Goal: Task Accomplishment & Management: Use online tool/utility

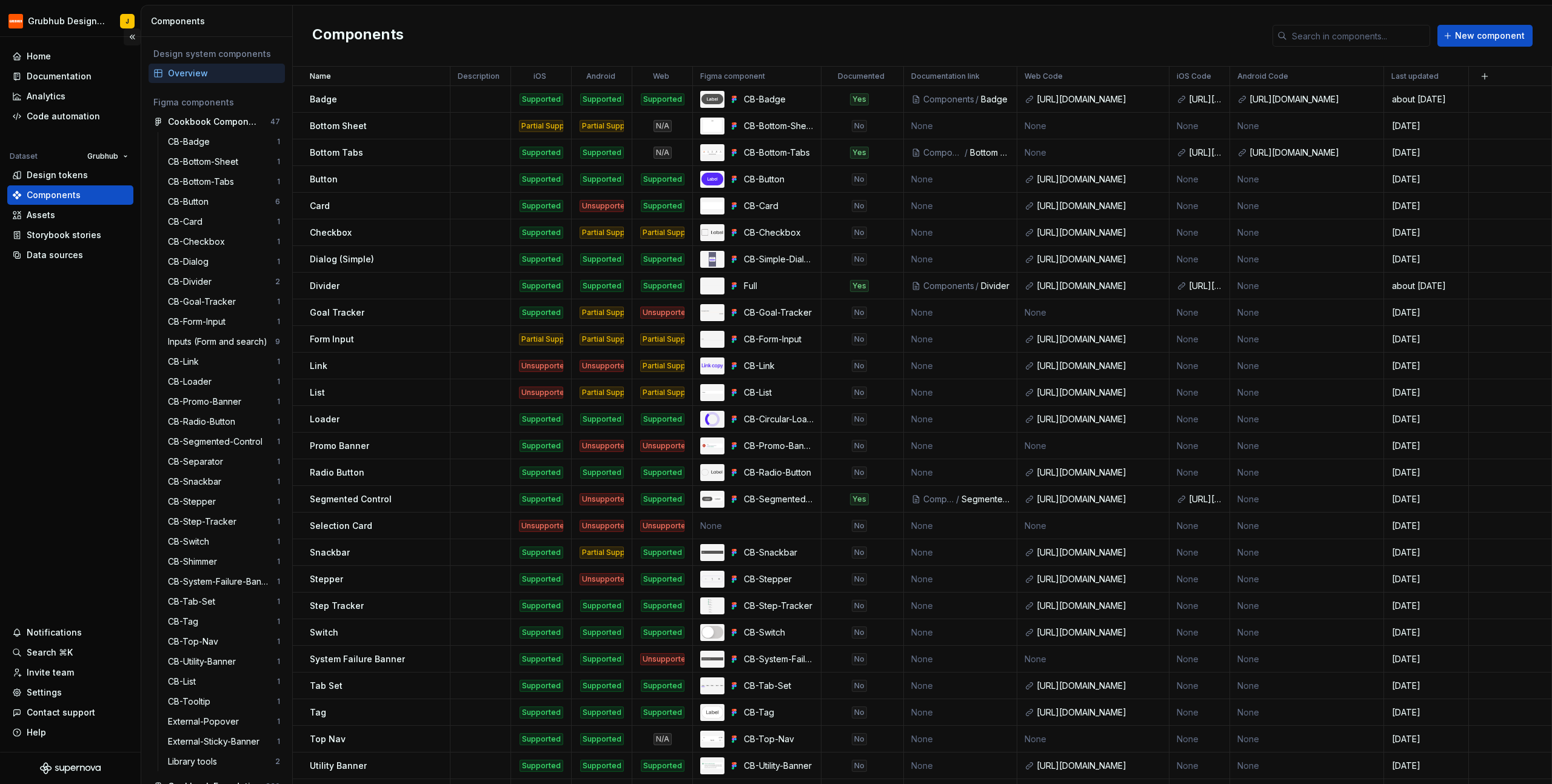
click at [133, 34] on button "Collapse sidebar" at bounding box center [132, 37] width 17 height 17
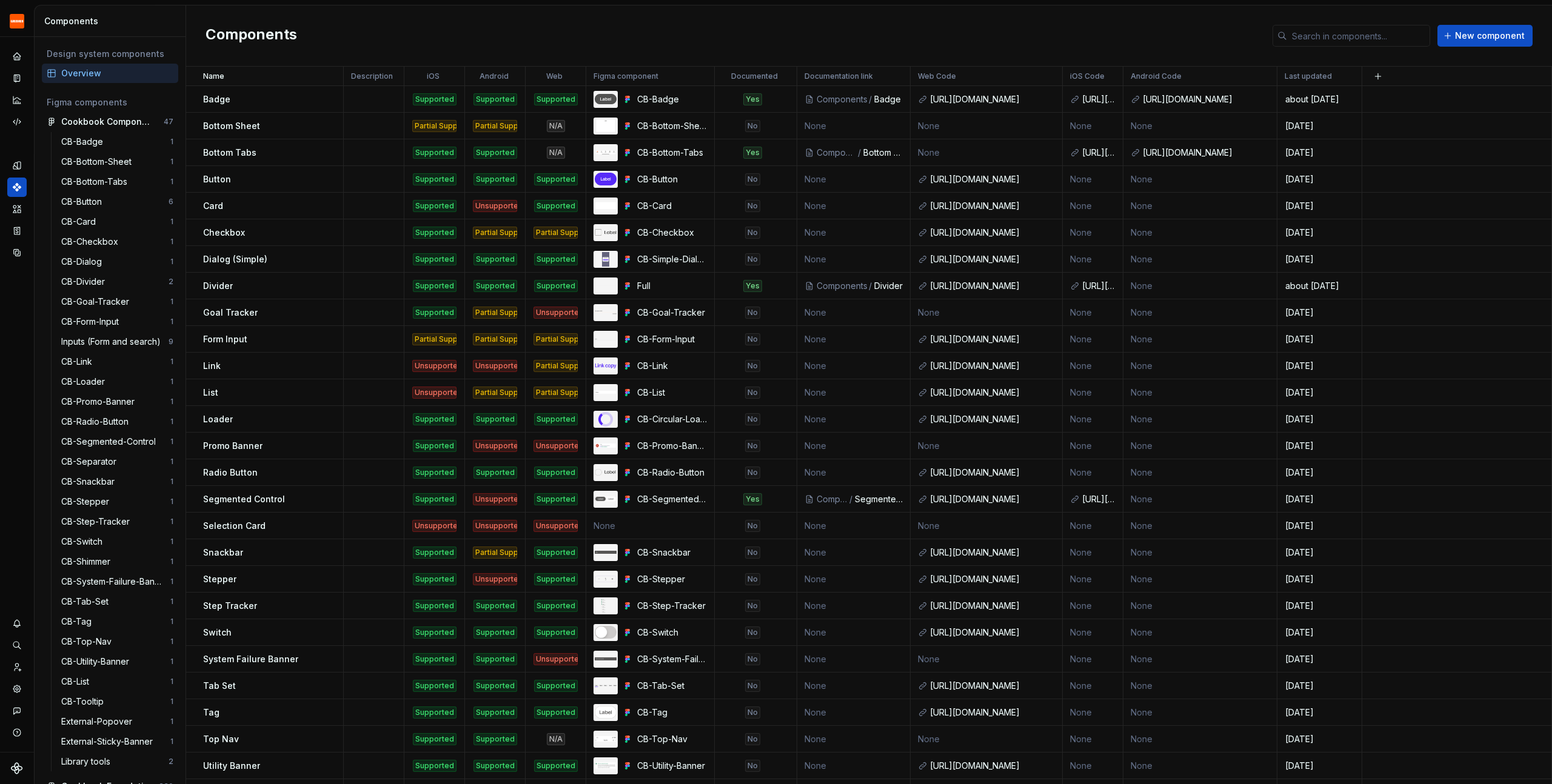
click at [615, 16] on div "Components New component" at bounding box center [869, 36] width 1366 height 61
click at [1022, 17] on div "Components New component" at bounding box center [869, 36] width 1366 height 61
click at [1218, 100] on div "[URL][DOMAIN_NAME]" at bounding box center [1206, 99] width 127 height 12
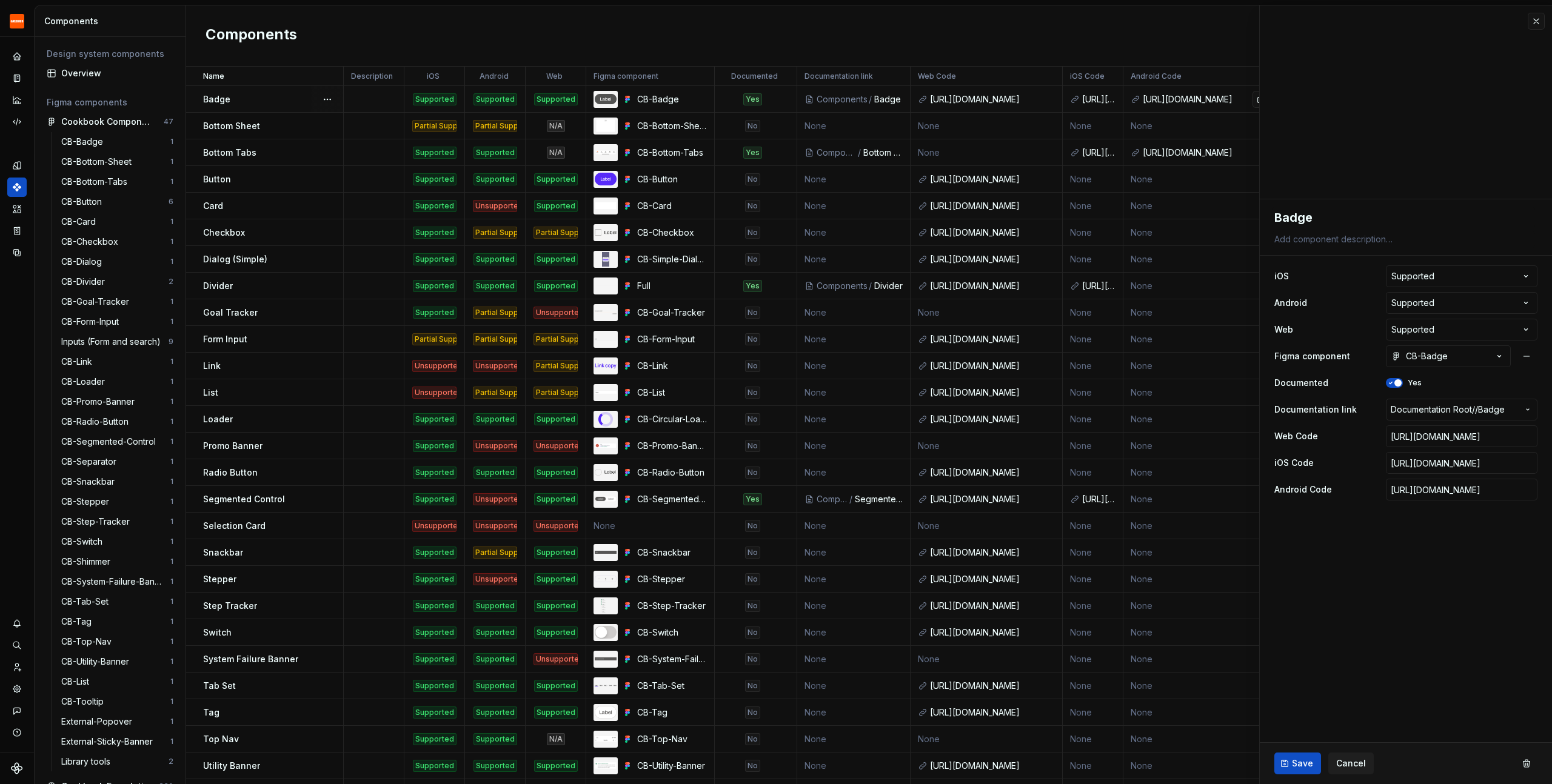
click at [1199, 97] on div "[URL][DOMAIN_NAME]" at bounding box center [1206, 99] width 127 height 12
click at [1533, 23] on button "button" at bounding box center [1536, 21] width 17 height 17
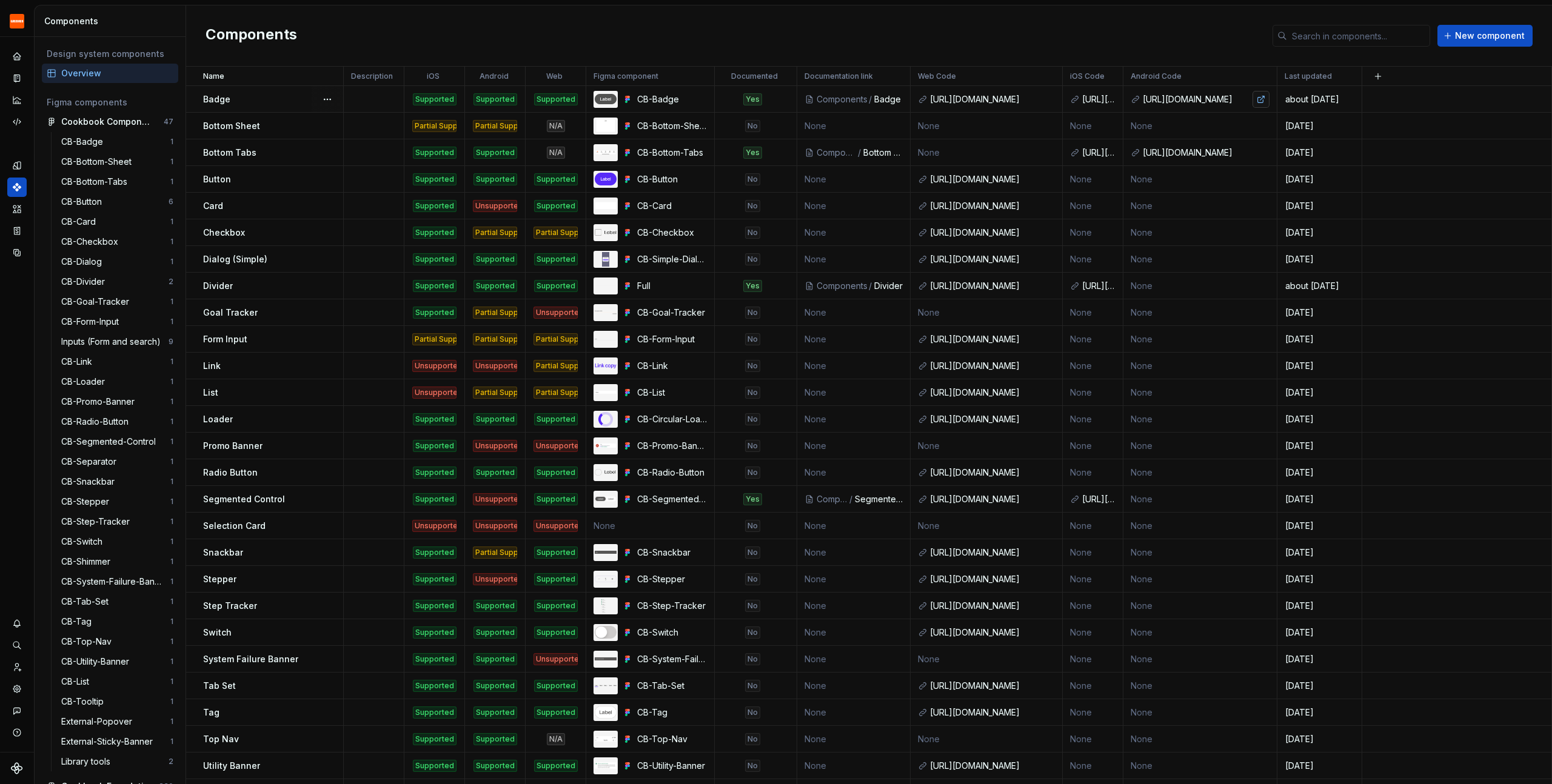
click at [1260, 100] on link at bounding box center [1260, 99] width 17 height 17
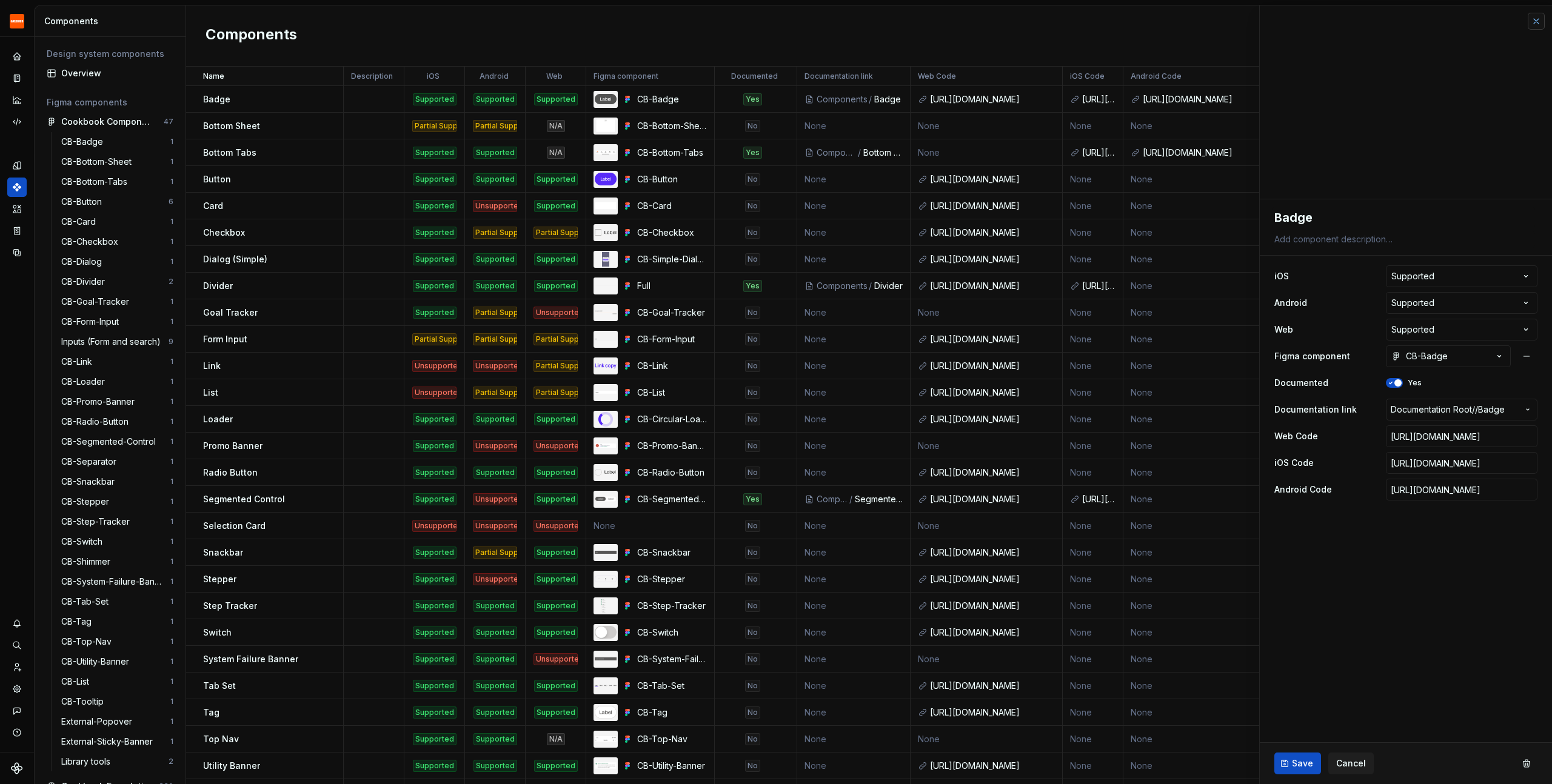
click at [1541, 26] on button "button" at bounding box center [1536, 21] width 17 height 17
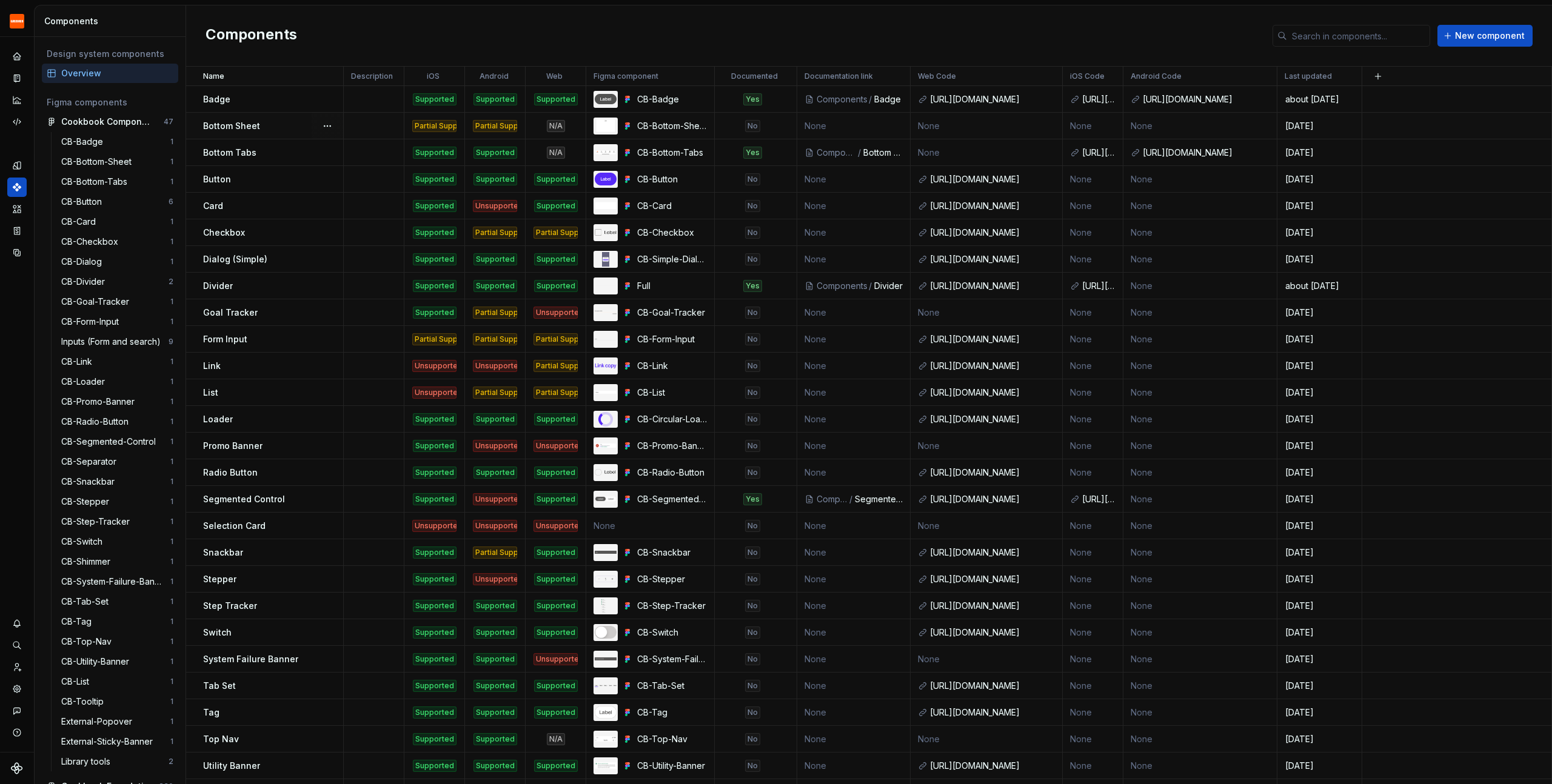
click at [1151, 127] on td "None" at bounding box center [1200, 126] width 154 height 27
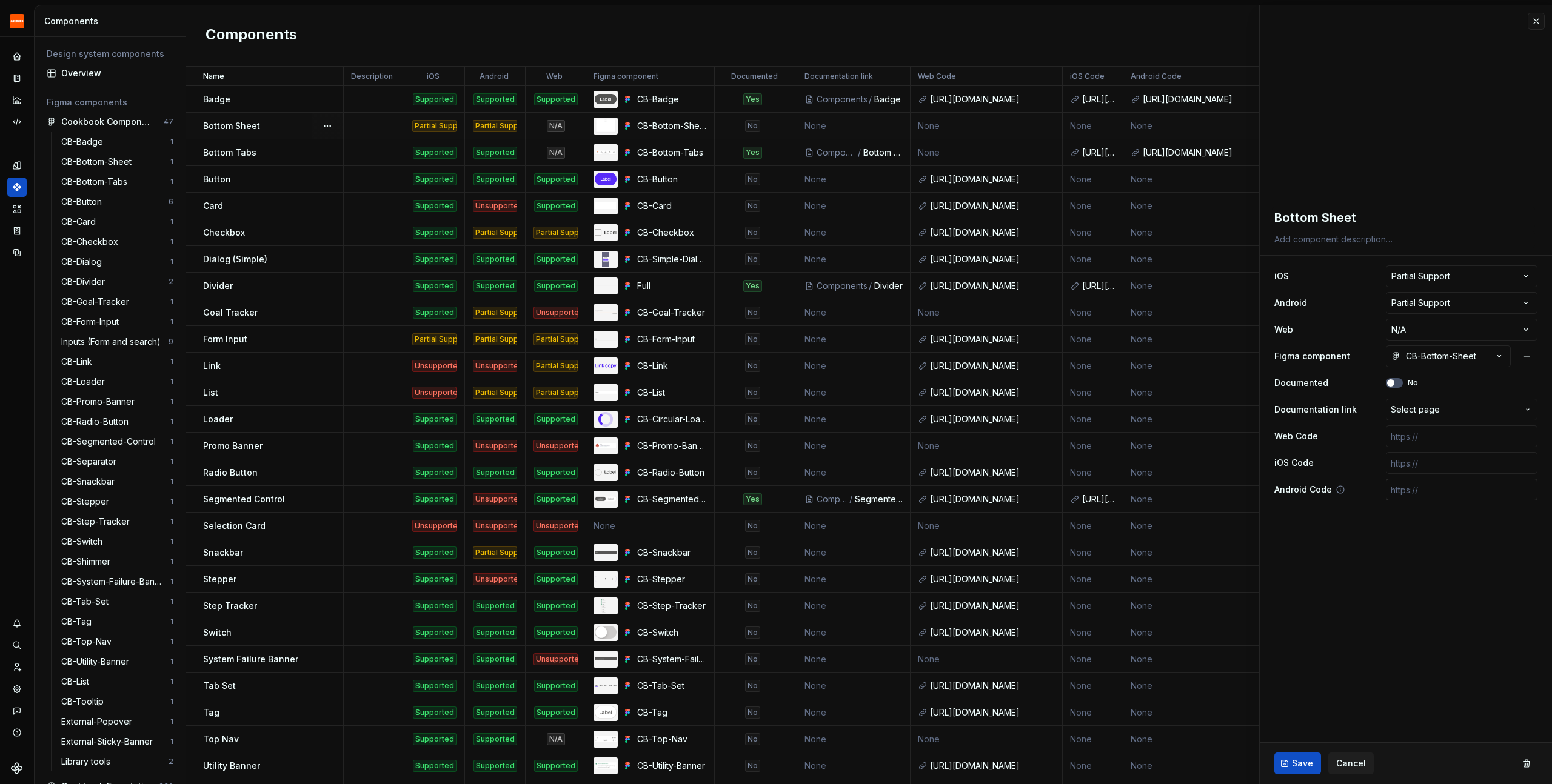
click at [1435, 493] on input "text" at bounding box center [1462, 489] width 152 height 22
paste input "[URL][DOMAIN_NAME]"
type textarea "*"
type input "[URL][DOMAIN_NAME]"
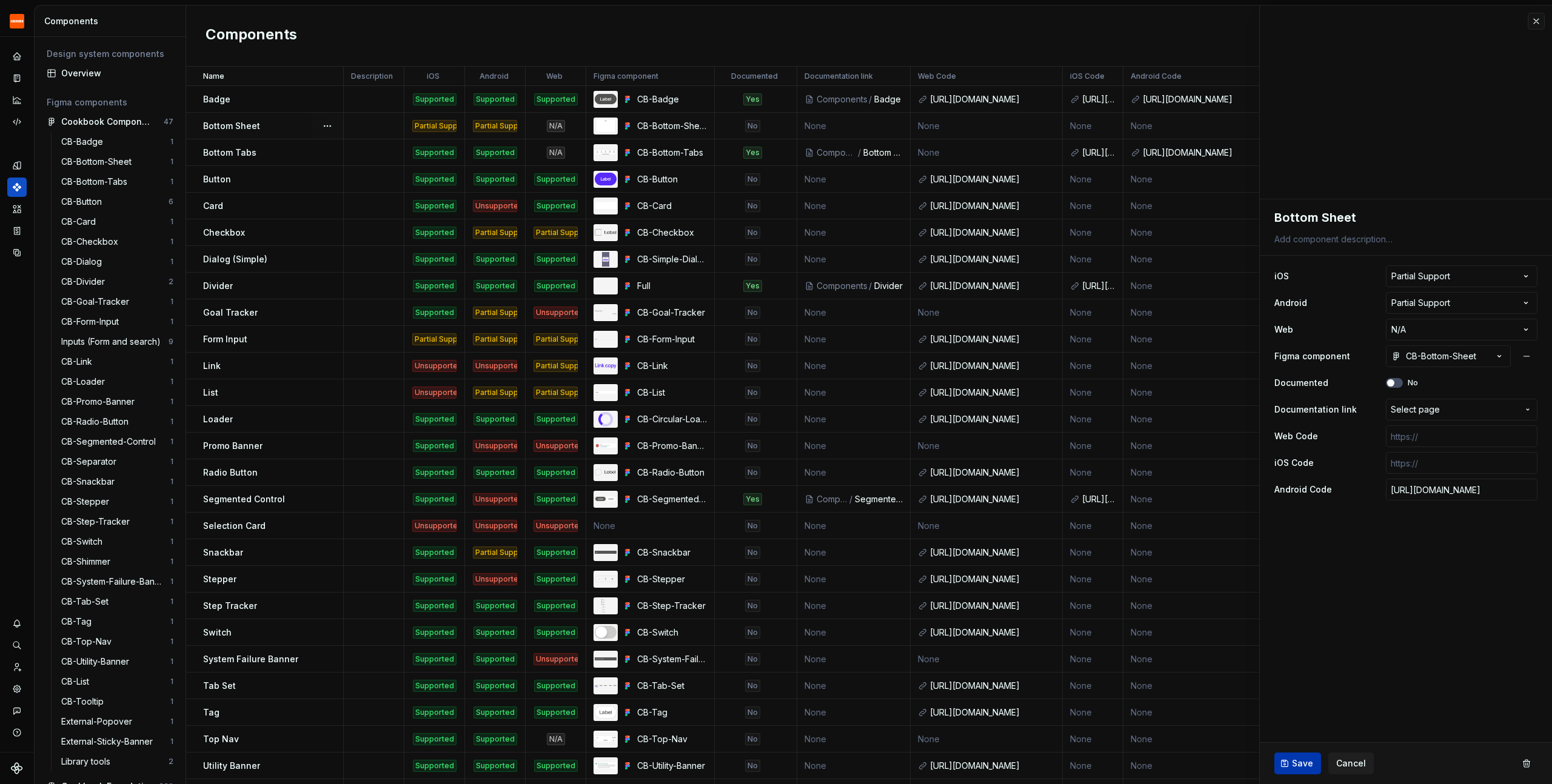
click at [1291, 767] on button "Save" at bounding box center [1297, 764] width 47 height 22
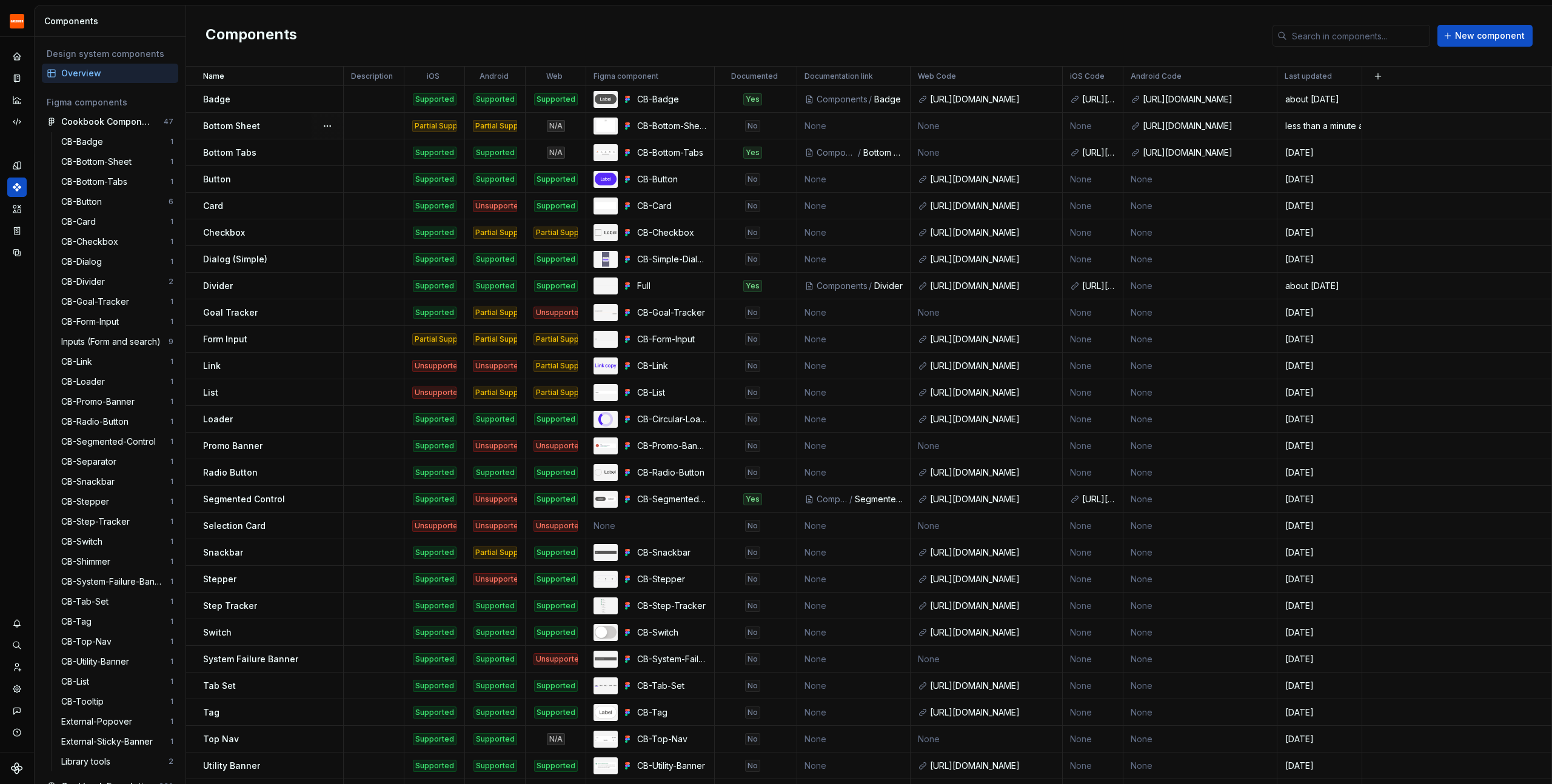
click at [498, 126] on div "Partial Support" at bounding box center [495, 126] width 44 height 12
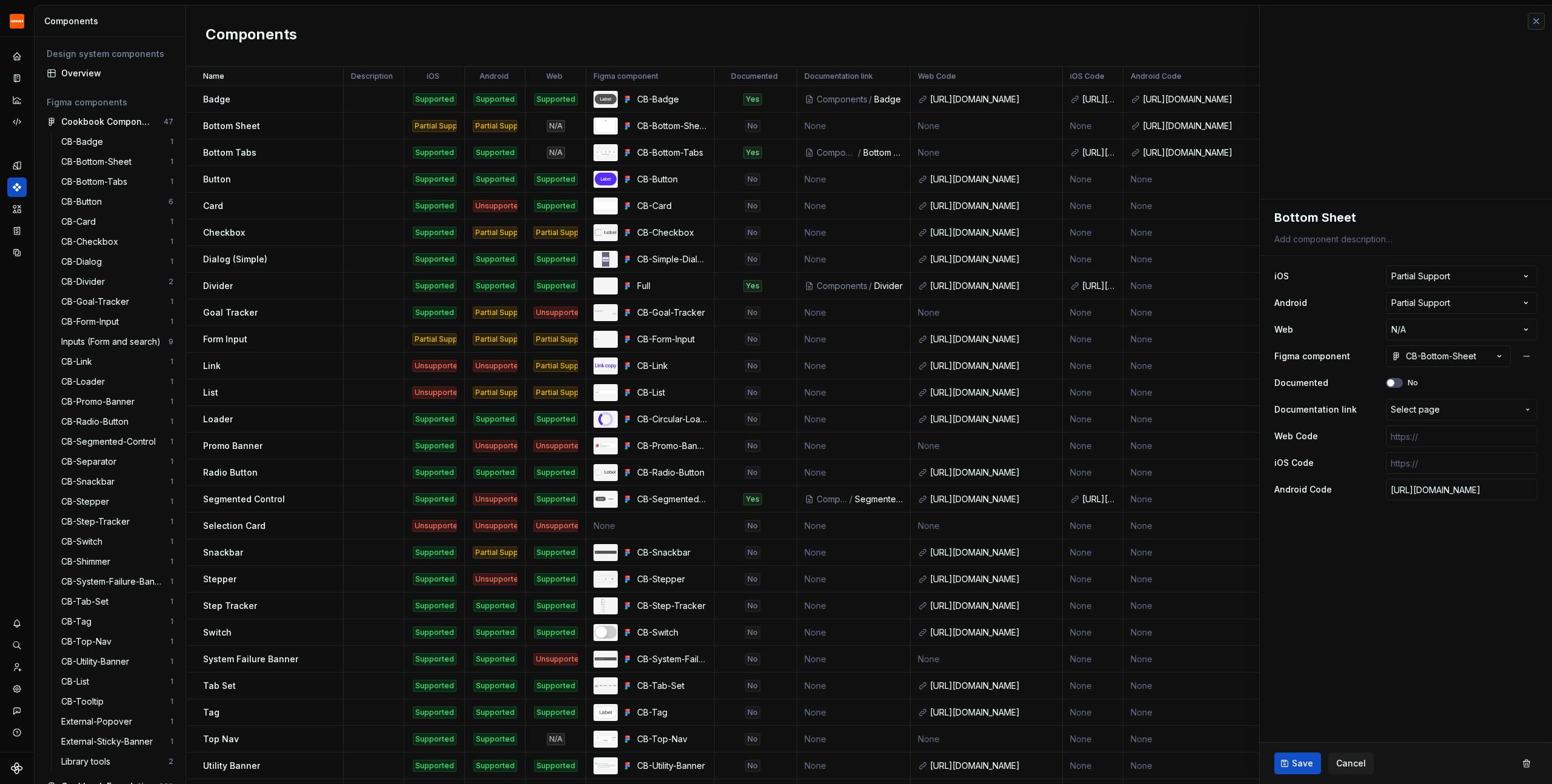
click at [1537, 22] on button "button" at bounding box center [1536, 21] width 17 height 17
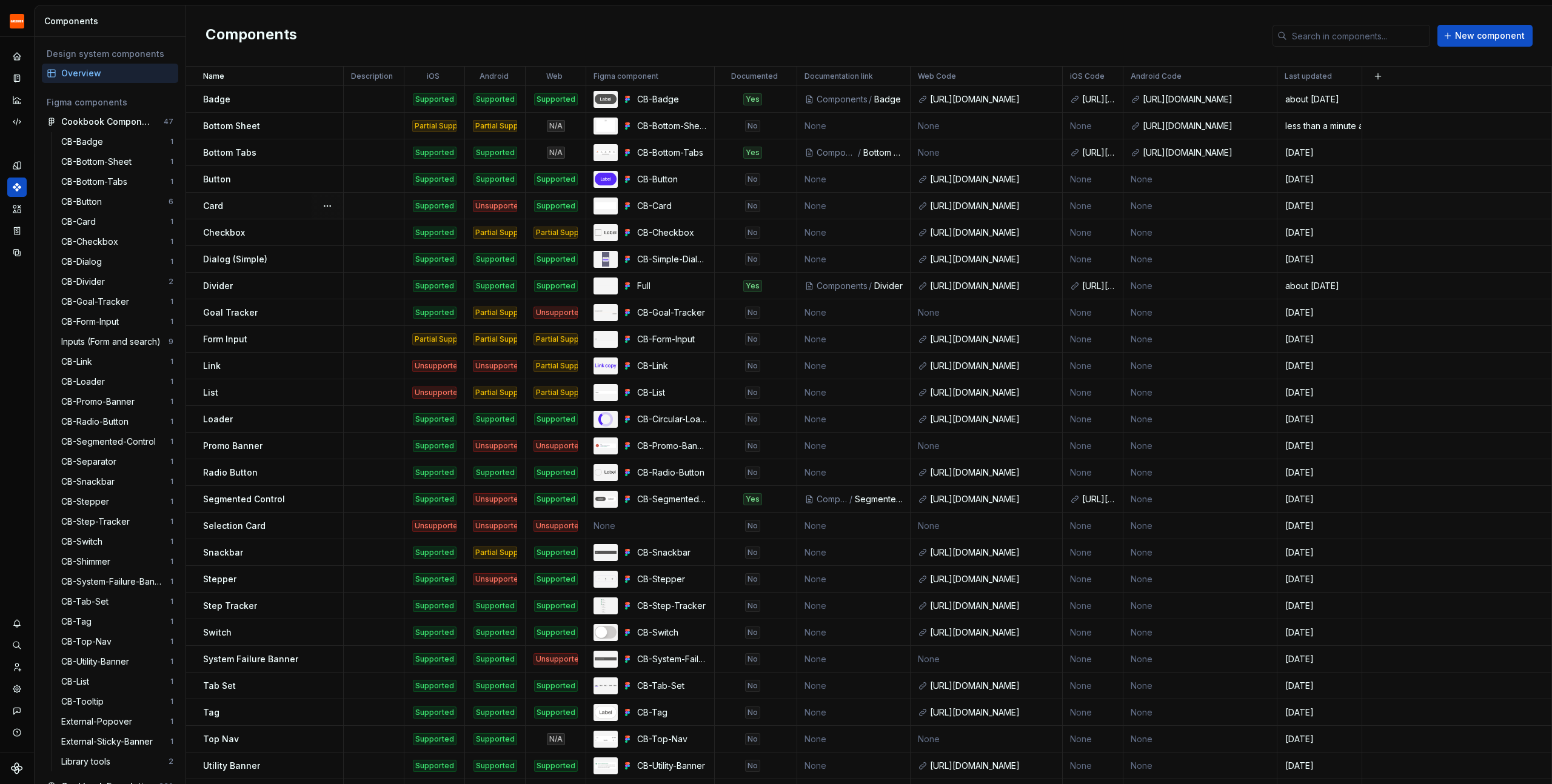
click at [225, 203] on div "Card" at bounding box center [273, 206] width 140 height 12
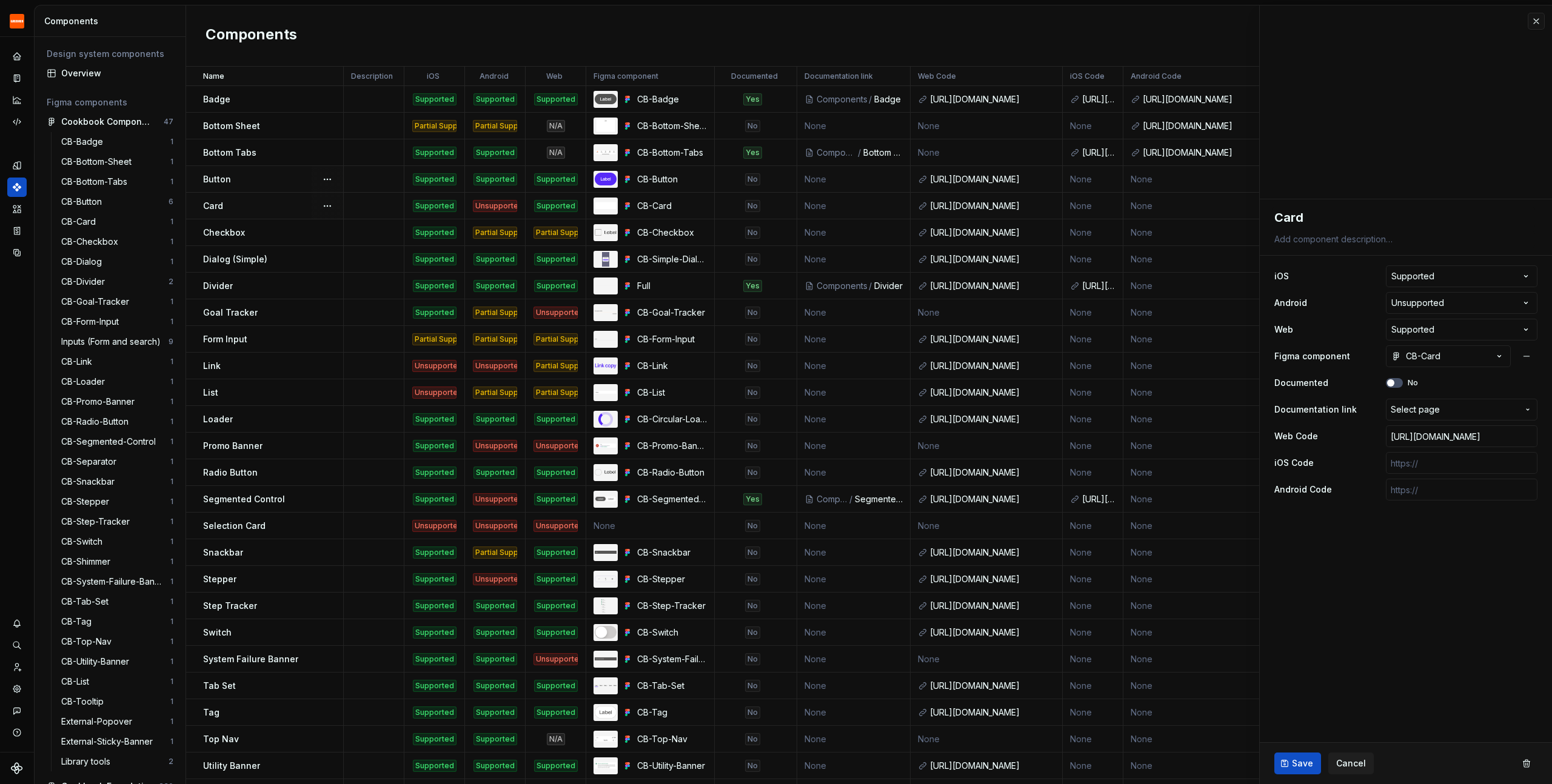
click at [486, 204] on div "Unsupported" at bounding box center [495, 206] width 44 height 12
type textarea "*"
click at [1442, 305] on html "Grubhub Design System J Dataset Grubhub Components Design system components Ove…" at bounding box center [776, 392] width 1552 height 784
select select "**********"
type textarea "*"
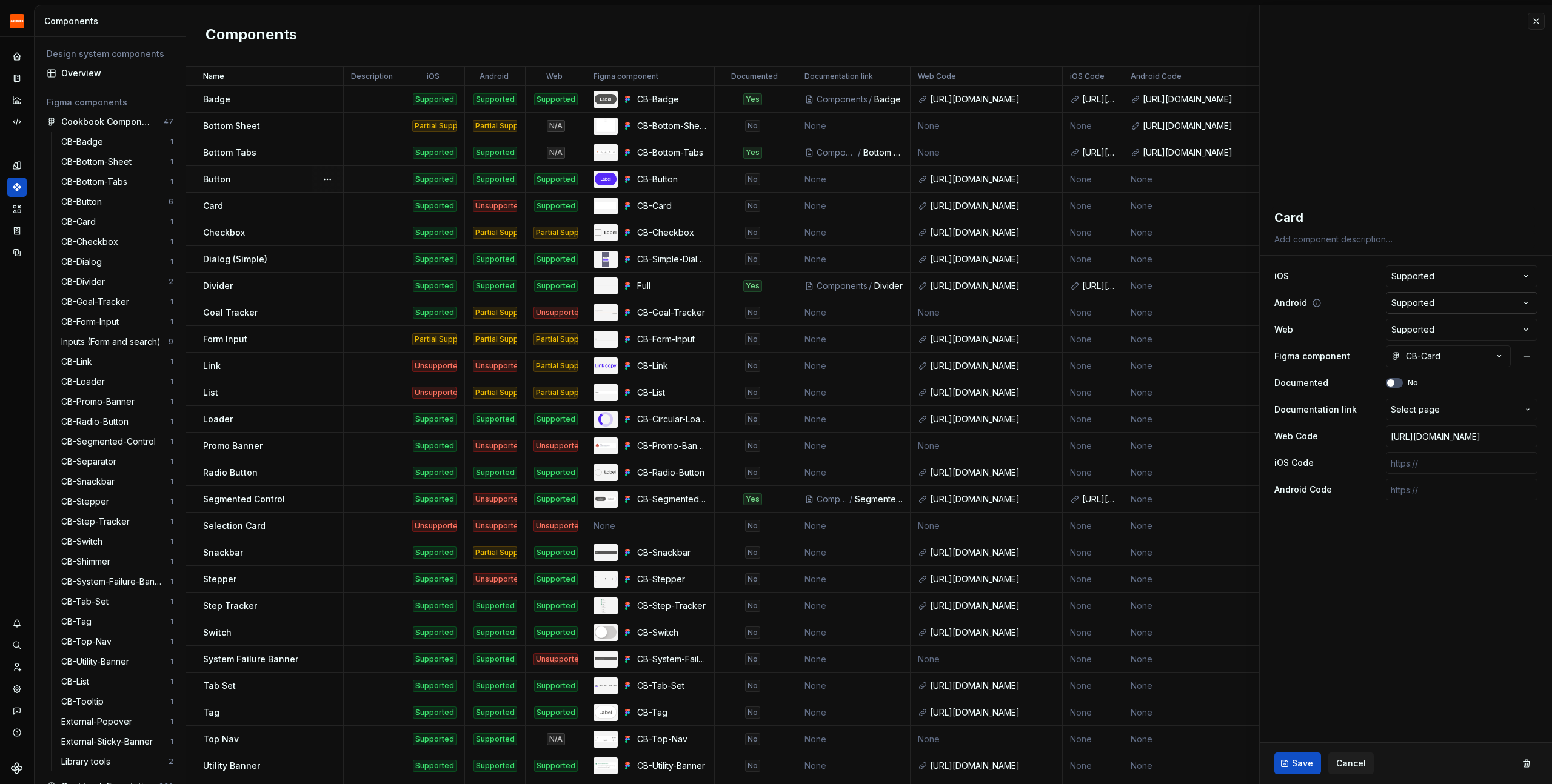
click at [1432, 305] on html "Grubhub Design System J Dataset Grubhub Components Design system components Ove…" at bounding box center [776, 392] width 1552 height 784
select select "**********"
click at [1443, 459] on input "text" at bounding box center [1462, 463] width 152 height 22
paste input "[URL][DOMAIN_NAME]"
type textarea "*"
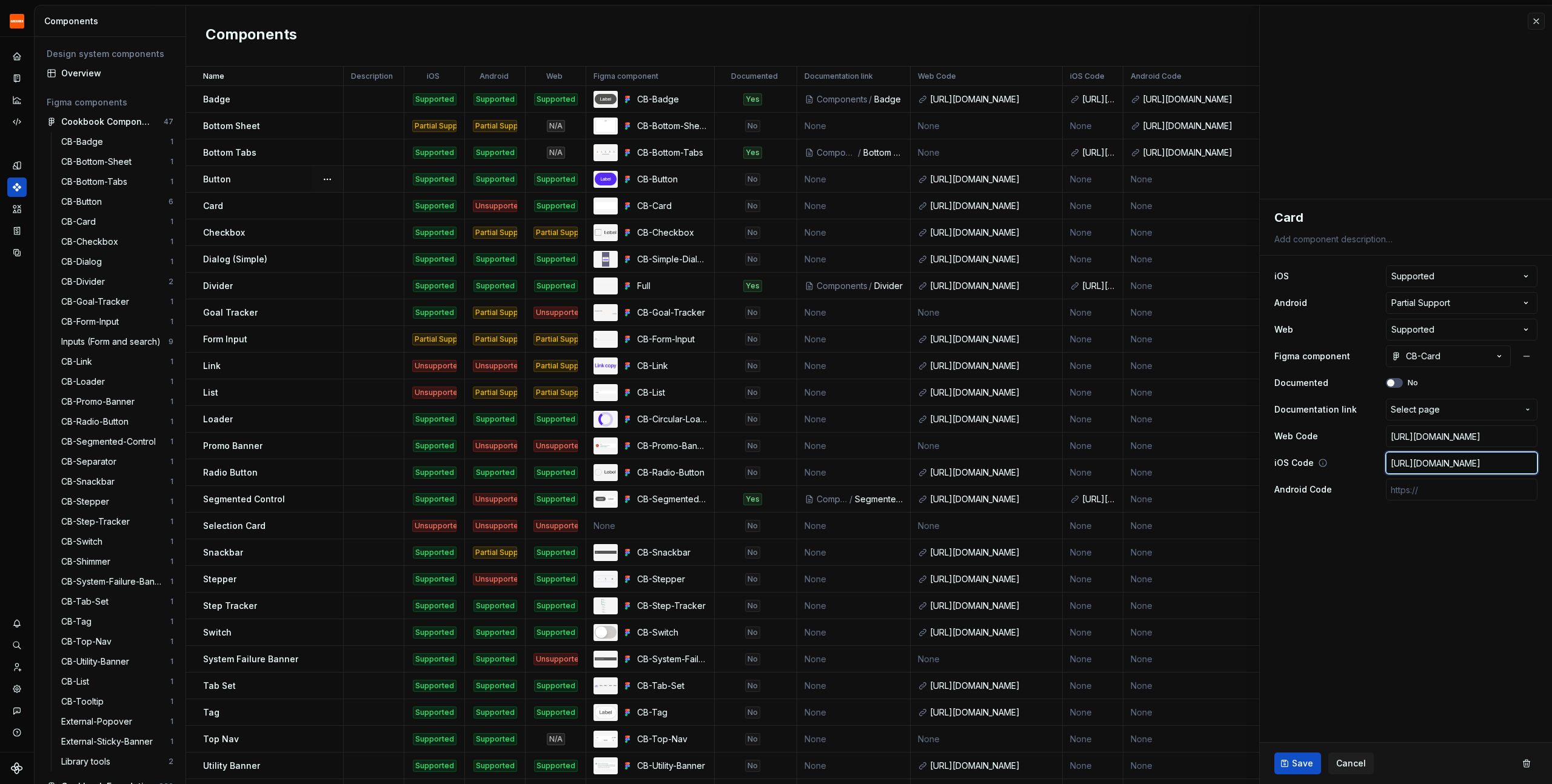
scroll to position [0, 710]
type input "[URL][DOMAIN_NAME]"
click at [1297, 779] on div "Save Cancel" at bounding box center [1406, 764] width 292 height 41
click at [1296, 765] on span "Save" at bounding box center [1303, 764] width 21 height 12
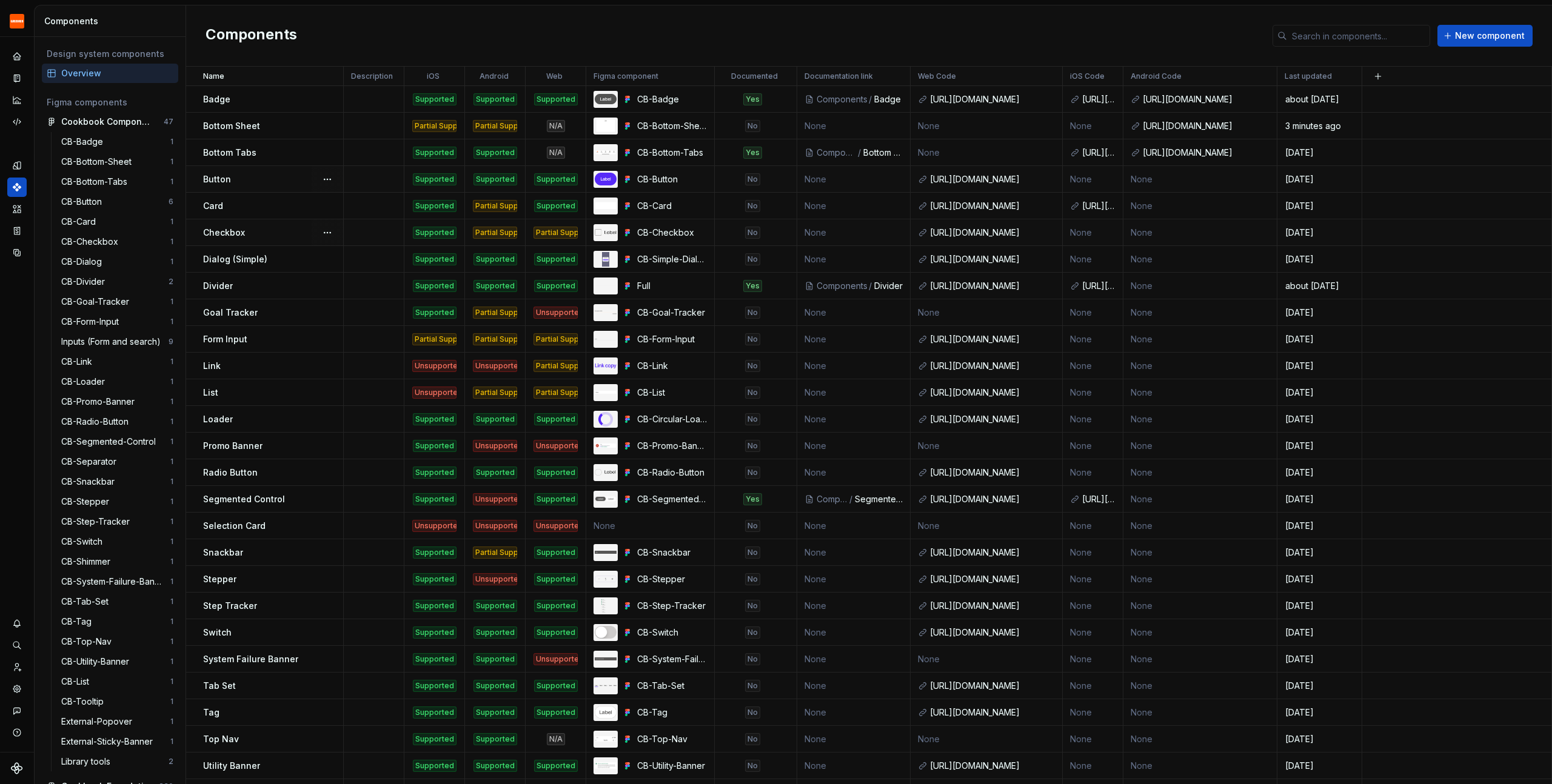
click at [221, 232] on p "Checkbox" at bounding box center [224, 233] width 42 height 12
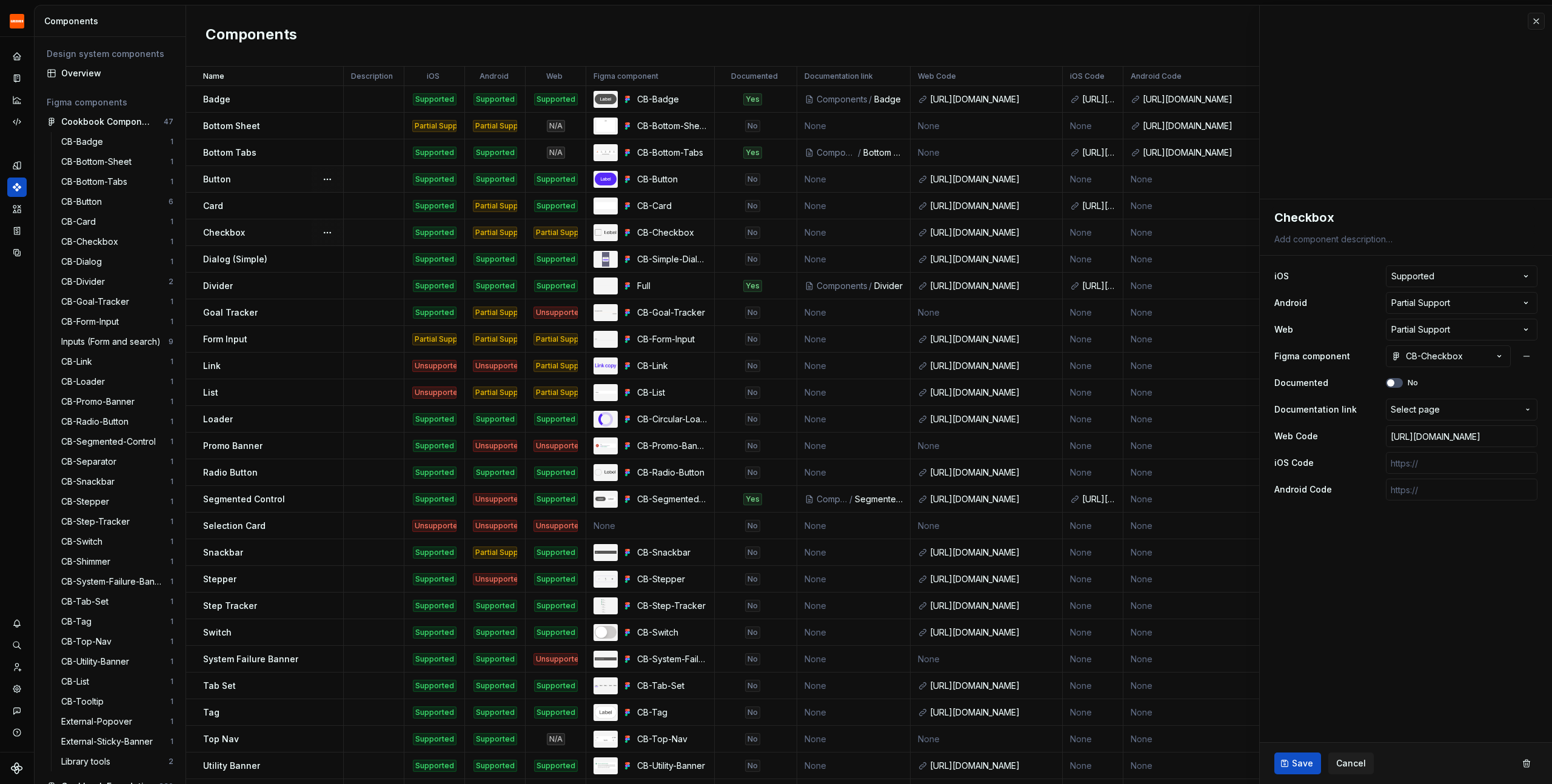
click at [503, 234] on div "Partial Support" at bounding box center [495, 233] width 44 height 12
click at [1537, 24] on button "button" at bounding box center [1536, 21] width 17 height 17
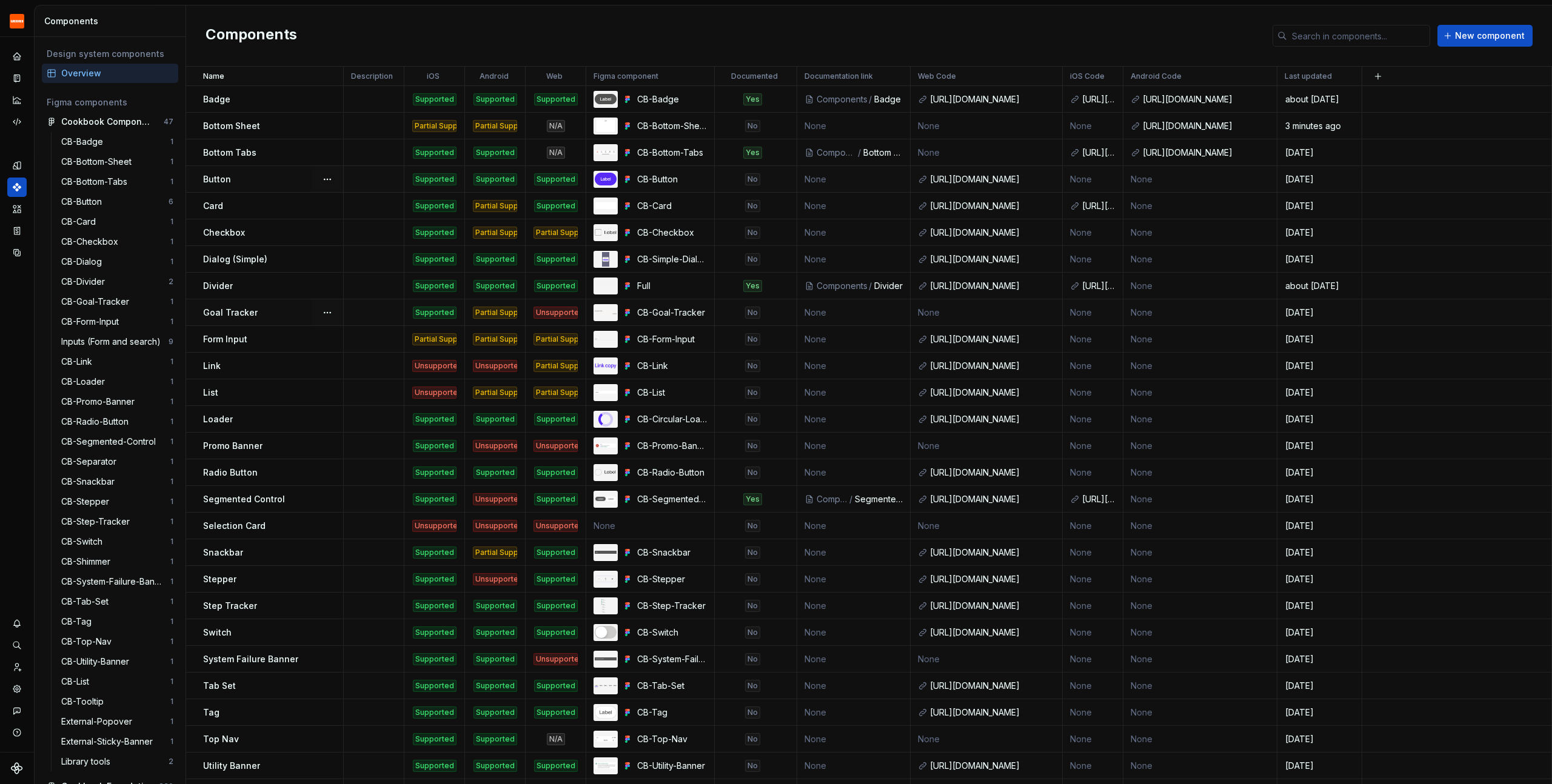
click at [497, 310] on div "Partial Support" at bounding box center [495, 313] width 44 height 12
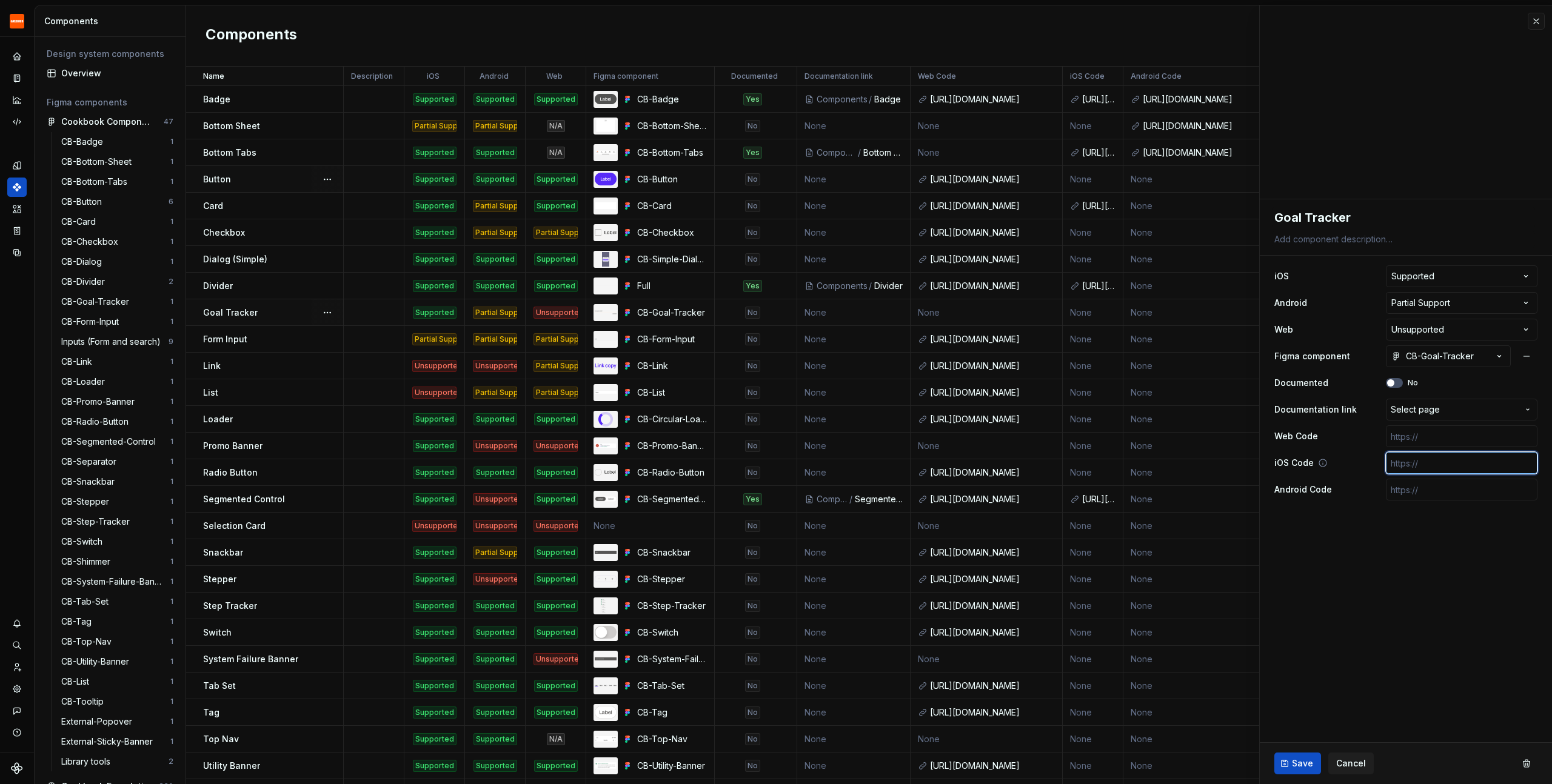
click at [1457, 463] on input "text" at bounding box center [1462, 463] width 152 height 22
click at [1412, 441] on input "text" at bounding box center [1462, 436] width 152 height 22
click at [1393, 488] on input "text" at bounding box center [1462, 489] width 152 height 22
paste input "[URL][DOMAIN_NAME]"
type textarea "*"
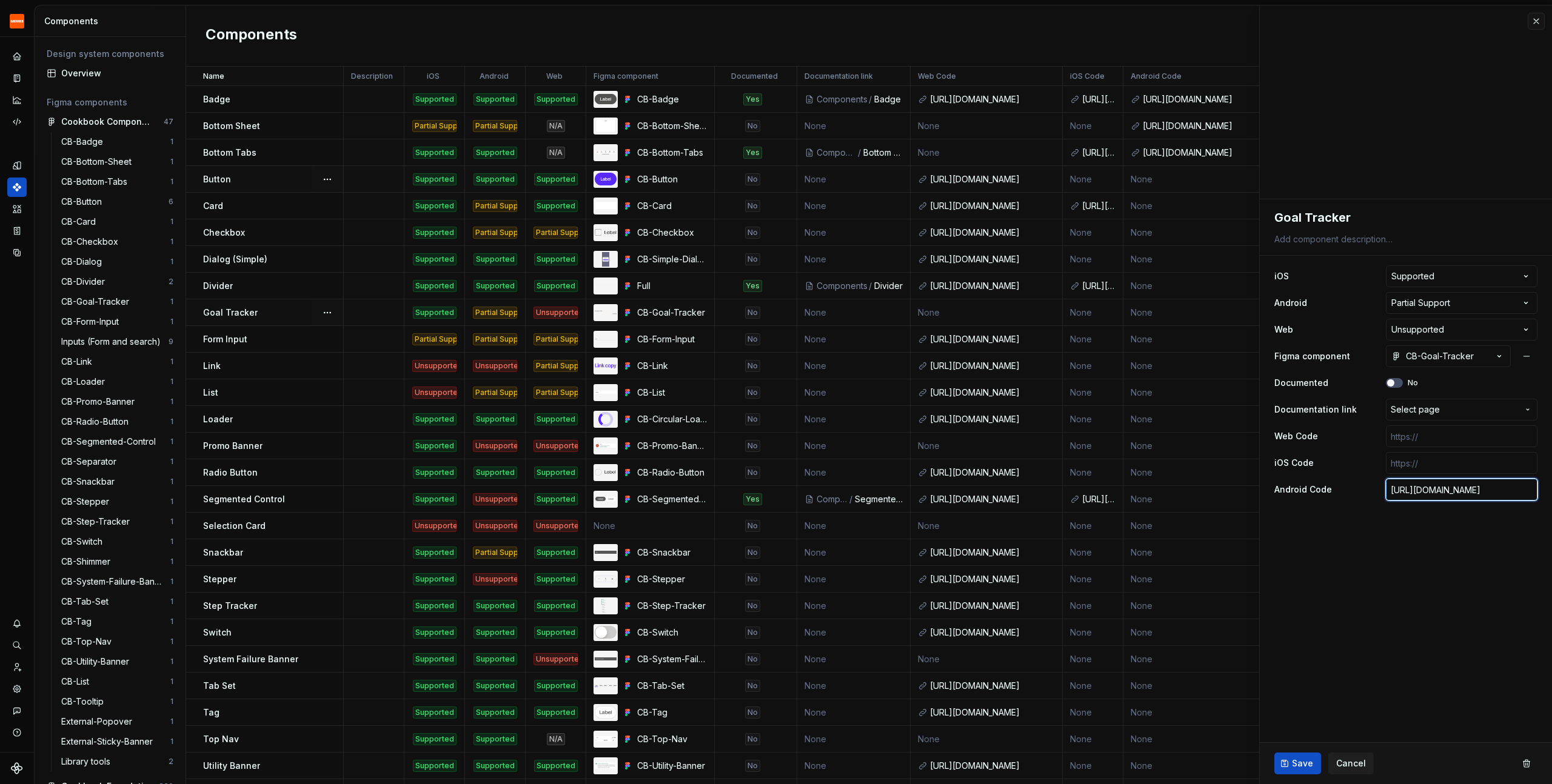
scroll to position [0, 504]
type input "[URL][DOMAIN_NAME]"
click at [1300, 768] on span "Save" at bounding box center [1303, 764] width 21 height 12
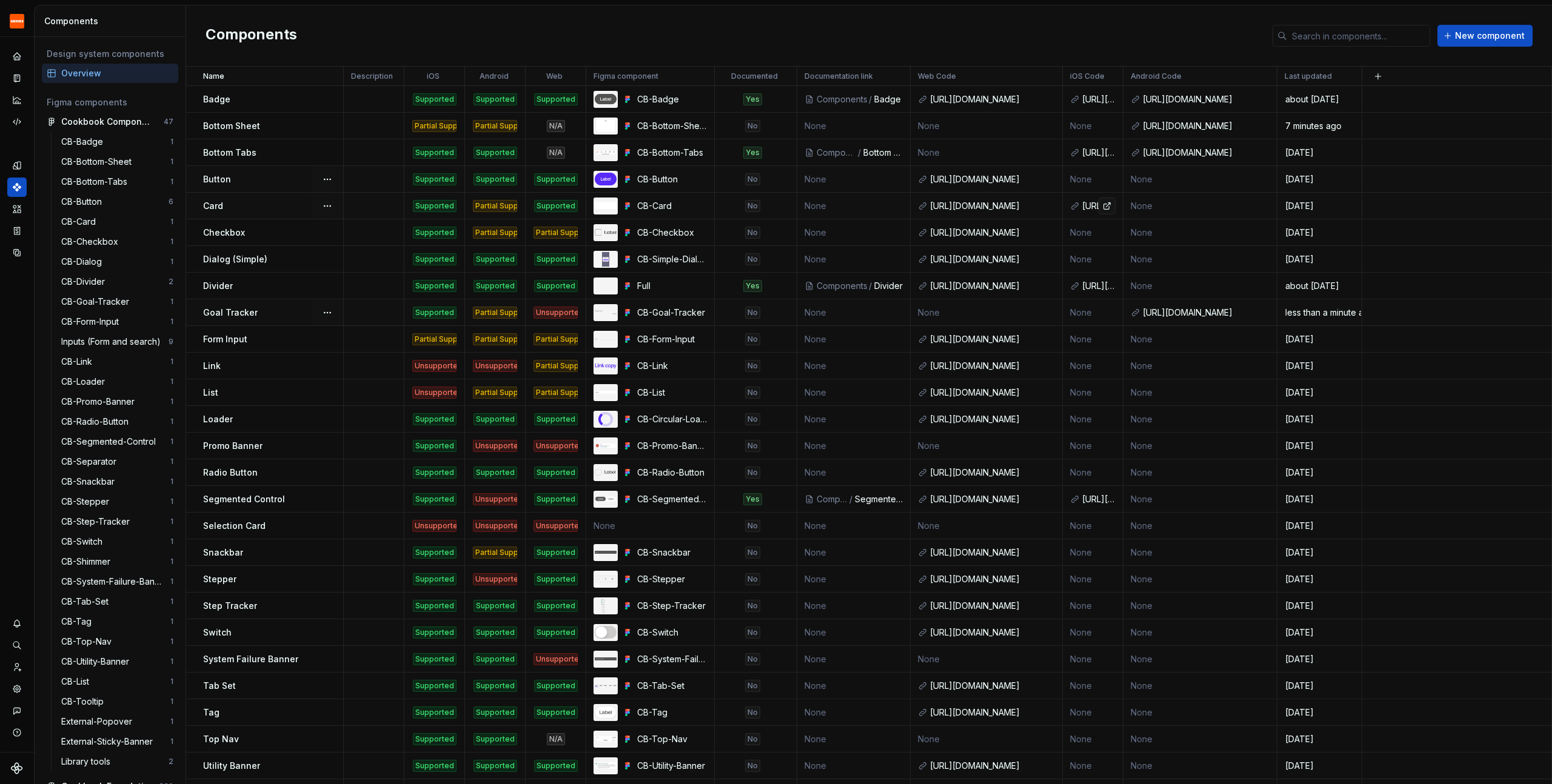
click at [1081, 205] on div "[URL][DOMAIN_NAME]" at bounding box center [1092, 206] width 60 height 12
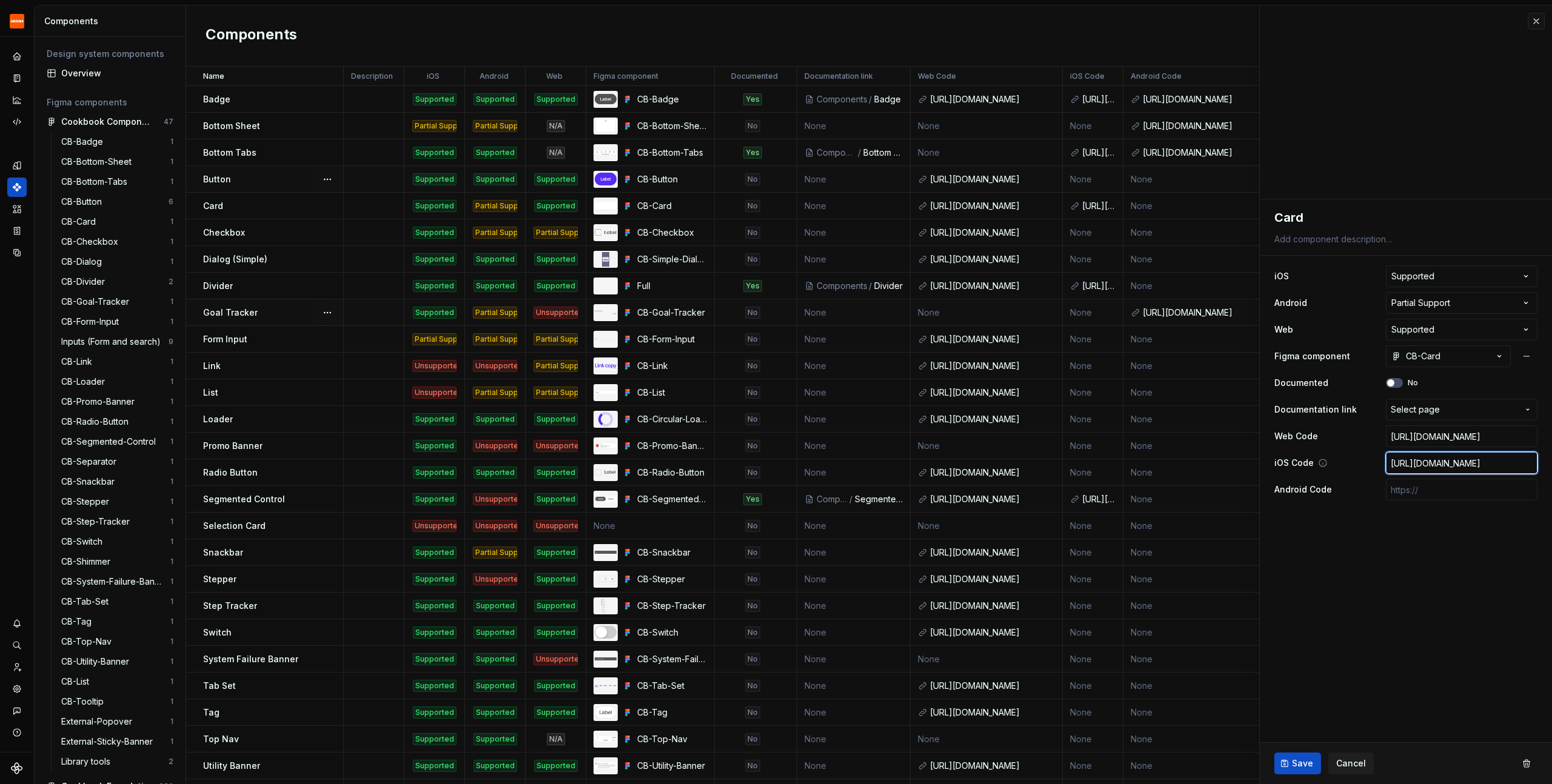
scroll to position [0, 216]
drag, startPoint x: 1454, startPoint y: 462, endPoint x: 1534, endPoint y: 464, distance: 80.0
click at [1534, 464] on input "[URL][DOMAIN_NAME]" at bounding box center [1462, 463] width 152 height 22
drag, startPoint x: 1482, startPoint y: 467, endPoint x: 1331, endPoint y: 458, distance: 151.3
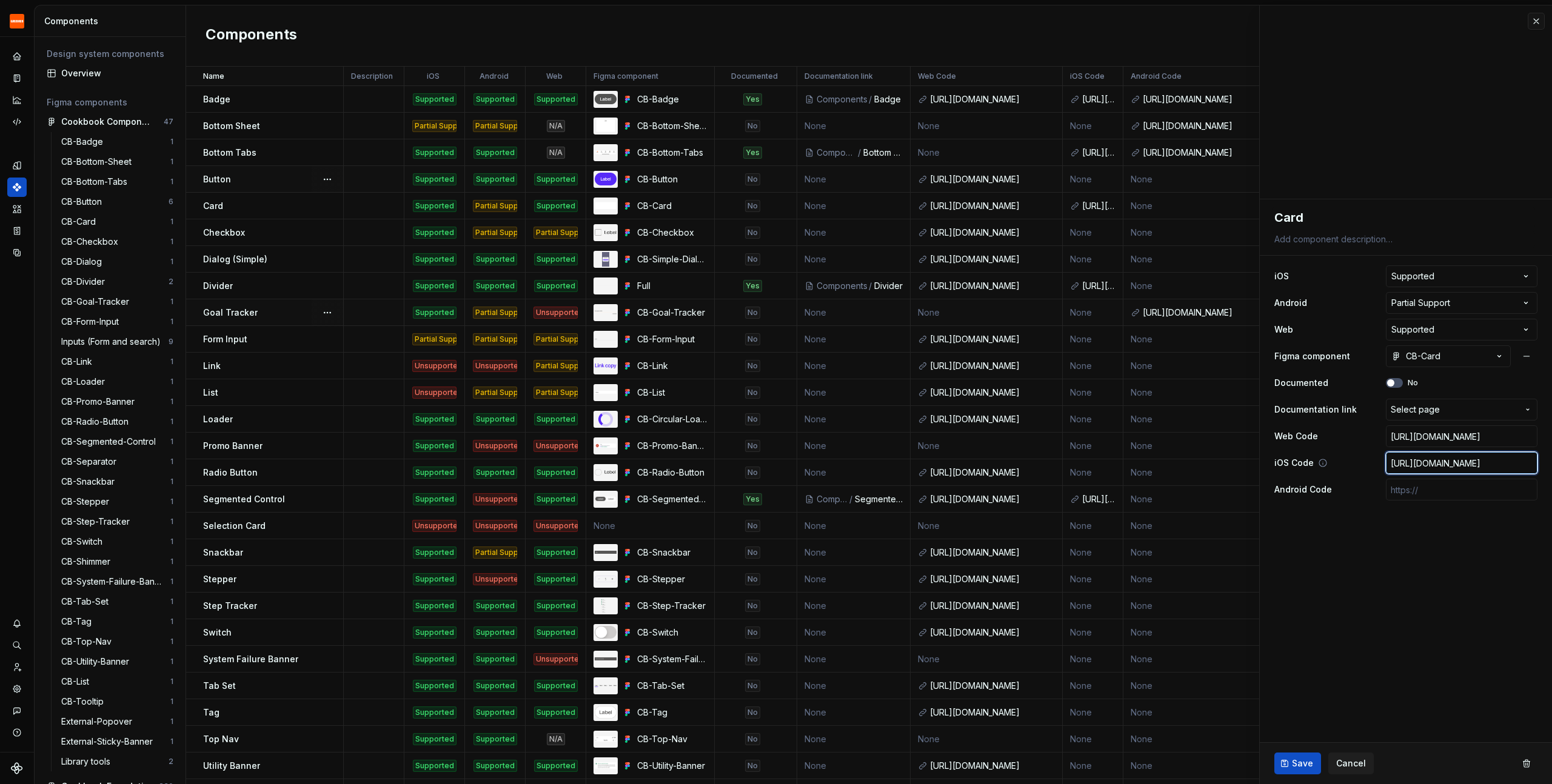
click at [1331, 458] on div "iOS Code https://github.com/GrubhubProd/Cookbook-Android/blob/9a727cb83b2bf43bc…" at bounding box center [1406, 463] width 263 height 22
drag, startPoint x: 1492, startPoint y: 465, endPoint x: 1540, endPoint y: 465, distance: 48.0
click at [1540, 465] on div "**********" at bounding box center [1406, 354] width 292 height 311
drag, startPoint x: 1519, startPoint y: 465, endPoint x: 1535, endPoint y: 465, distance: 16.0
click at [1535, 465] on input "[URL][DOMAIN_NAME]" at bounding box center [1462, 463] width 152 height 22
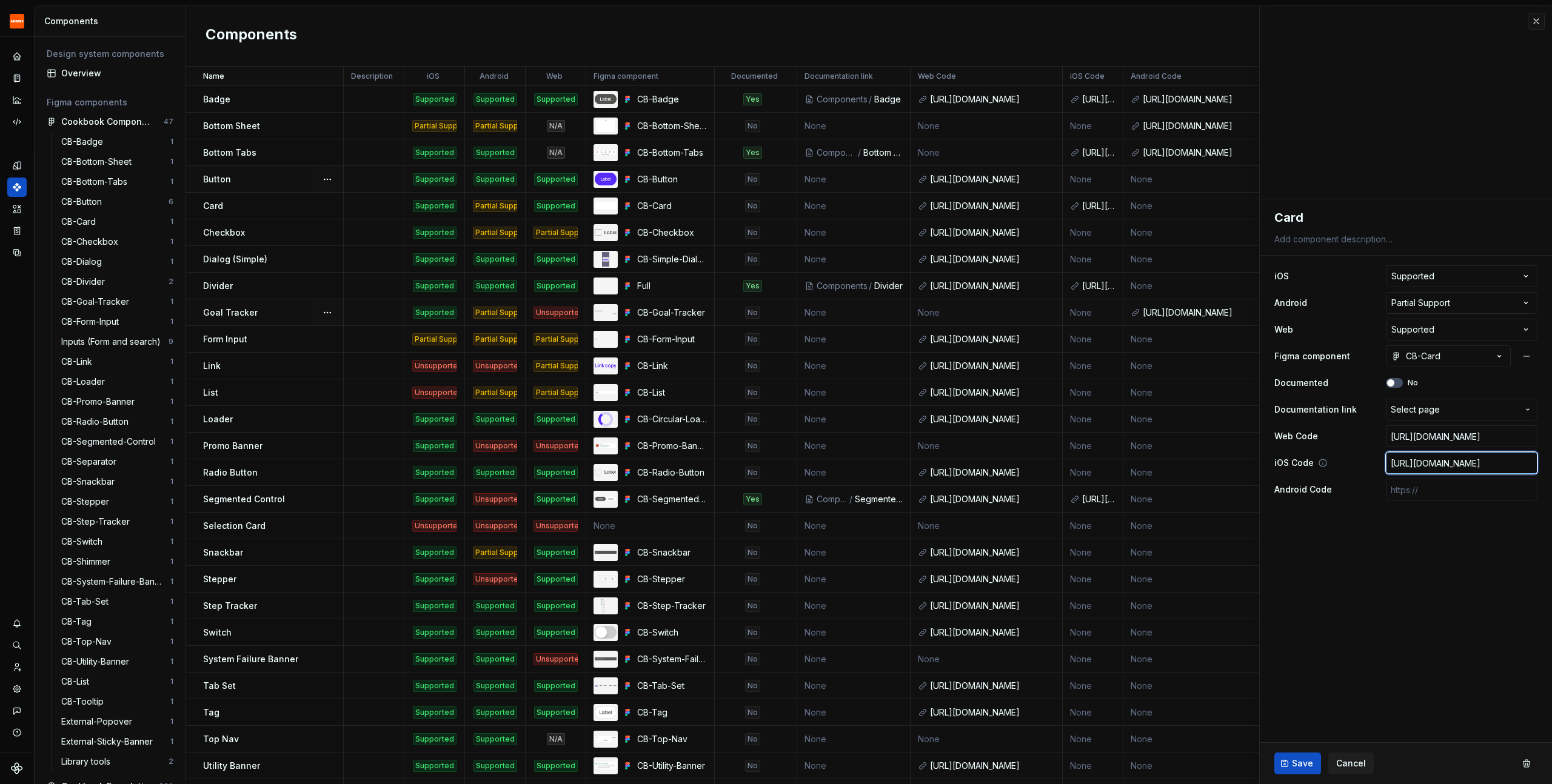
scroll to position [0, 193]
click at [1447, 464] on input "[URL][DOMAIN_NAME]" at bounding box center [1462, 463] width 152 height 22
click at [1416, 464] on input "[URL][DOMAIN_NAME]" at bounding box center [1462, 463] width 152 height 22
click at [1407, 465] on input "[URL][DOMAIN_NAME]" at bounding box center [1462, 463] width 152 height 22
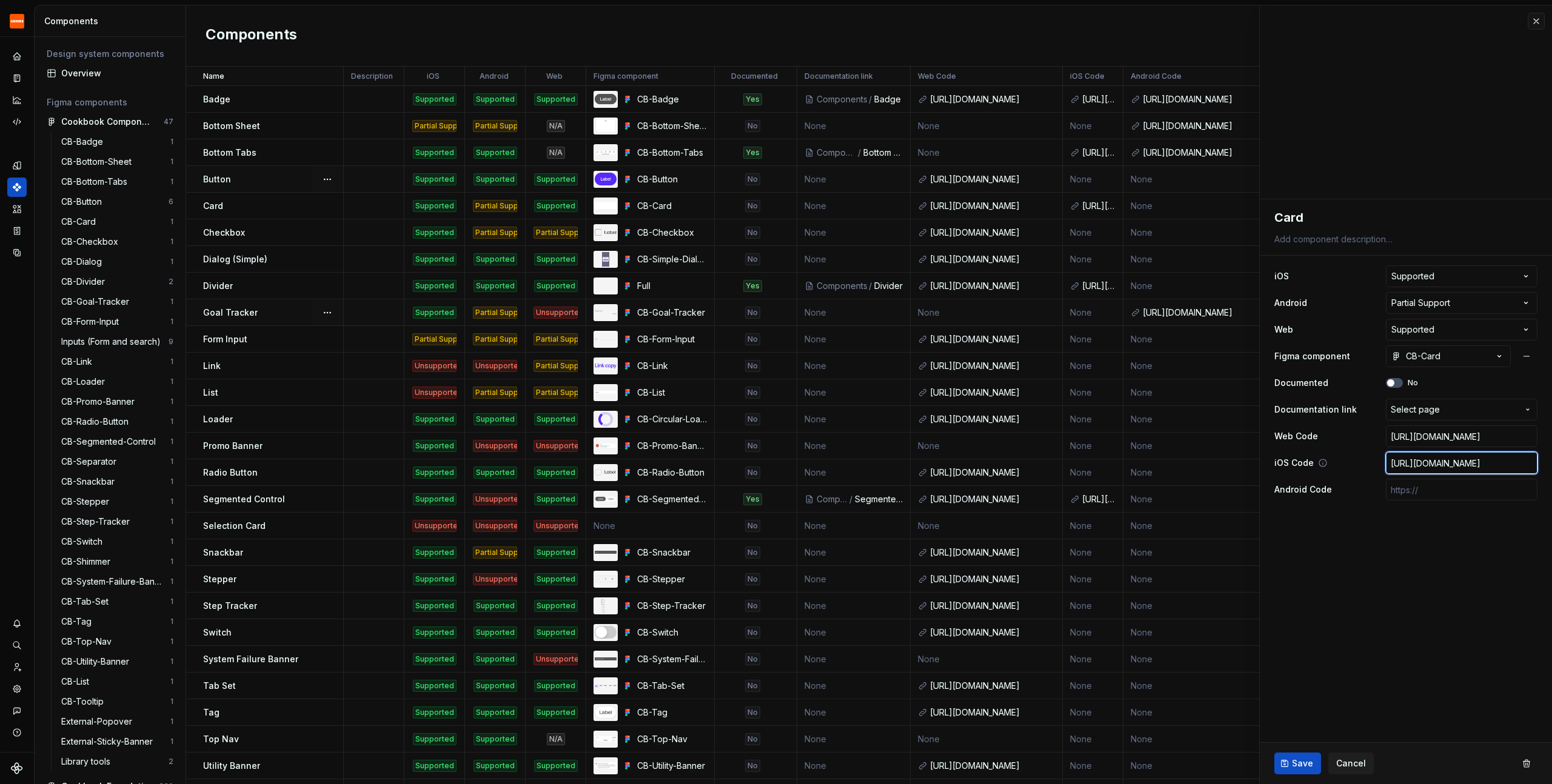
click at [1407, 465] on input "[URL][DOMAIN_NAME]" at bounding box center [1462, 463] width 152 height 22
click at [1447, 495] on input "text" at bounding box center [1462, 489] width 152 height 22
paste input "[URL][DOMAIN_NAME]"
type textarea "*"
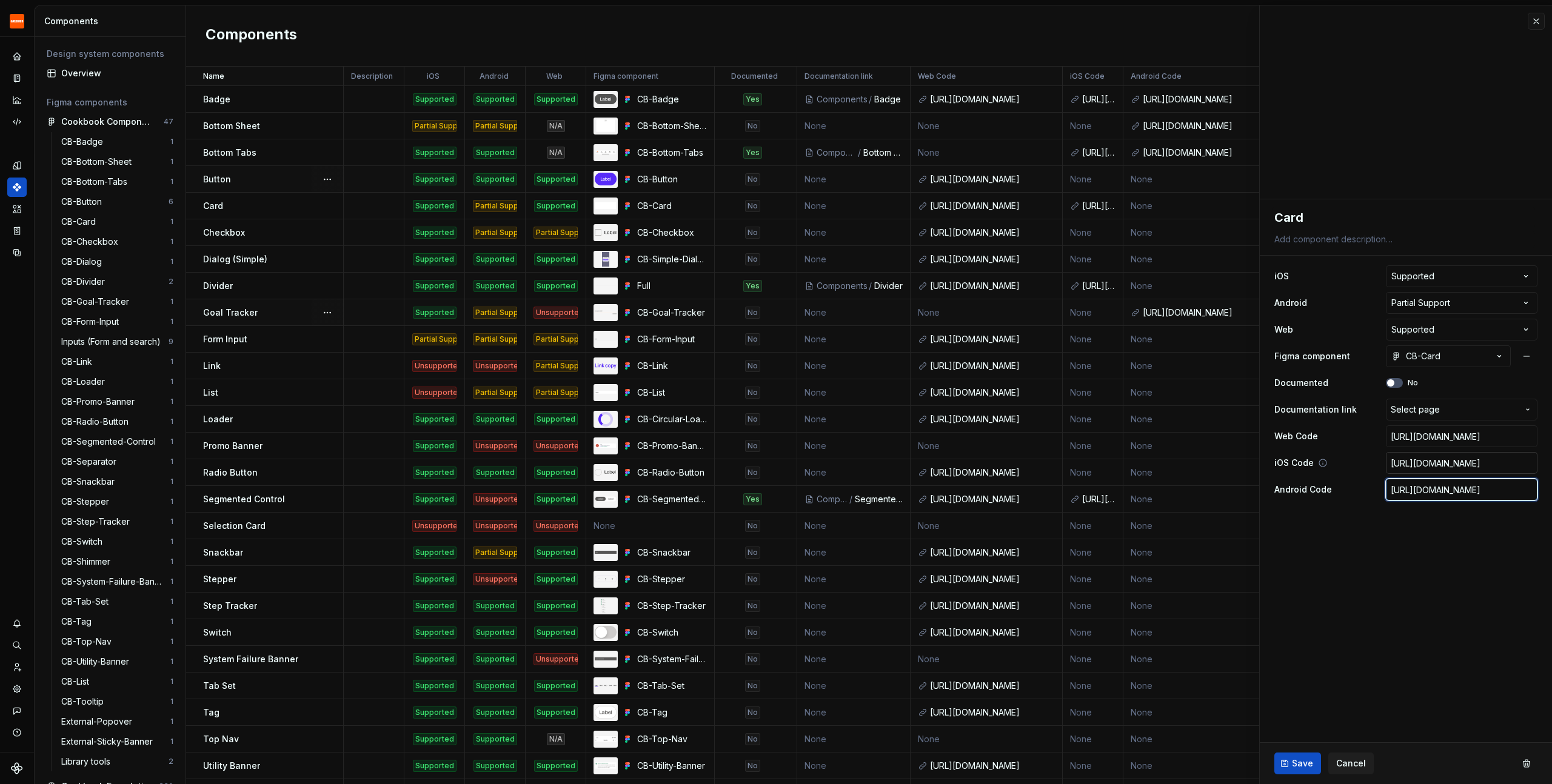
scroll to position [0, 710]
type input "[URL][DOMAIN_NAME]"
type textarea "*"
click at [1445, 462] on input "[URL][DOMAIN_NAME]" at bounding box center [1462, 463] width 152 height 22
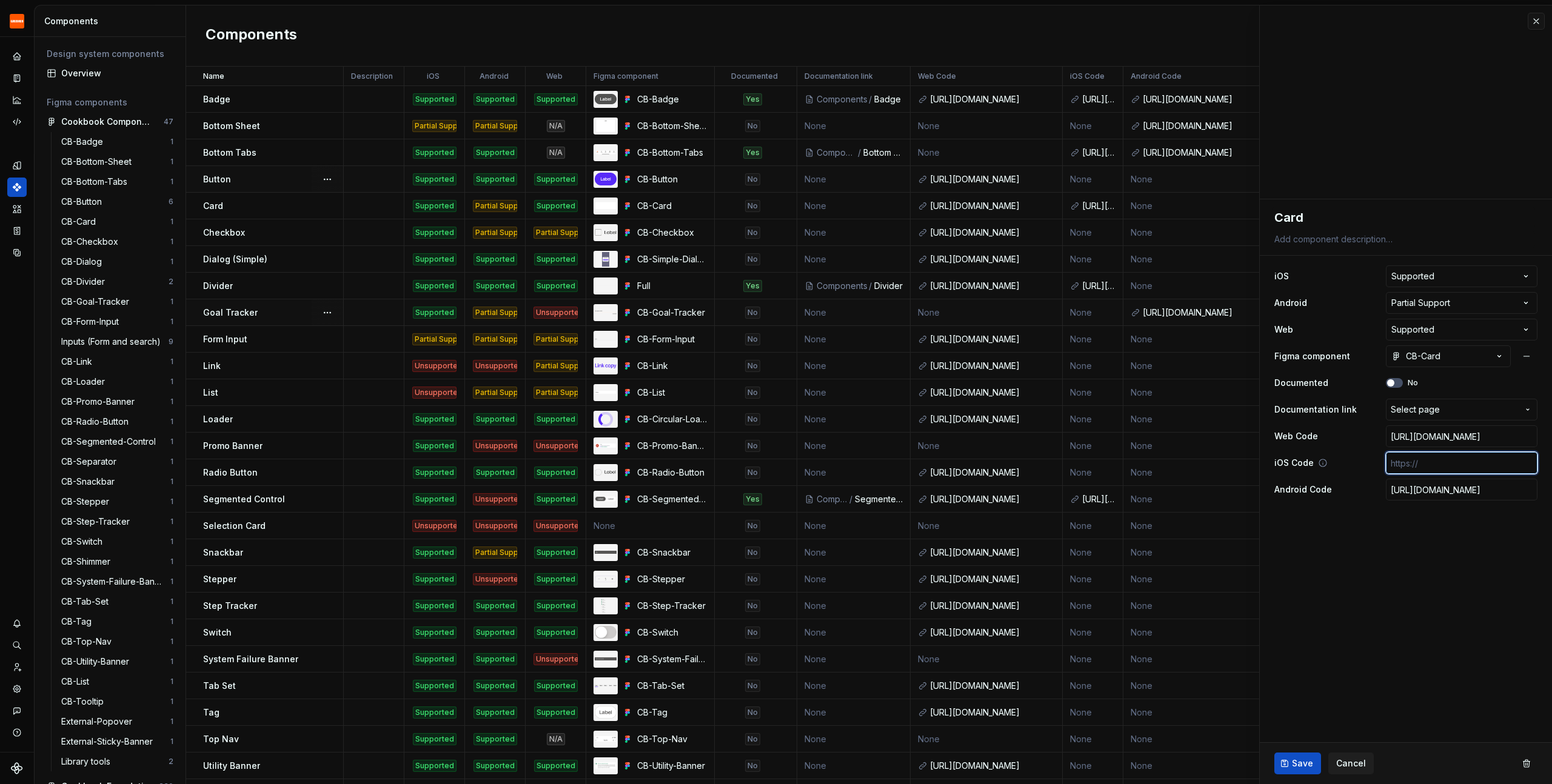
type textarea "*"
click at [1295, 759] on span "Save" at bounding box center [1303, 764] width 21 height 12
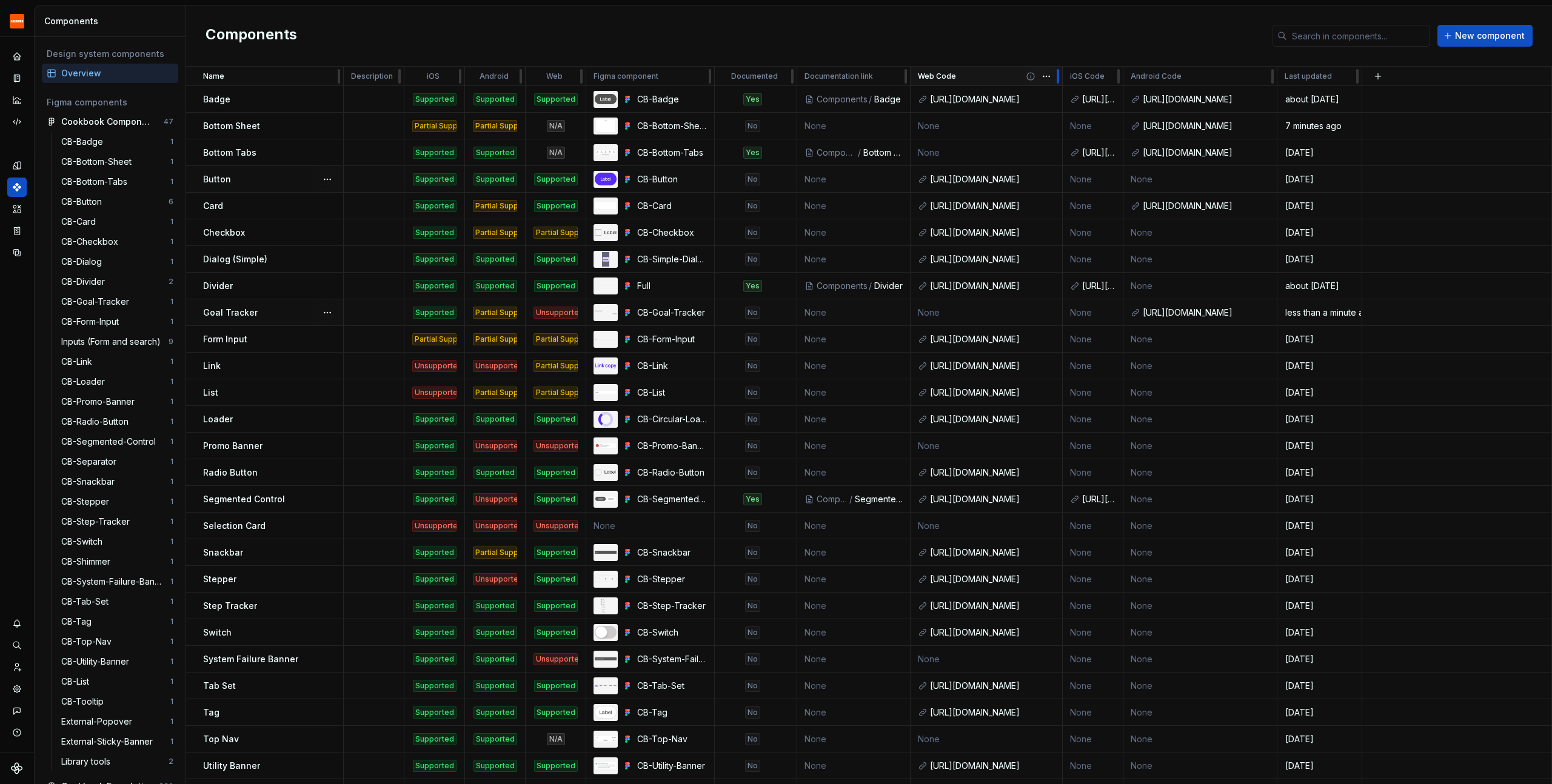
drag, startPoint x: 1062, startPoint y: 79, endPoint x: 997, endPoint y: 78, distance: 65.0
click at [997, 78] on div "Web Code" at bounding box center [987, 77] width 152 height 20
drag, startPoint x: 1061, startPoint y: 77, endPoint x: 1028, endPoint y: 77, distance: 33.0
click at [1027, 77] on div "Web Code" at bounding box center [987, 77] width 152 height 20
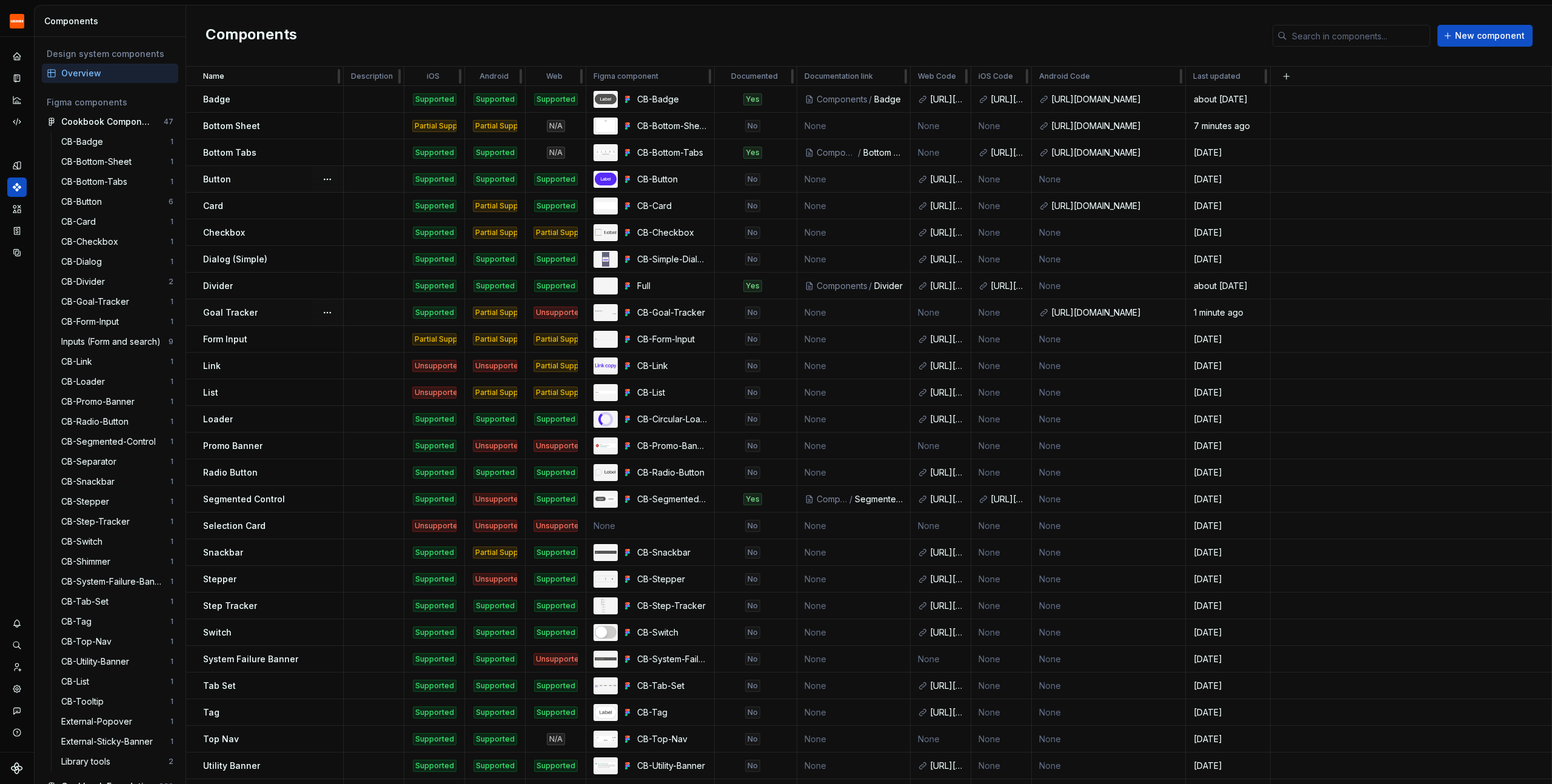
click at [1073, 179] on td "None" at bounding box center [1108, 179] width 154 height 27
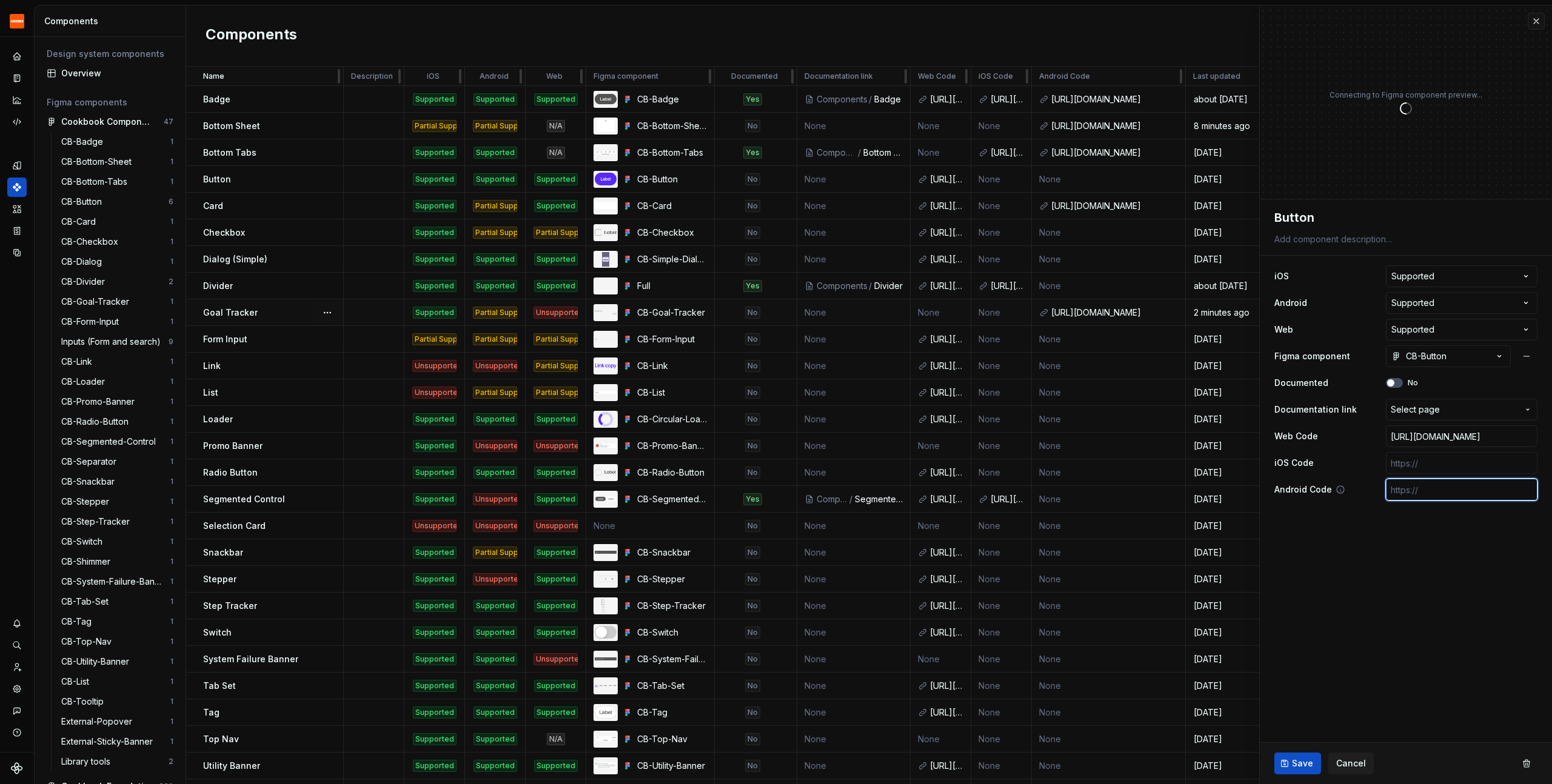
click at [1470, 490] on input "text" at bounding box center [1462, 489] width 152 height 22
paste input "[URL][DOMAIN_NAME]"
type textarea "*"
type input "[URL][DOMAIN_NAME]"
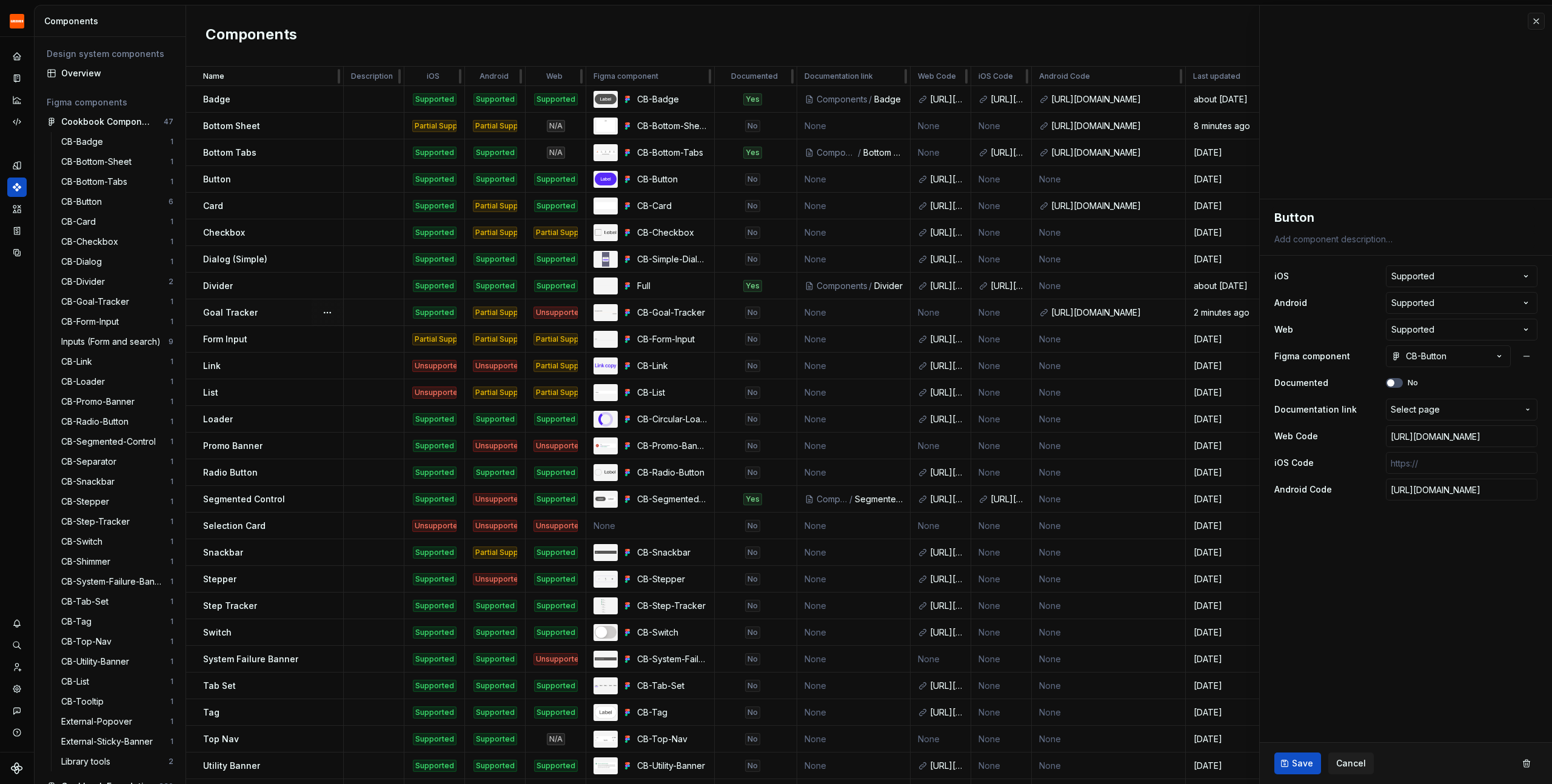
click at [1298, 768] on span "Save" at bounding box center [1303, 764] width 21 height 12
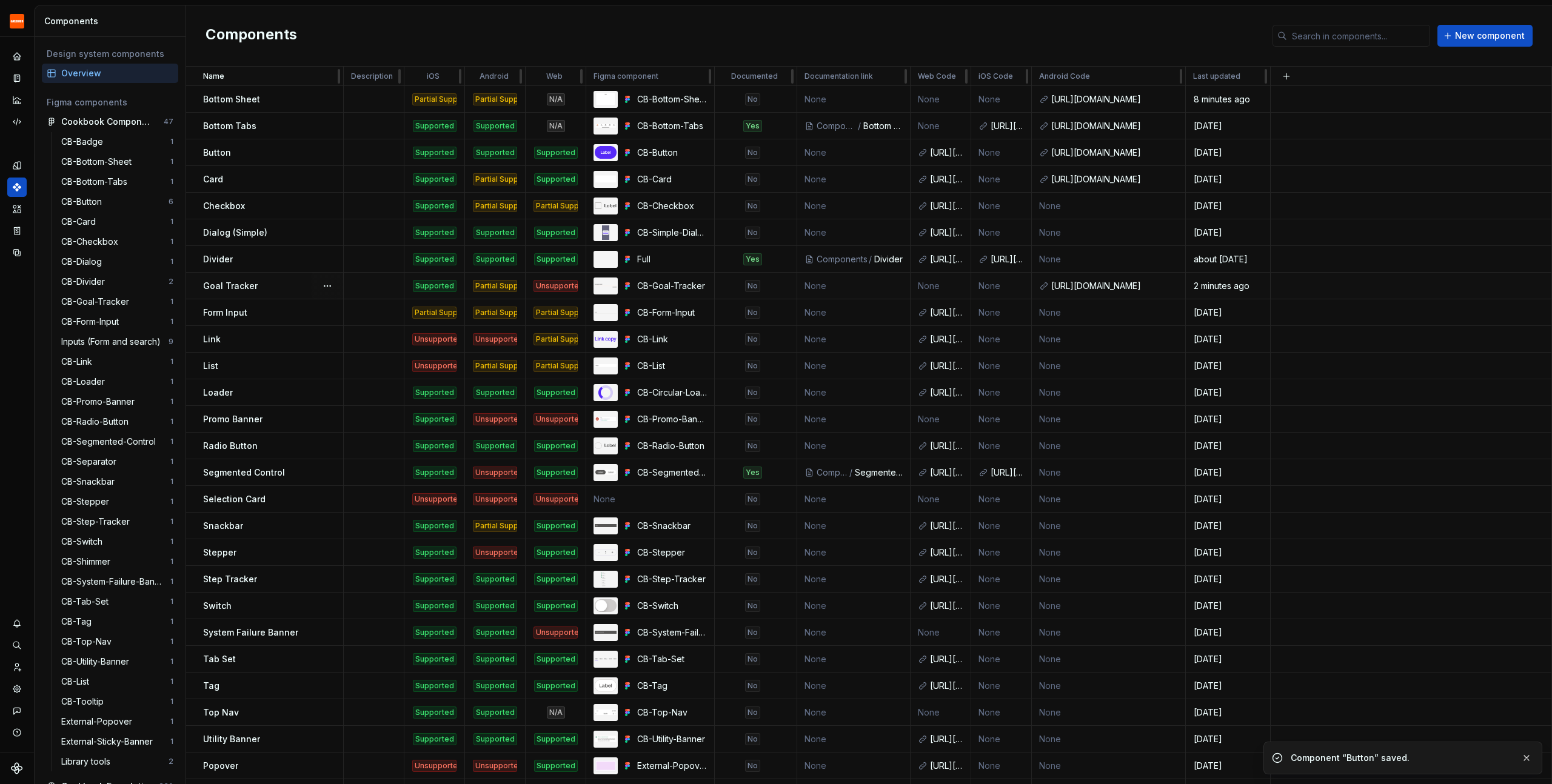
scroll to position [56, 0]
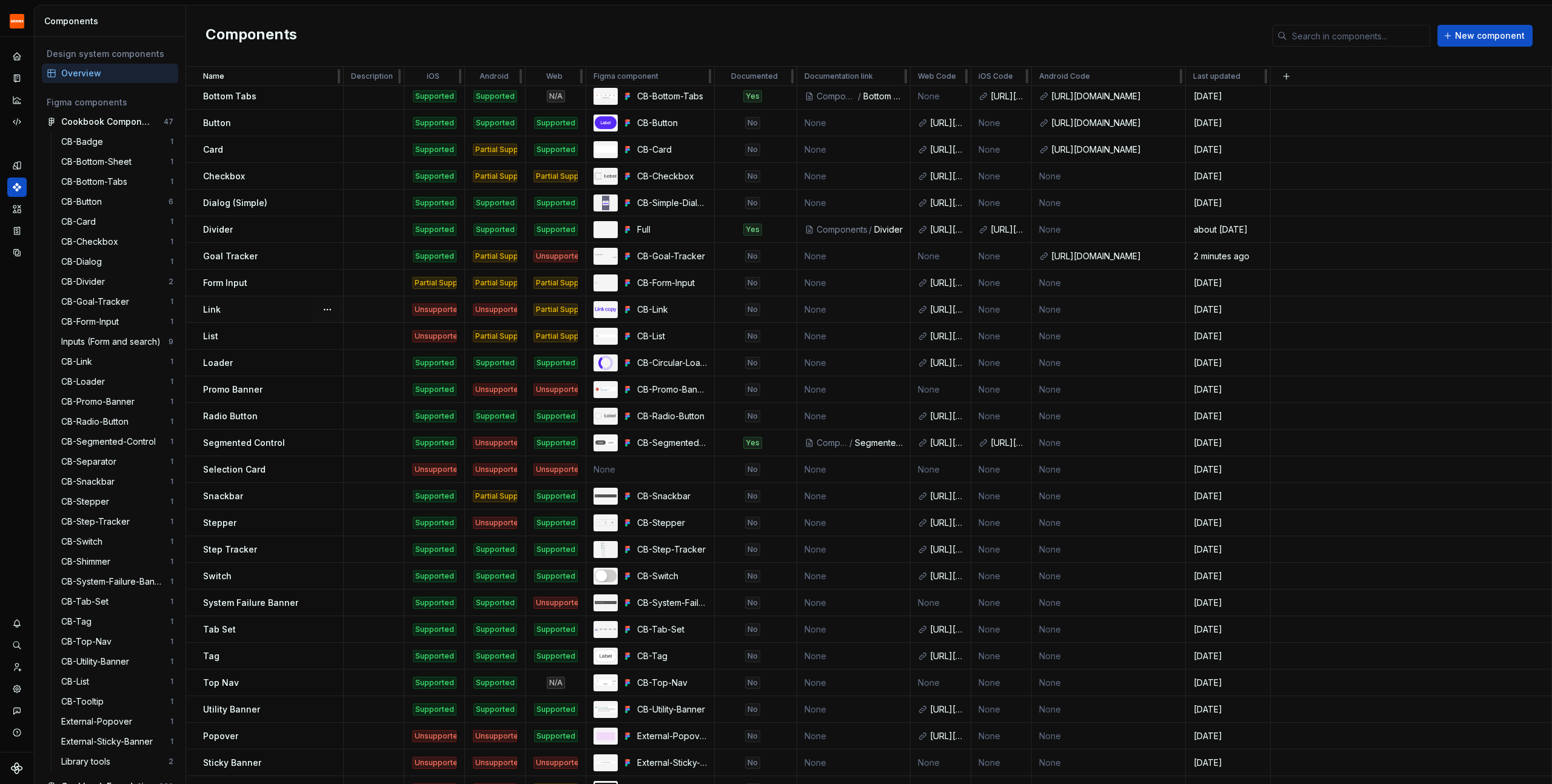
click at [489, 309] on div "Unsupported" at bounding box center [495, 310] width 44 height 12
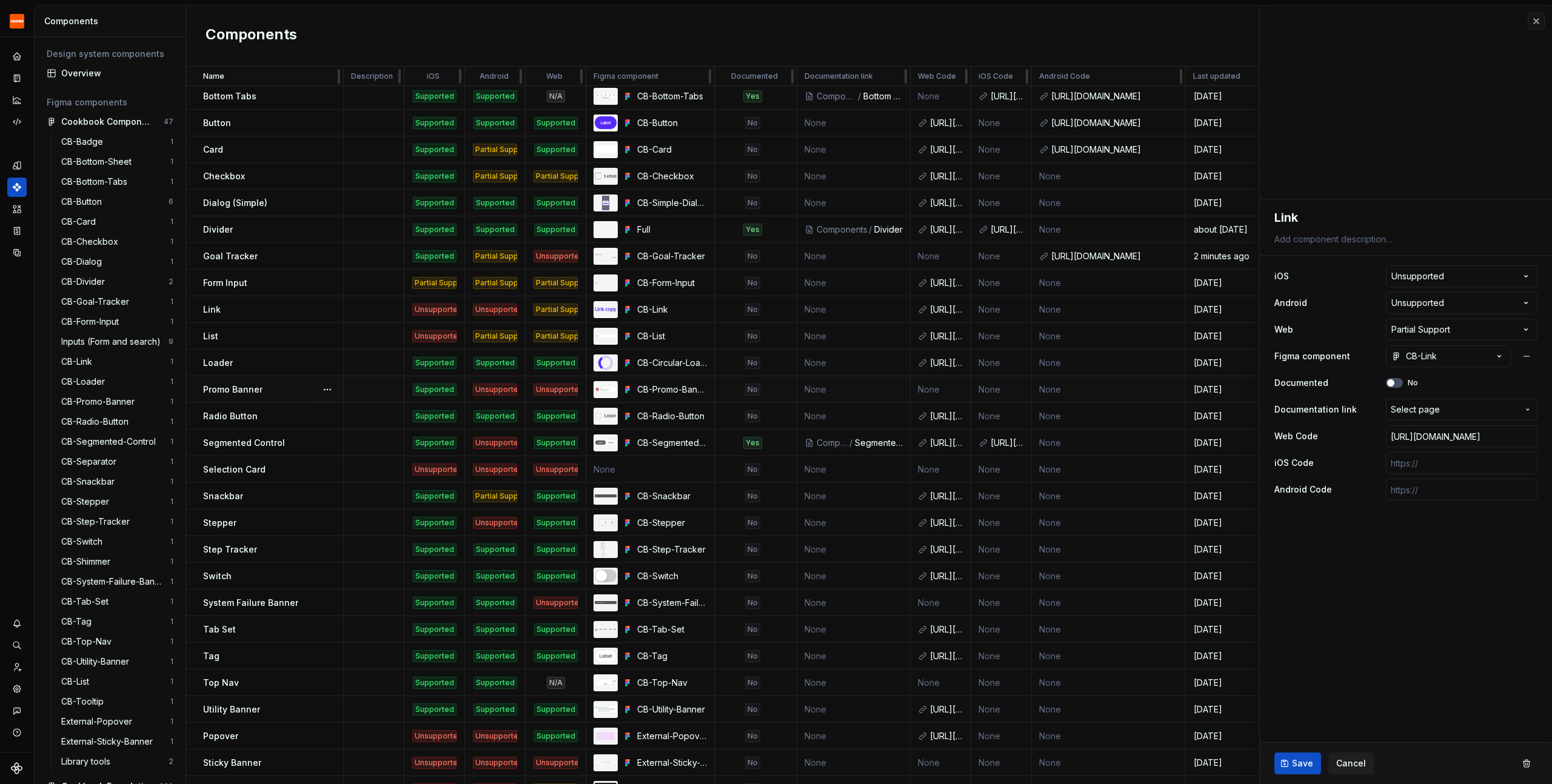
click at [248, 390] on p "Promo Banner" at bounding box center [233, 390] width 60 height 12
click at [251, 420] on p "Radio Button" at bounding box center [230, 416] width 55 height 12
click at [1461, 490] on input "text" at bounding box center [1462, 489] width 152 height 22
paste input "[URL][DOMAIN_NAME]"
type textarea "*"
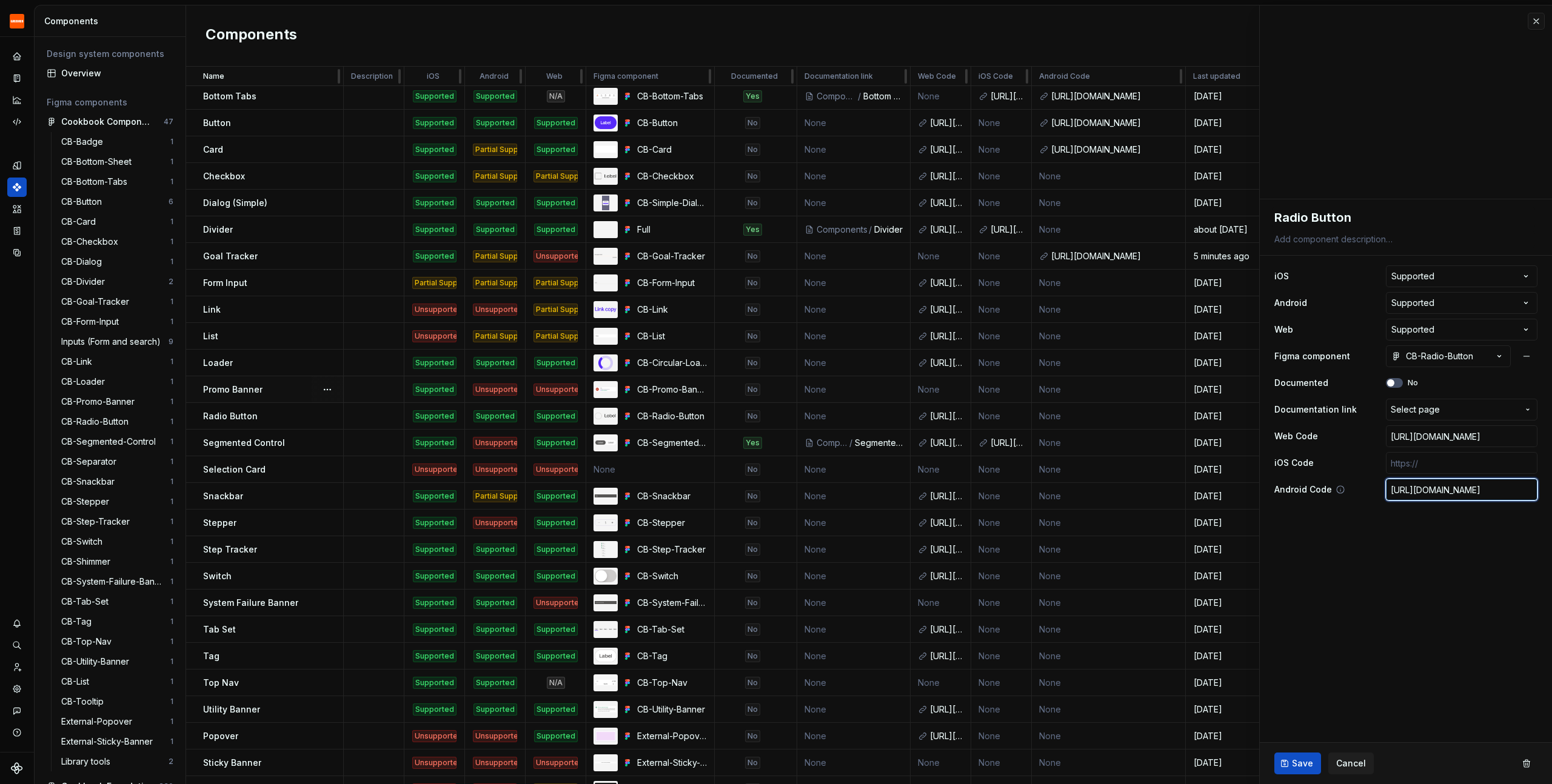
scroll to position [0, 504]
type input "[URL][DOMAIN_NAME]"
click at [1300, 765] on span "Save" at bounding box center [1303, 764] width 21 height 12
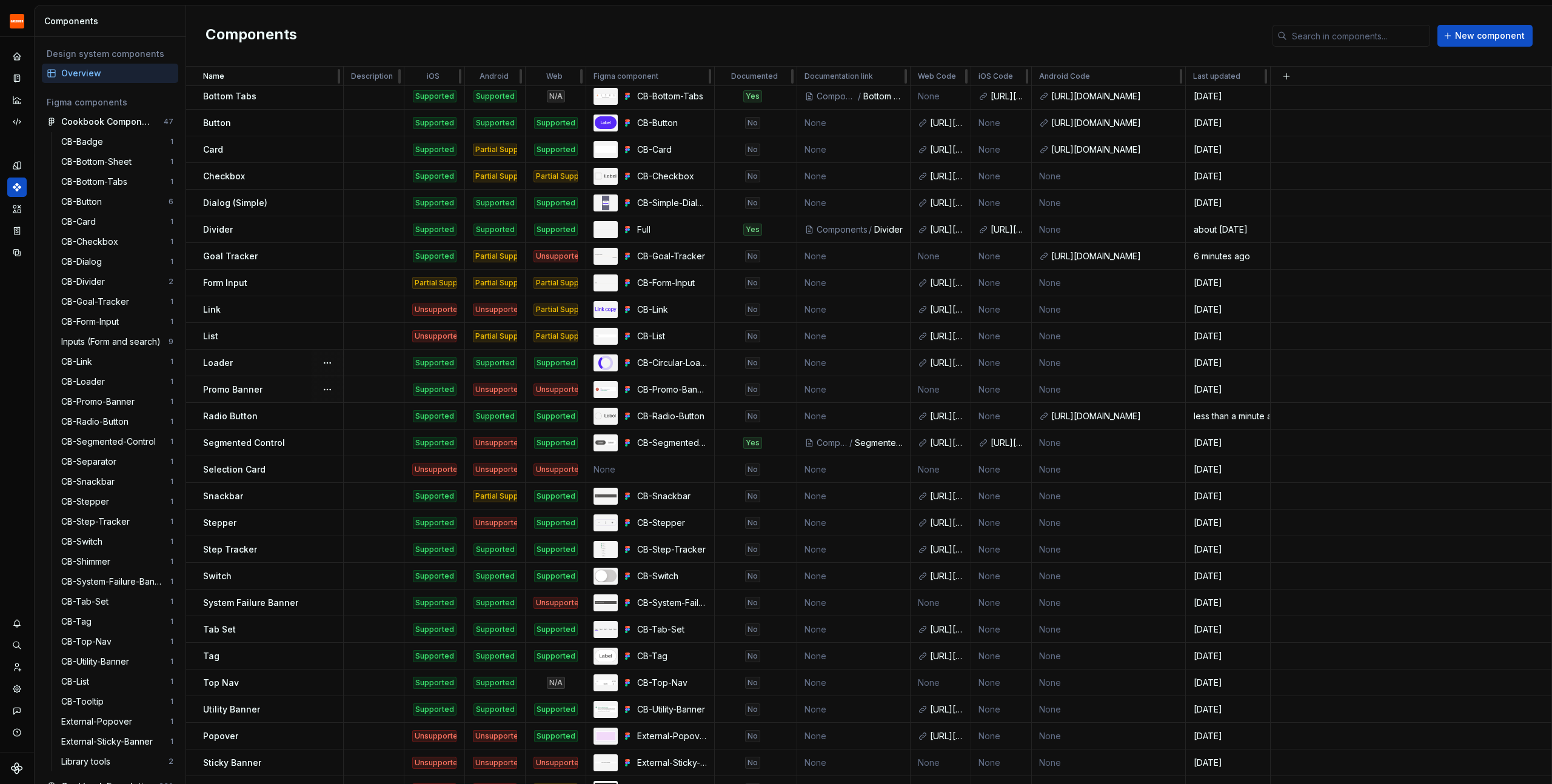
click at [252, 361] on div "Loader" at bounding box center [273, 363] width 140 height 12
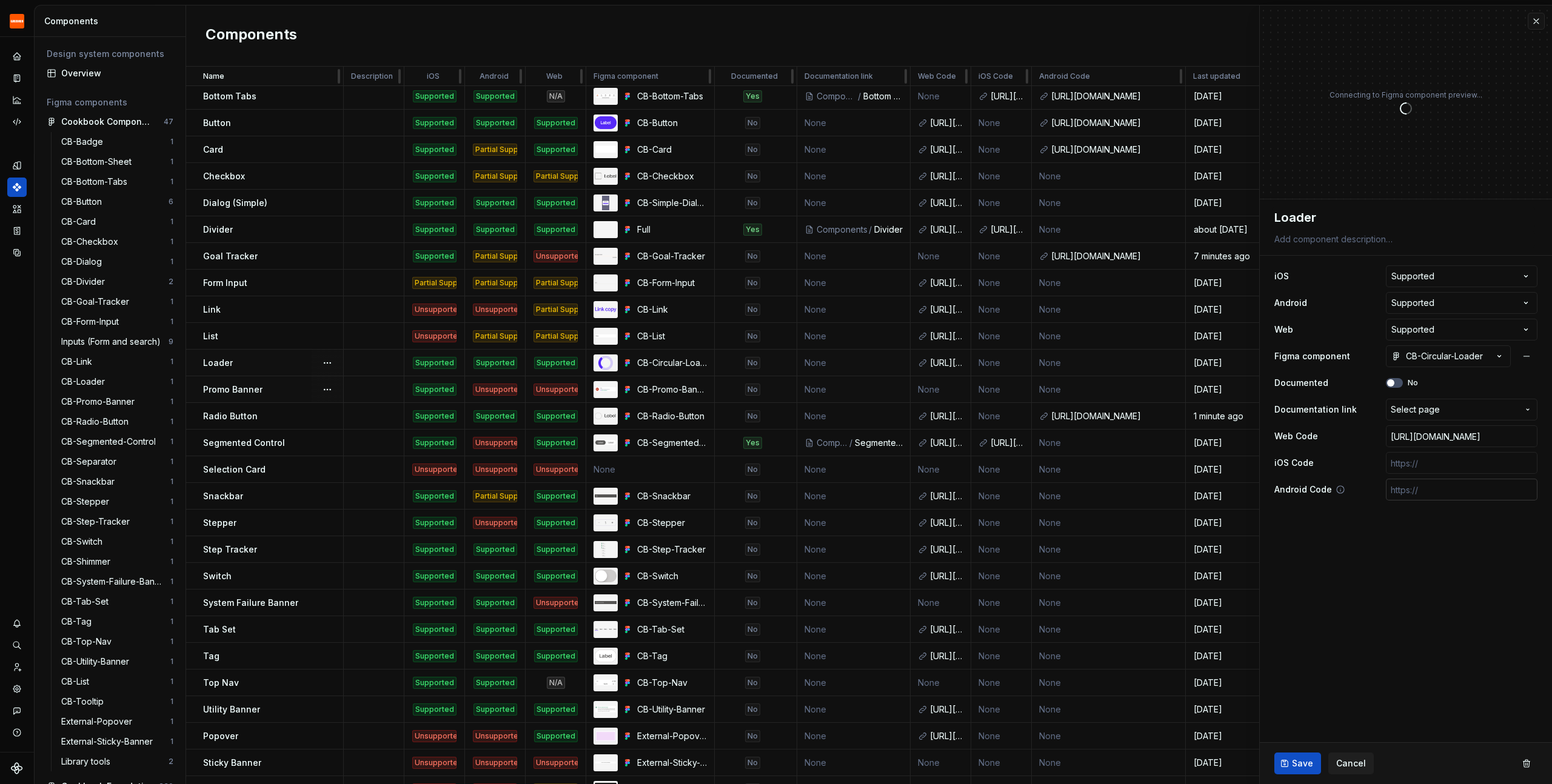
click at [1420, 488] on input "text" at bounding box center [1462, 489] width 152 height 22
paste input "[URL][DOMAIN_NAME]"
type textarea "*"
type input "[URL][DOMAIN_NAME]"
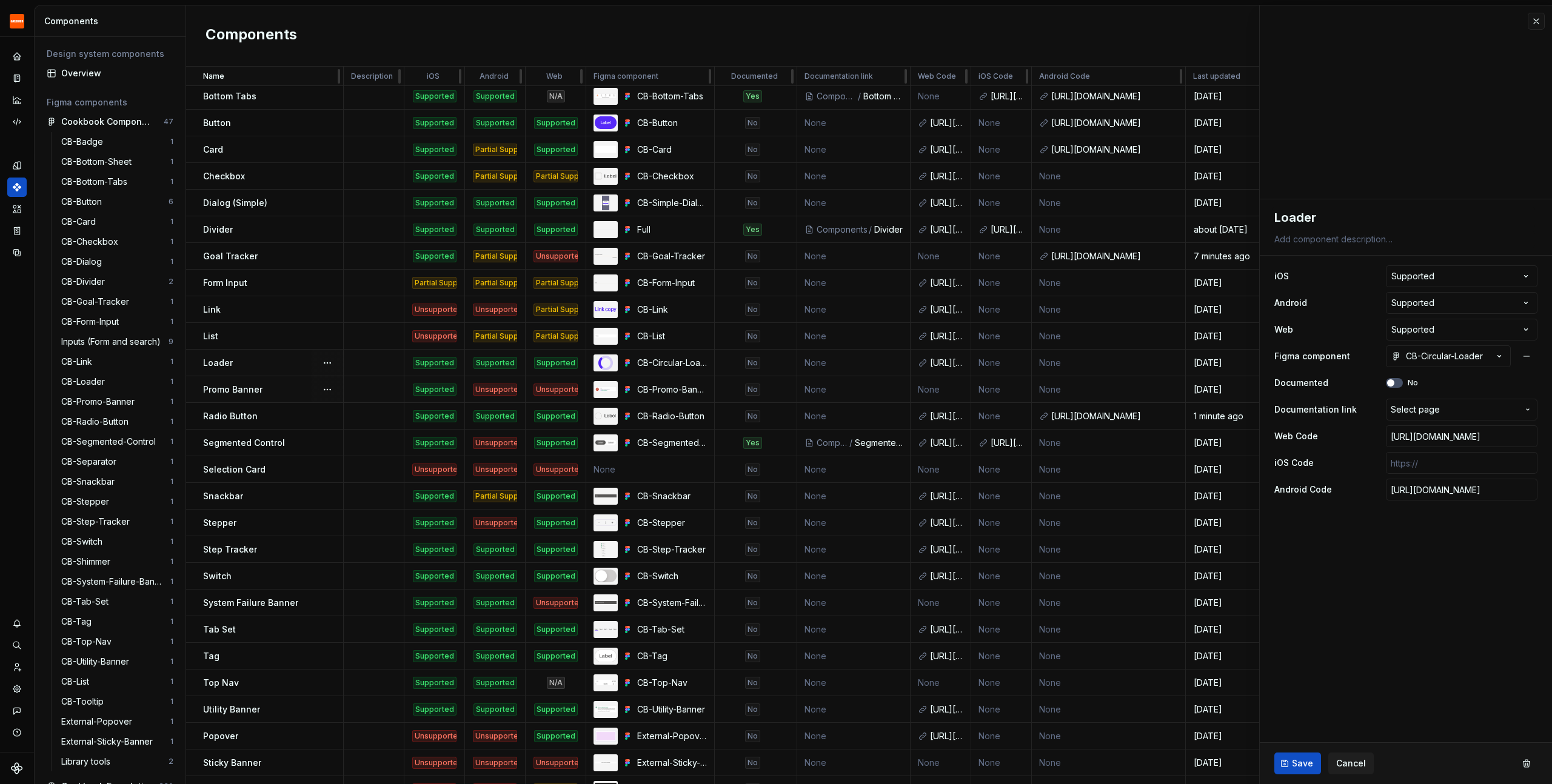
click at [1292, 760] on span "Save" at bounding box center [1303, 764] width 21 height 12
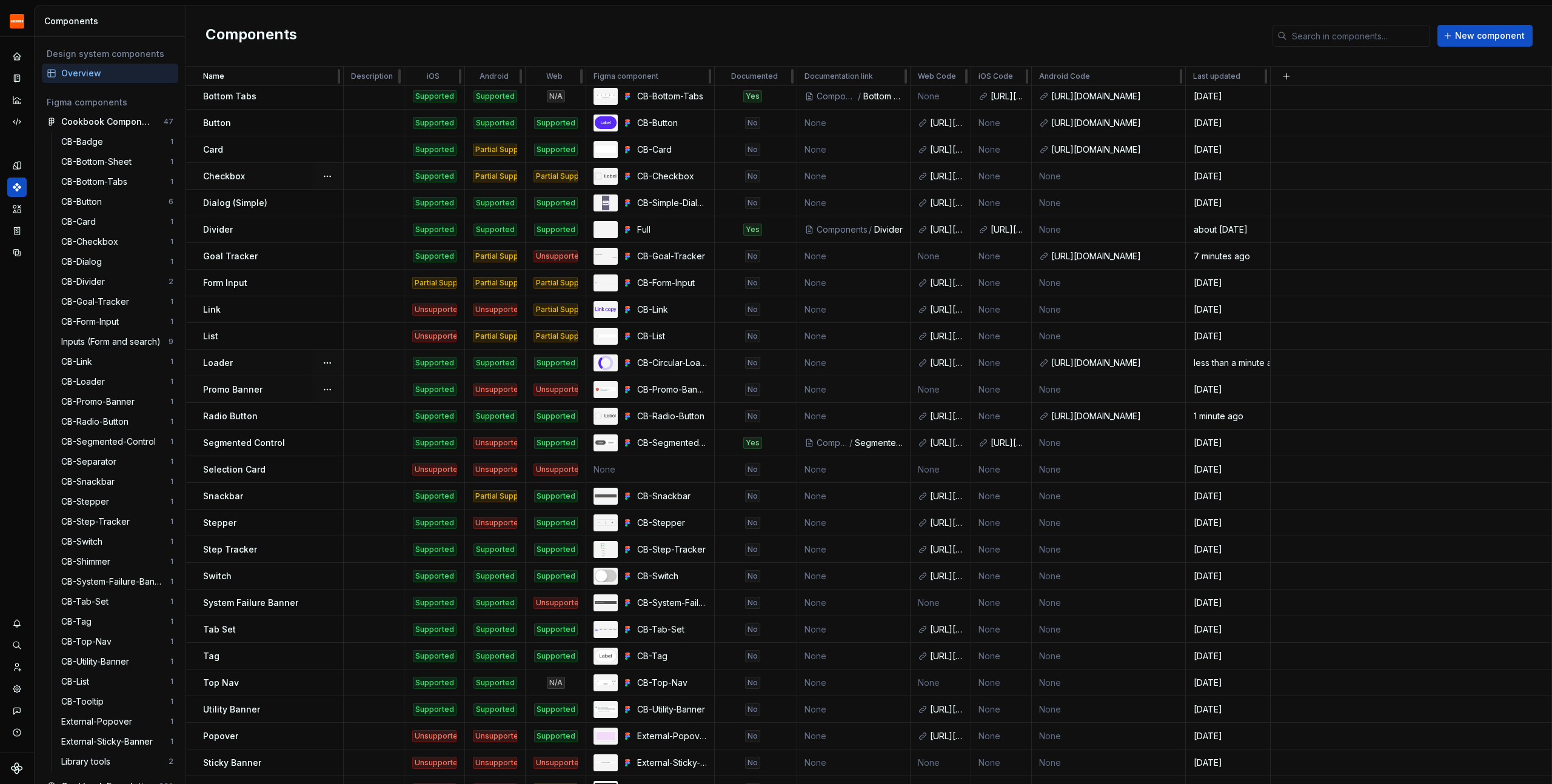
click at [243, 178] on p "Checkbox" at bounding box center [224, 176] width 42 height 12
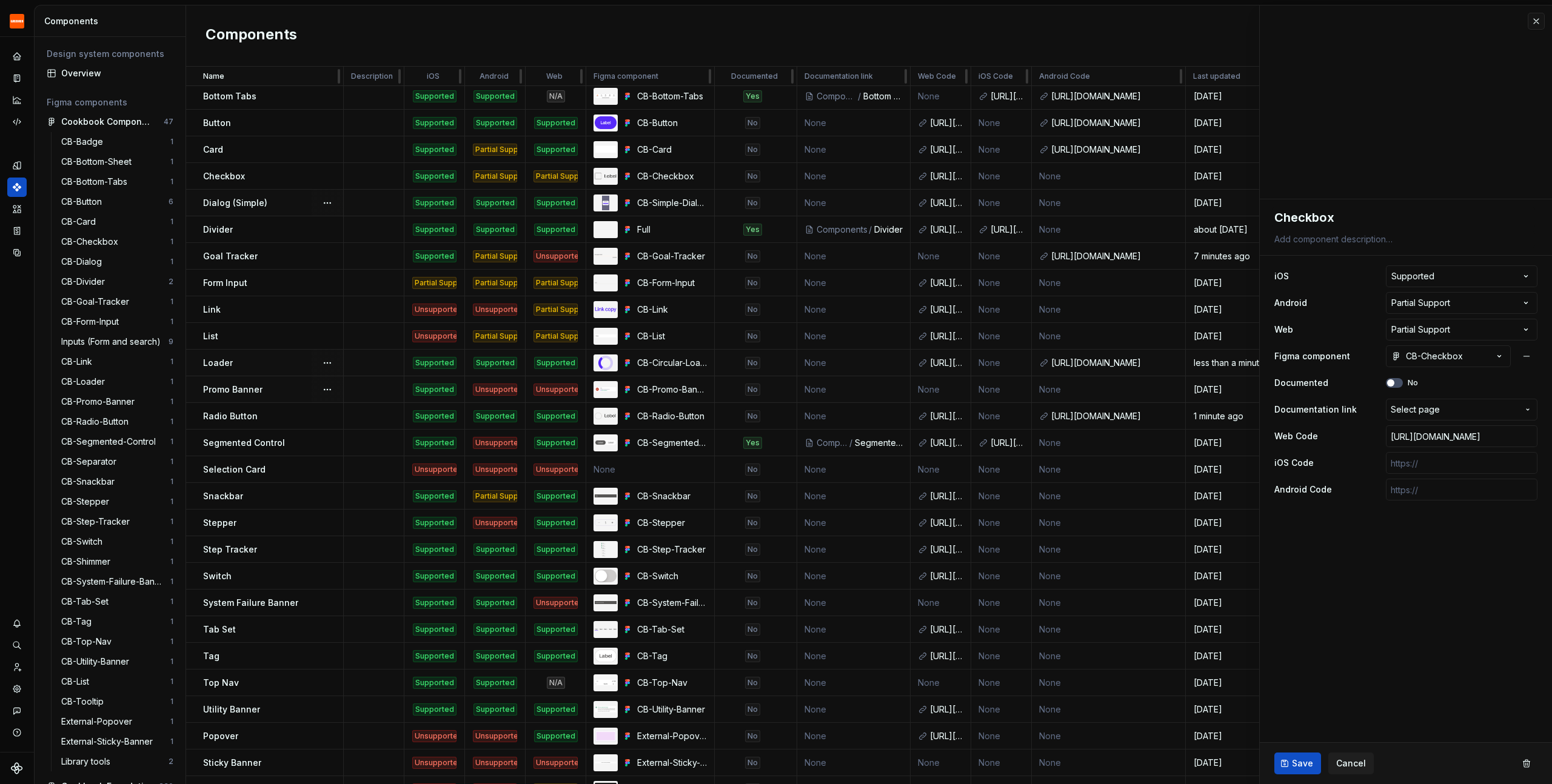
click at [262, 205] on p "Dialog (Simple)" at bounding box center [235, 203] width 65 height 12
click at [1427, 492] on input "text" at bounding box center [1462, 489] width 152 height 22
paste input "[URL][DOMAIN_NAME]"
type textarea "*"
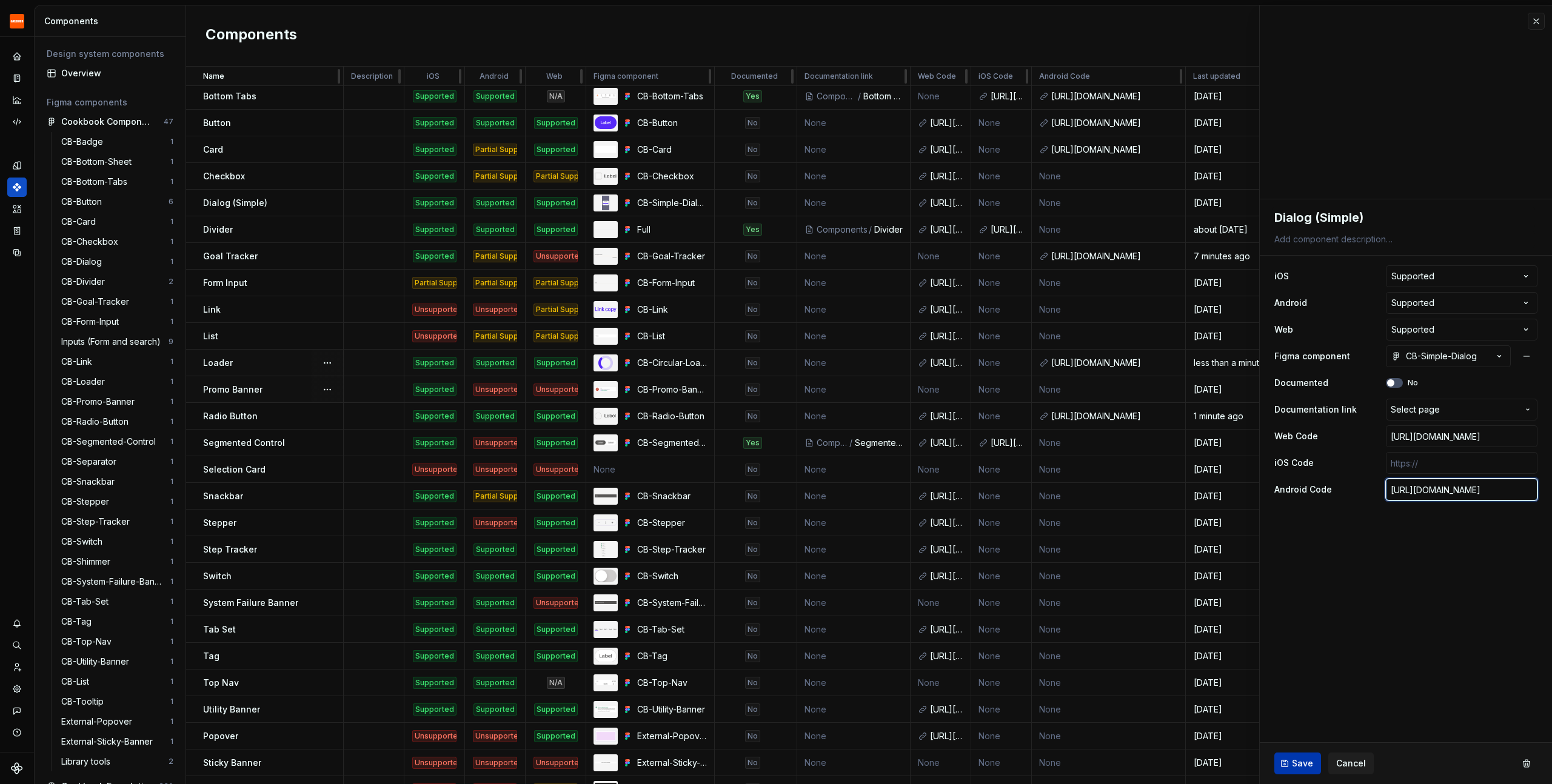
type input "[URL][DOMAIN_NAME]"
click at [1292, 763] on span "Save" at bounding box center [1303, 764] width 21 height 12
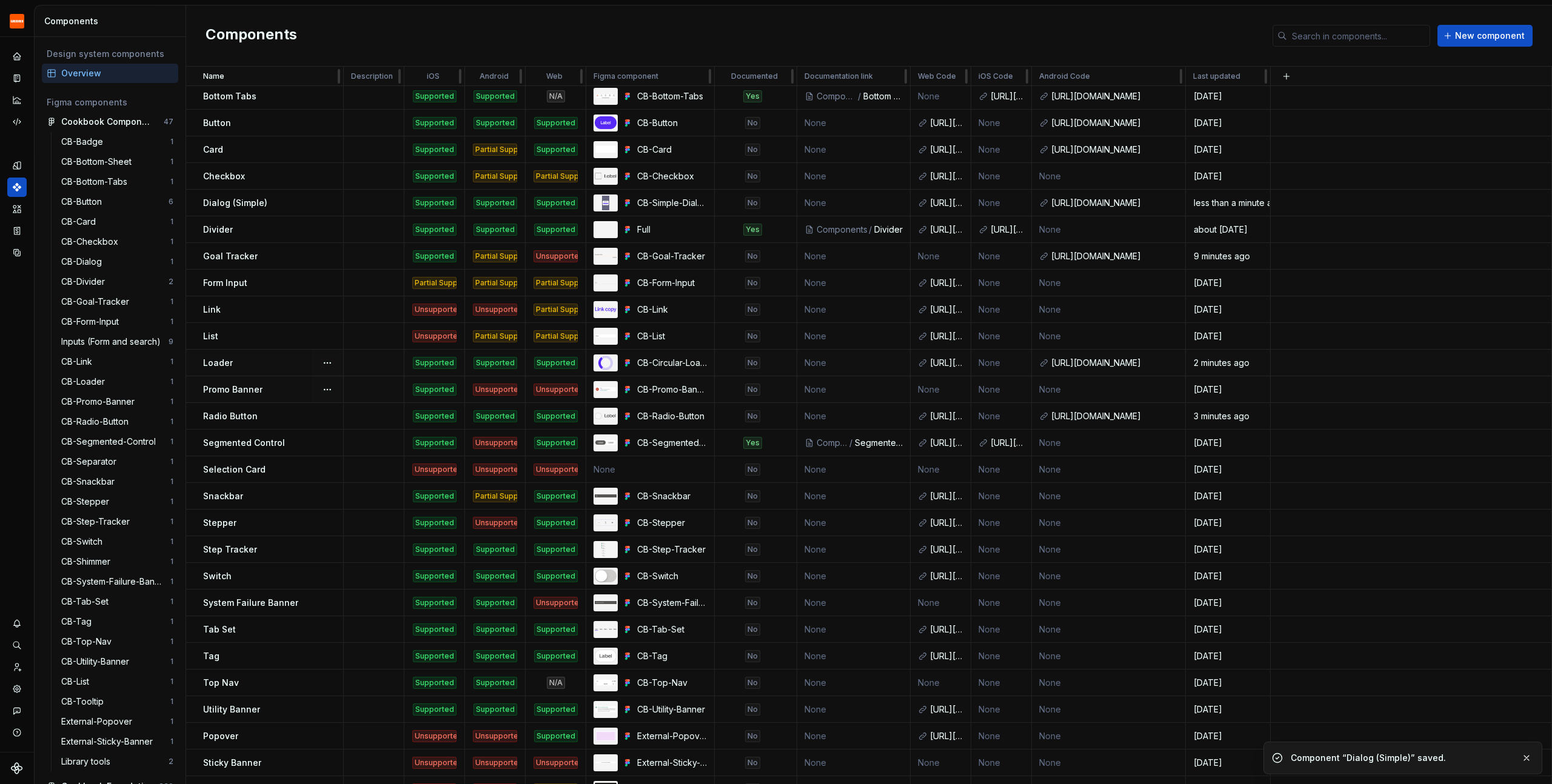
click at [725, 16] on div "Components New component" at bounding box center [869, 36] width 1366 height 61
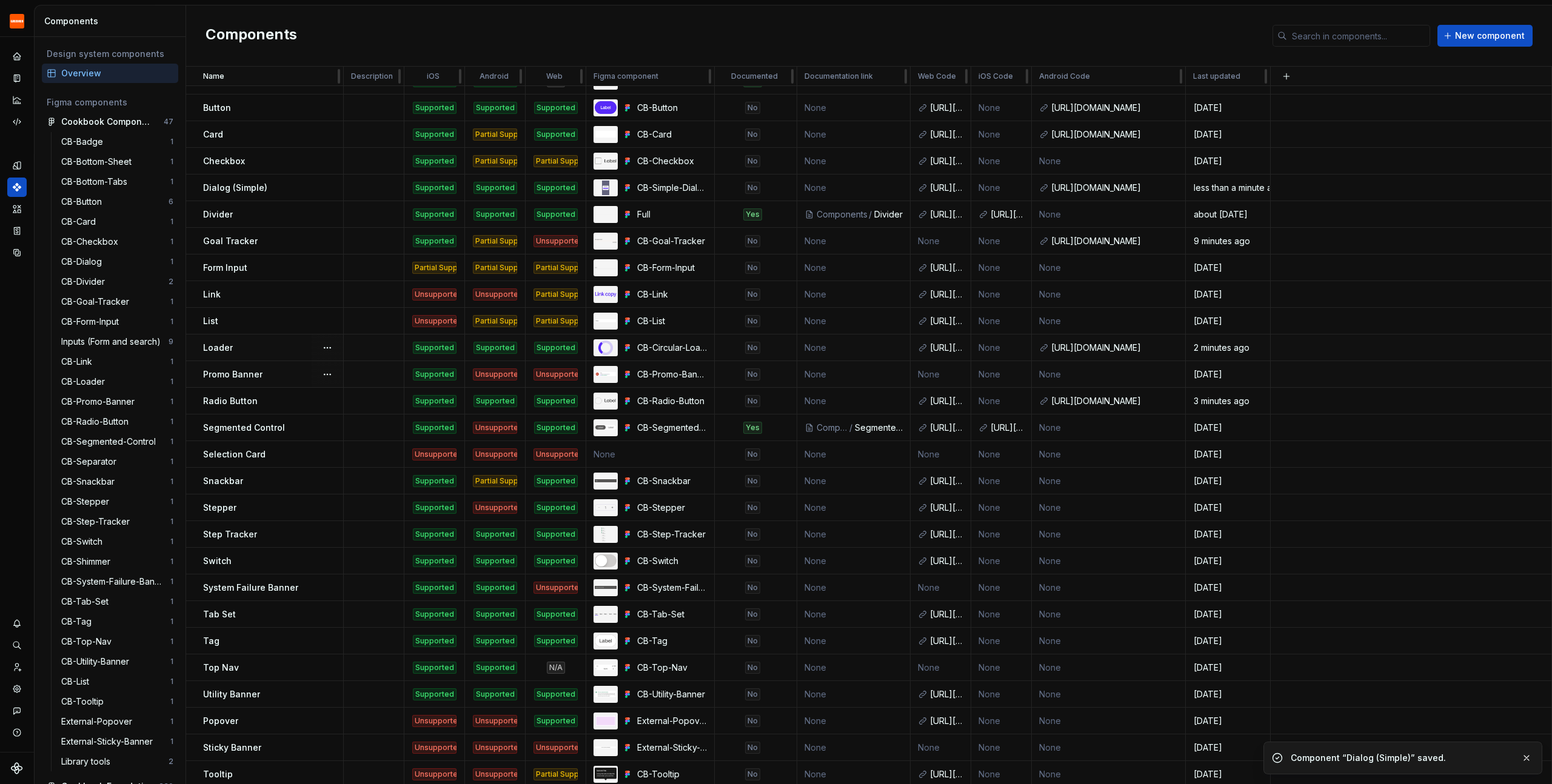
scroll to position [182, 0]
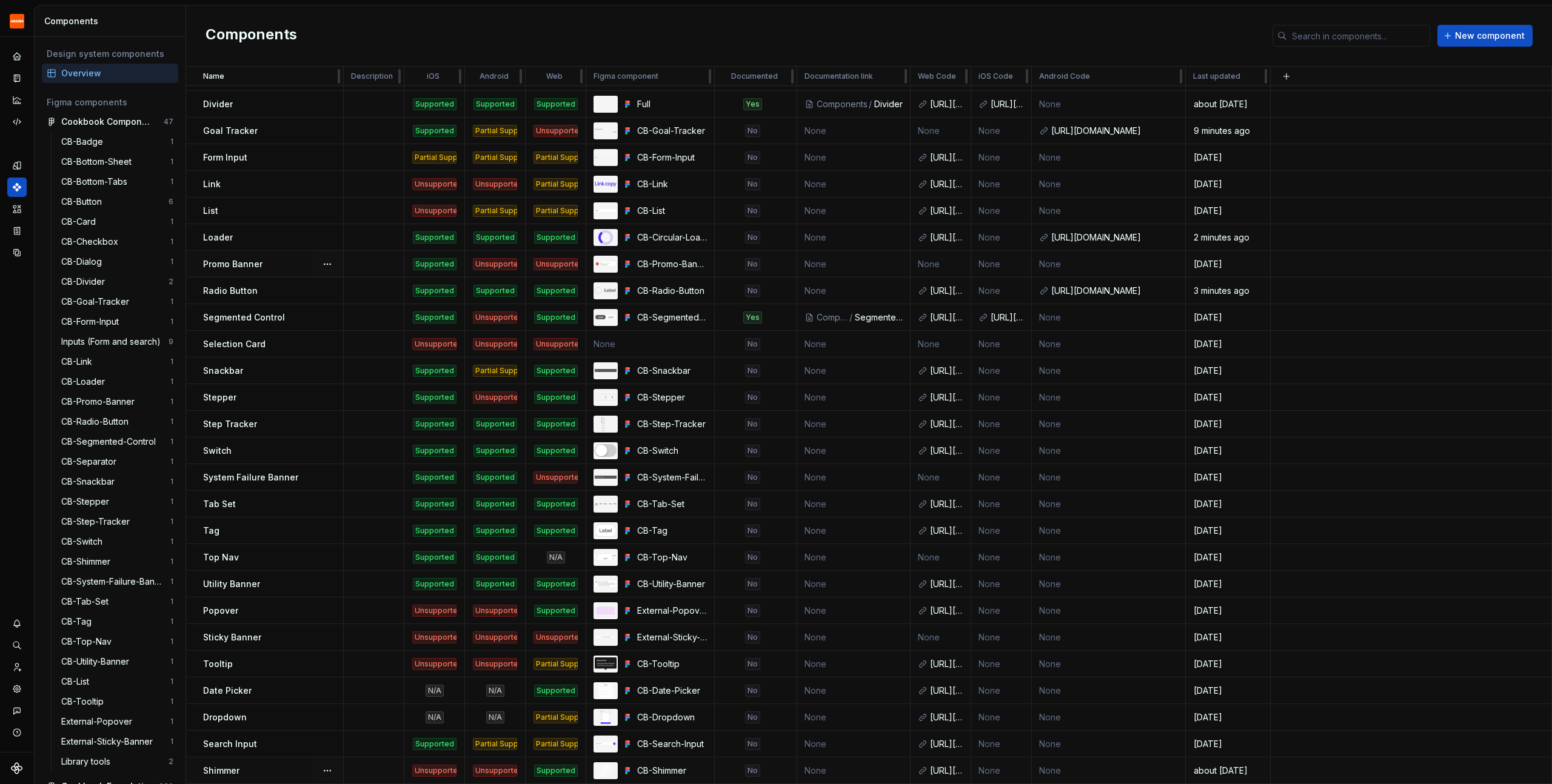
click at [484, 773] on div "Unsupported" at bounding box center [495, 771] width 44 height 12
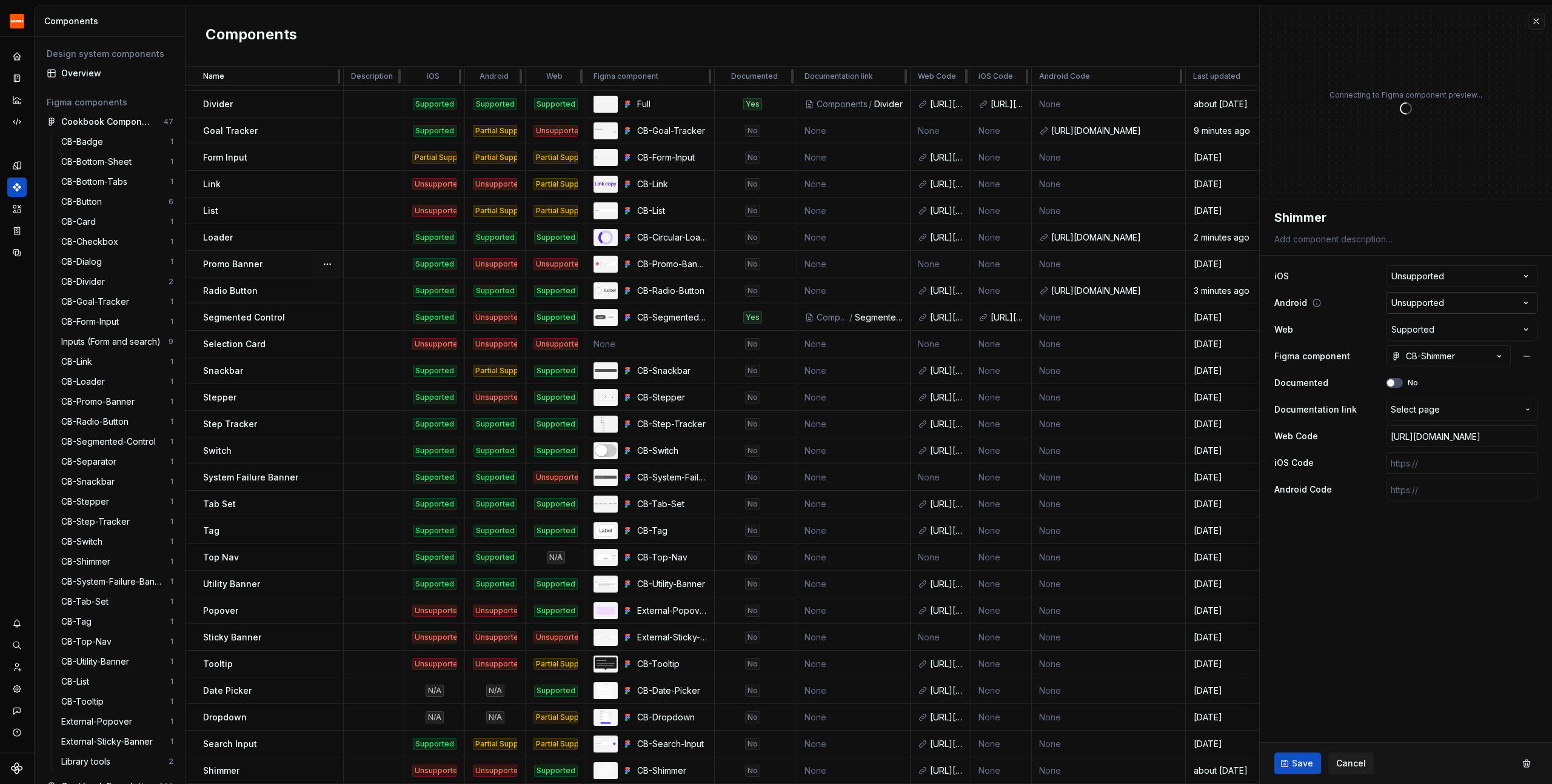
type textarea "*"
click at [1418, 298] on html "Grubhub Design System J Dataset Grubhub Components Design system components Ove…" at bounding box center [776, 392] width 1552 height 784
select select "**********"
click at [1434, 488] on input "text" at bounding box center [1462, 489] width 152 height 22
paste input "[URL][DOMAIN_NAME]"
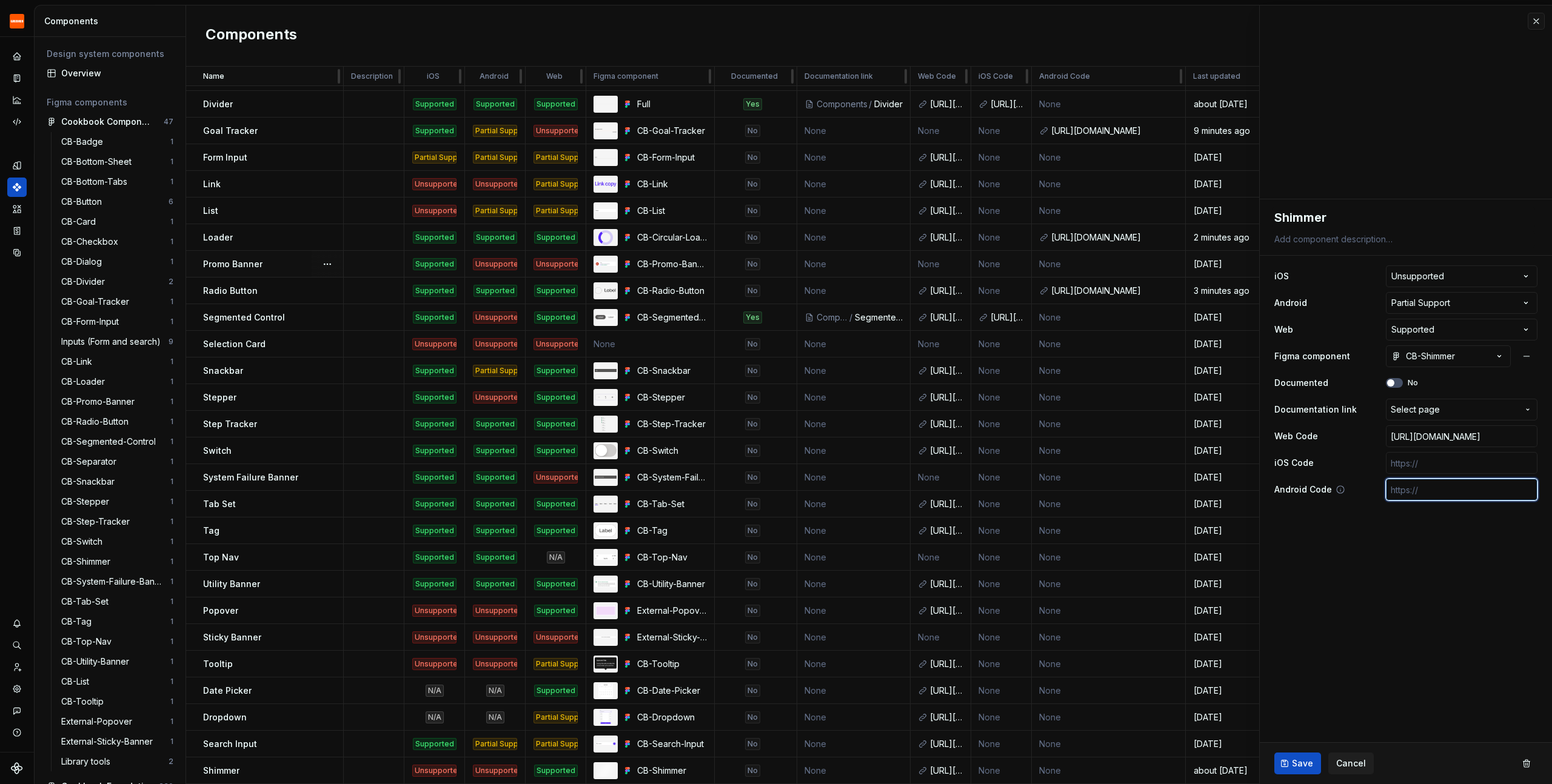
type textarea "*"
type input "[URL][DOMAIN_NAME]"
click at [1295, 763] on span "Save" at bounding box center [1303, 764] width 21 height 12
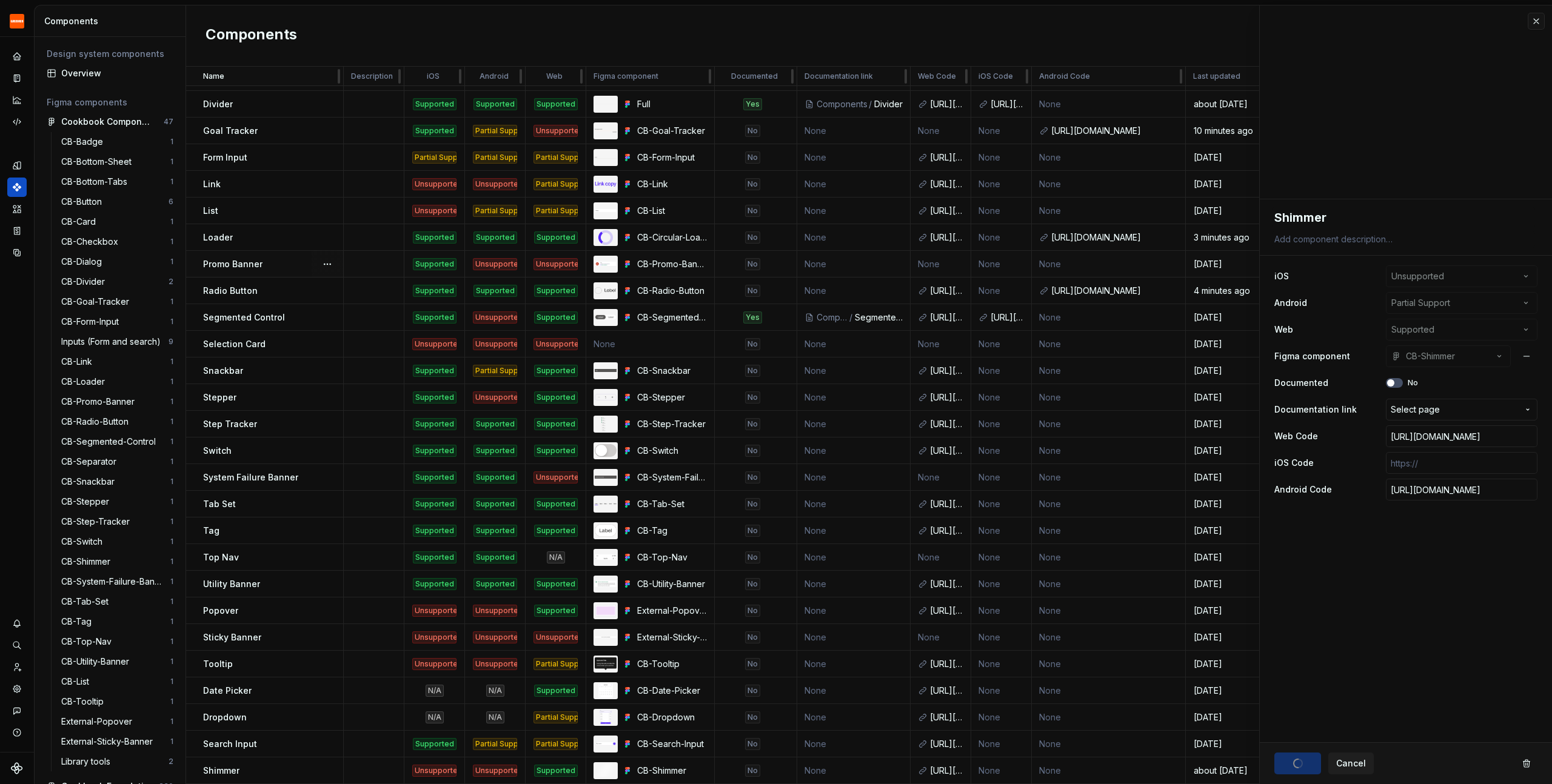
type textarea "*"
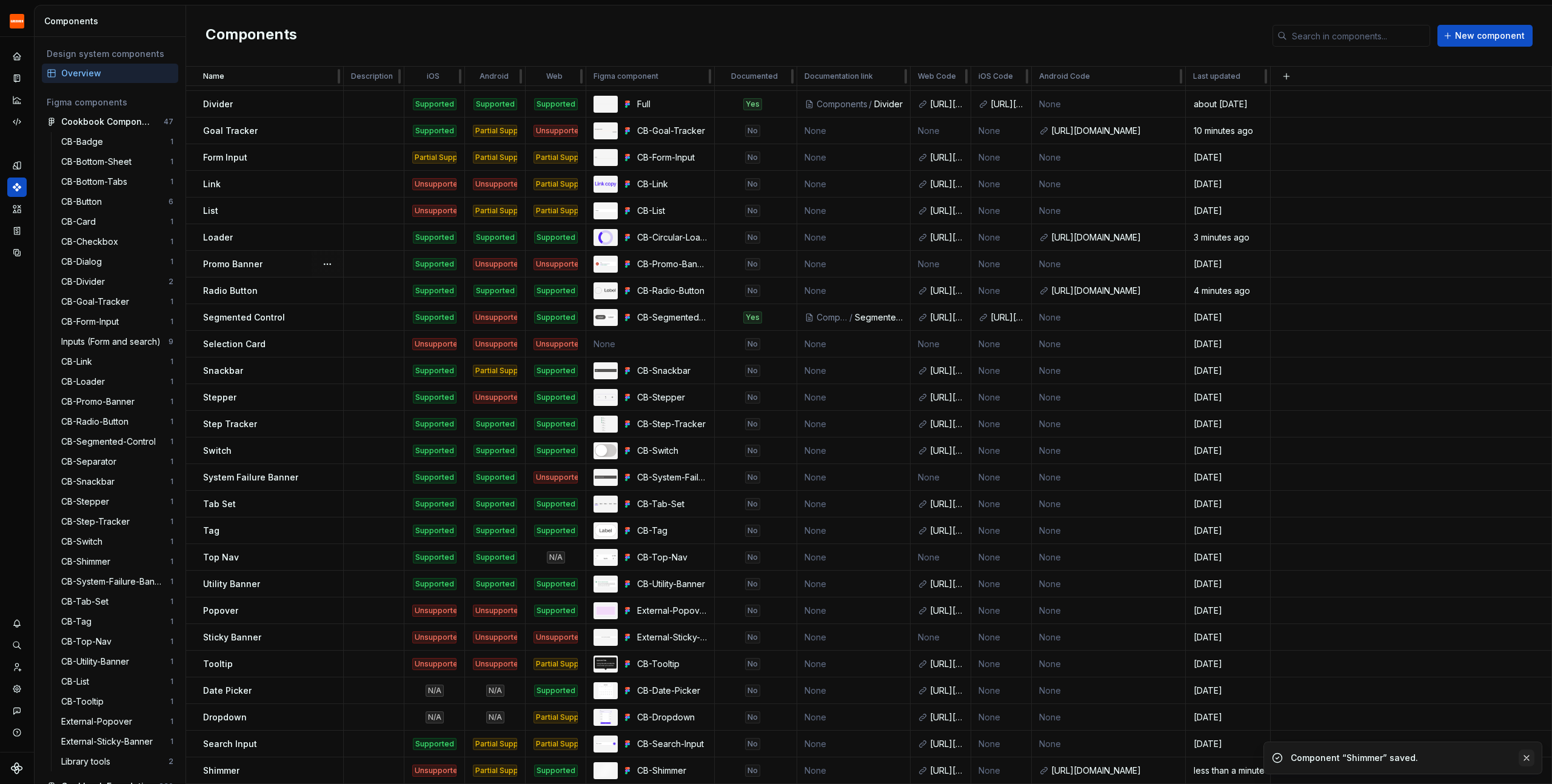
click at [1527, 760] on button "button" at bounding box center [1526, 758] width 16 height 17
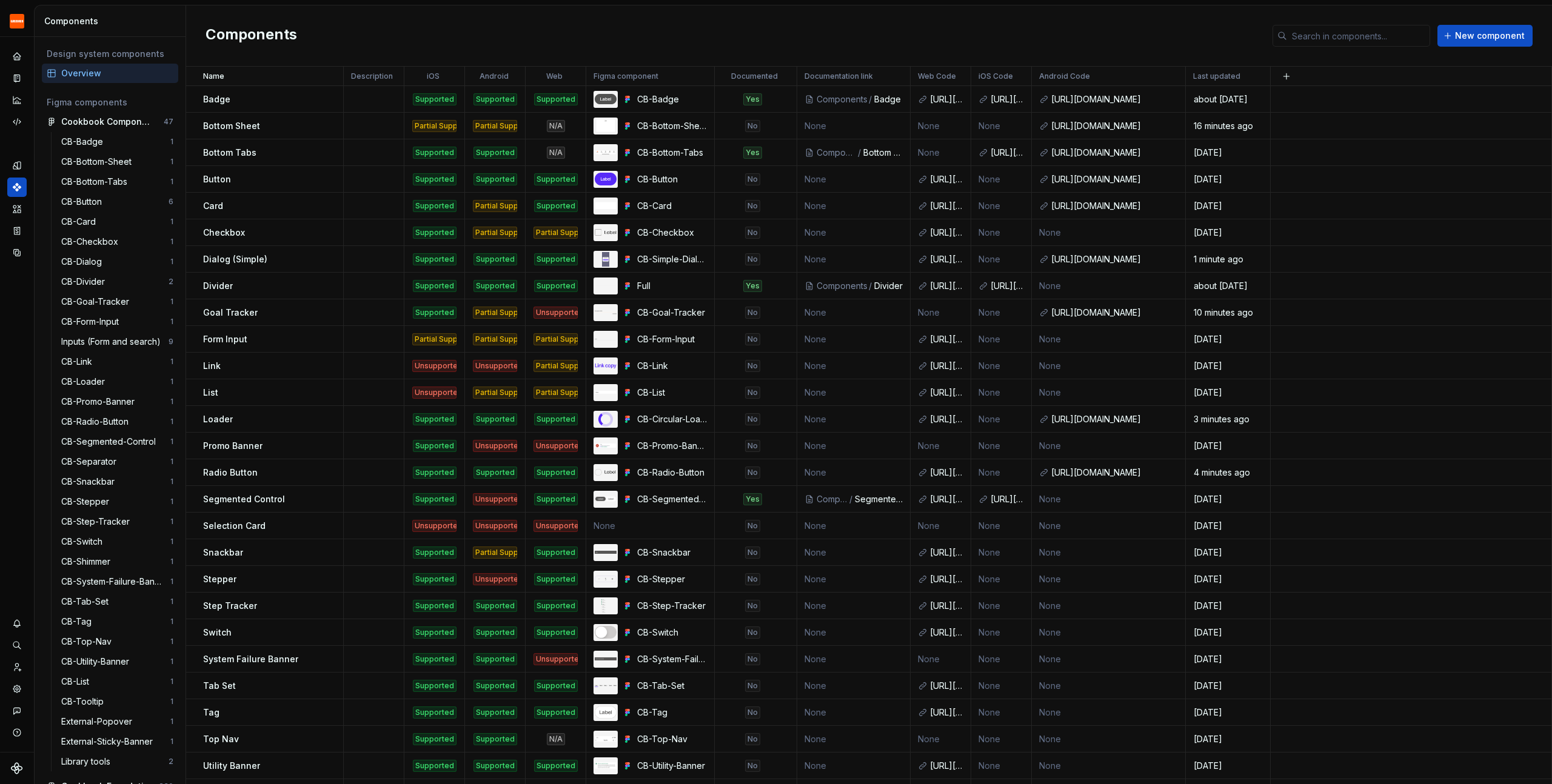
scroll to position [182, 0]
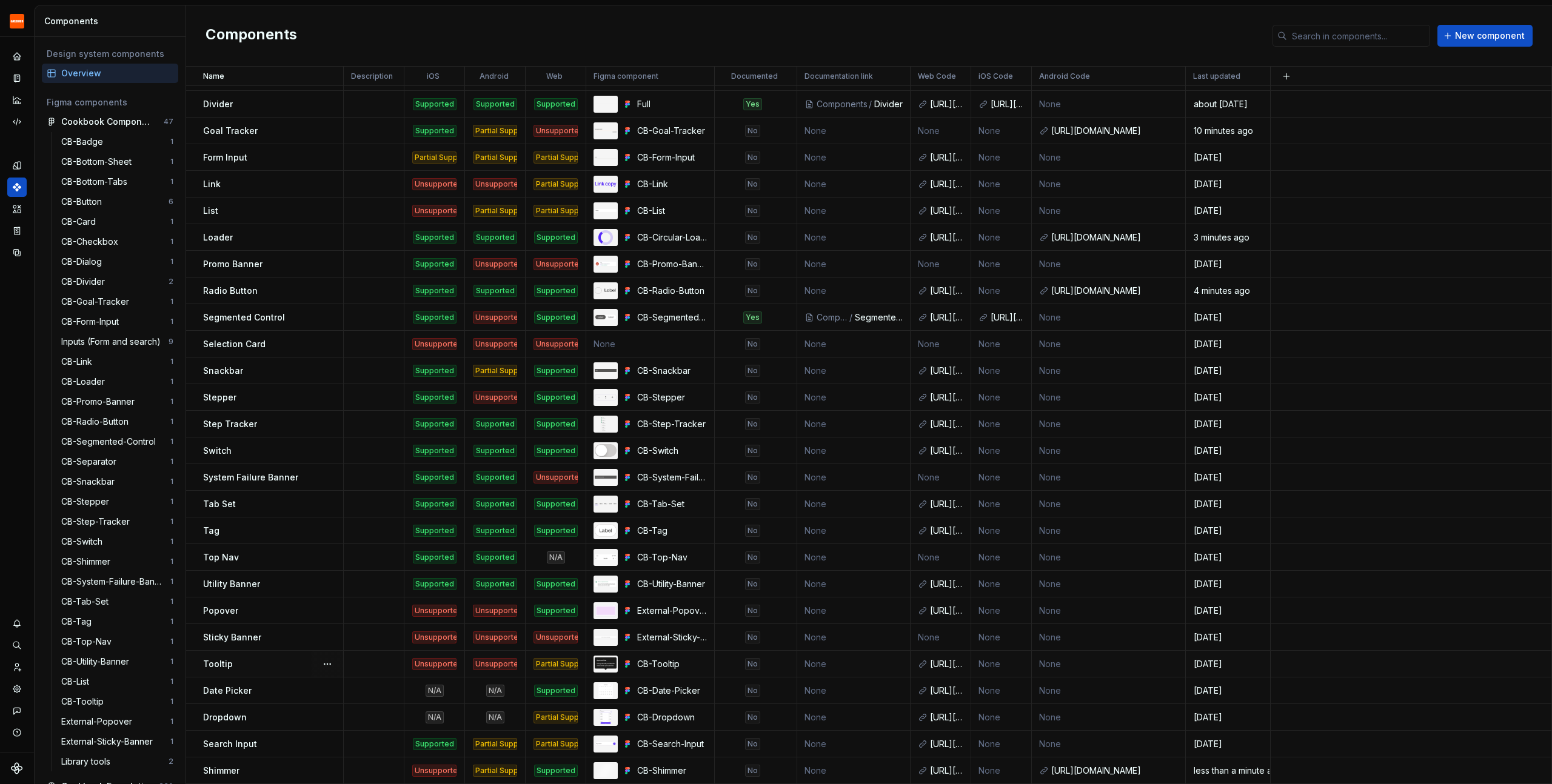
click at [483, 661] on div "Unsupported" at bounding box center [495, 664] width 44 height 12
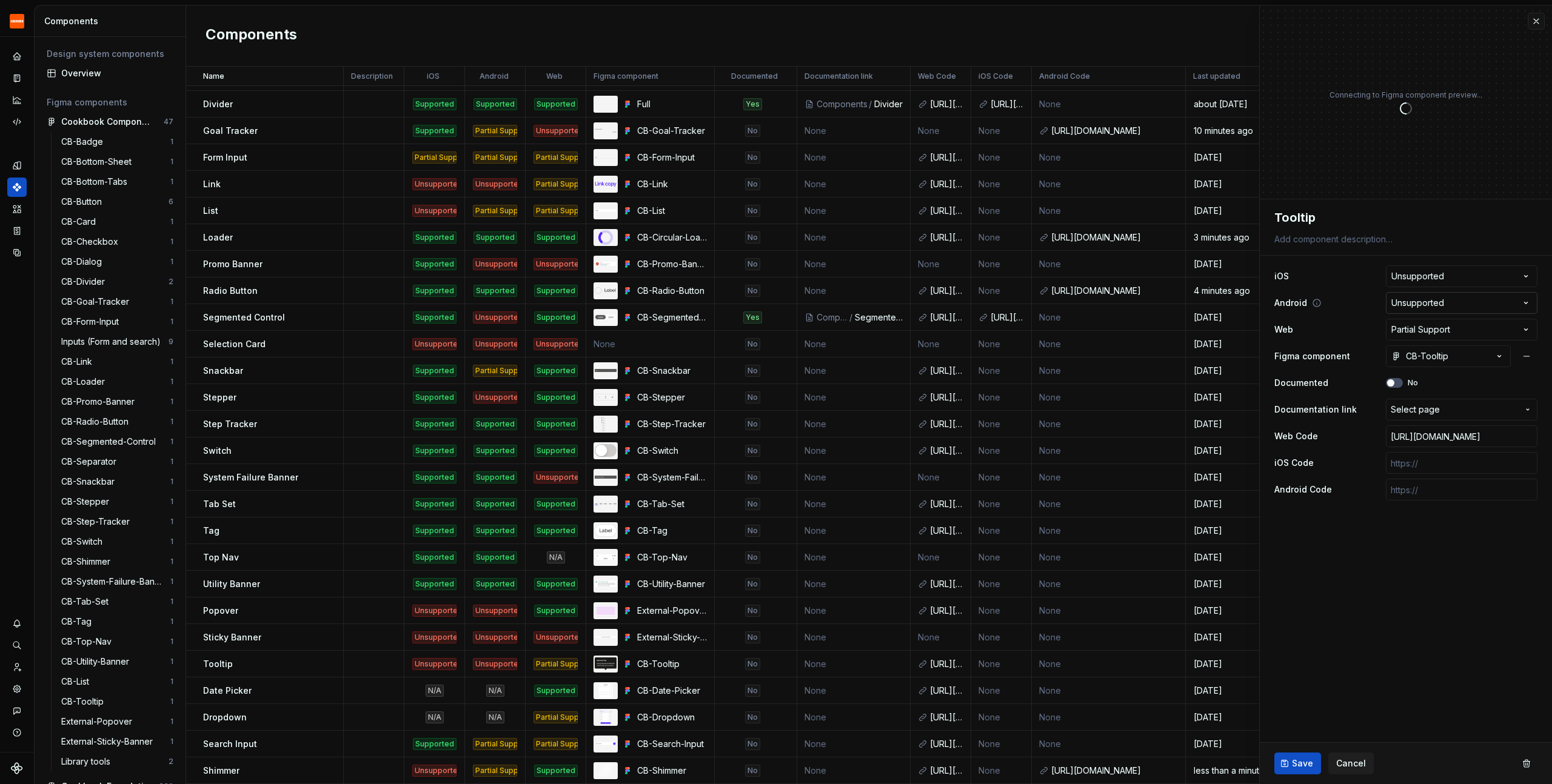
type textarea "*"
click at [1422, 296] on html "Grubhub Design System J Dataset Grubhub Components Design system components Ove…" at bounding box center [776, 392] width 1552 height 784
select select "**********"
type textarea "*"
click at [1436, 494] on input "text" at bounding box center [1462, 489] width 152 height 22
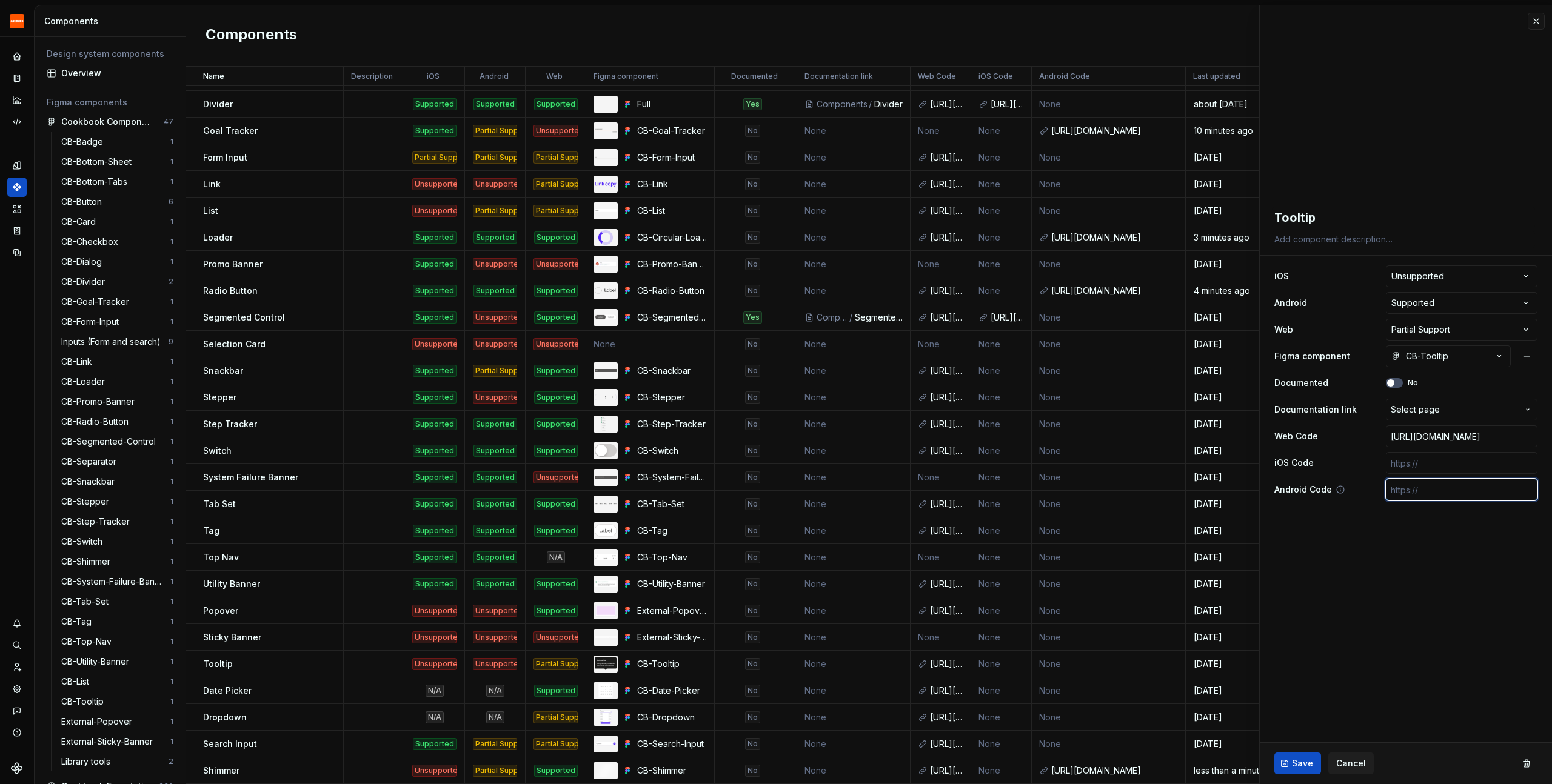
paste input "[URL][DOMAIN_NAME]"
type input "[URL][DOMAIN_NAME]"
type textarea "*"
type input "[URL][DOMAIN_NAME]"
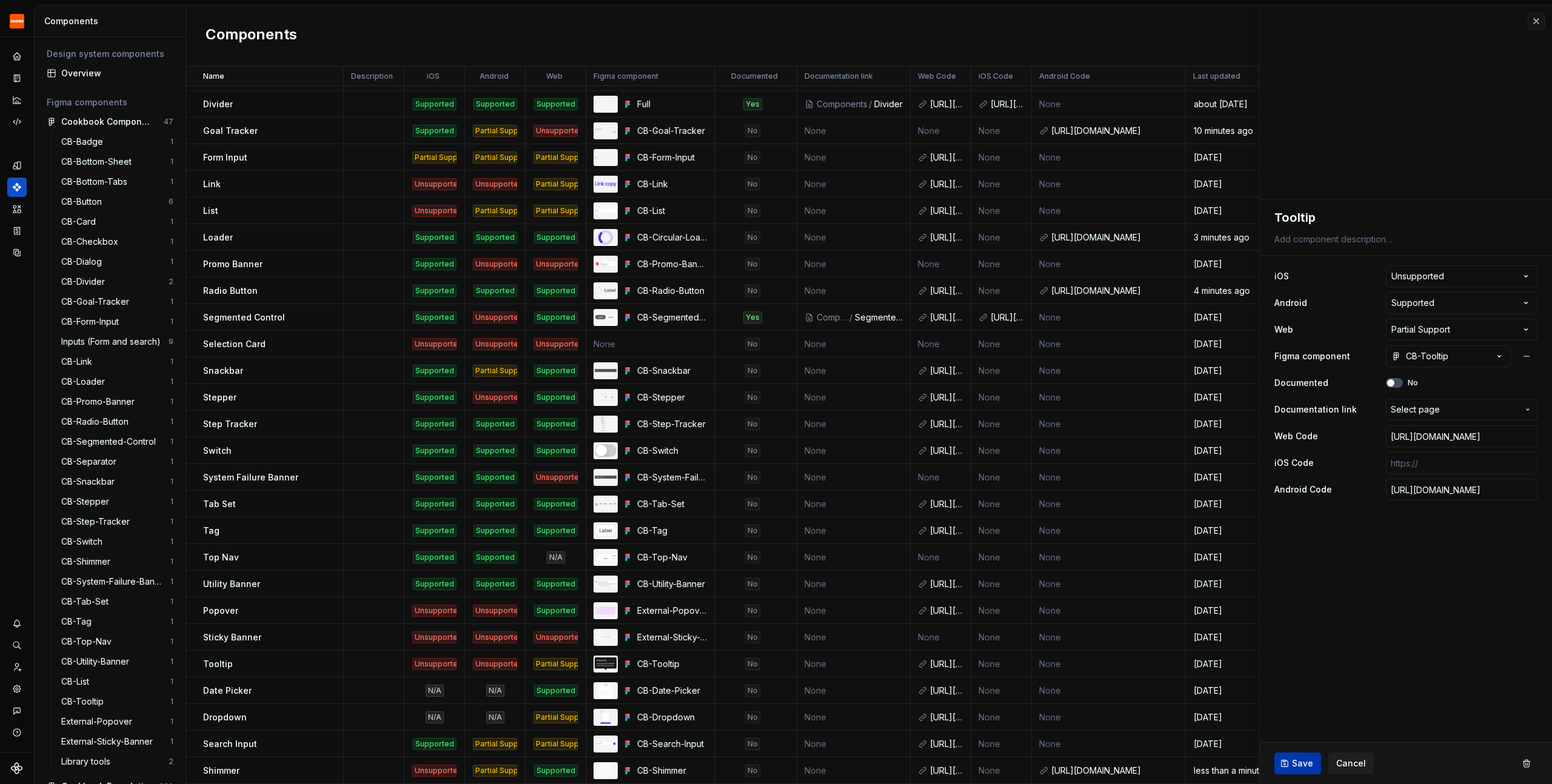
click at [1300, 765] on span "Save" at bounding box center [1303, 764] width 21 height 12
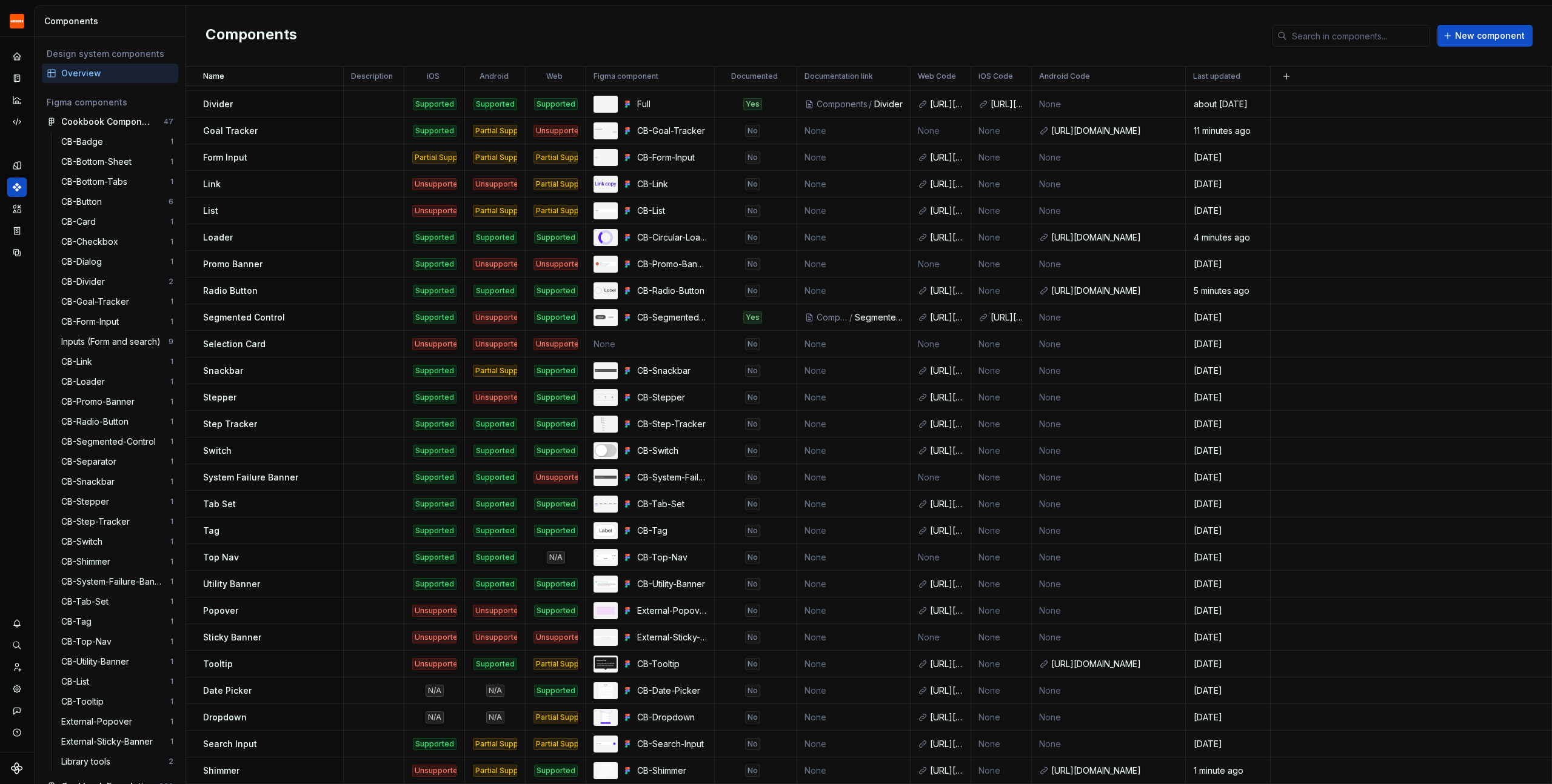
click at [862, 29] on div "Components New component" at bounding box center [869, 36] width 1366 height 61
click at [252, 425] on p "Step Tracker" at bounding box center [230, 424] width 54 height 12
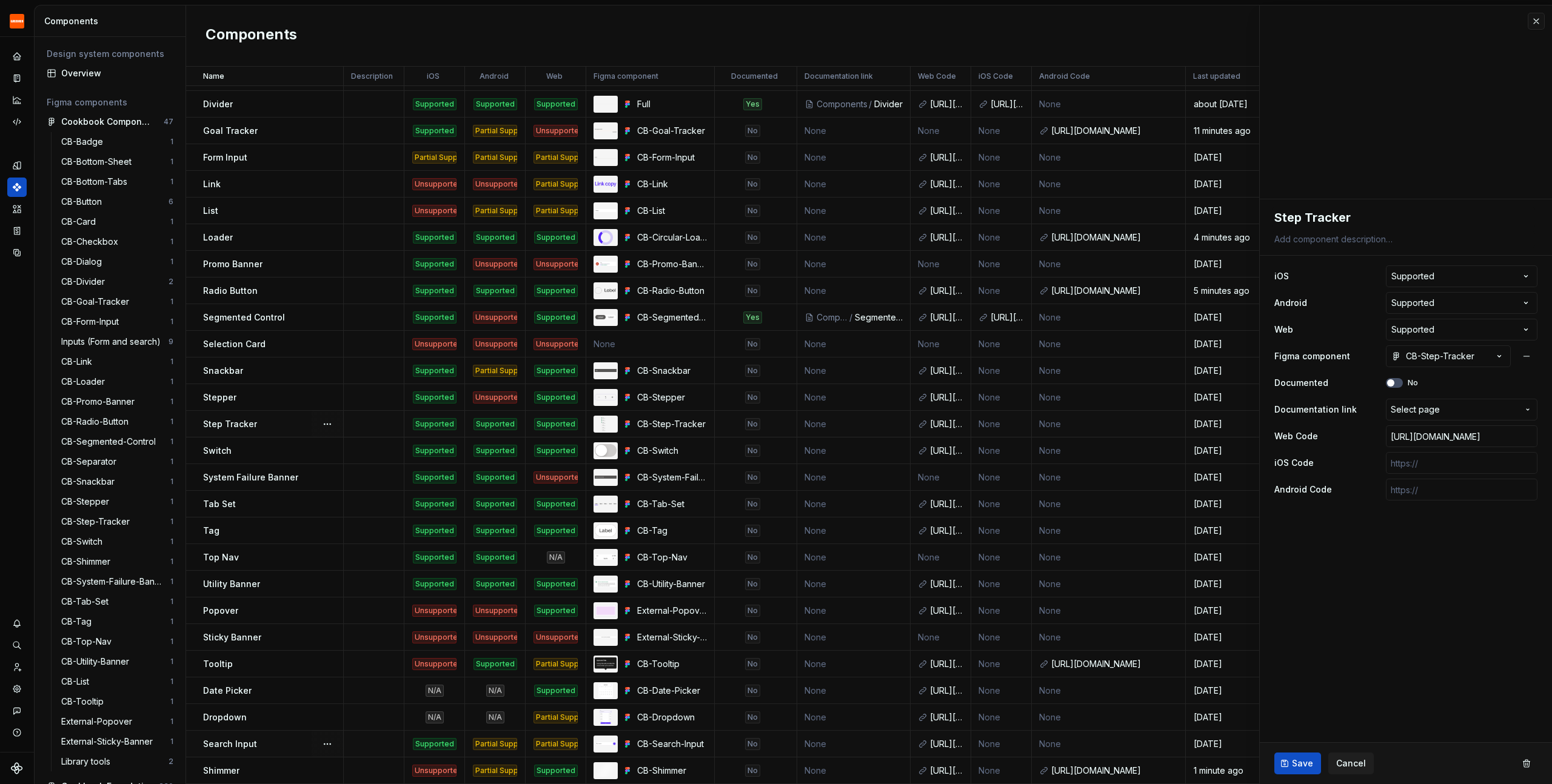
click at [282, 744] on div "Search Input" at bounding box center [273, 744] width 140 height 12
click at [502, 744] on div "Partial Support" at bounding box center [495, 744] width 44 height 12
click at [1458, 495] on input "text" at bounding box center [1462, 489] width 152 height 22
paste input "[URL][DOMAIN_NAME]"
type textarea "*"
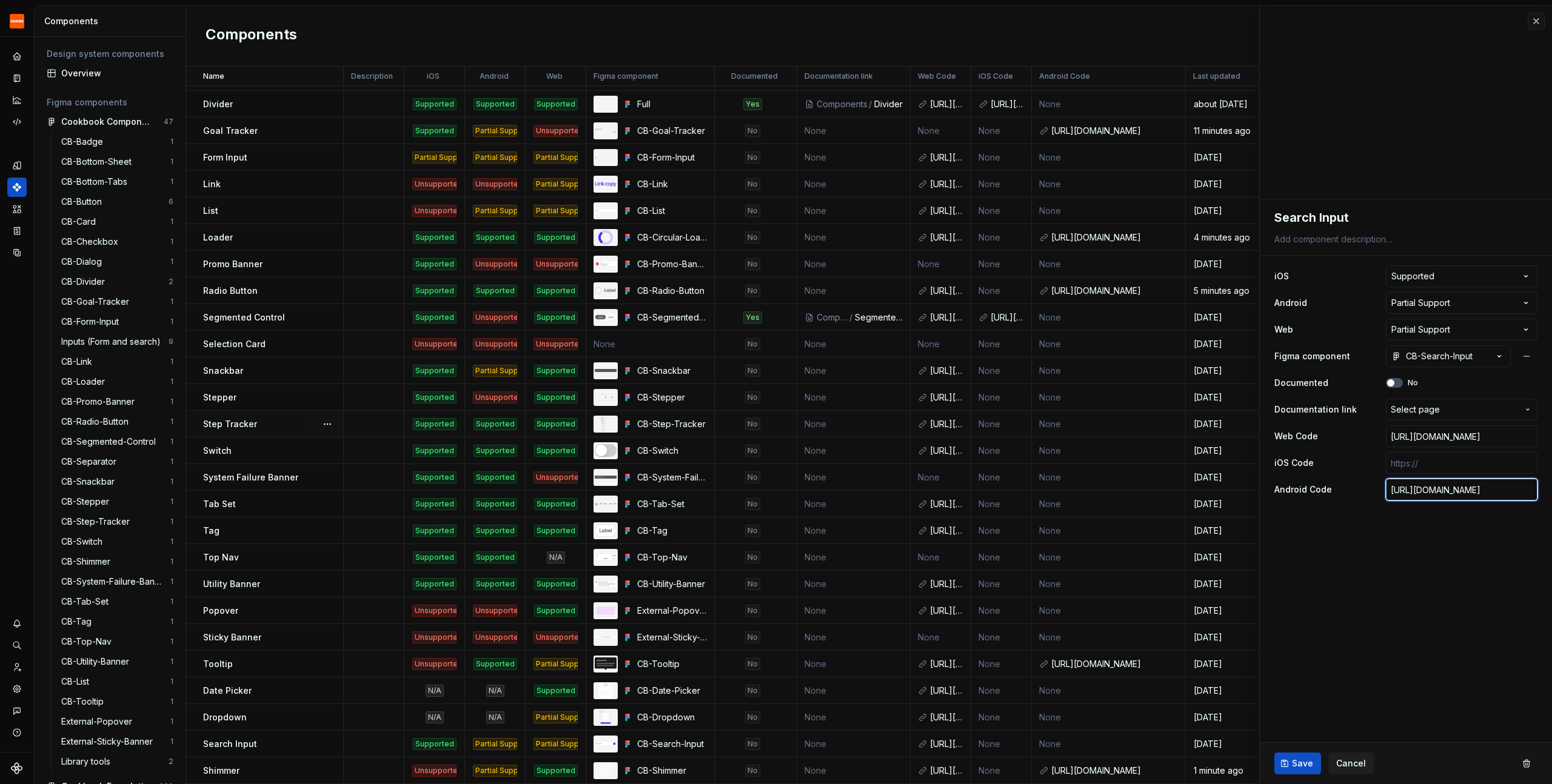
scroll to position [0, 502]
type input "[URL][DOMAIN_NAME]"
click at [1296, 764] on span "Save" at bounding box center [1303, 764] width 21 height 12
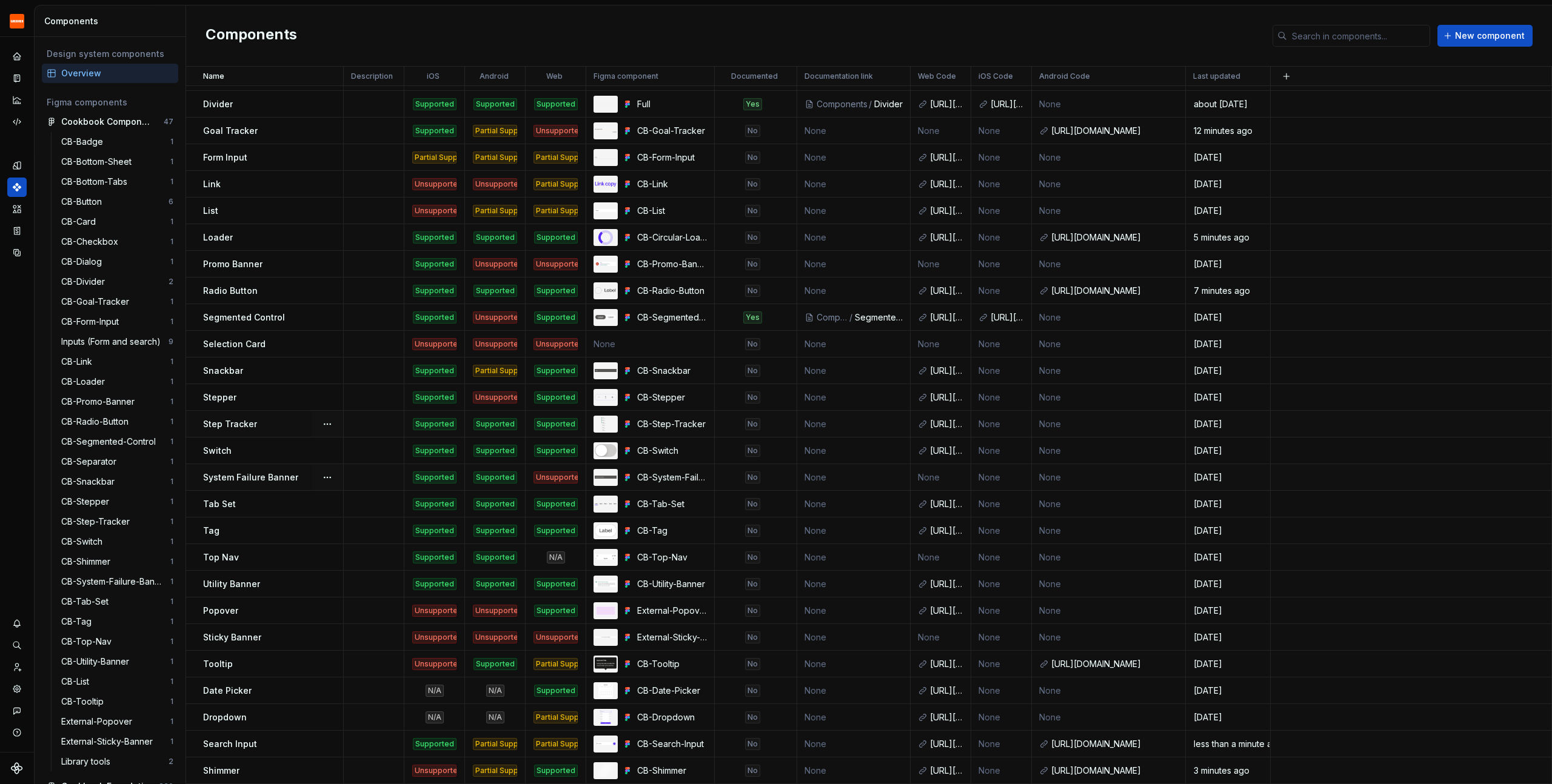
click at [1062, 37] on div "Components New component" at bounding box center [869, 36] width 1366 height 61
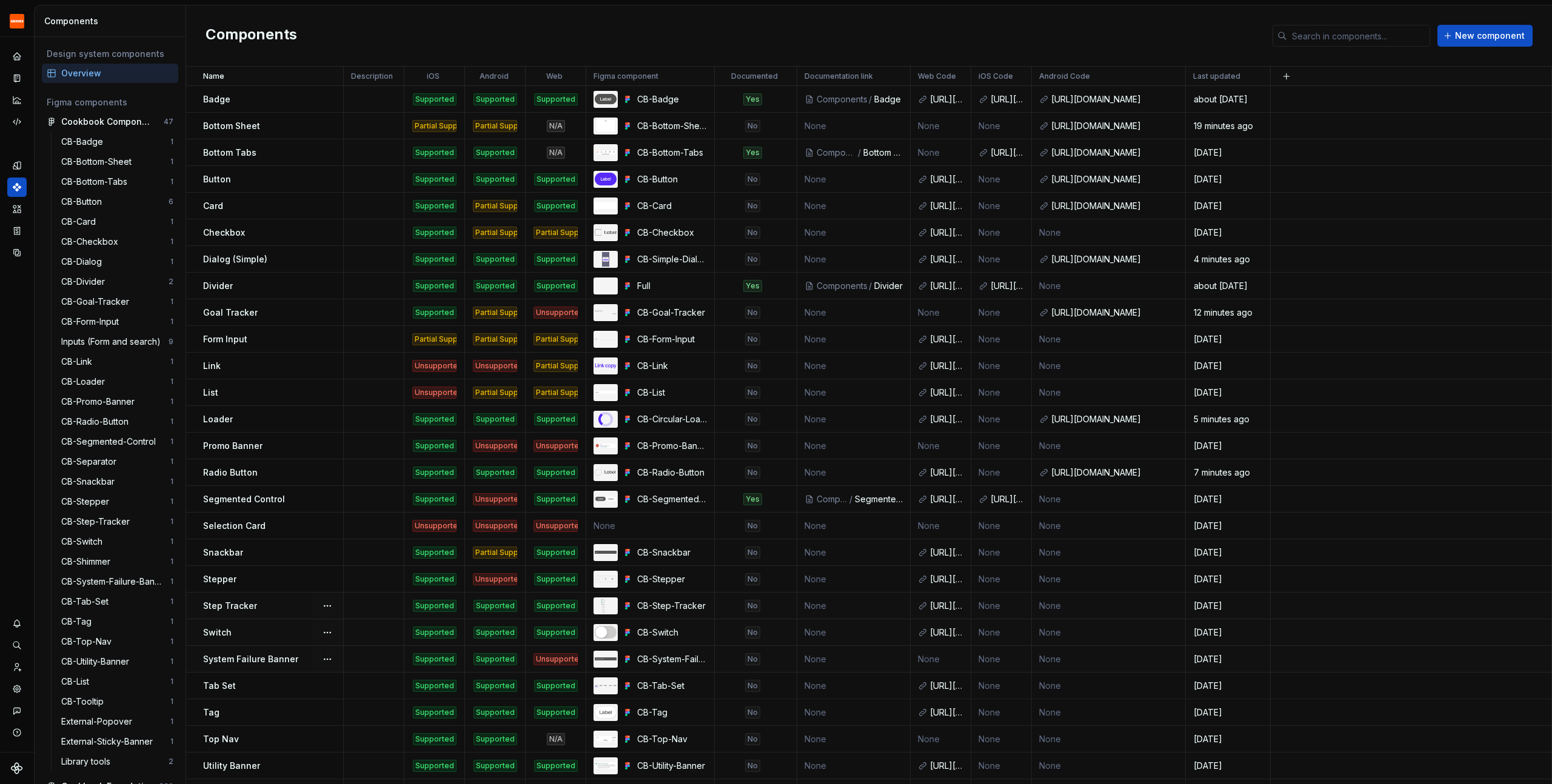
scroll to position [182, 0]
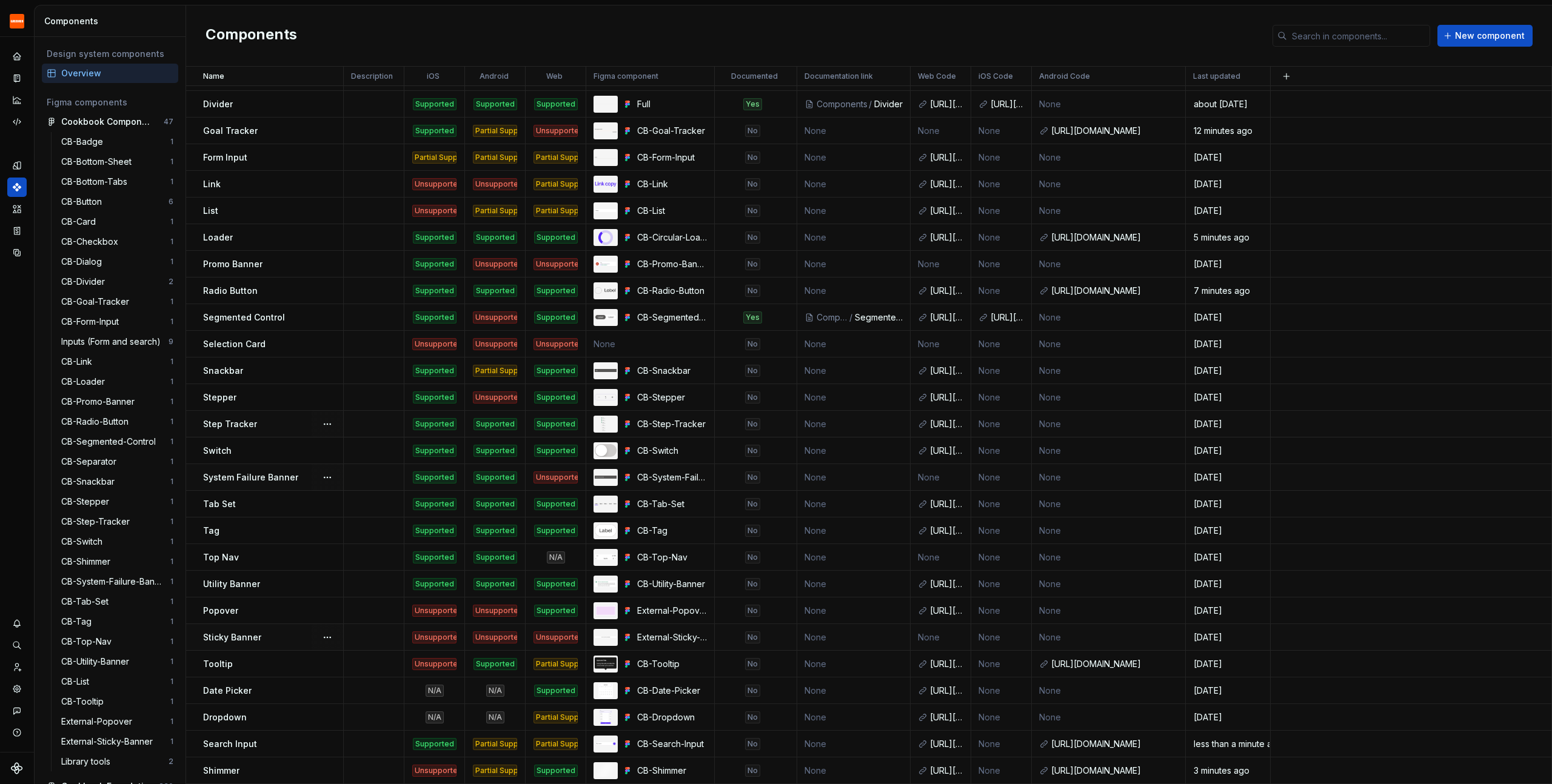
click at [231, 639] on p "Sticky Banner" at bounding box center [232, 637] width 58 height 12
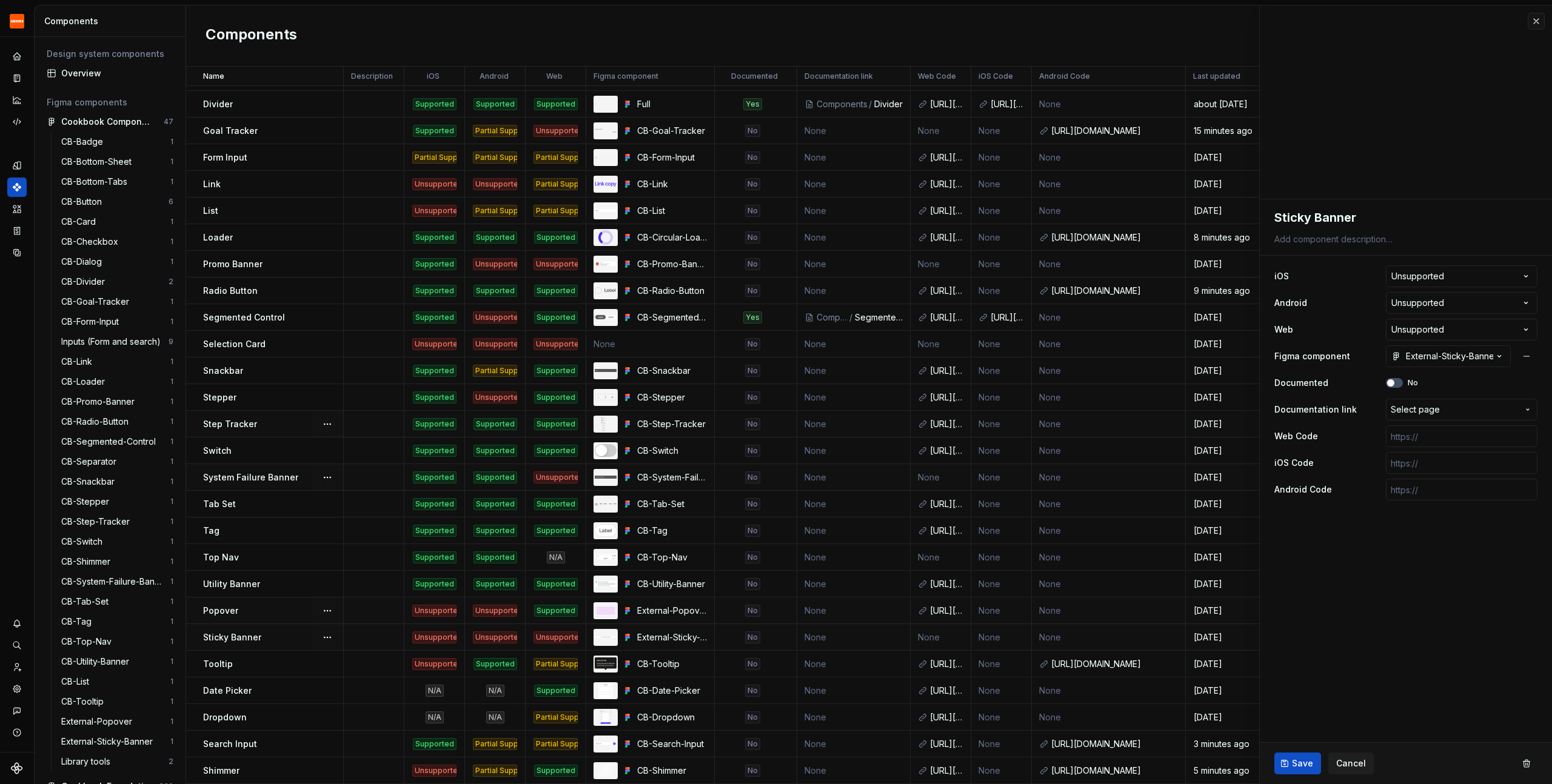
click at [258, 607] on div "Popover" at bounding box center [273, 611] width 140 height 12
click at [286, 586] on div "Utility Banner" at bounding box center [273, 584] width 140 height 12
click at [1435, 490] on input "text" at bounding box center [1462, 489] width 152 height 22
paste input "[URL][DOMAIN_NAME]"
type textarea "*"
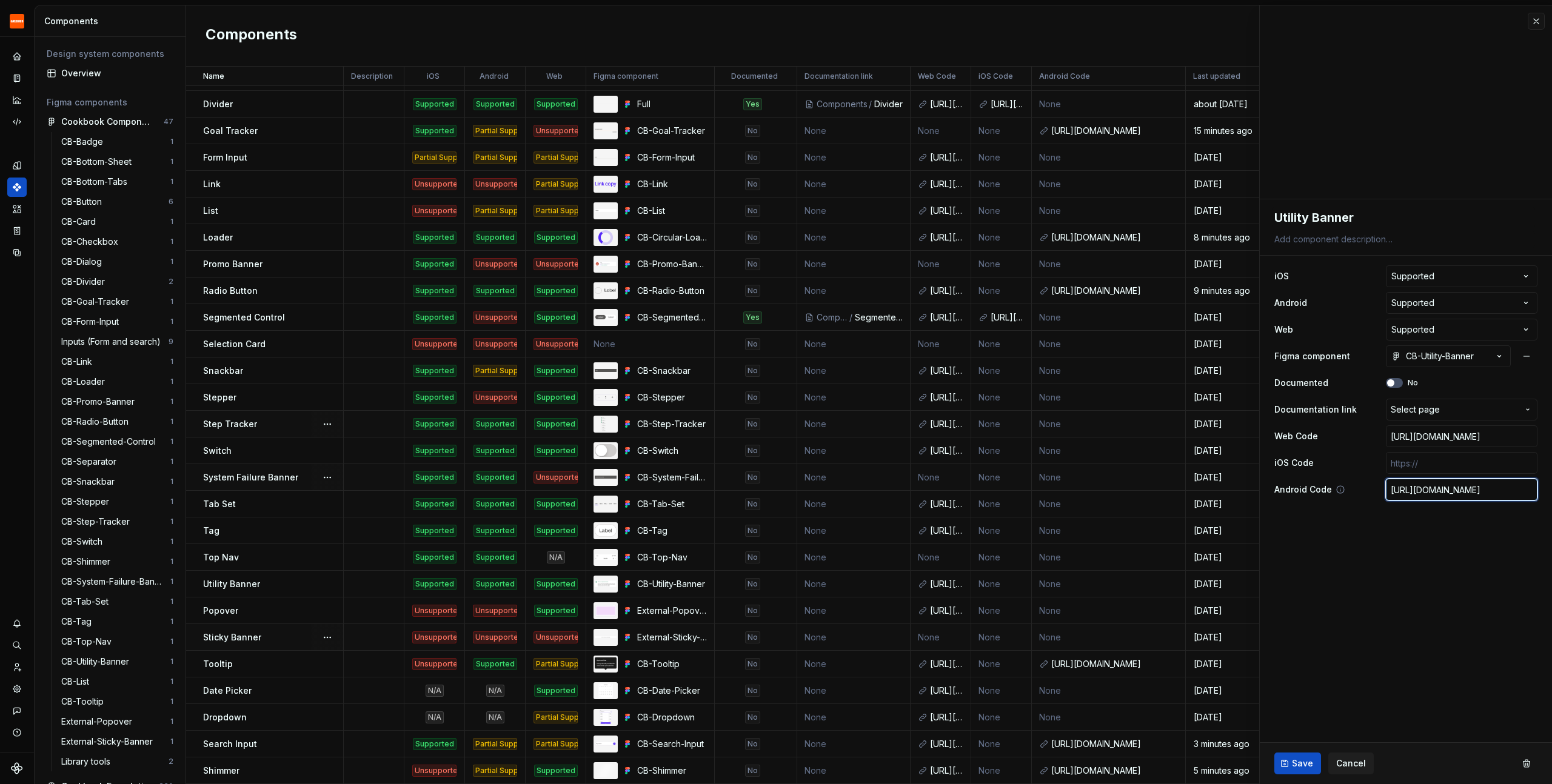
scroll to position [0, 504]
type input "[URL][DOMAIN_NAME]"
click at [1292, 763] on span "Save" at bounding box center [1303, 764] width 21 height 12
type textarea "*"
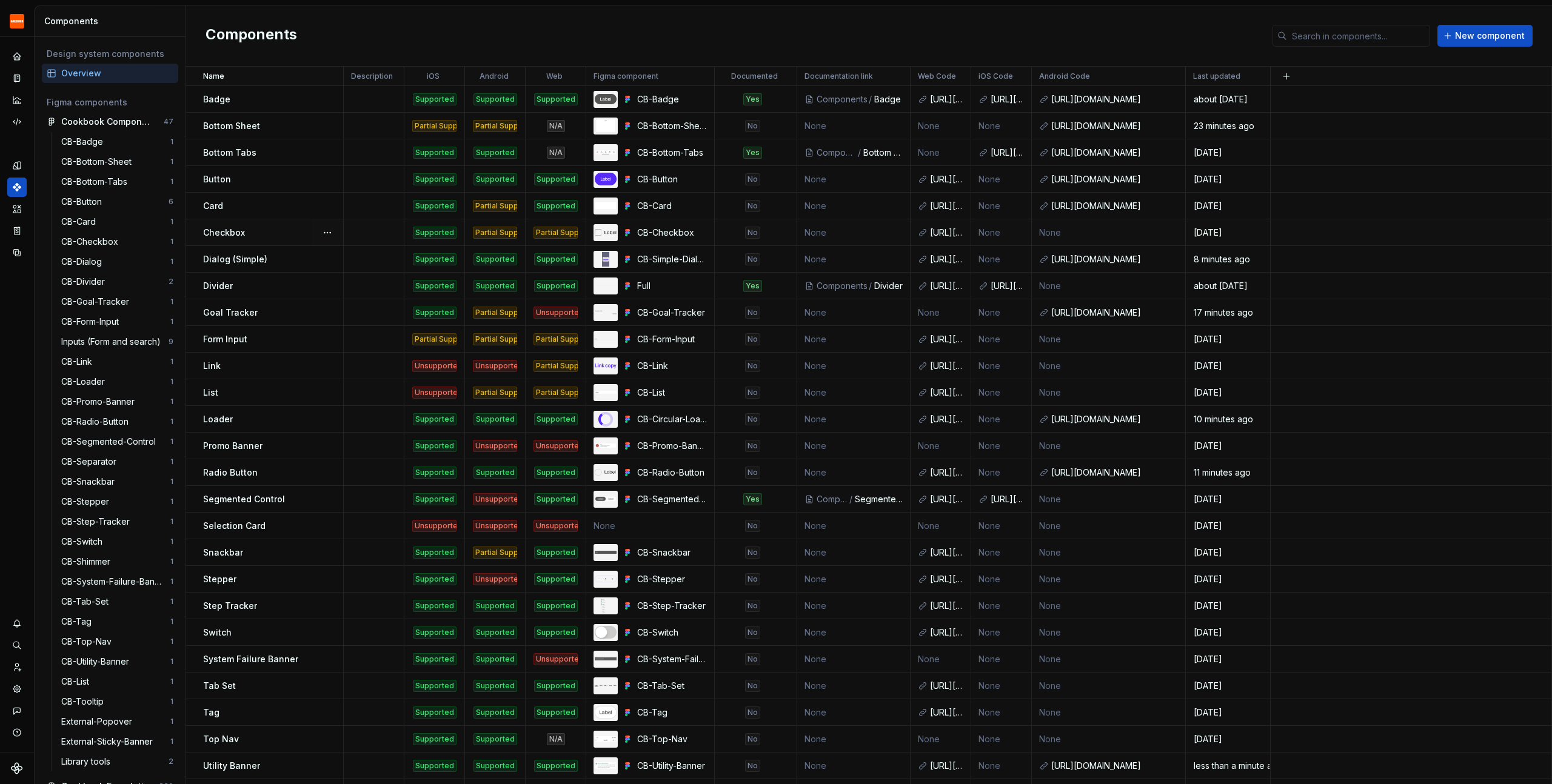
click at [1088, 232] on td "None" at bounding box center [1108, 233] width 154 height 27
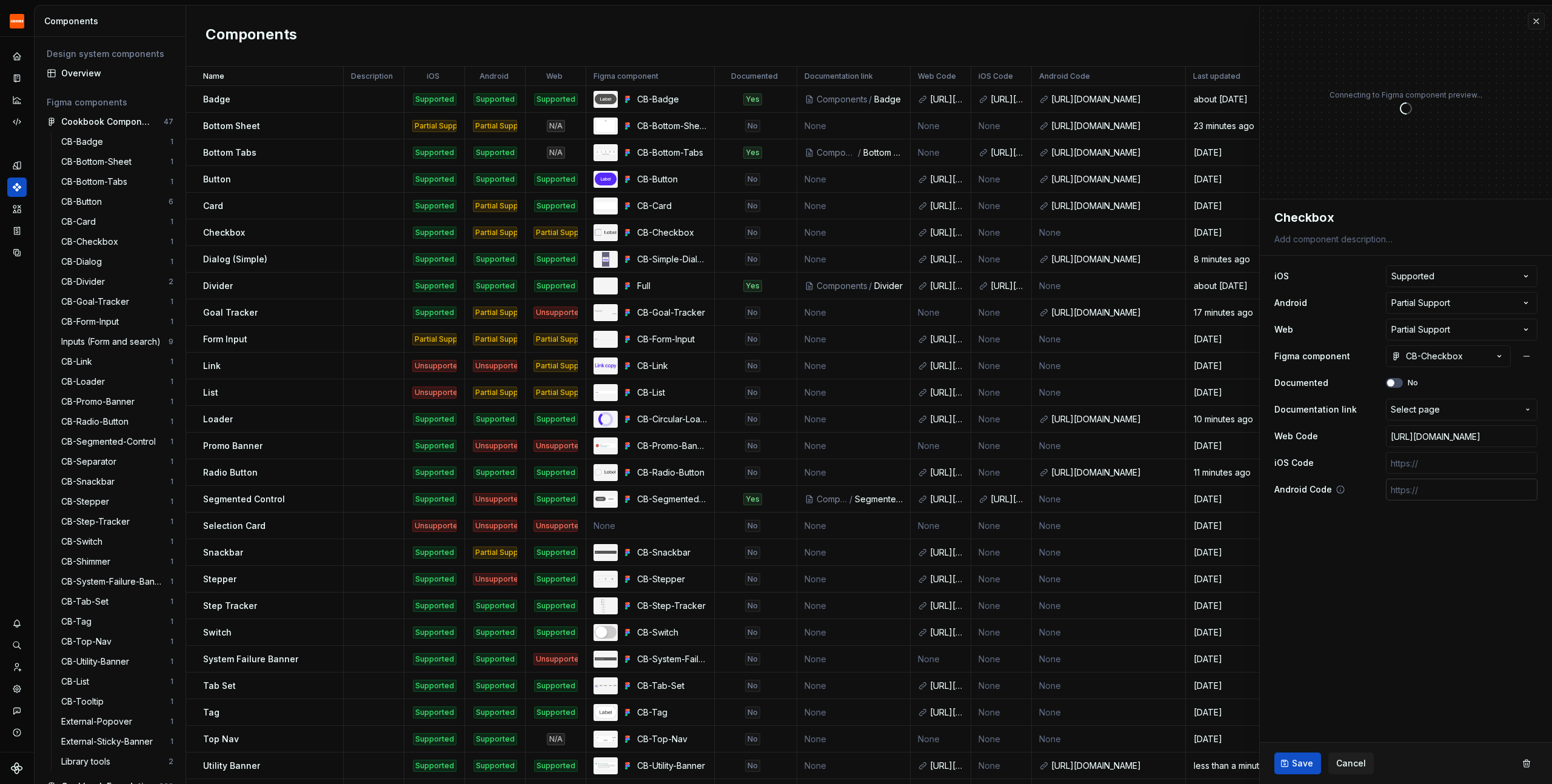
click at [1443, 492] on input "text" at bounding box center [1462, 489] width 152 height 22
type textarea "*"
paste input "[URL][DOMAIN_NAME]"
type input "[URL][DOMAIN_NAME]"
type textarea "*"
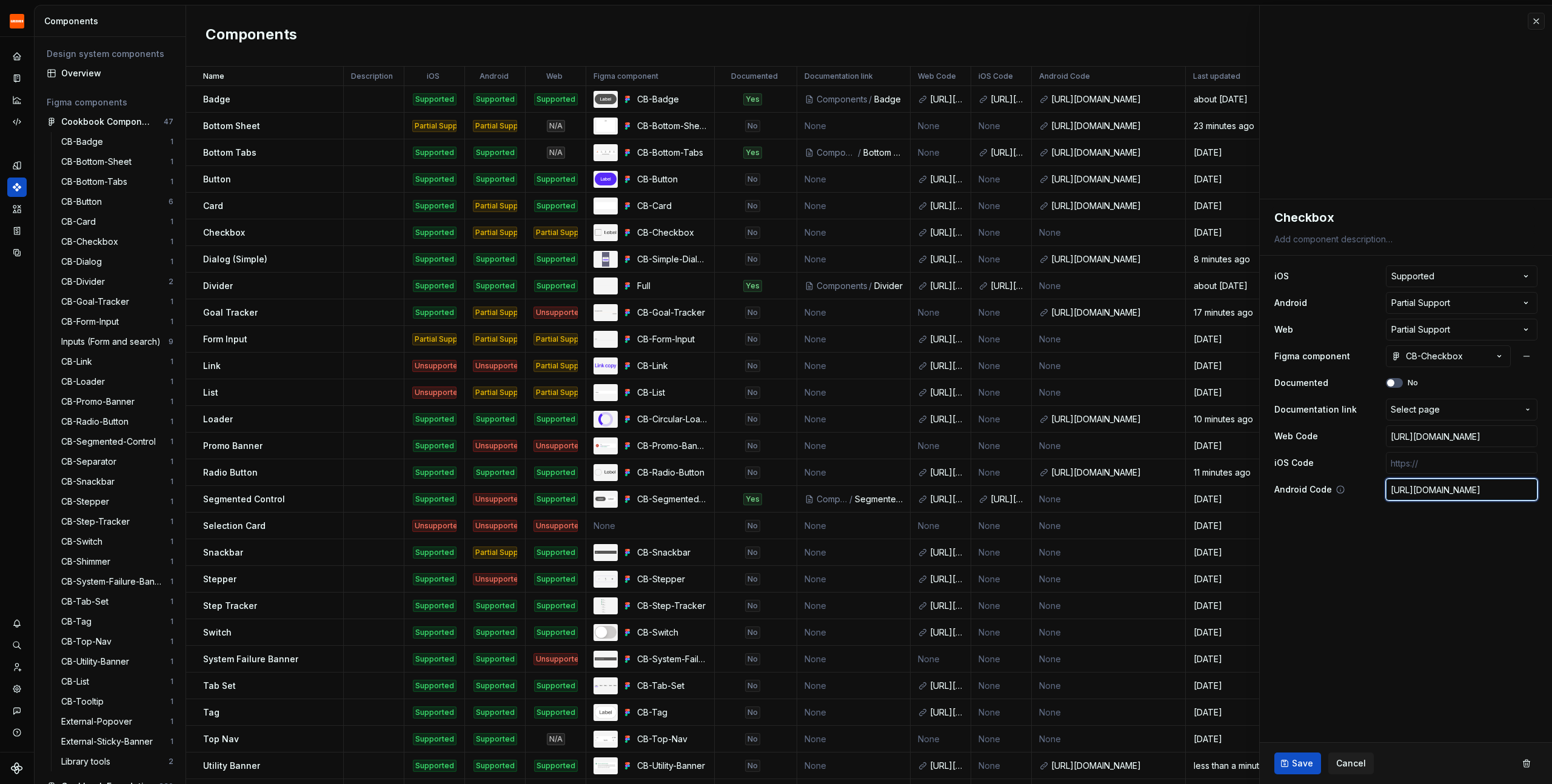
scroll to position [0, 618]
type input "[URL][DOMAIN_NAME]"
click at [1299, 759] on span "Save" at bounding box center [1303, 764] width 21 height 12
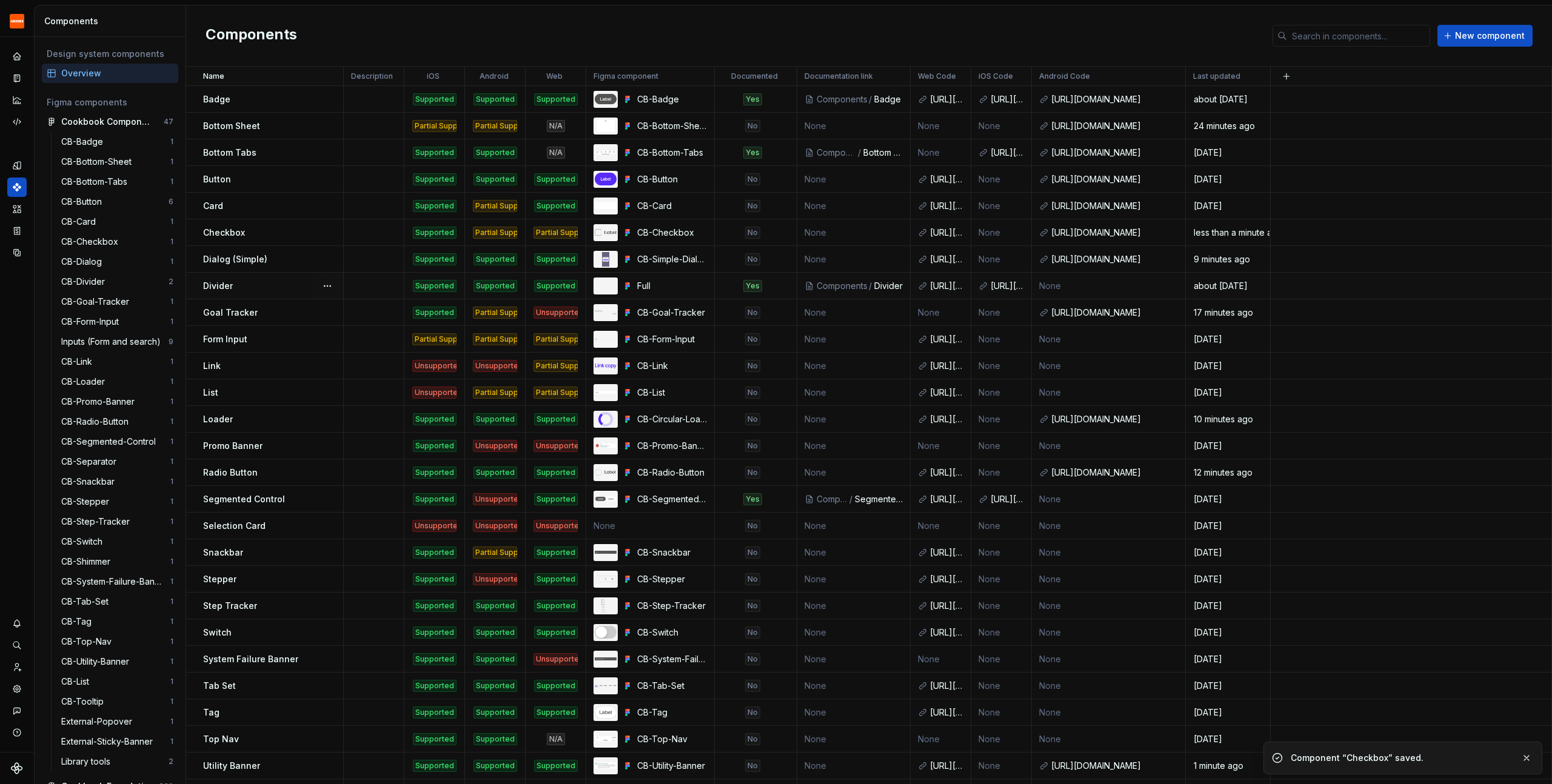
click at [262, 286] on div "Divider" at bounding box center [273, 286] width 140 height 12
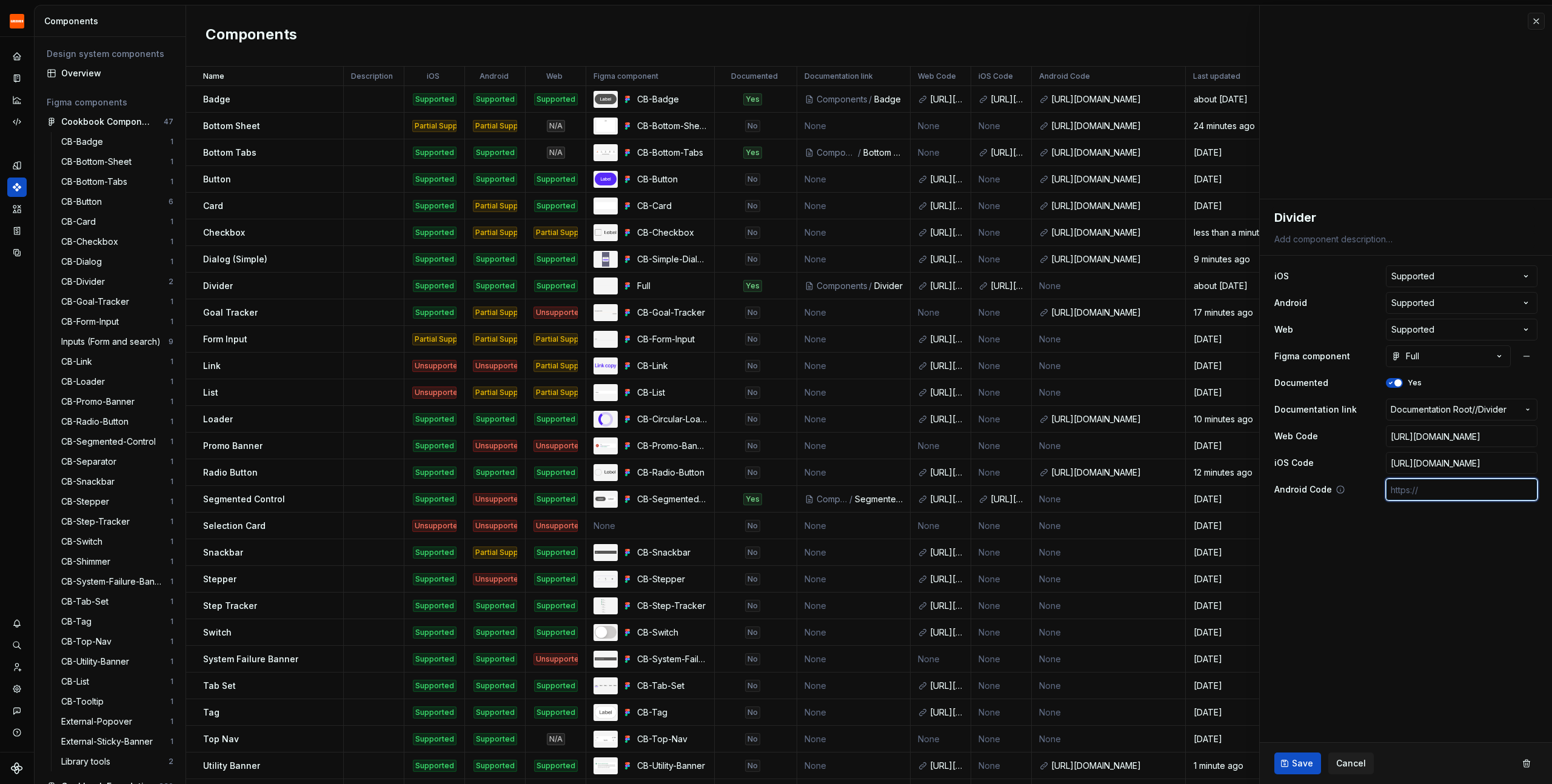
click at [1420, 488] on input "text" at bounding box center [1462, 489] width 152 height 22
paste input "[URL][DOMAIN_NAME]"
type textarea "*"
type input "[URL][DOMAIN_NAME]"
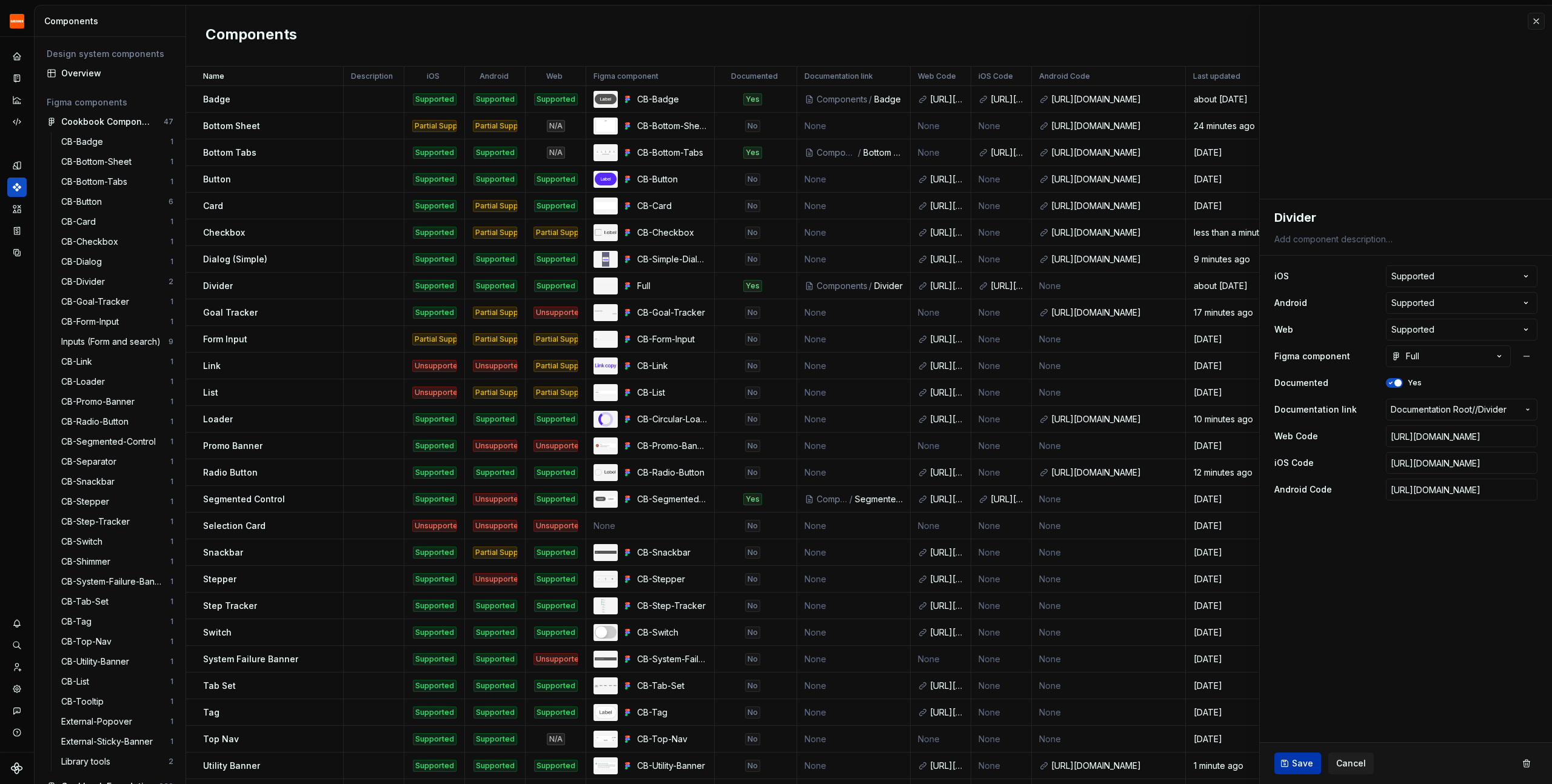
click at [1304, 763] on span "Save" at bounding box center [1303, 764] width 21 height 12
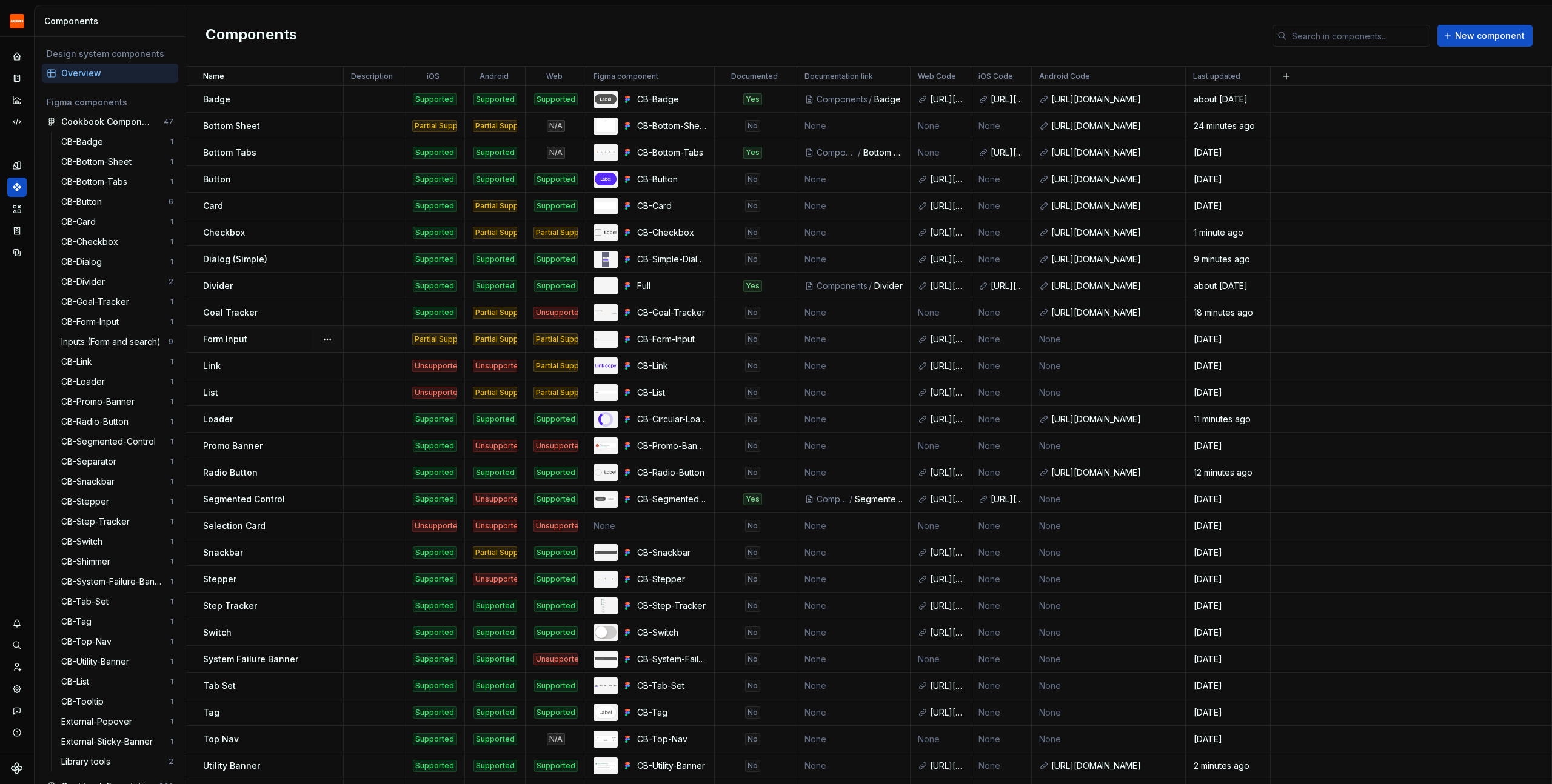
click at [252, 345] on div "Form Input" at bounding box center [273, 339] width 140 height 12
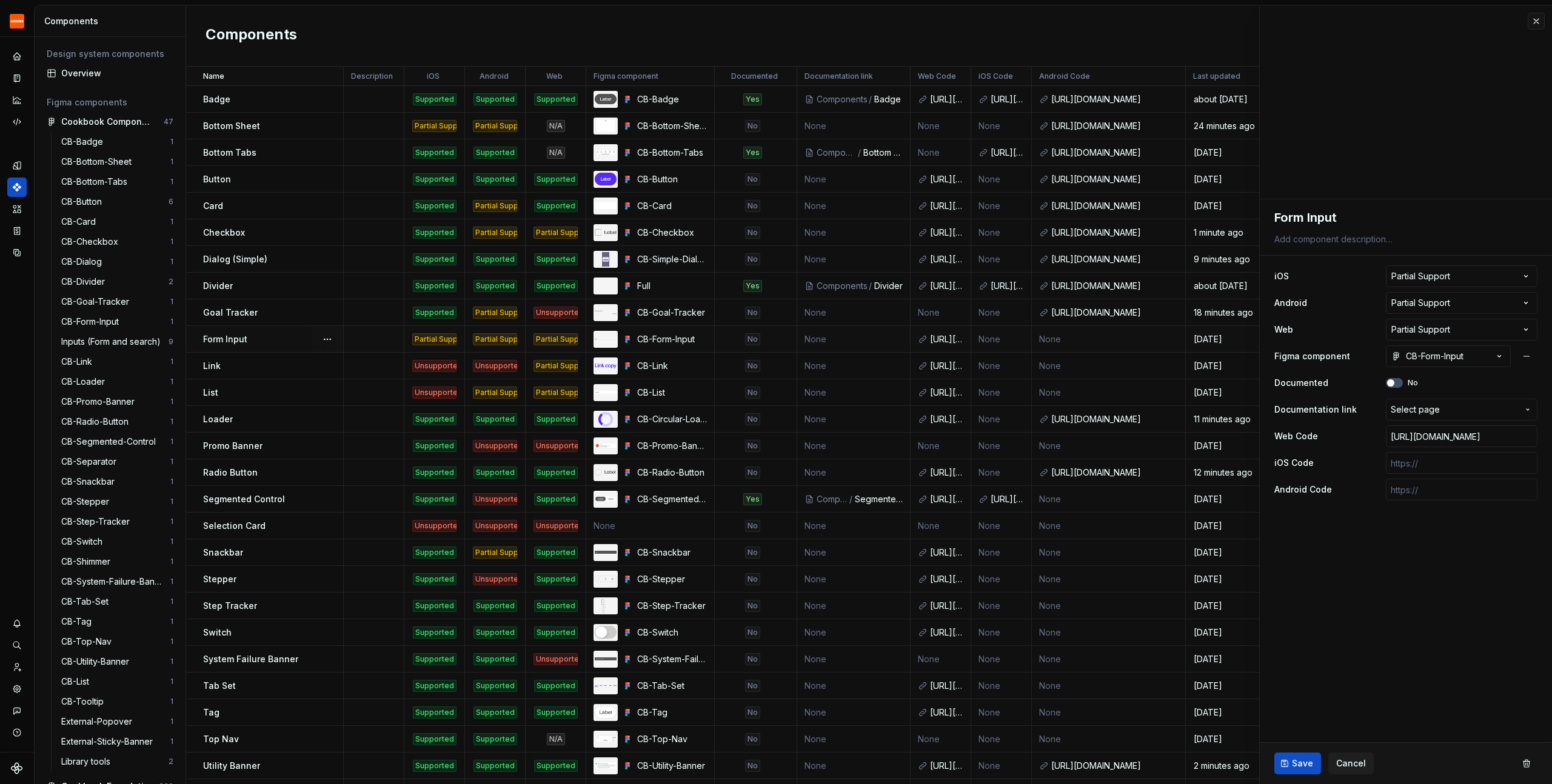
click at [284, 335] on div "Form Input" at bounding box center [273, 339] width 140 height 12
click at [1432, 486] on input "text" at bounding box center [1462, 489] width 152 height 22
paste input "[URL][DOMAIN_NAME]"
type textarea "*"
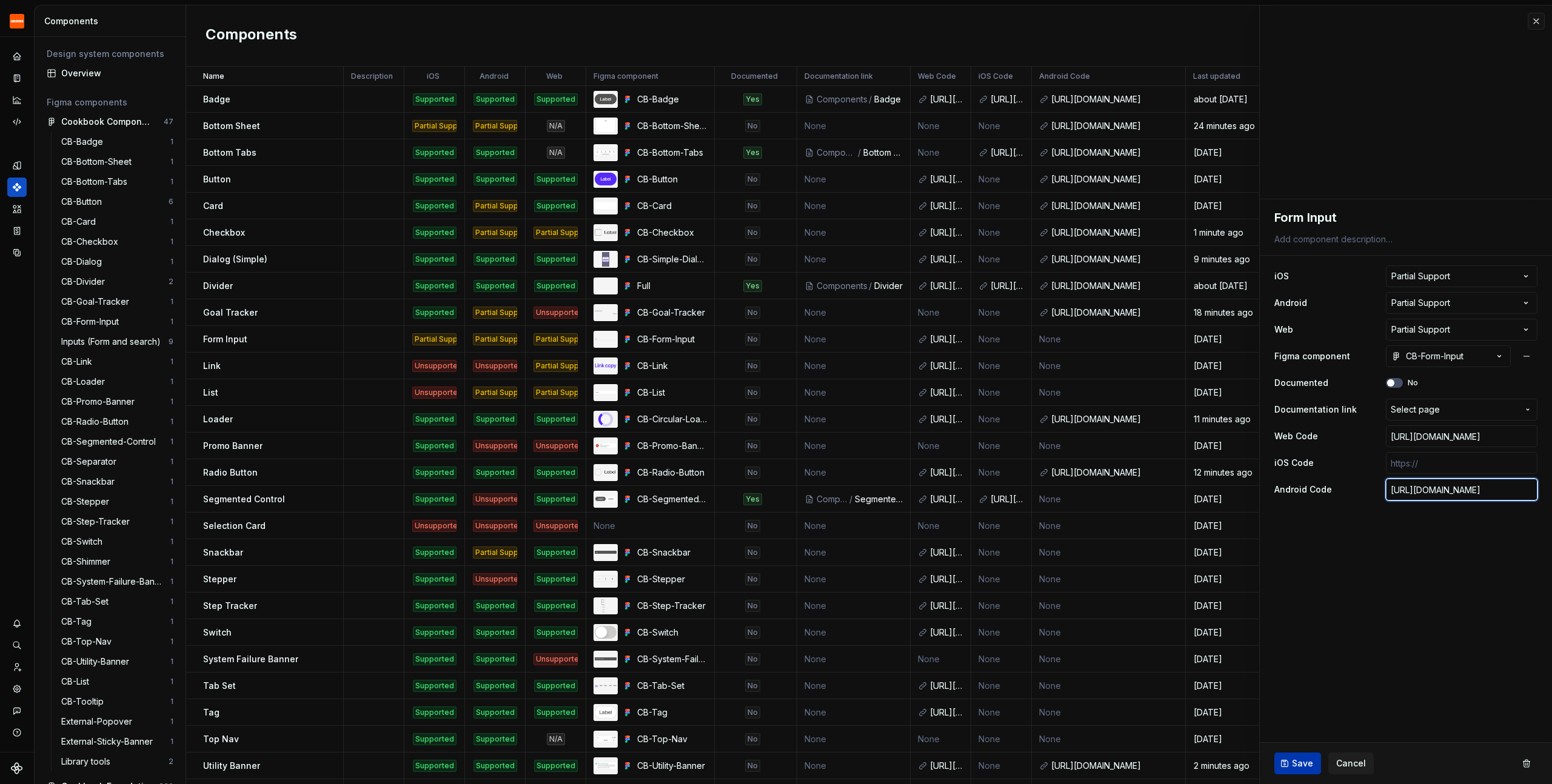
type input "[URL][DOMAIN_NAME]"
click at [1301, 763] on span "Save" at bounding box center [1303, 764] width 21 height 12
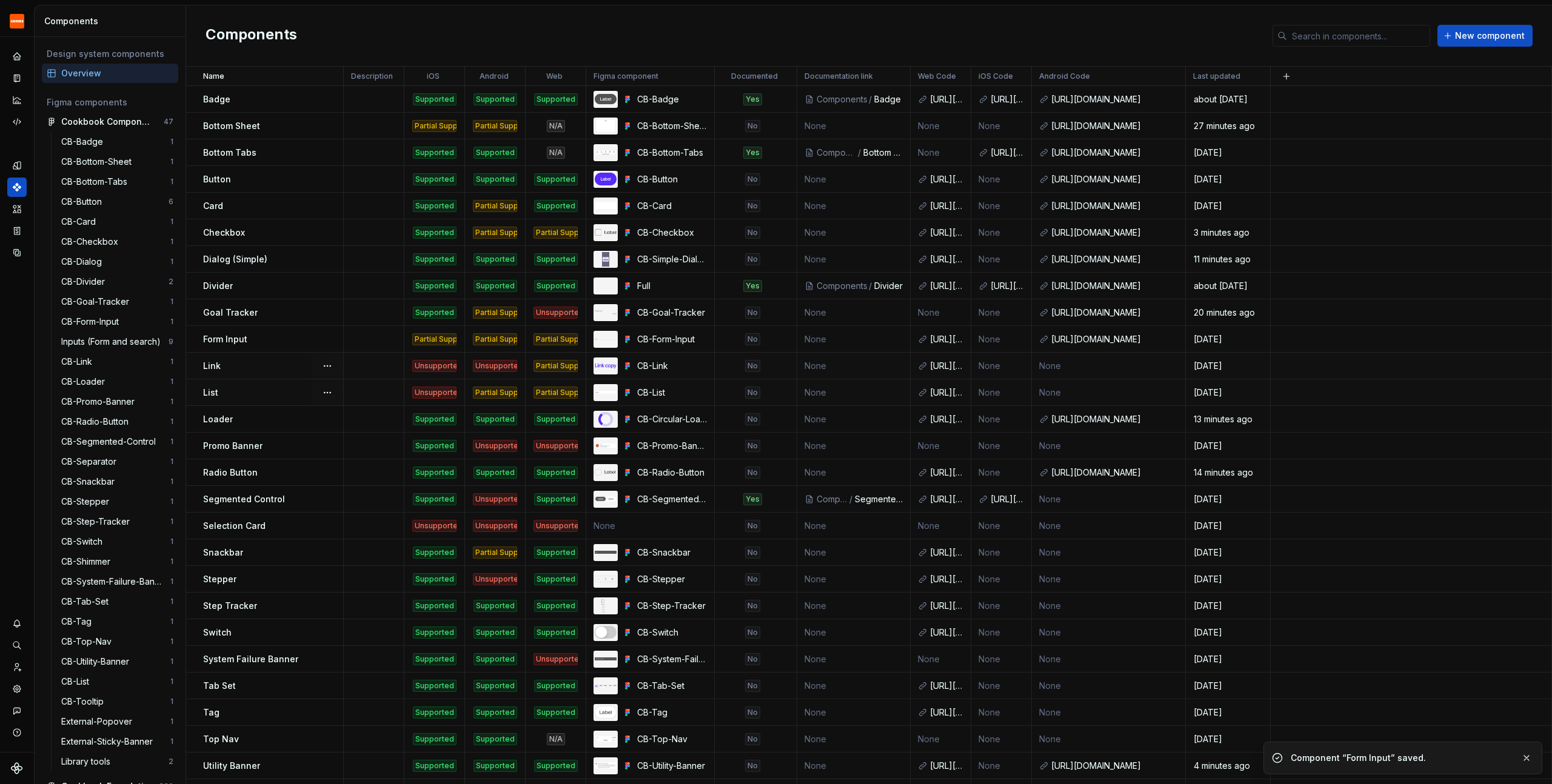
click at [264, 396] on div "List" at bounding box center [273, 393] width 140 height 12
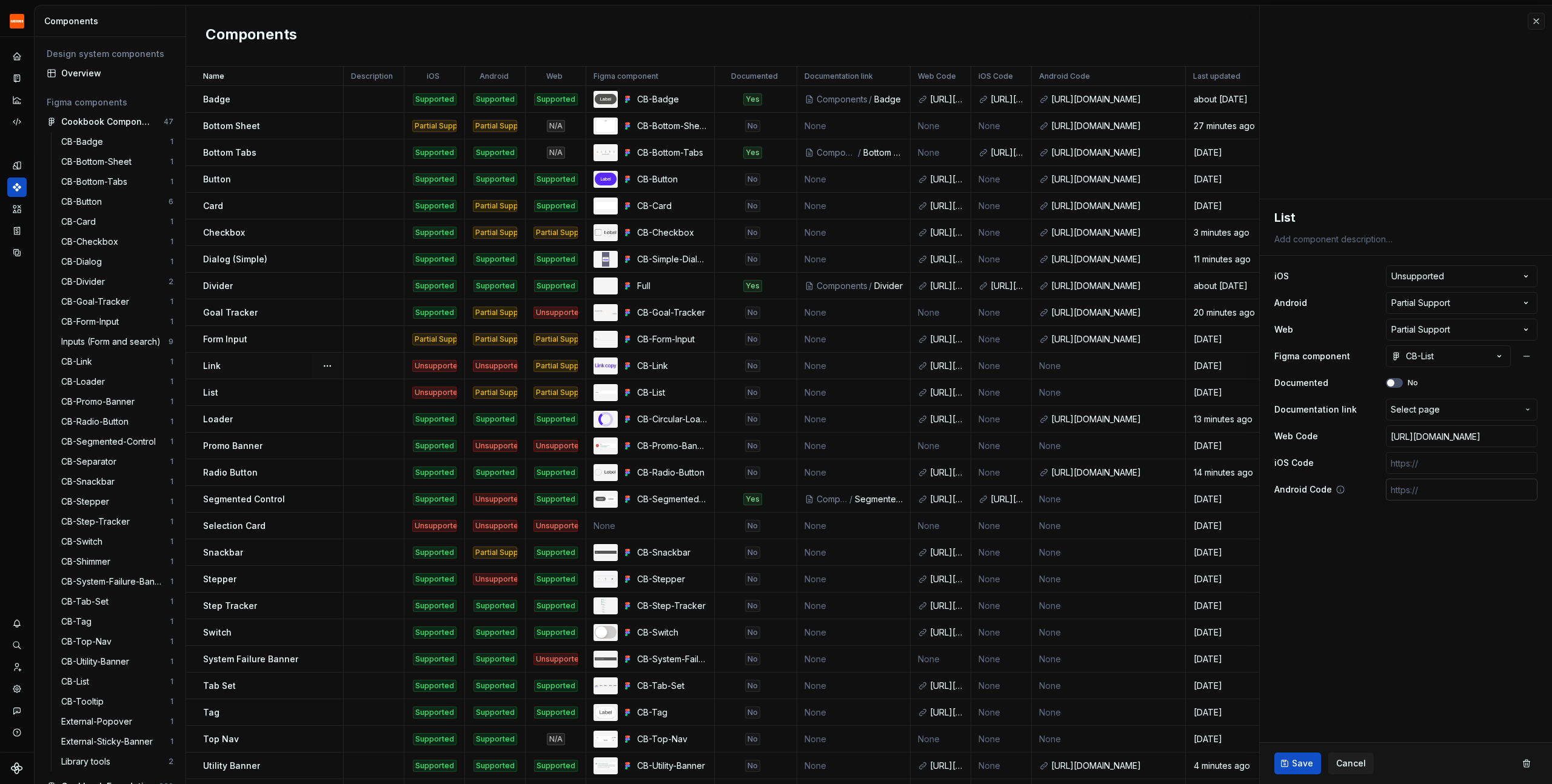
click at [1433, 488] on input "text" at bounding box center [1462, 489] width 152 height 22
paste input "[URL][DOMAIN_NAME]"
type textarea "*"
type input "[URL][DOMAIN_NAME]"
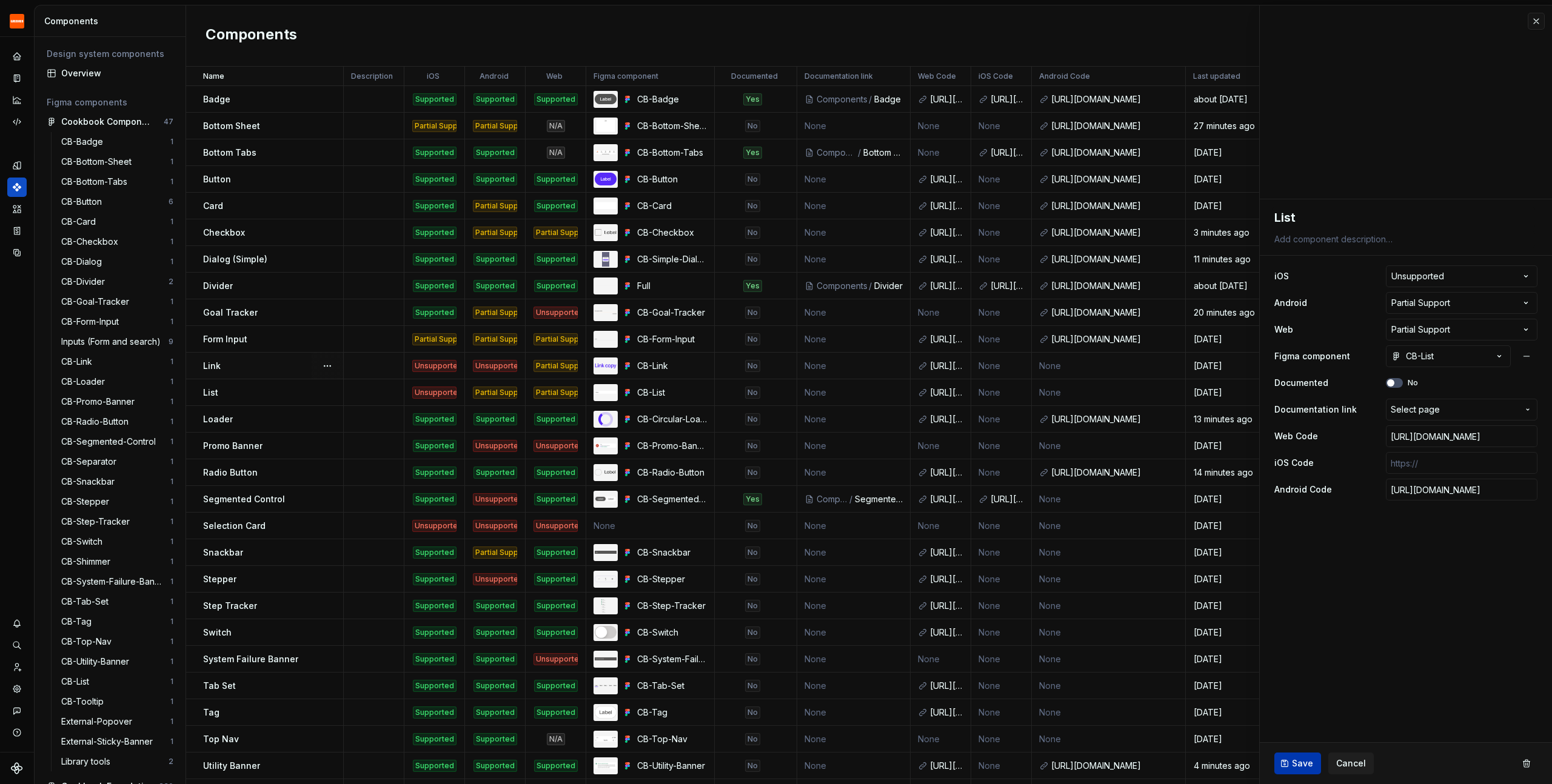
click at [1298, 772] on button "Save" at bounding box center [1297, 764] width 47 height 22
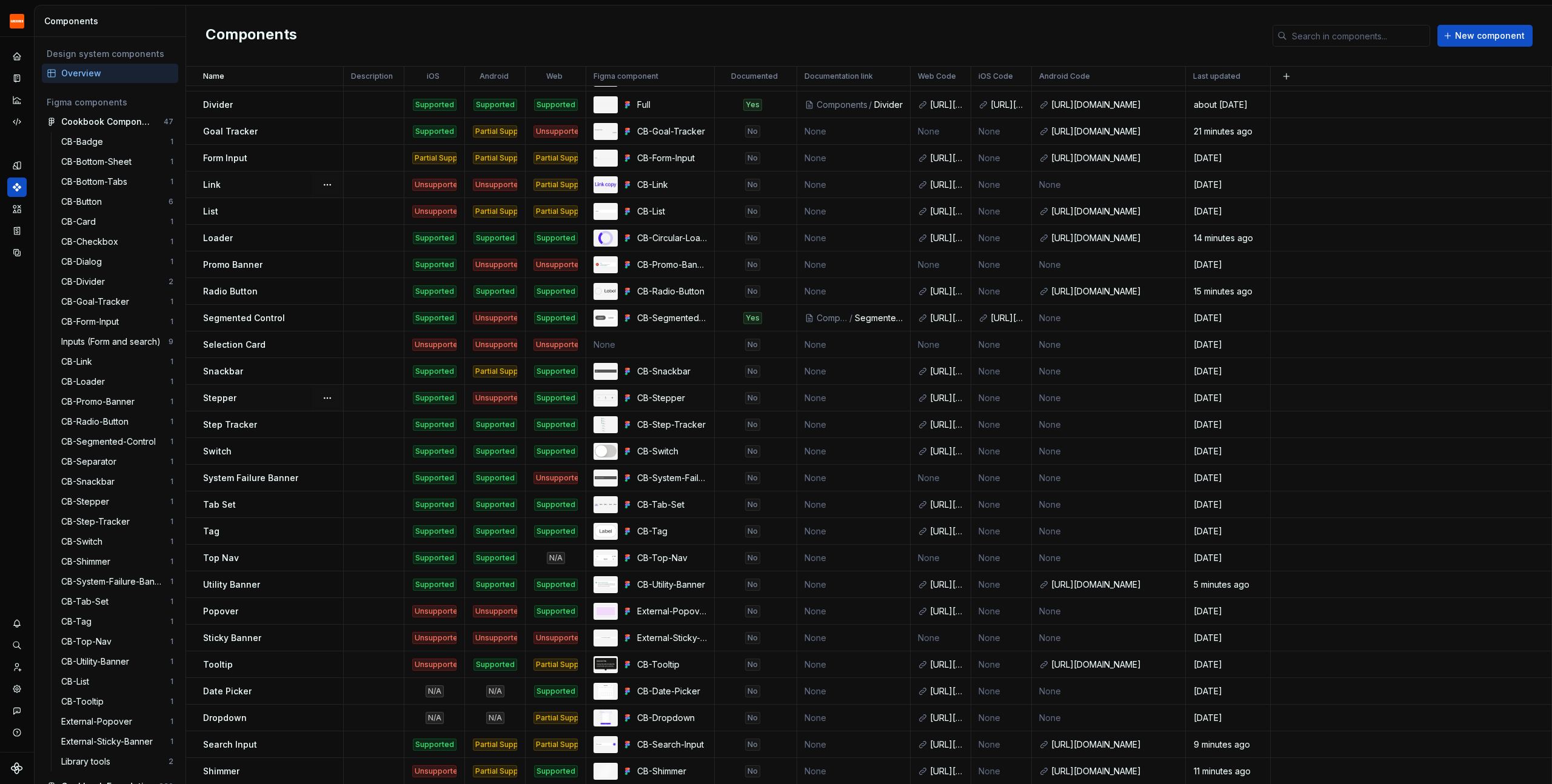
scroll to position [182, 0]
click at [500, 316] on div "Unsupported" at bounding box center [495, 318] width 44 height 12
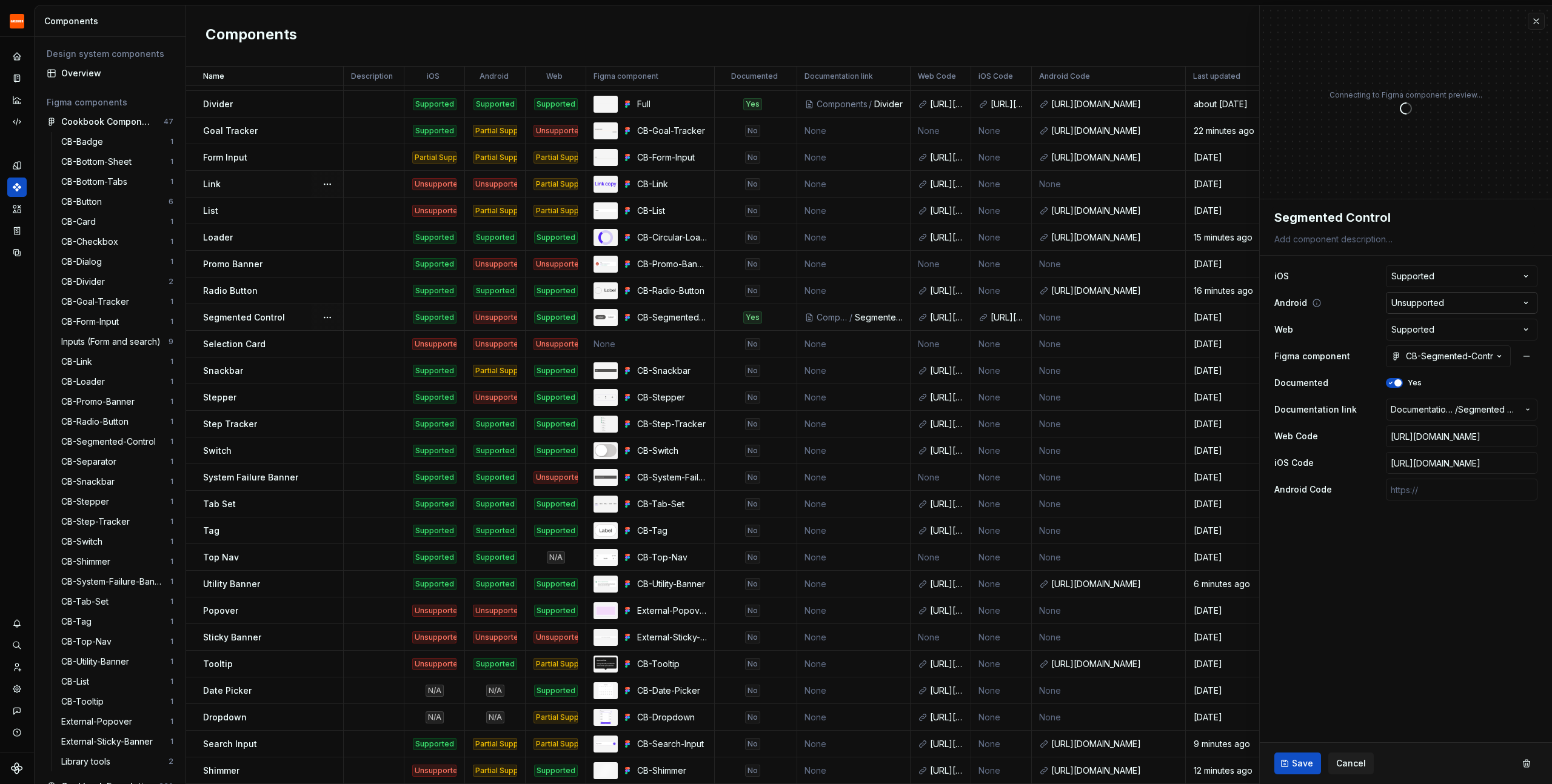
type textarea "*"
click at [1434, 305] on html "Grubhub Design System J Dataset Grubhub Components Design system components Ove…" at bounding box center [776, 392] width 1552 height 784
select select "**********"
click at [1429, 484] on input "text" at bounding box center [1462, 489] width 152 height 22
paste input "[URL][DOMAIN_NAME]"
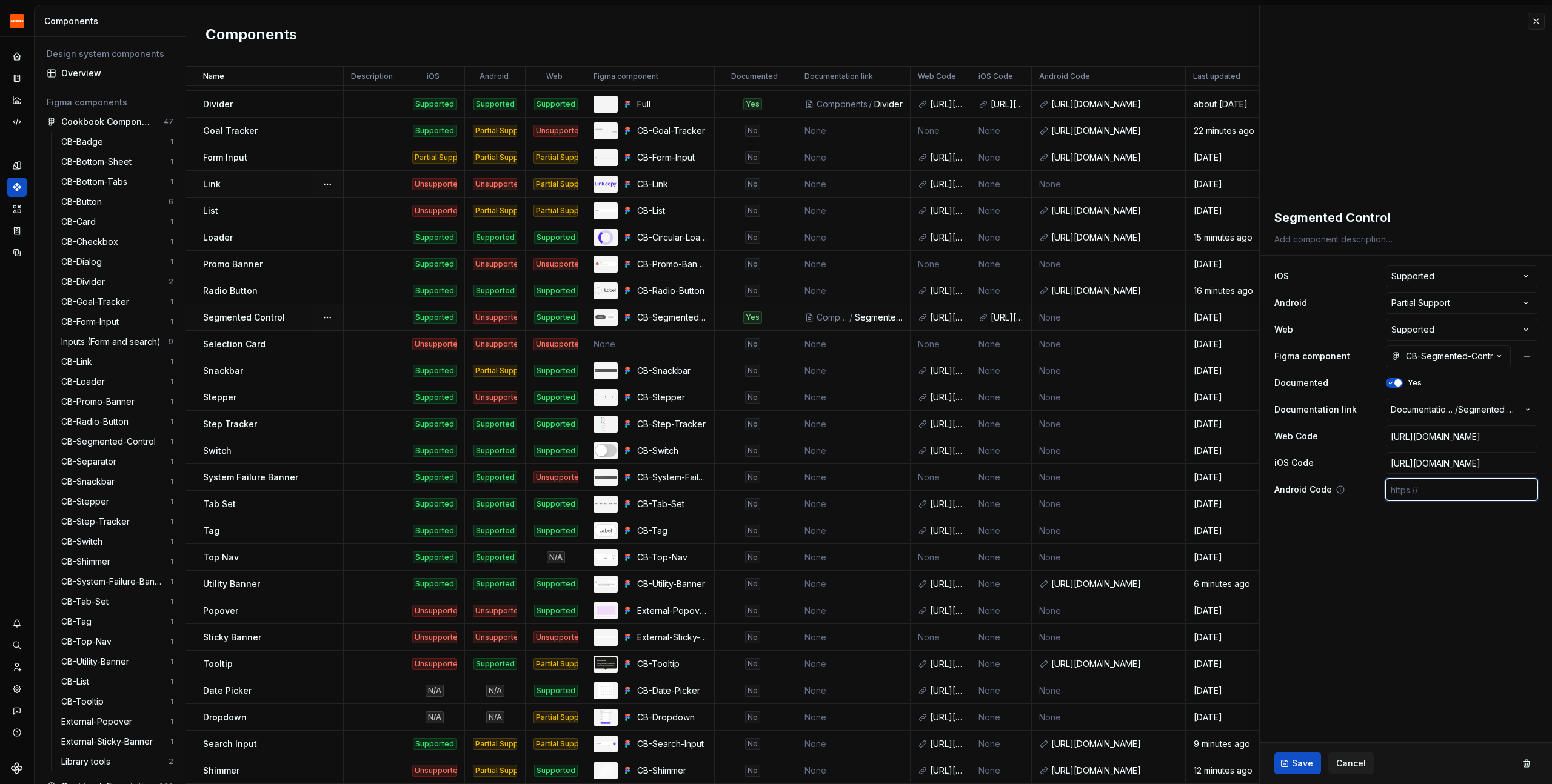
type textarea "*"
type input "[URL][DOMAIN_NAME]"
click at [1292, 764] on span "Save" at bounding box center [1303, 764] width 21 height 12
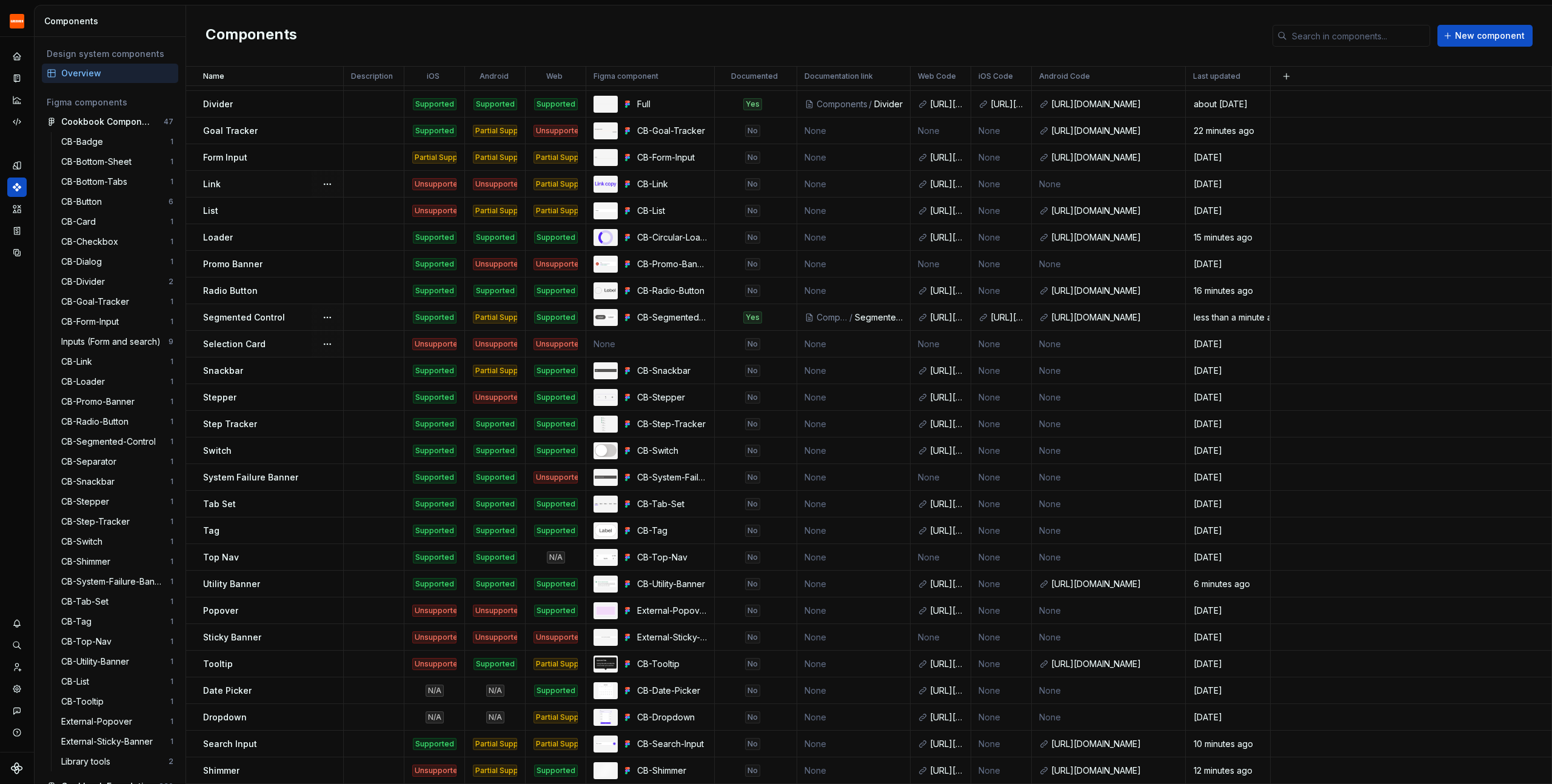
click at [256, 346] on p "Selection Card" at bounding box center [234, 344] width 62 height 12
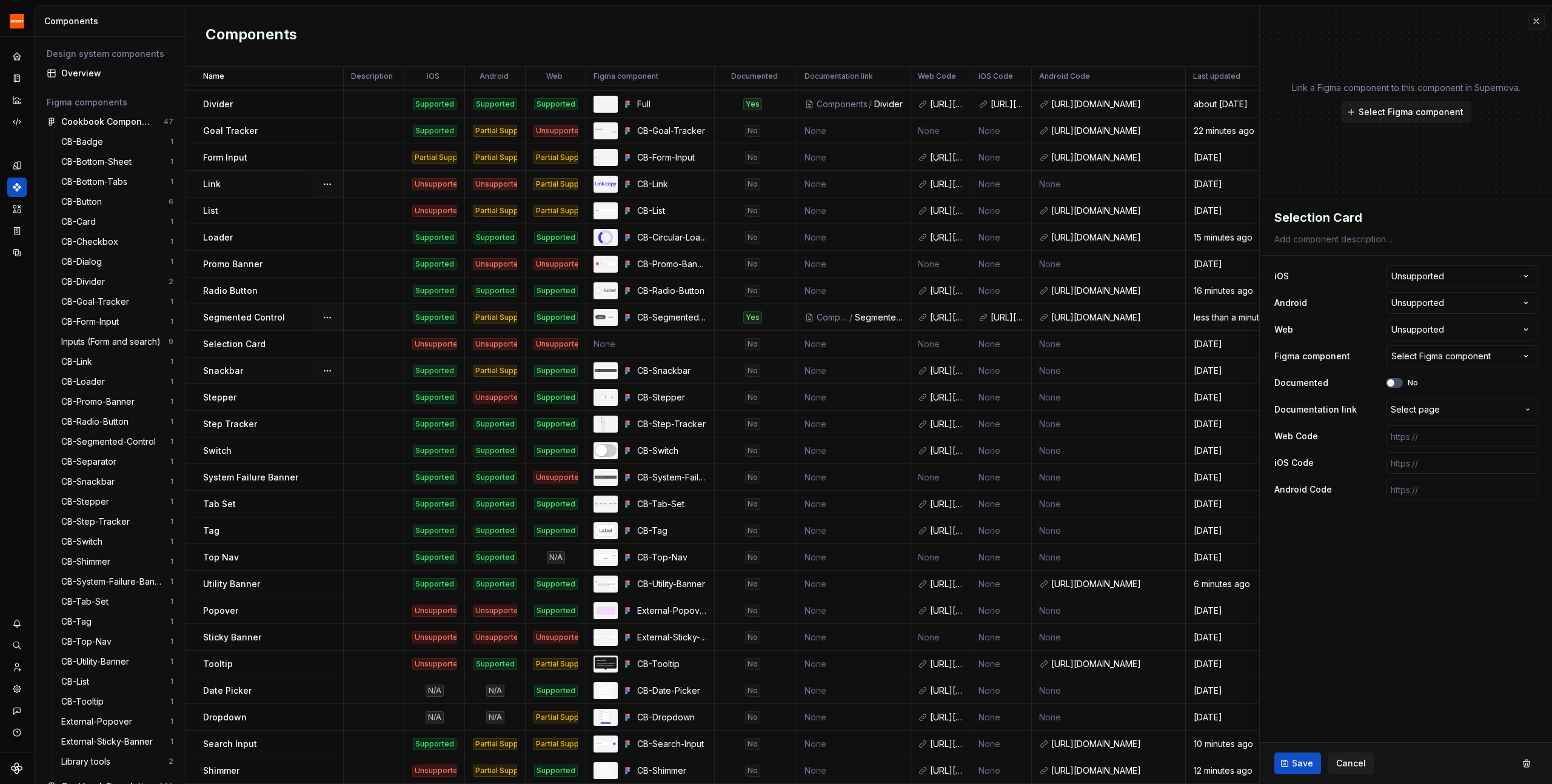
click at [241, 367] on div "Snackbar" at bounding box center [273, 371] width 140 height 12
click at [1457, 488] on input "text" at bounding box center [1462, 489] width 152 height 22
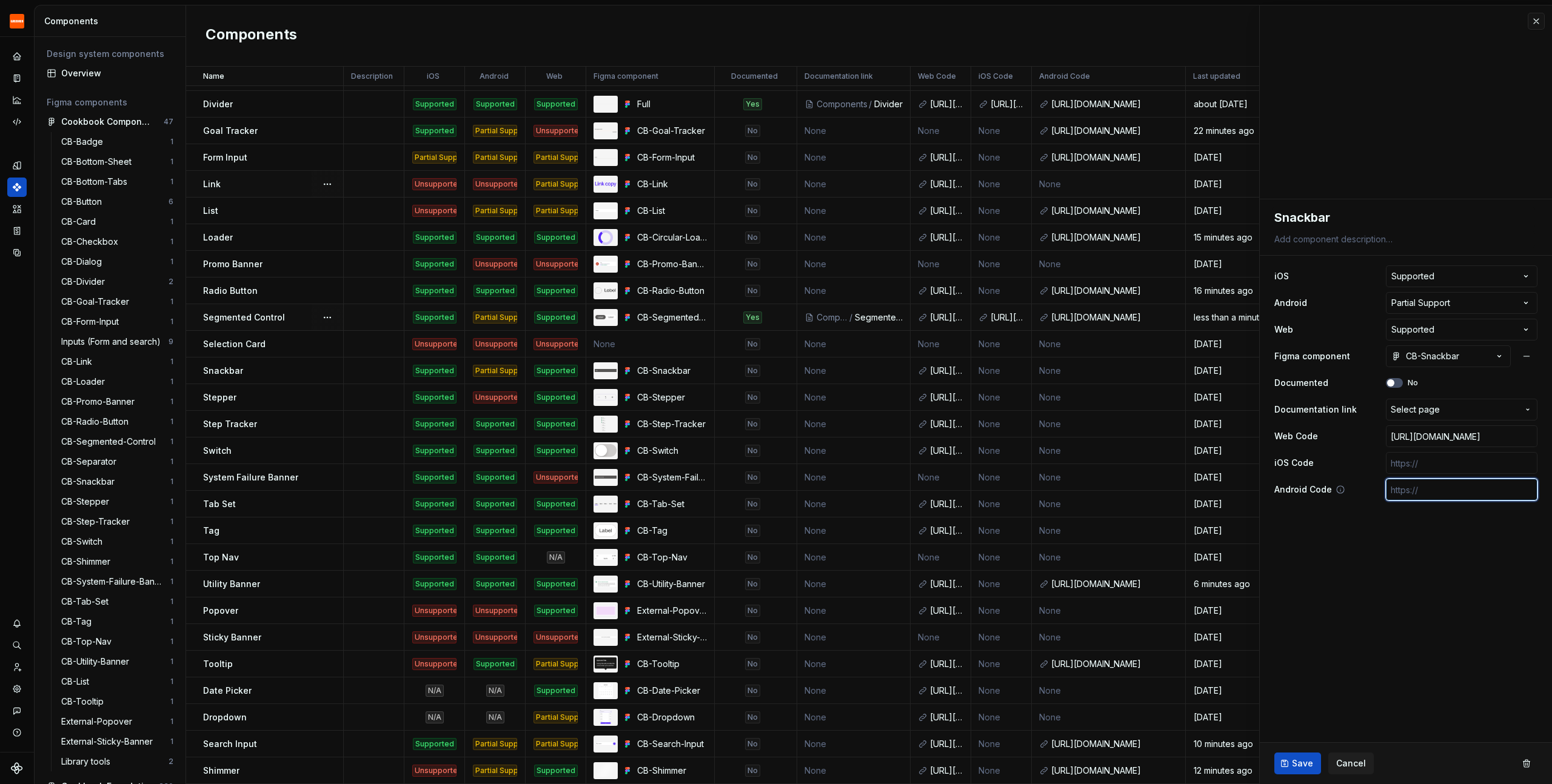
paste input "[URL][DOMAIN_NAME]"
type textarea "*"
type input "[URL][DOMAIN_NAME]"
click at [1291, 763] on button "Save" at bounding box center [1297, 764] width 47 height 22
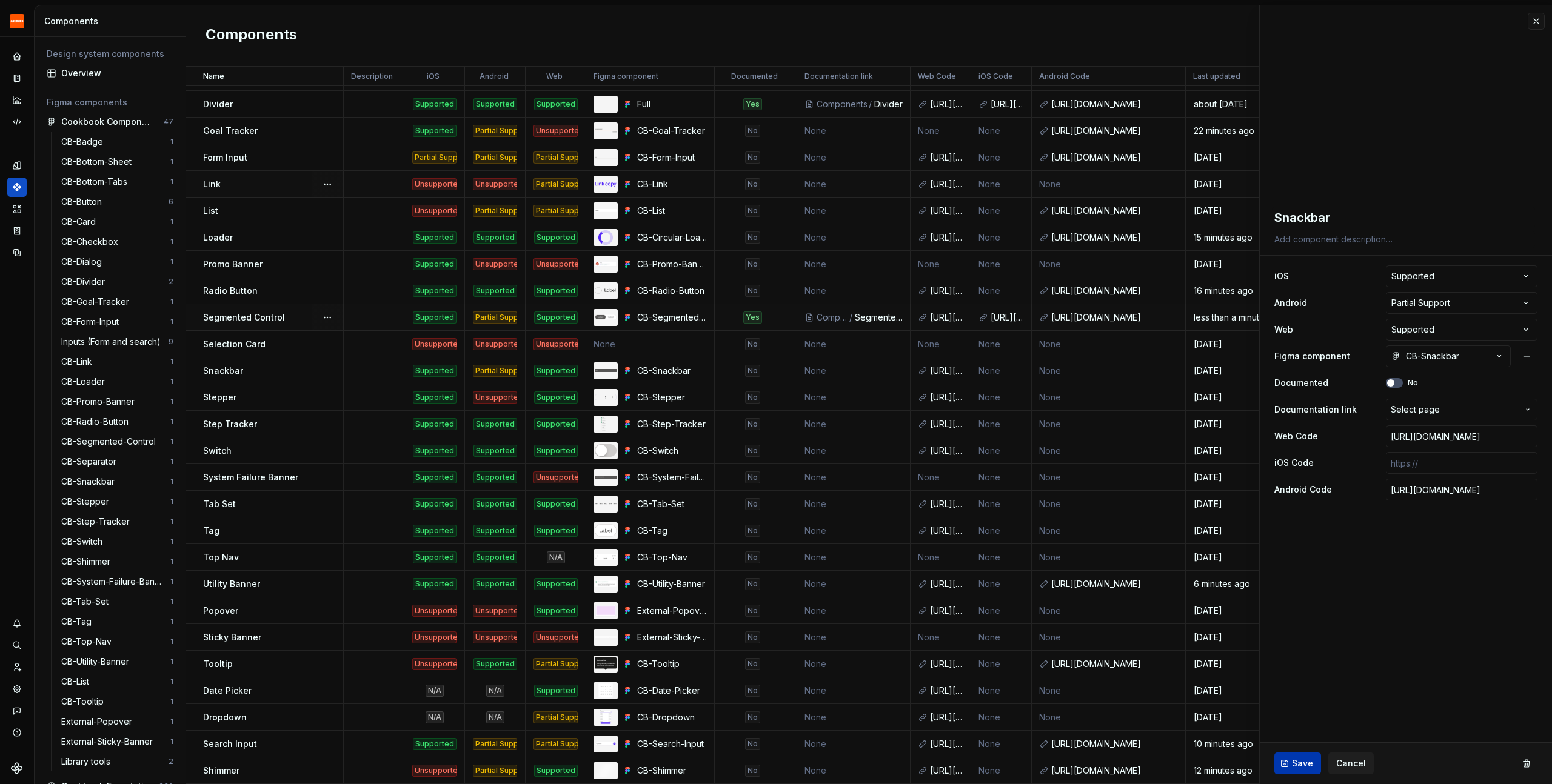
scroll to position [0, 0]
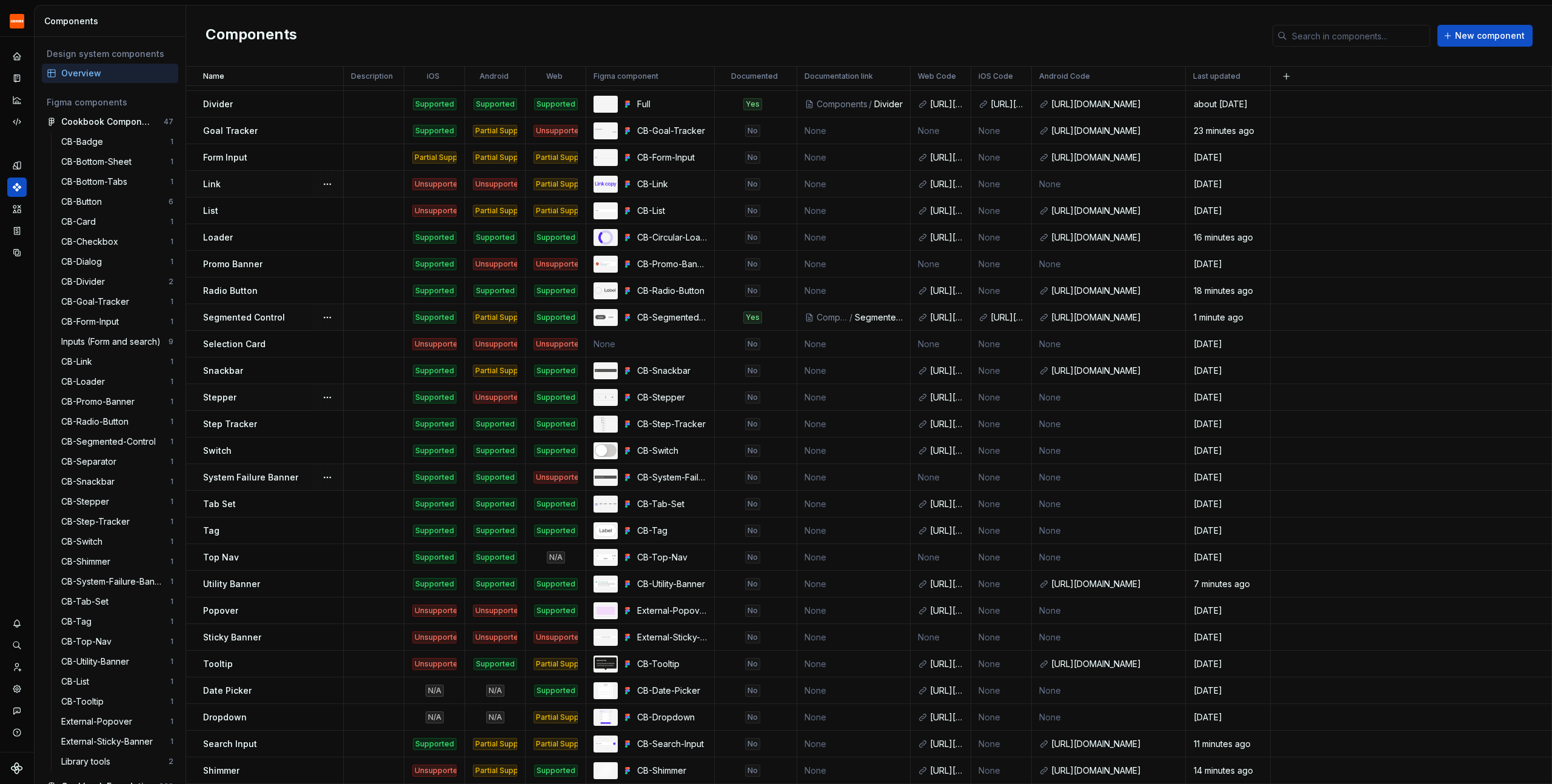
click at [265, 399] on div "Stepper" at bounding box center [273, 397] width 140 height 12
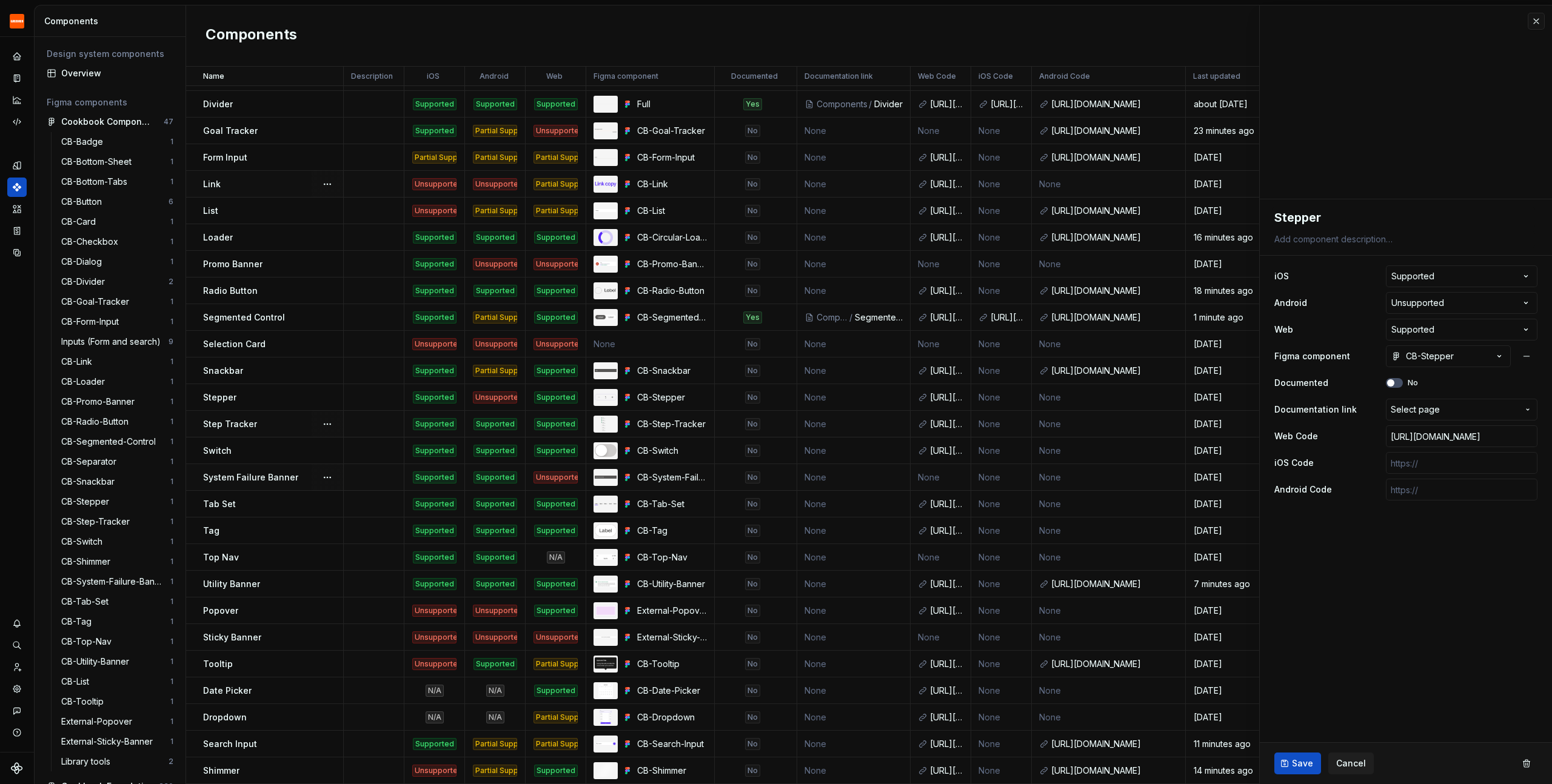
click at [286, 427] on div "Step Tracker" at bounding box center [273, 424] width 140 height 12
click at [1410, 492] on input "text" at bounding box center [1462, 489] width 152 height 22
paste input "[URL][DOMAIN_NAME]"
type textarea "*"
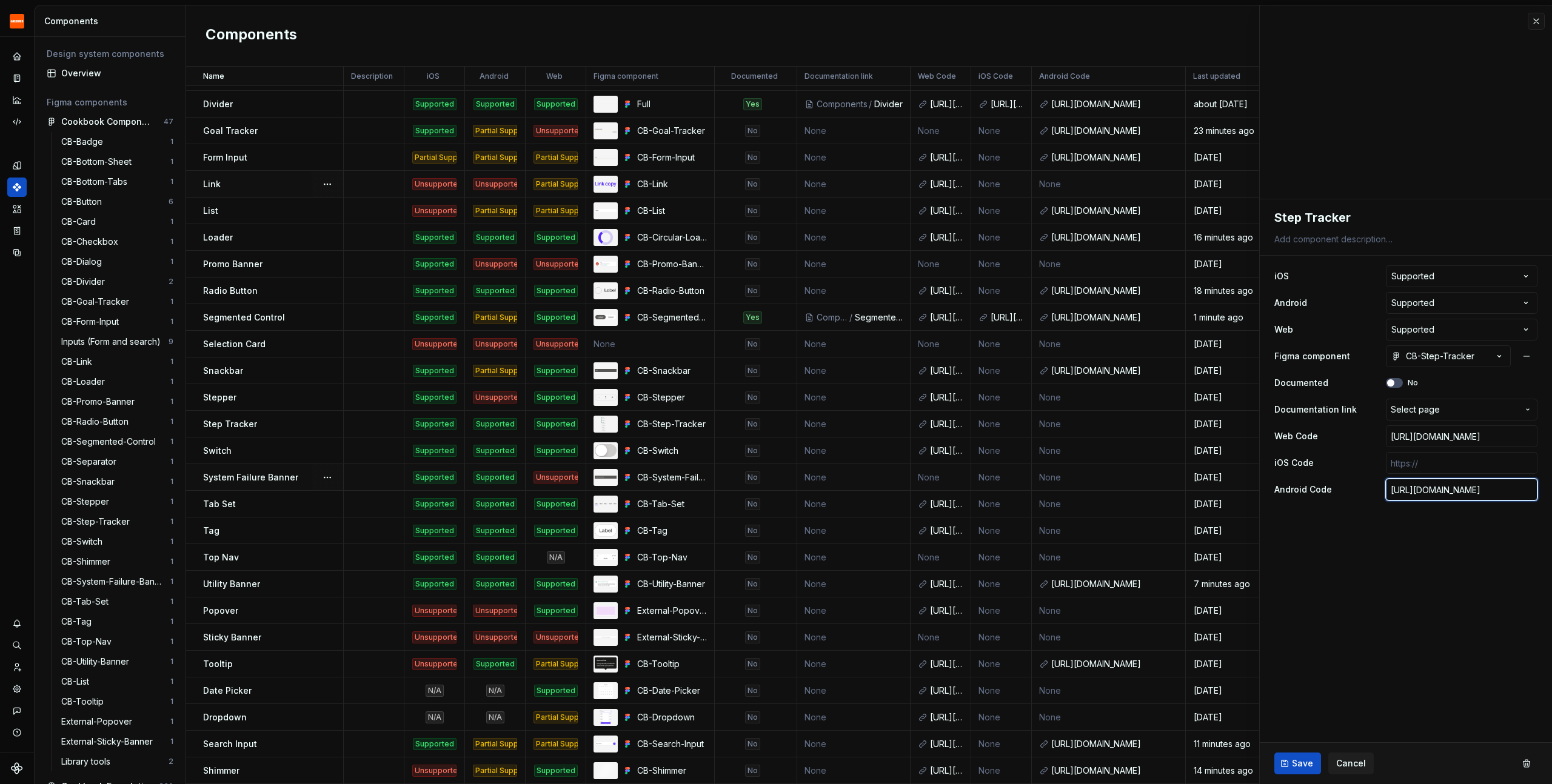
type input "[URL][DOMAIN_NAME]"
click at [1287, 762] on button "Save" at bounding box center [1297, 764] width 47 height 22
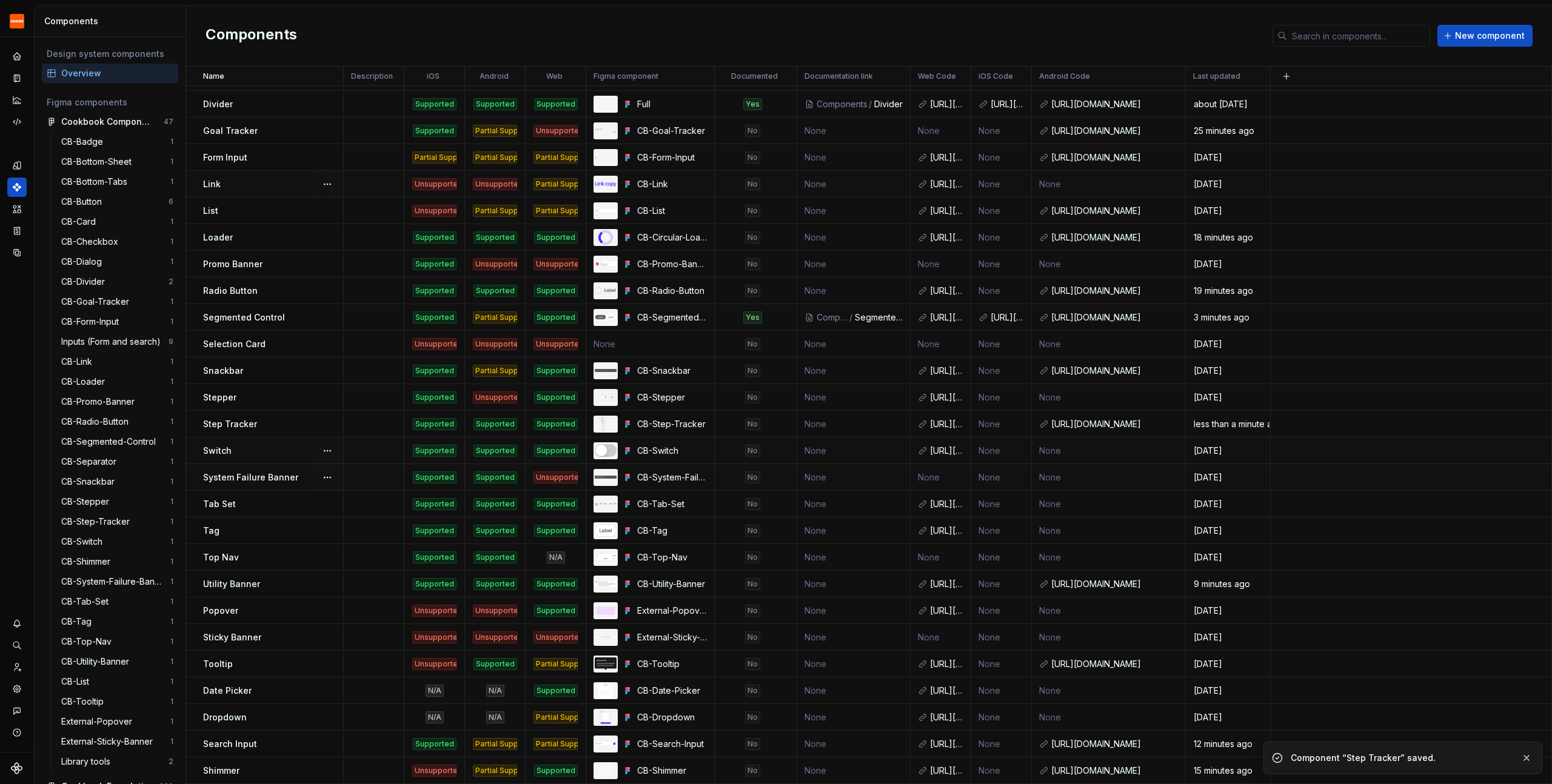
click at [297, 450] on div "Switch" at bounding box center [273, 451] width 140 height 12
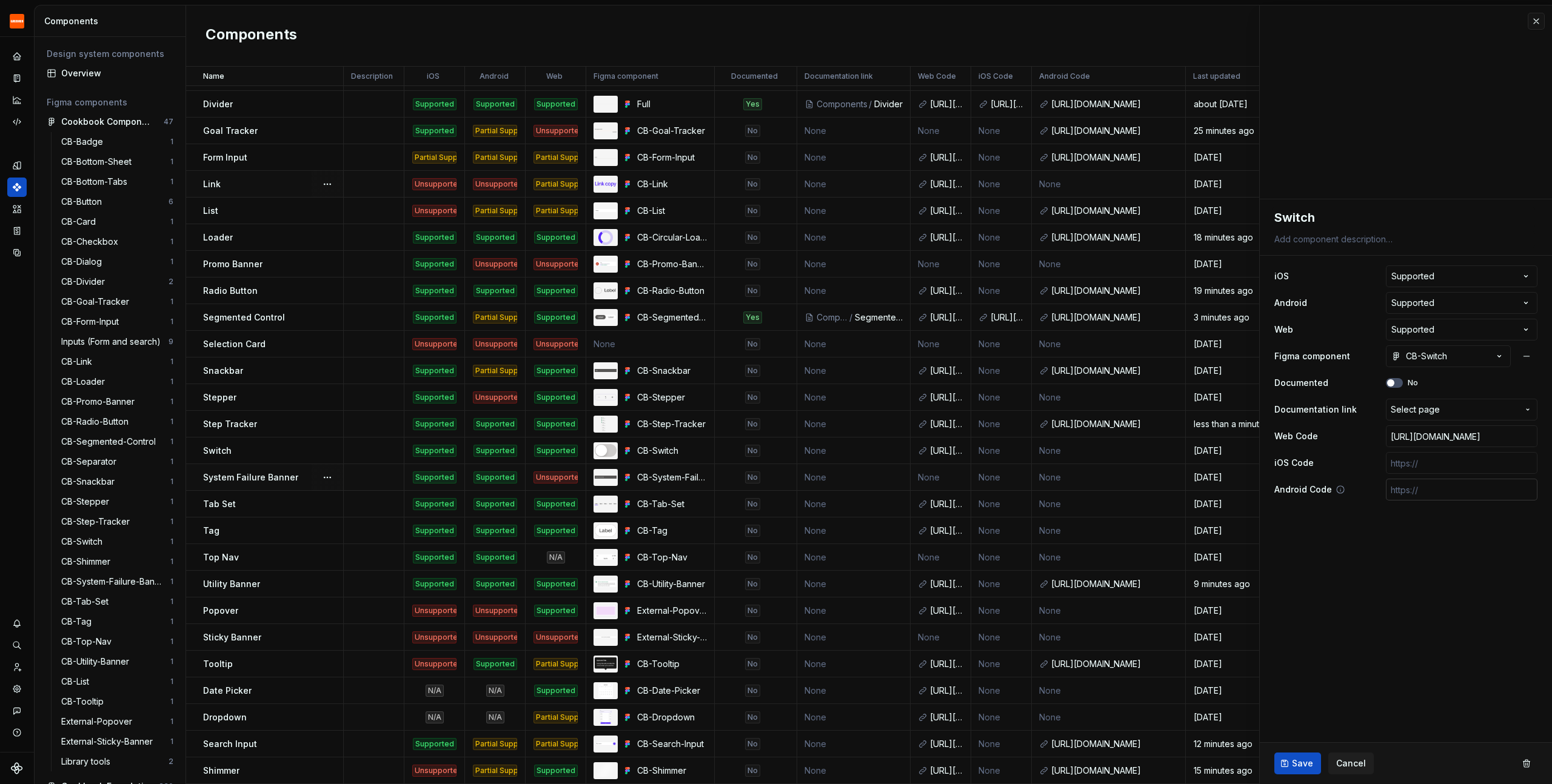
click at [1449, 490] on input "text" at bounding box center [1462, 489] width 152 height 22
paste input "[URL][DOMAIN_NAME]"
type textarea "*"
type input "[URL][DOMAIN_NAME]"
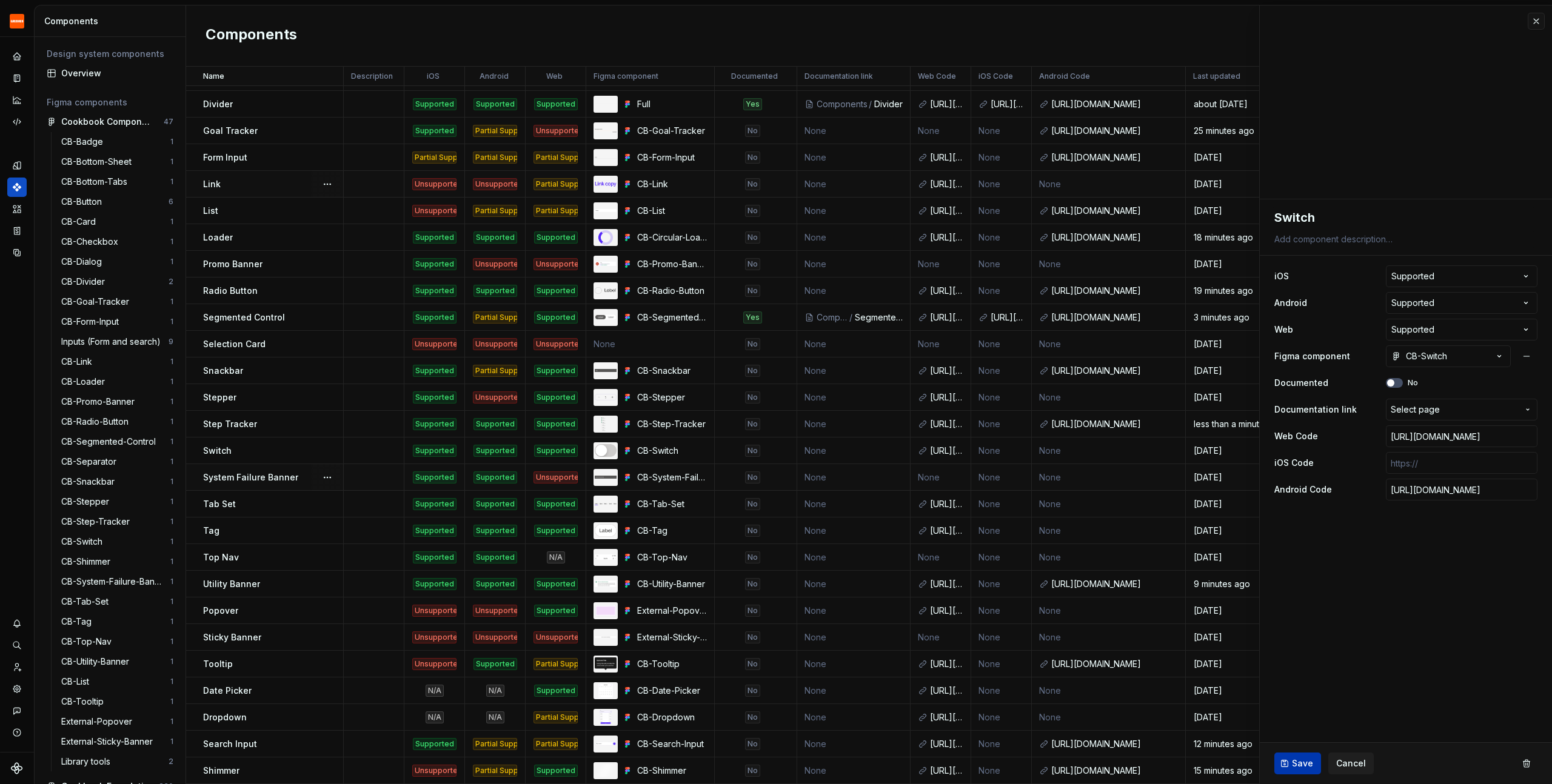
click at [1289, 768] on button "Save" at bounding box center [1297, 764] width 47 height 22
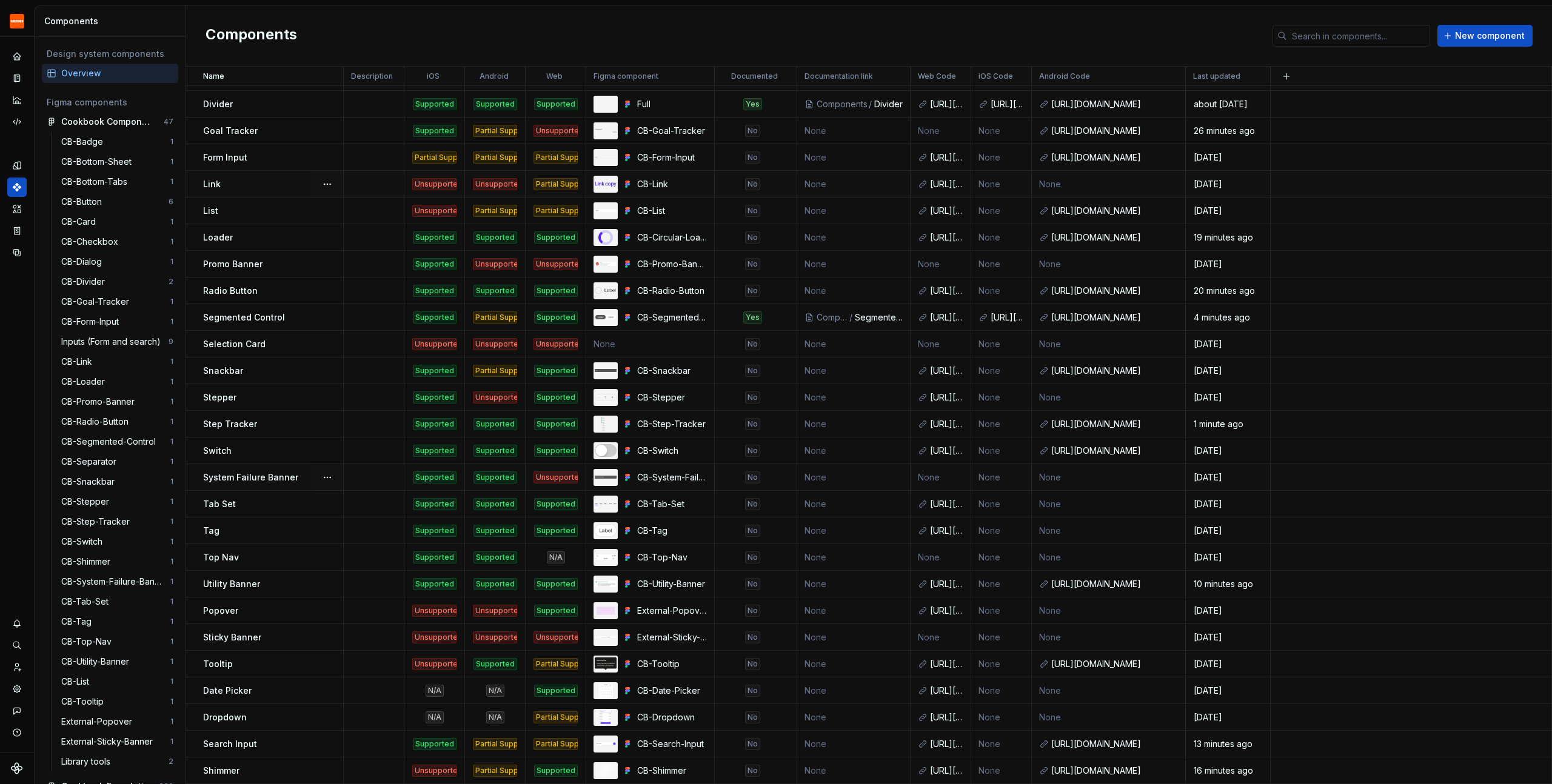
click at [269, 476] on p "System Failure Banner" at bounding box center [251, 477] width 96 height 12
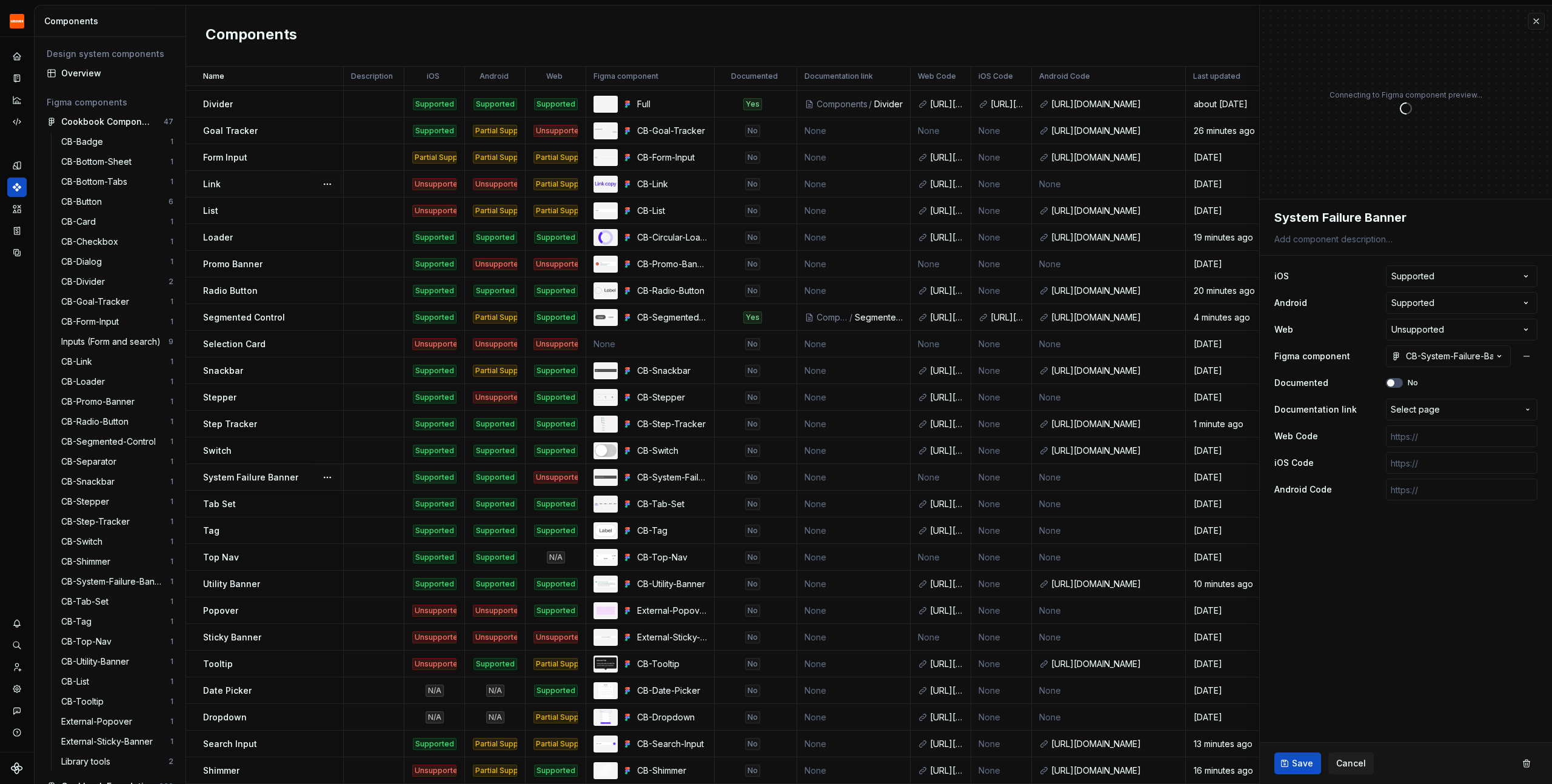
click at [1050, 476] on td "None" at bounding box center [1108, 478] width 154 height 27
click at [1444, 492] on input "text" at bounding box center [1462, 489] width 152 height 22
paste input "[URL][DOMAIN_NAME]"
type textarea "*"
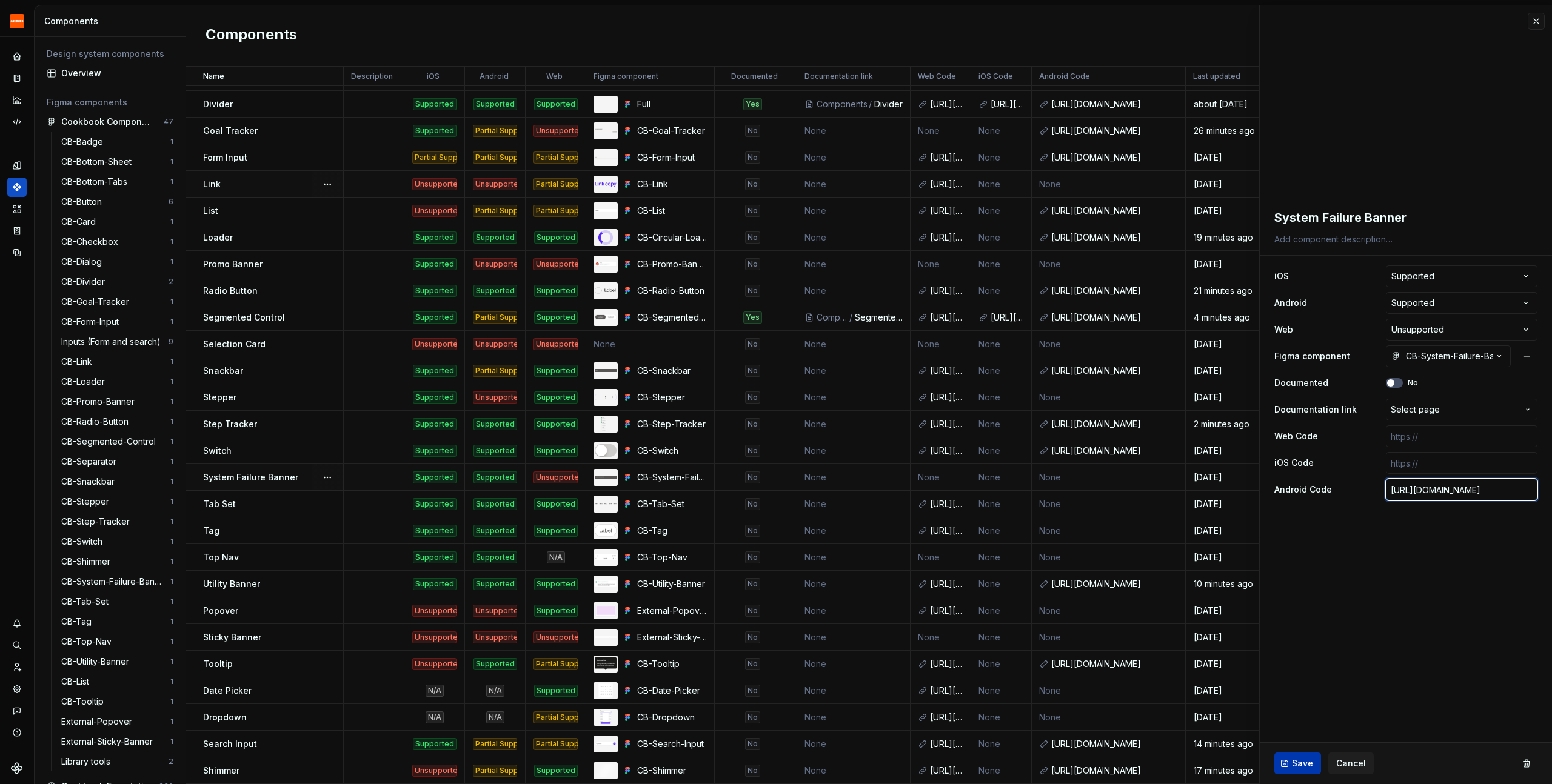
type input "[URL][DOMAIN_NAME]"
click at [1292, 760] on span "Save" at bounding box center [1303, 764] width 21 height 12
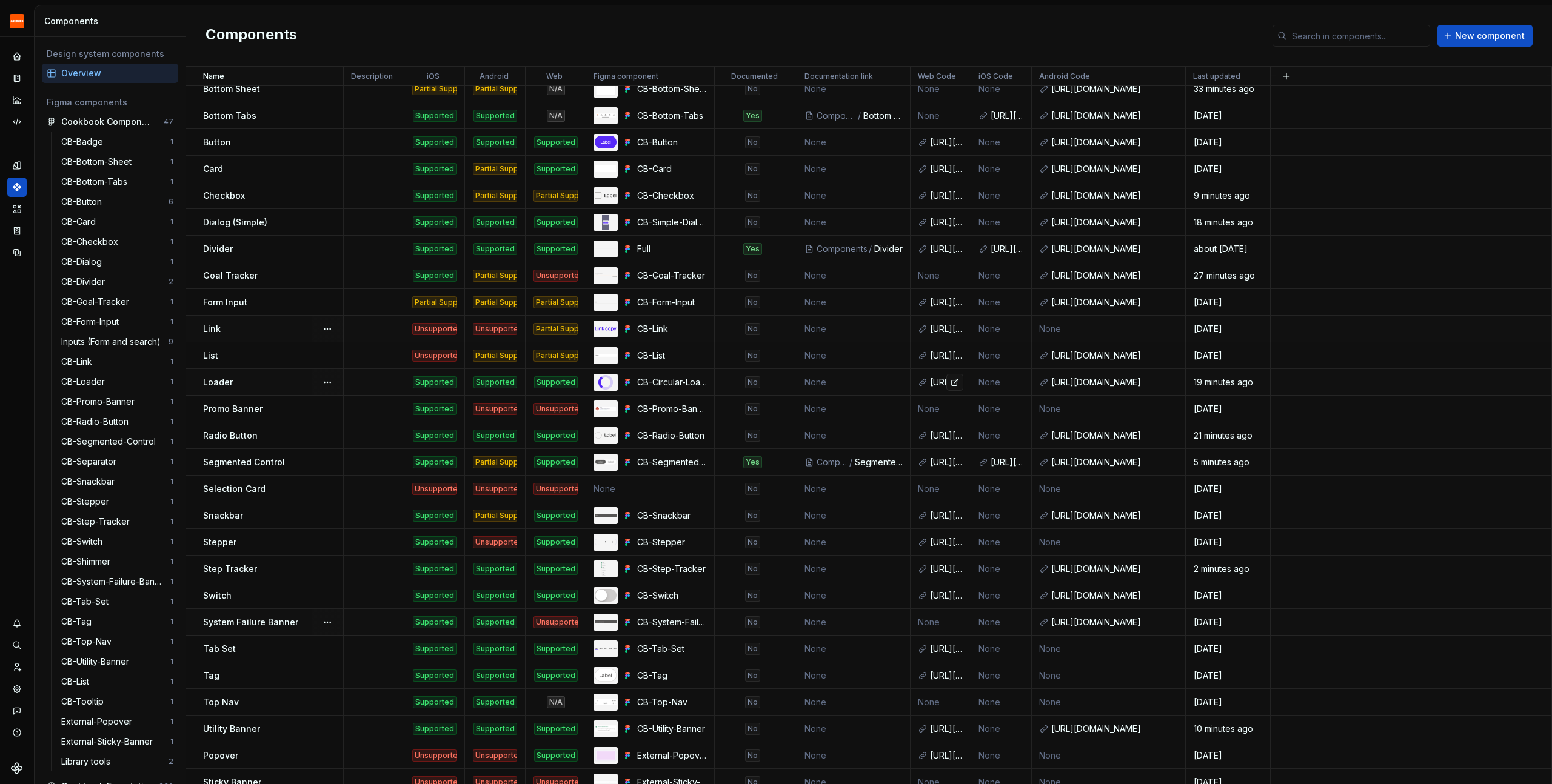
scroll to position [182, 0]
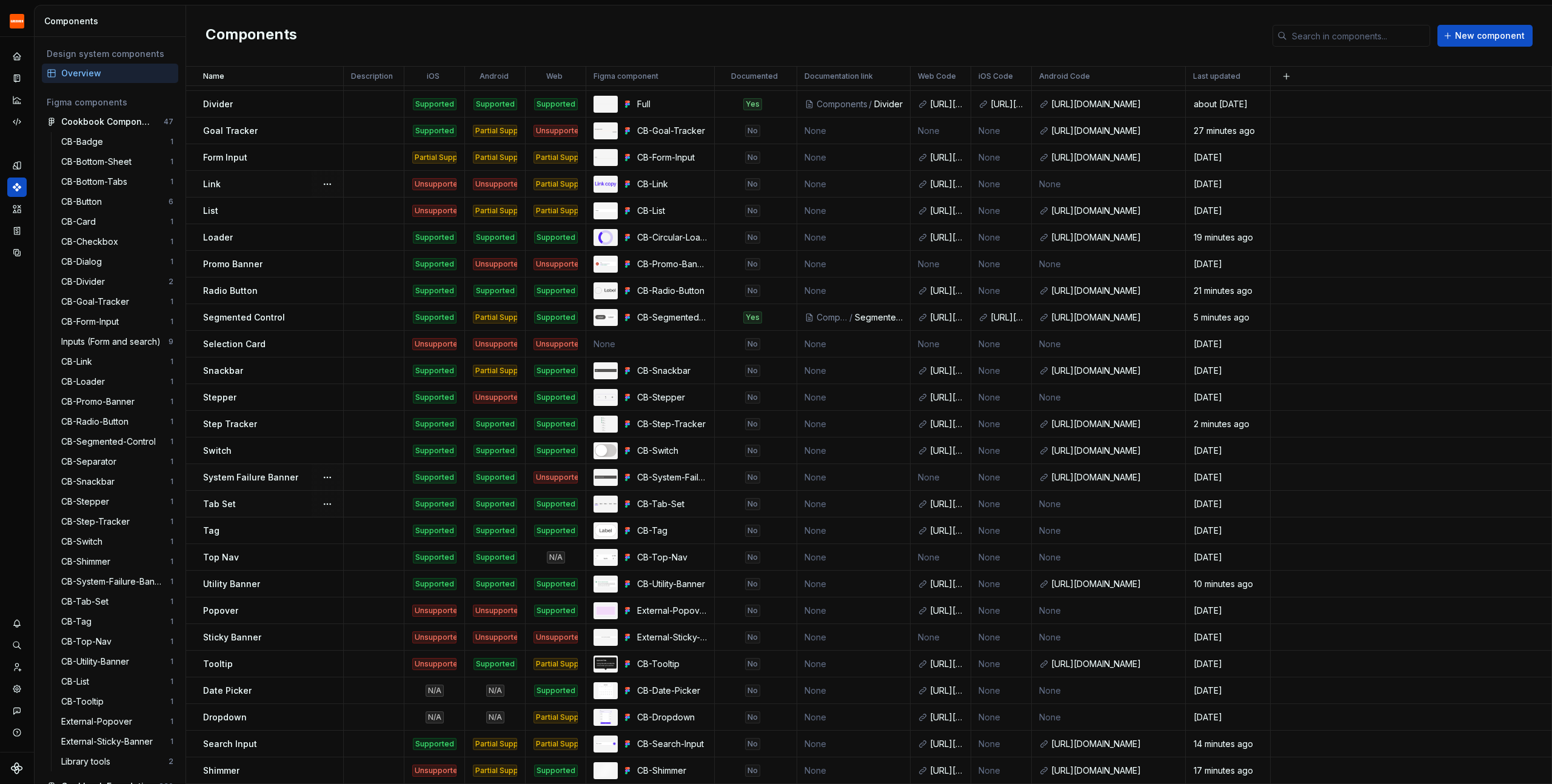
click at [255, 503] on div "Tab Set" at bounding box center [273, 504] width 140 height 12
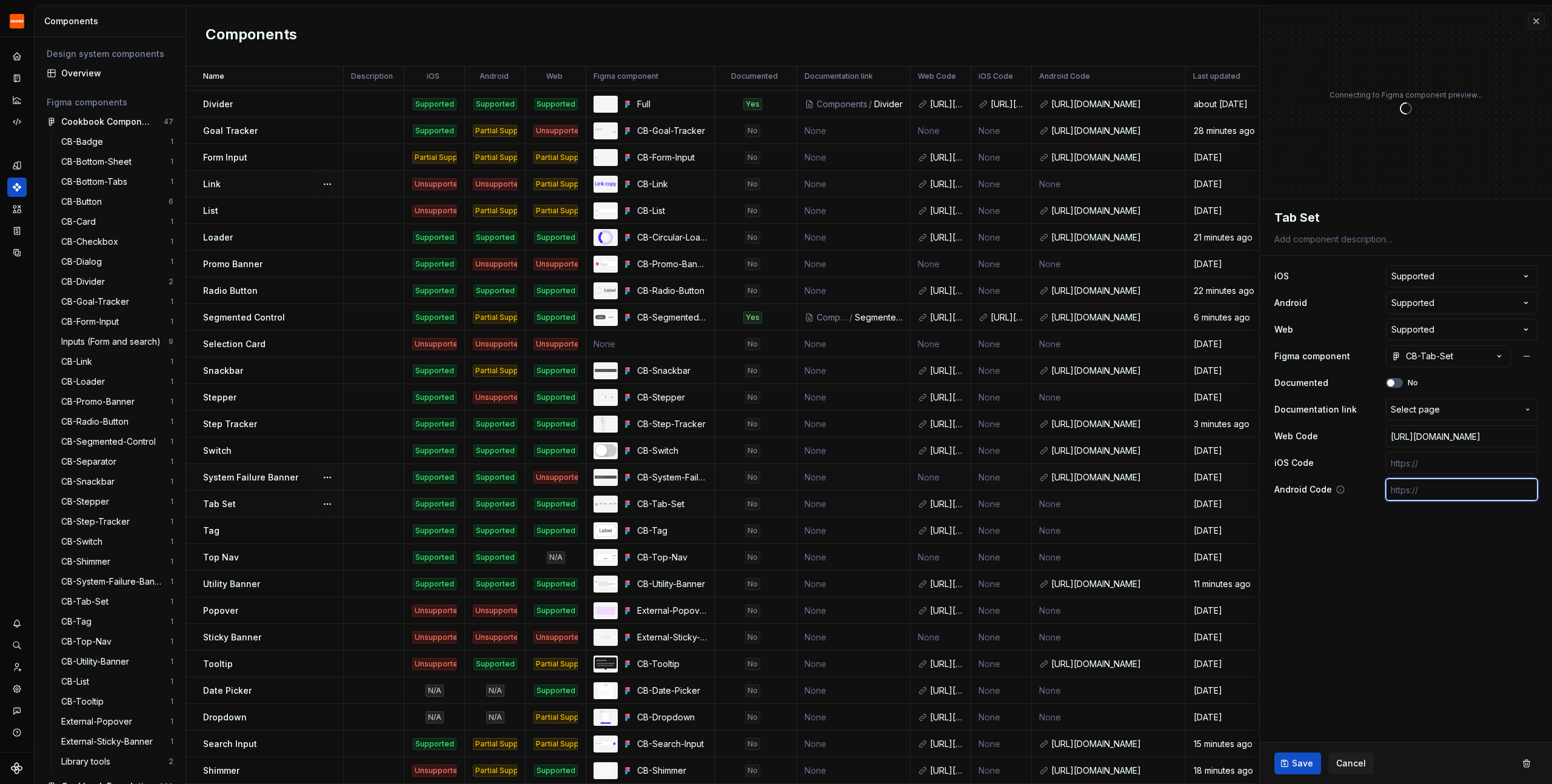
click at [1426, 492] on input "text" at bounding box center [1462, 489] width 152 height 22
paste input "[URL][DOMAIN_NAME]"
type textarea "*"
type input "[URL][DOMAIN_NAME]"
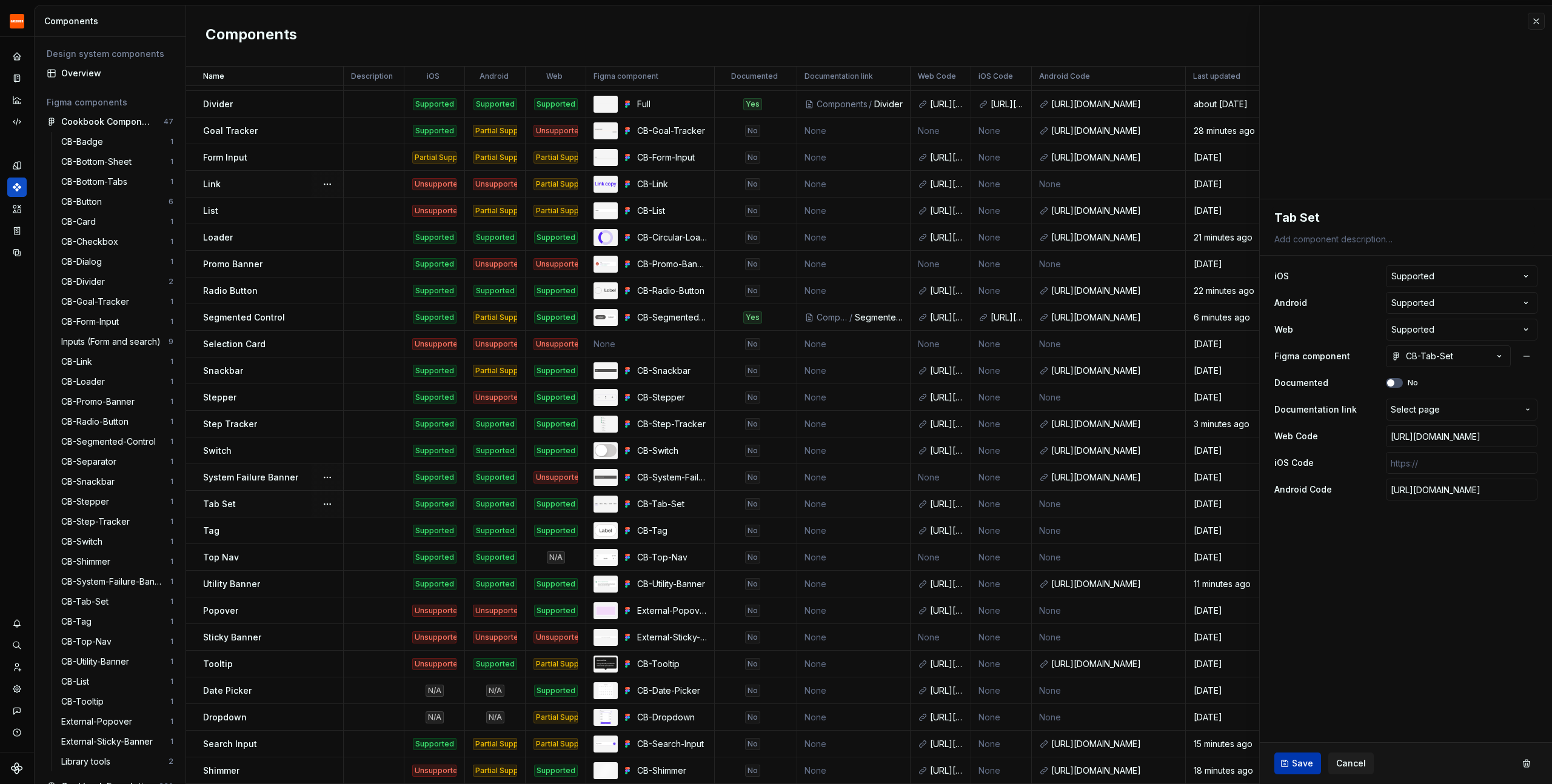
click at [1296, 765] on span "Save" at bounding box center [1303, 764] width 21 height 12
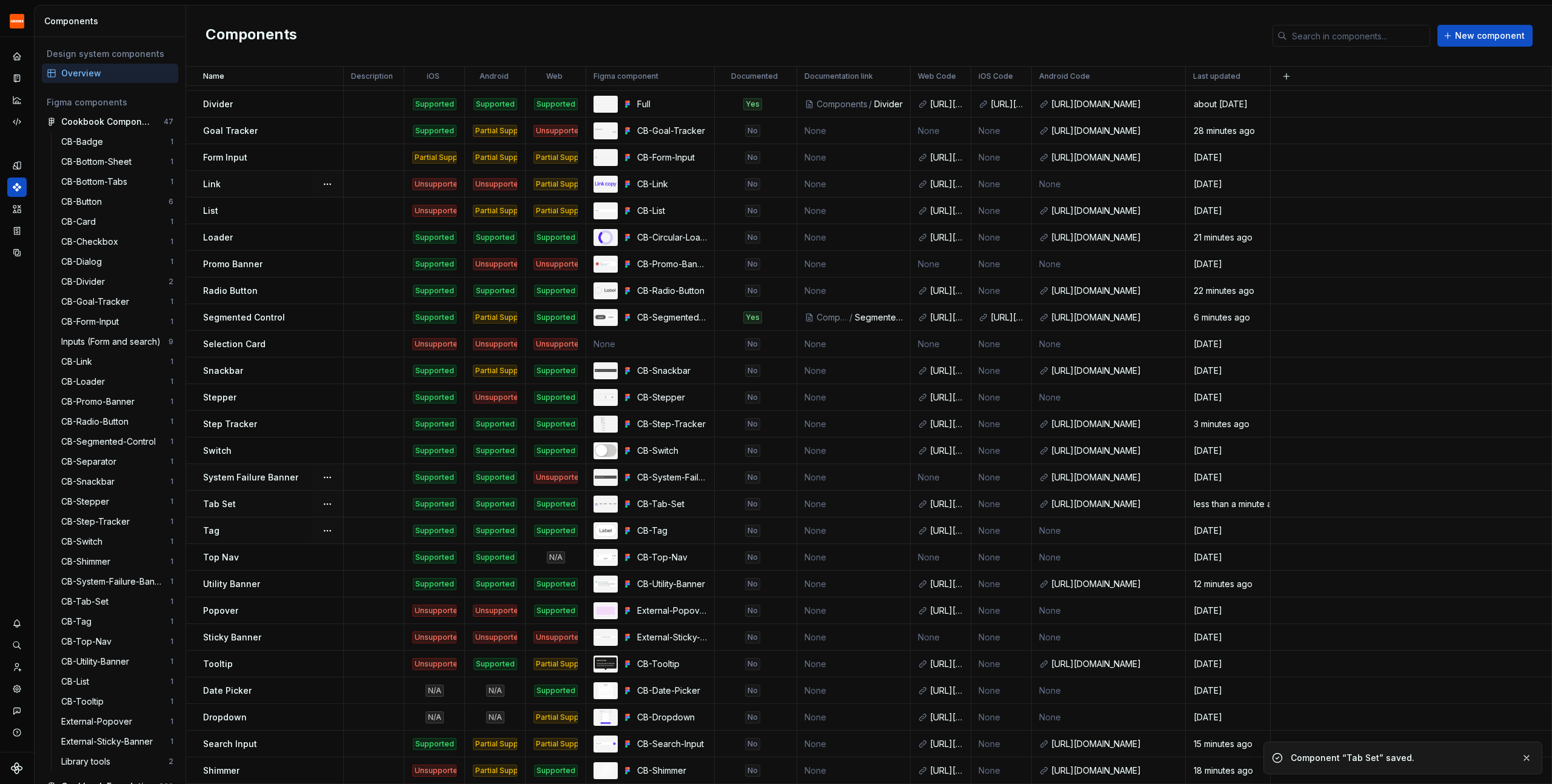
click at [266, 534] on div "Tag" at bounding box center [273, 531] width 140 height 12
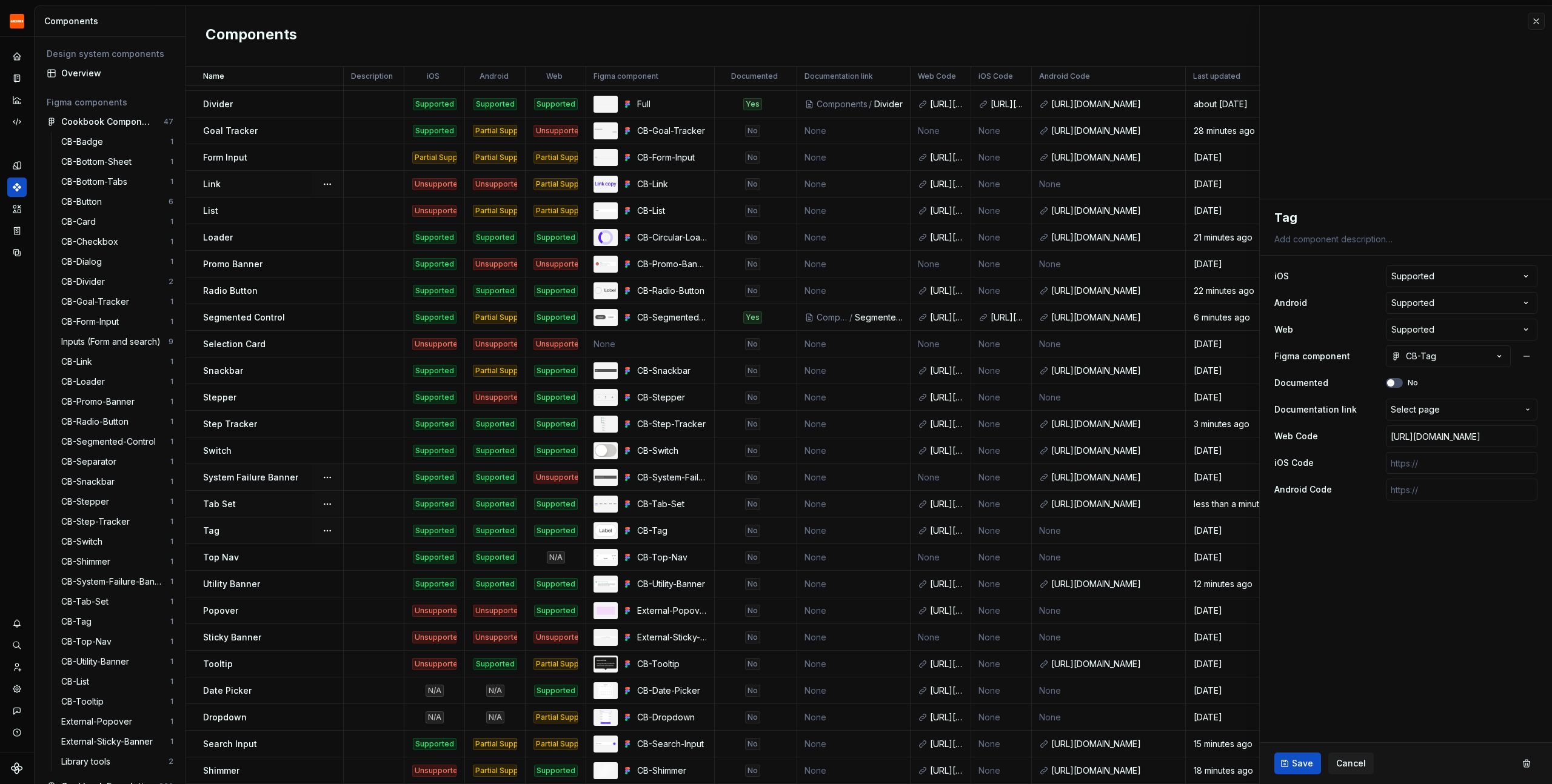
click at [272, 529] on div "Tag" at bounding box center [273, 531] width 140 height 12
click at [1455, 489] on input "text" at bounding box center [1462, 489] width 152 height 22
paste input "[URL][DOMAIN_NAME]"
type textarea "*"
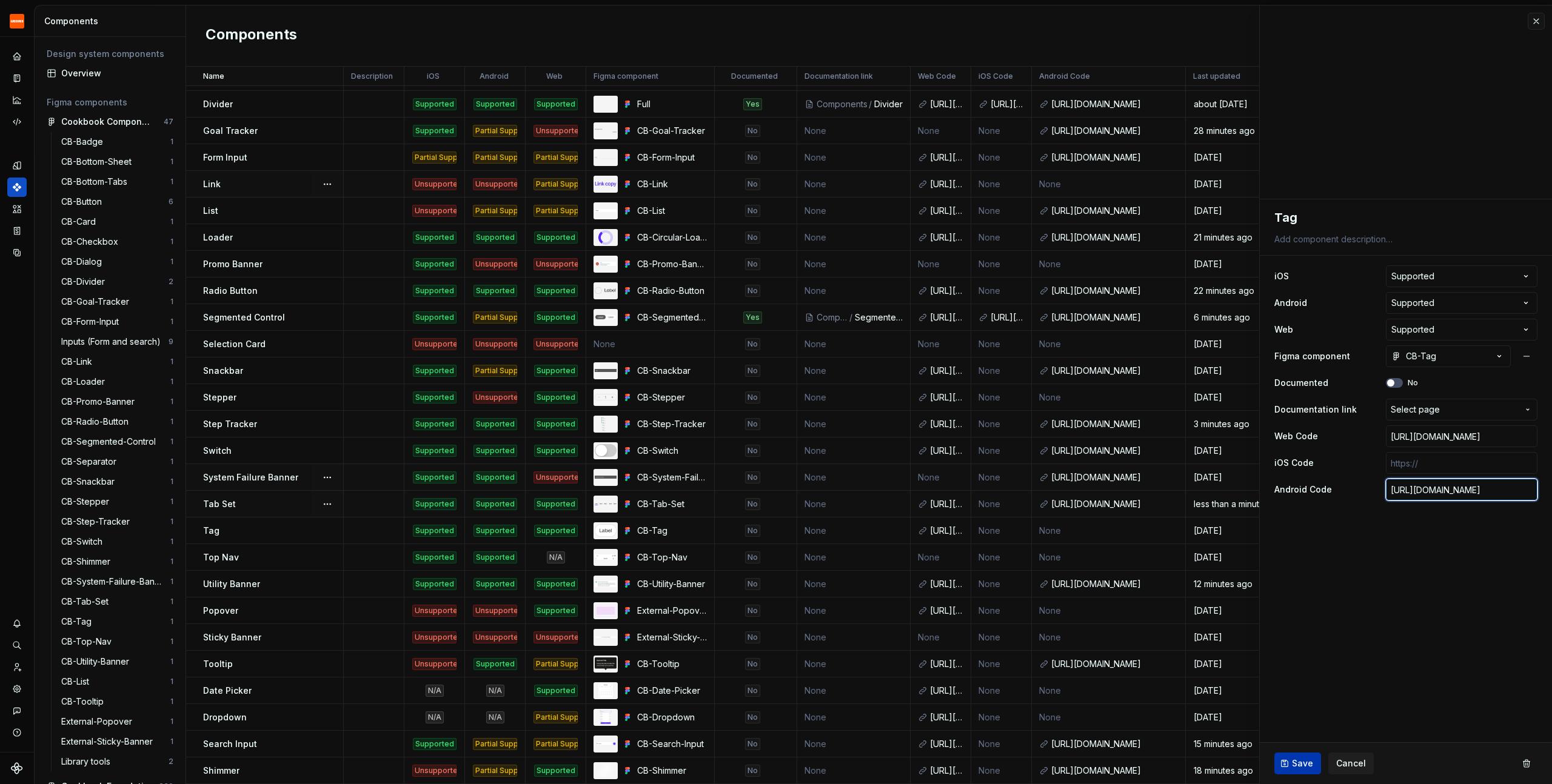
type input "[URL][DOMAIN_NAME]"
click at [1290, 765] on button "Save" at bounding box center [1297, 764] width 47 height 22
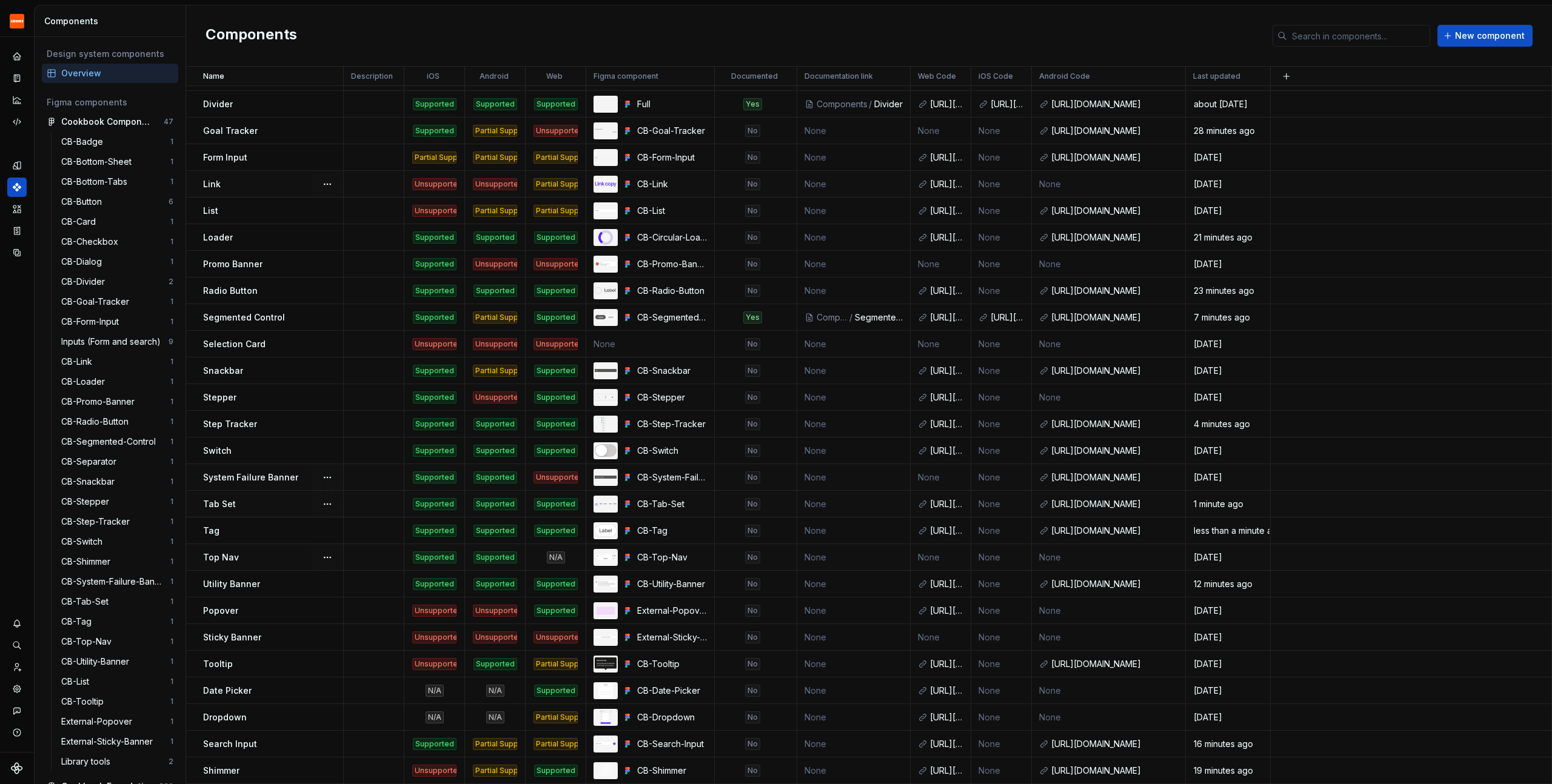
click at [233, 558] on p "Top Nav" at bounding box center [221, 557] width 36 height 12
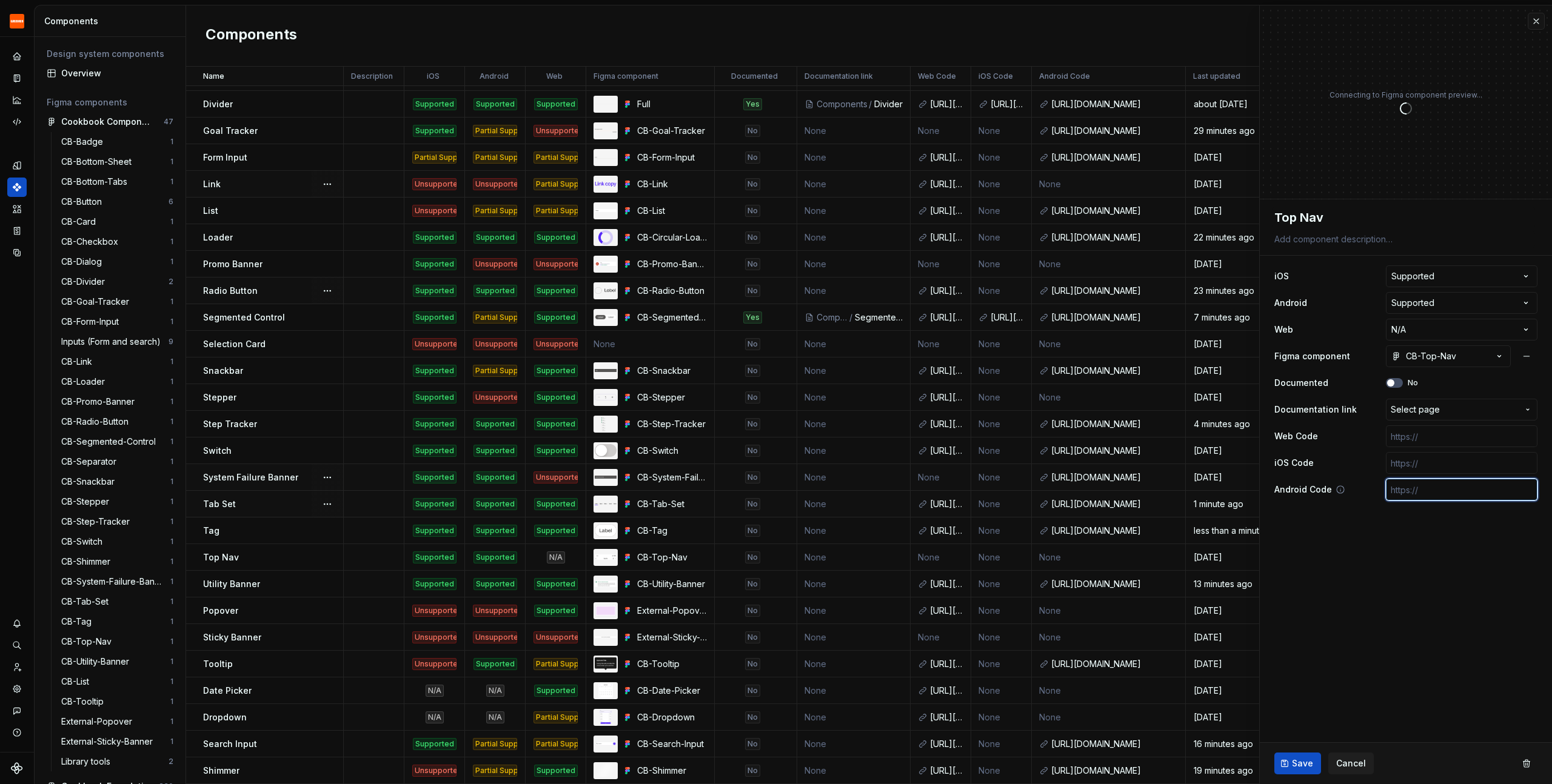
click at [1412, 489] on input "text" at bounding box center [1462, 489] width 152 height 22
paste input "[URL][DOMAIN_NAME]"
type textarea "*"
type input "[URL][DOMAIN_NAME]"
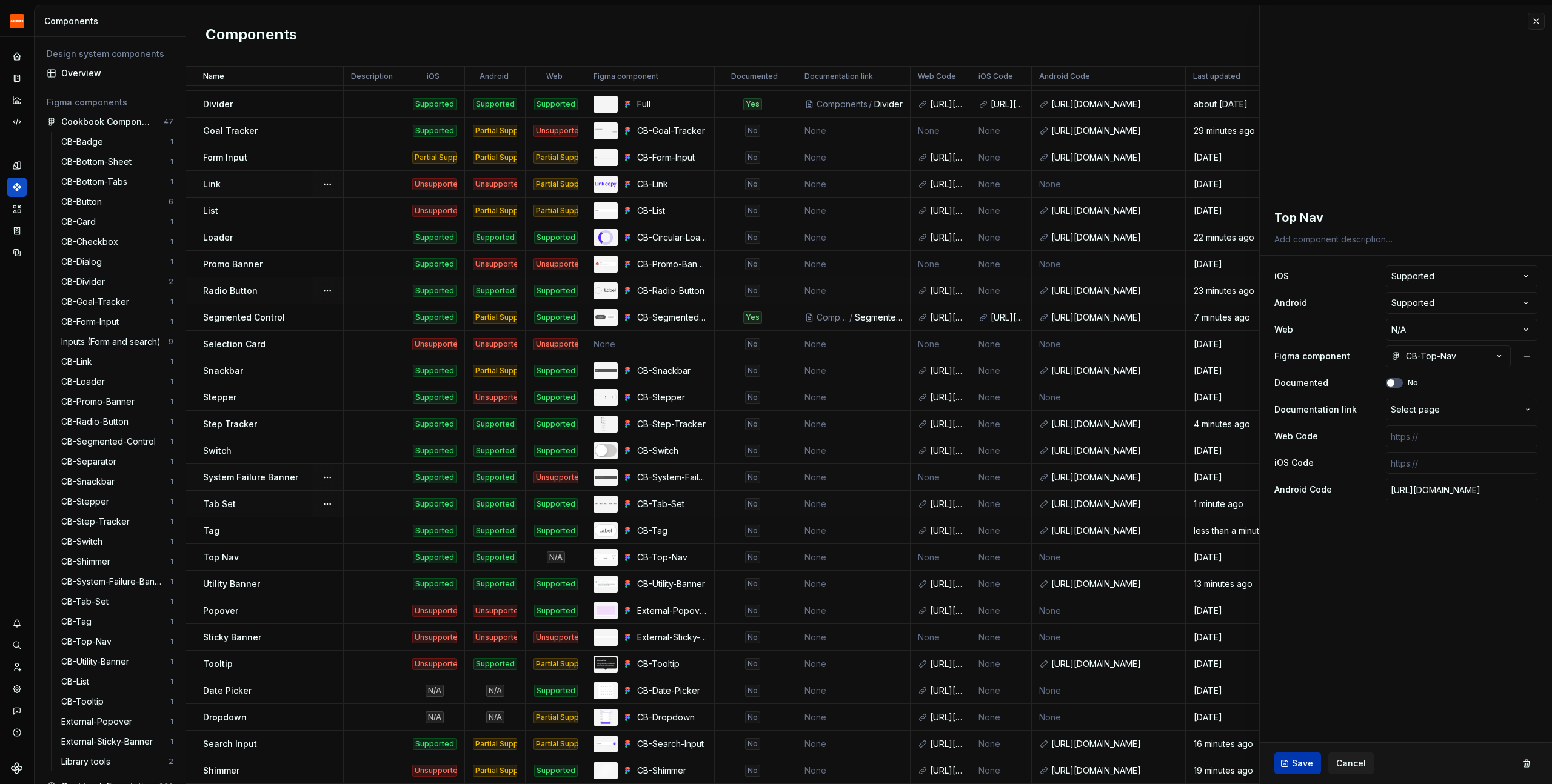
click at [1304, 760] on span "Save" at bounding box center [1303, 764] width 21 height 12
type textarea "*"
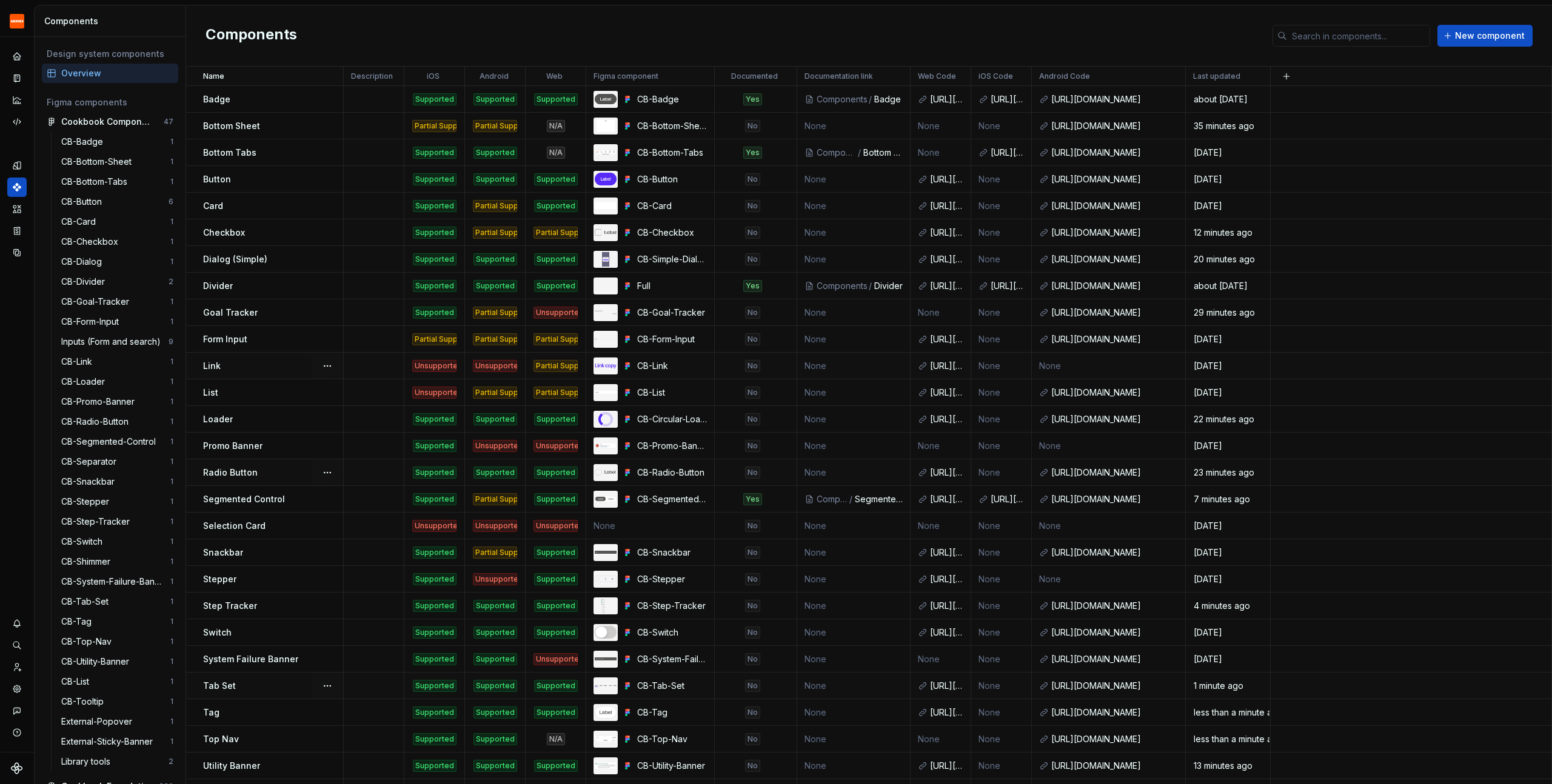
click at [744, 20] on div "Components New component" at bounding box center [869, 36] width 1366 height 61
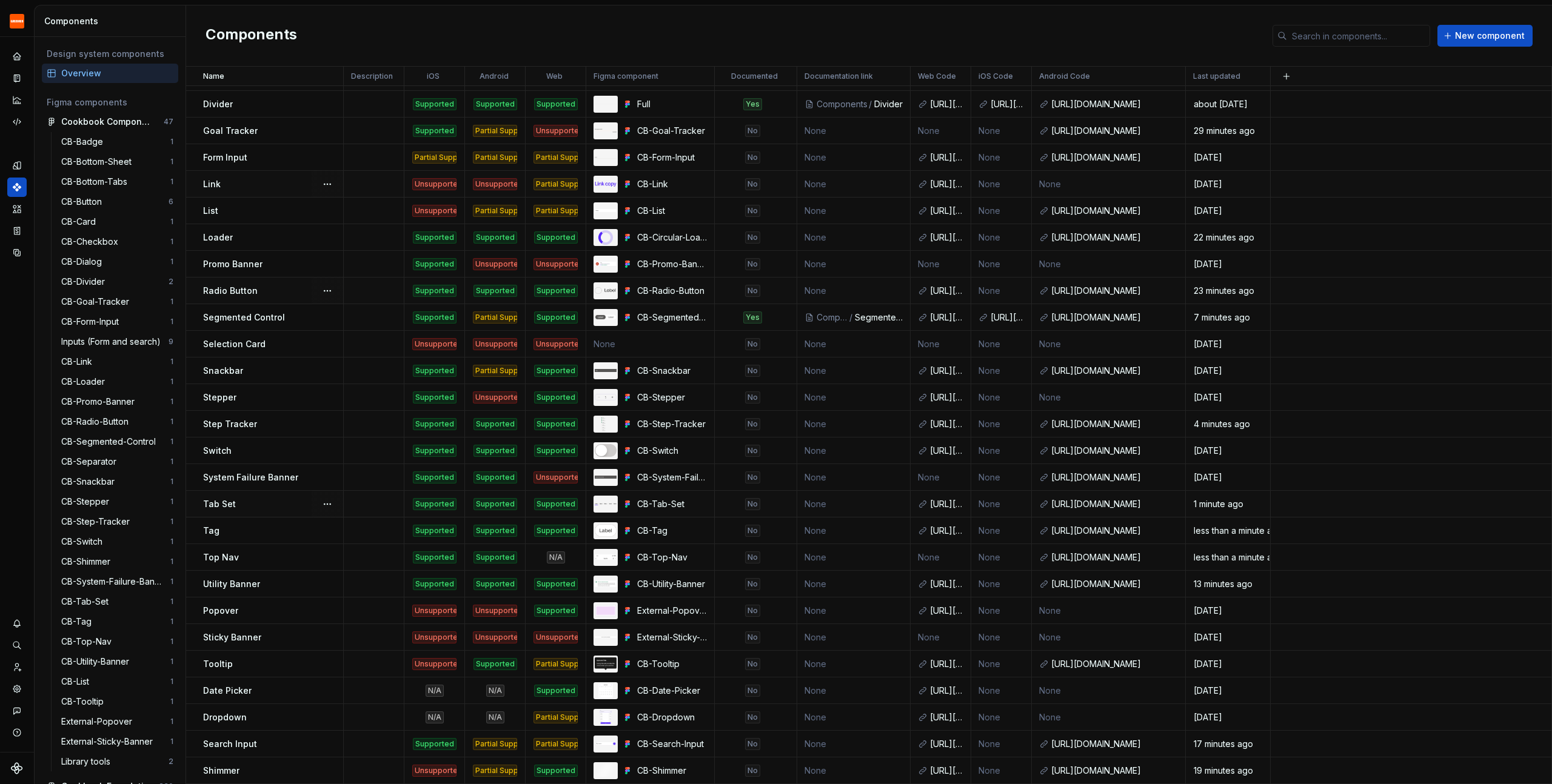
drag, startPoint x: 963, startPoint y: 18, endPoint x: 746, endPoint y: 2, distance: 217.6
click at [962, 18] on div "Components New component" at bounding box center [869, 36] width 1366 height 61
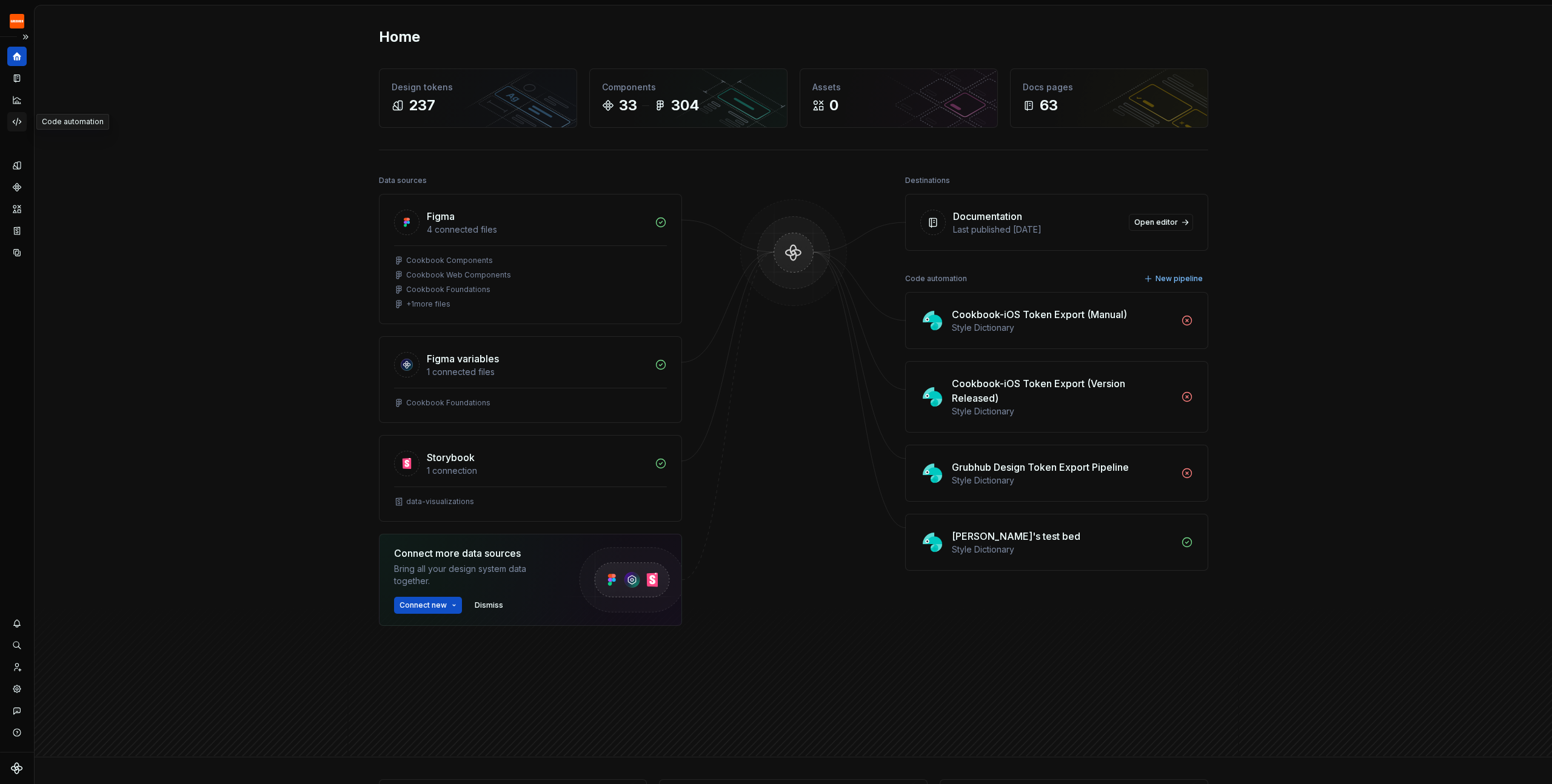
click at [17, 118] on icon "Code automation" at bounding box center [16, 122] width 11 height 11
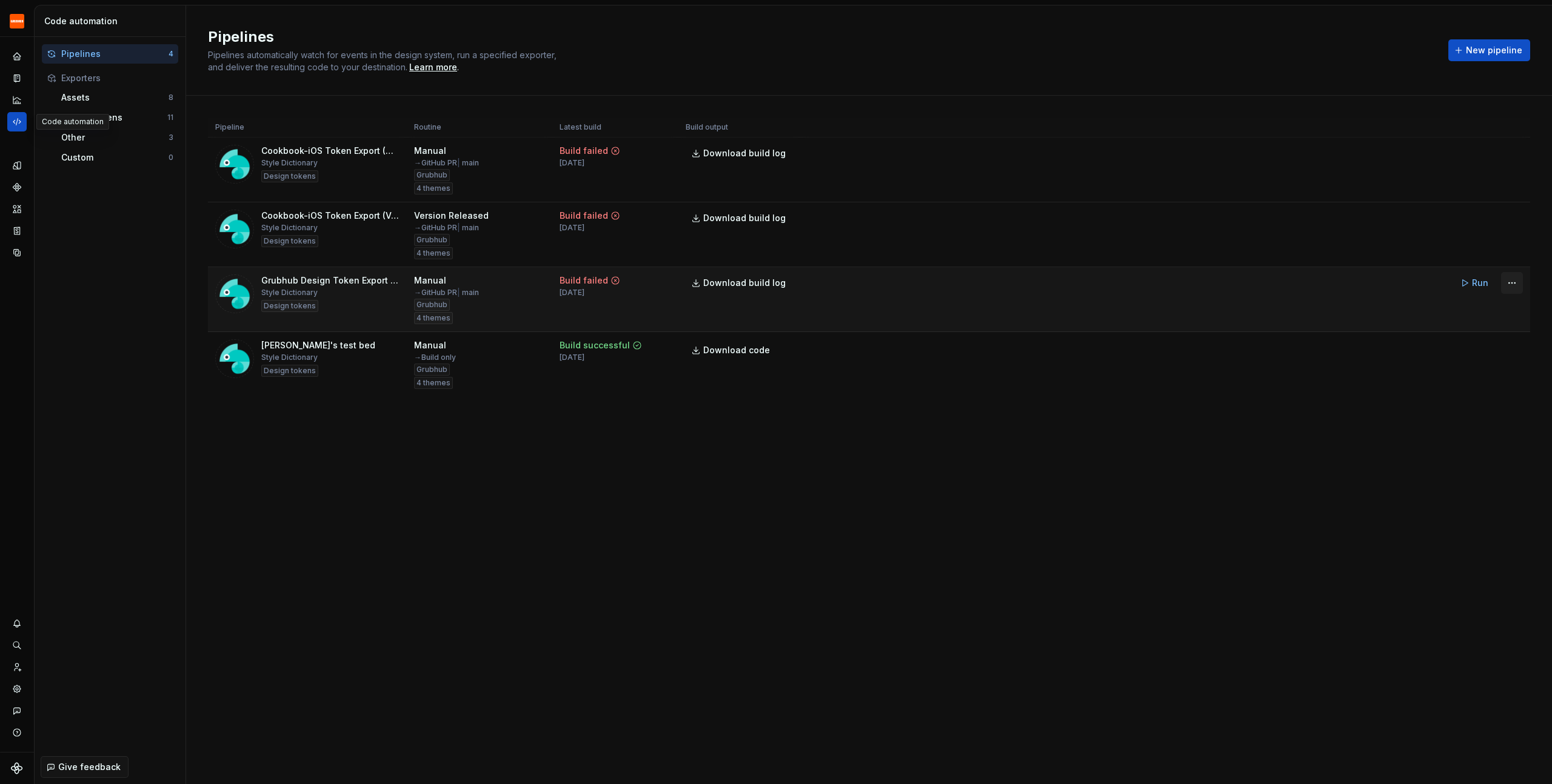
click at [1511, 283] on html "Grubhub Design System J Dataset Grubhub Code automation Pipelines 4 Exporters A…" at bounding box center [776, 392] width 1552 height 784
click at [1483, 305] on div "Edit pipeline" at bounding box center [1496, 309] width 104 height 12
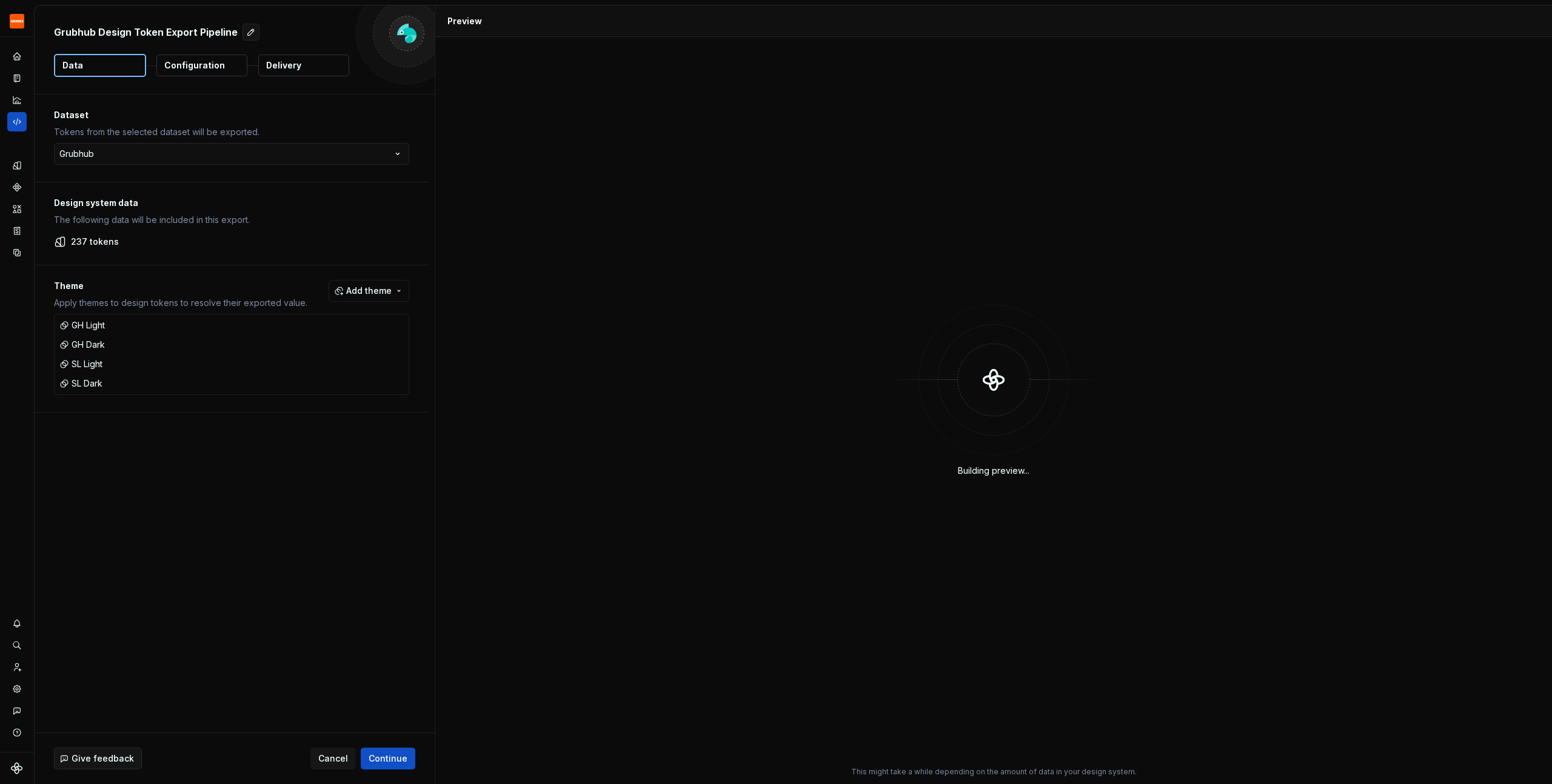
click at [269, 65] on p "Delivery" at bounding box center [283, 65] width 35 height 12
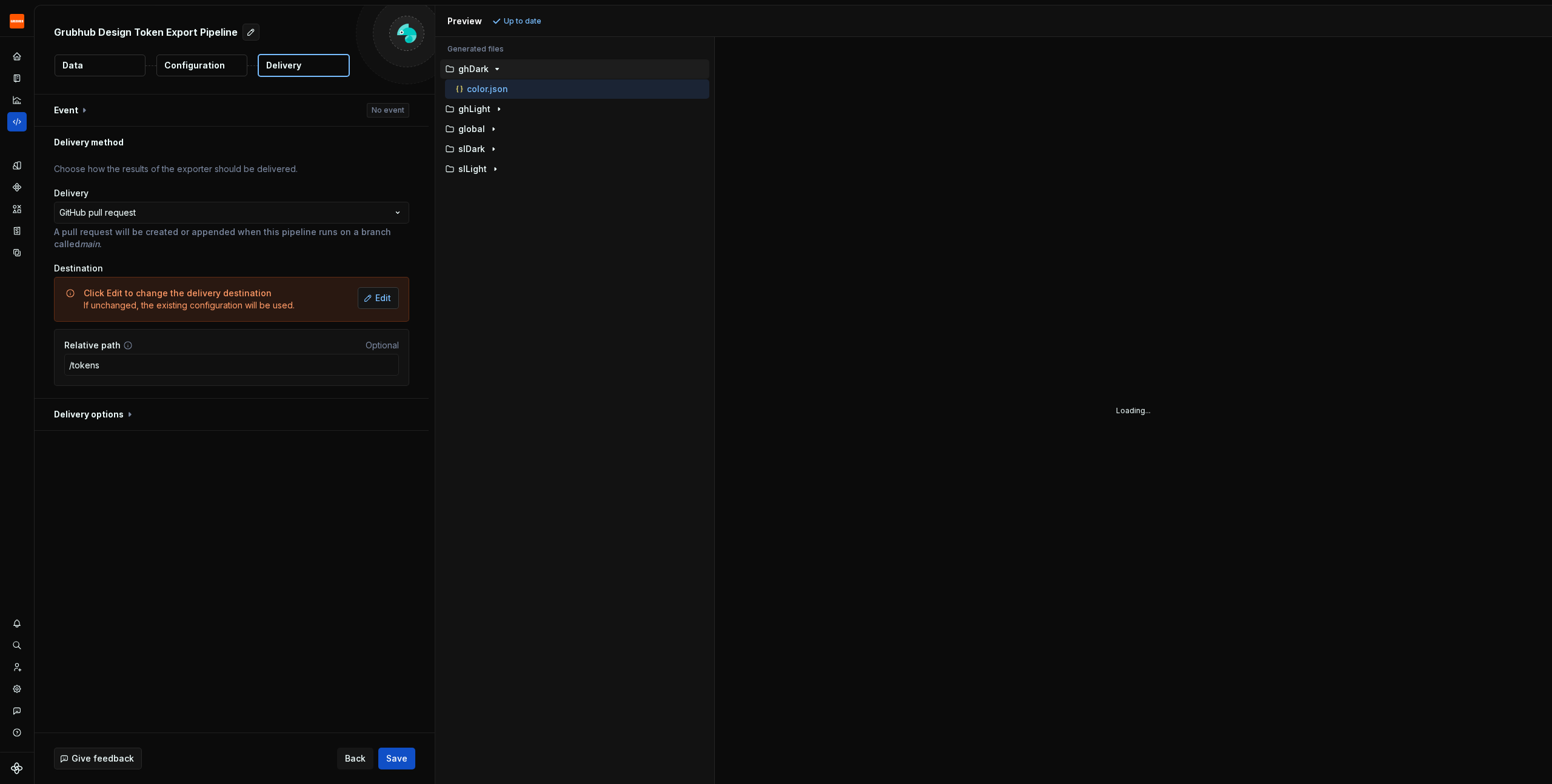
click at [381, 298] on span "Edit" at bounding box center [382, 298] width 16 height 12
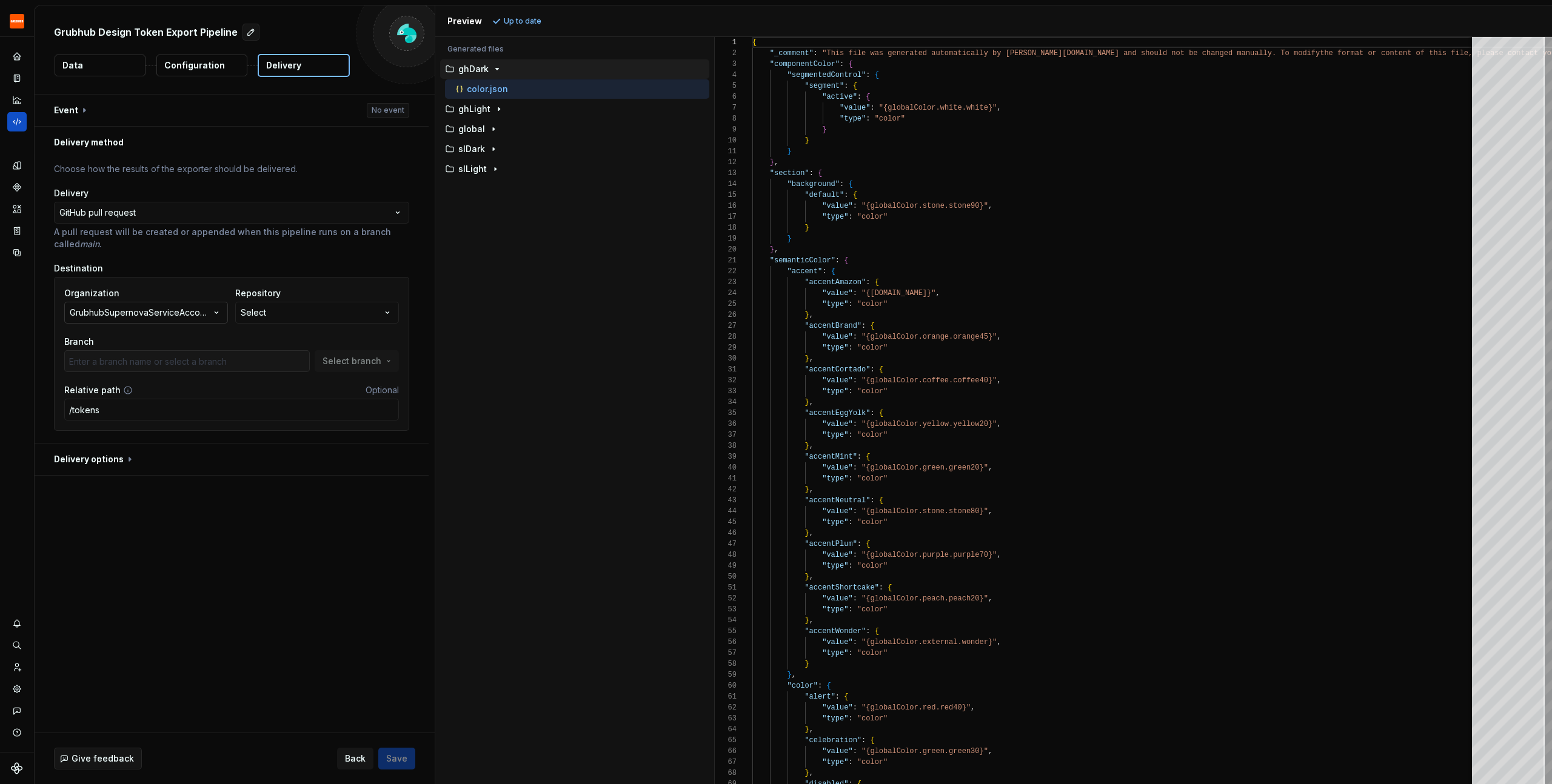
click at [150, 316] on div "GrubhubSupernovaServiceAccount" at bounding box center [140, 313] width 140 height 12
click at [274, 316] on button "Select" at bounding box center [317, 313] width 163 height 22
click at [409, 337] on span "Fetch latest" at bounding box center [399, 337] width 42 height 10
drag, startPoint x: 241, startPoint y: 367, endPoint x: 361, endPoint y: 363, distance: 120.1
click at [361, 363] on div "No repositories found." at bounding box center [332, 362] width 188 height 22
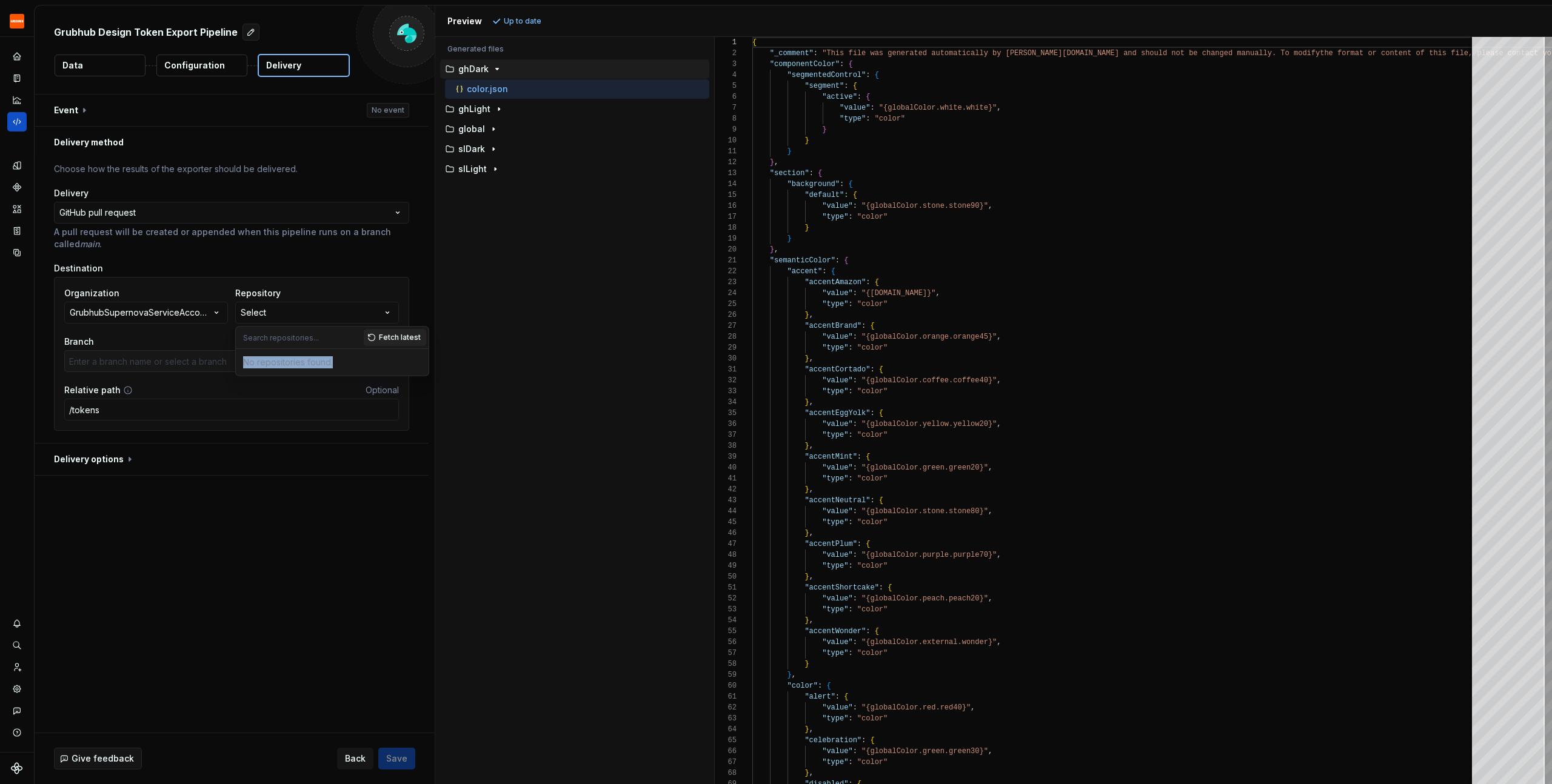
click at [361, 363] on div "No repositories found." at bounding box center [332, 362] width 188 height 22
drag, startPoint x: 241, startPoint y: 361, endPoint x: 356, endPoint y: 362, distance: 115.0
click at [356, 362] on div "No repositories found." at bounding box center [332, 362] width 188 height 22
click at [392, 337] on span "Fetch latest" at bounding box center [399, 337] width 42 height 10
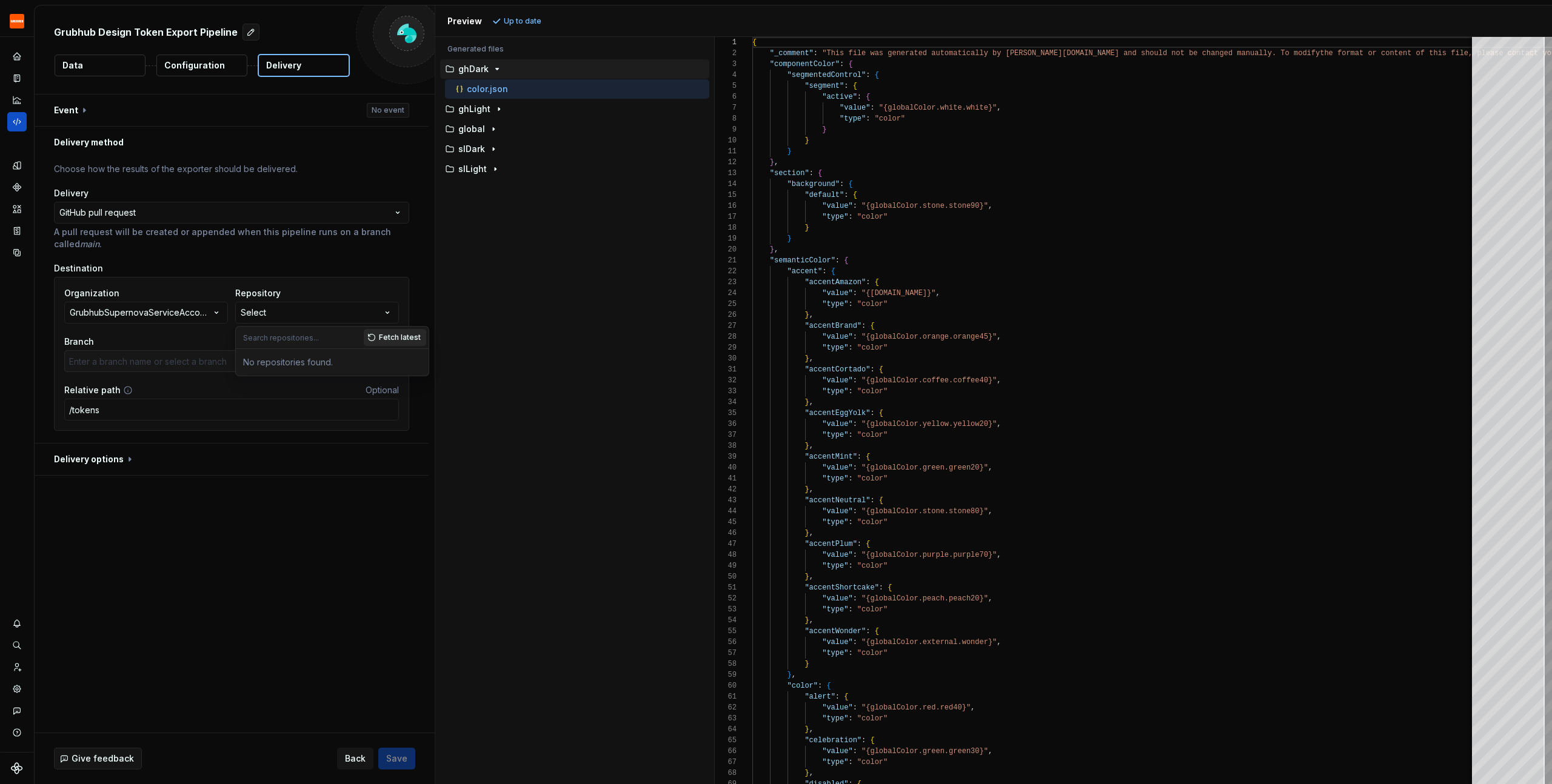
click at [373, 338] on button "Fetch latest" at bounding box center [395, 337] width 62 height 17
click at [399, 342] on button "Fetch latest" at bounding box center [395, 337] width 62 height 17
drag, startPoint x: 246, startPoint y: 363, endPoint x: 362, endPoint y: 366, distance: 116.0
click at [362, 366] on div "No repositories found." at bounding box center [332, 362] width 188 height 22
click at [361, 366] on div "No repositories found." at bounding box center [332, 362] width 188 height 22
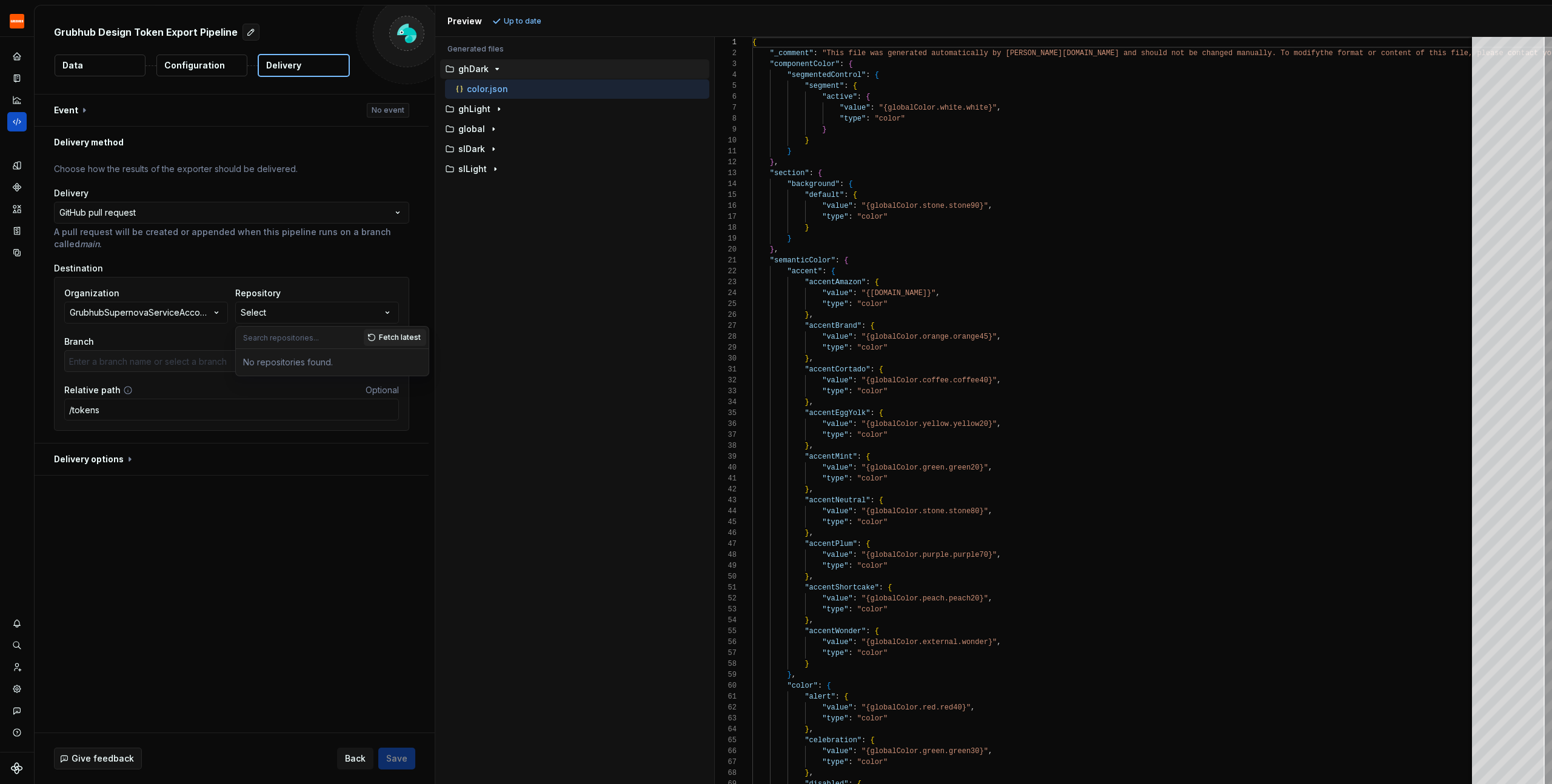
click at [292, 356] on div "No repositories found." at bounding box center [332, 362] width 188 height 22
click at [118, 329] on div "Organization GrubhubSupernovaServiceAccount Repository Select Branch Select bra…" at bounding box center [232, 330] width 335 height 85
click at [117, 409] on input "/tokens" at bounding box center [232, 409] width 335 height 22
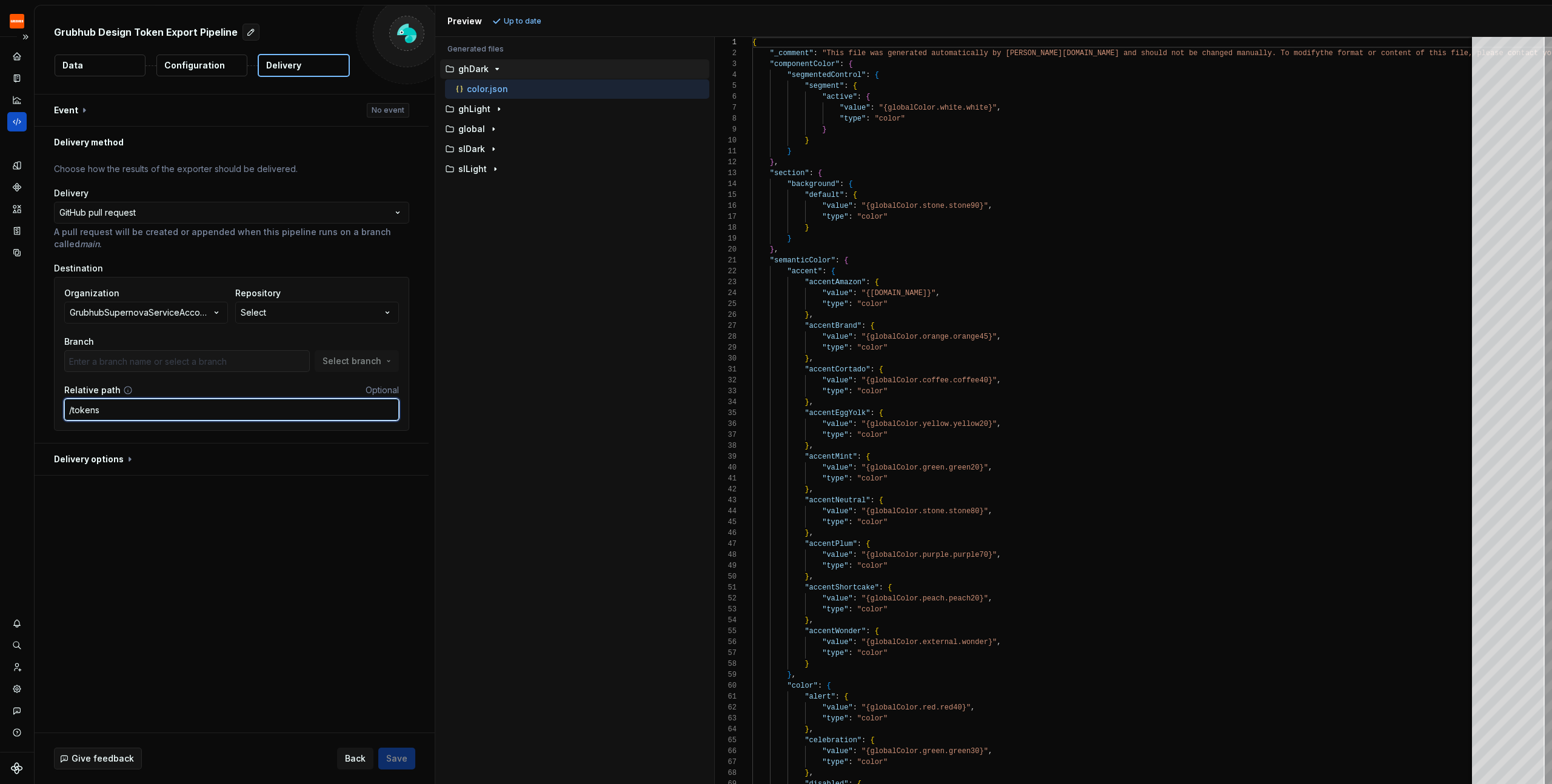
drag, startPoint x: 121, startPoint y: 401, endPoint x: 0, endPoint y: 407, distance: 121.1
click at [0, 407] on div "**********" at bounding box center [776, 392] width 1552 height 784
click at [124, 412] on input "/tokens" at bounding box center [232, 409] width 335 height 22
drag, startPoint x: 76, startPoint y: 411, endPoint x: 22, endPoint y: 411, distance: 54.0
click at [29, 411] on div "**********" at bounding box center [776, 392] width 1552 height 784
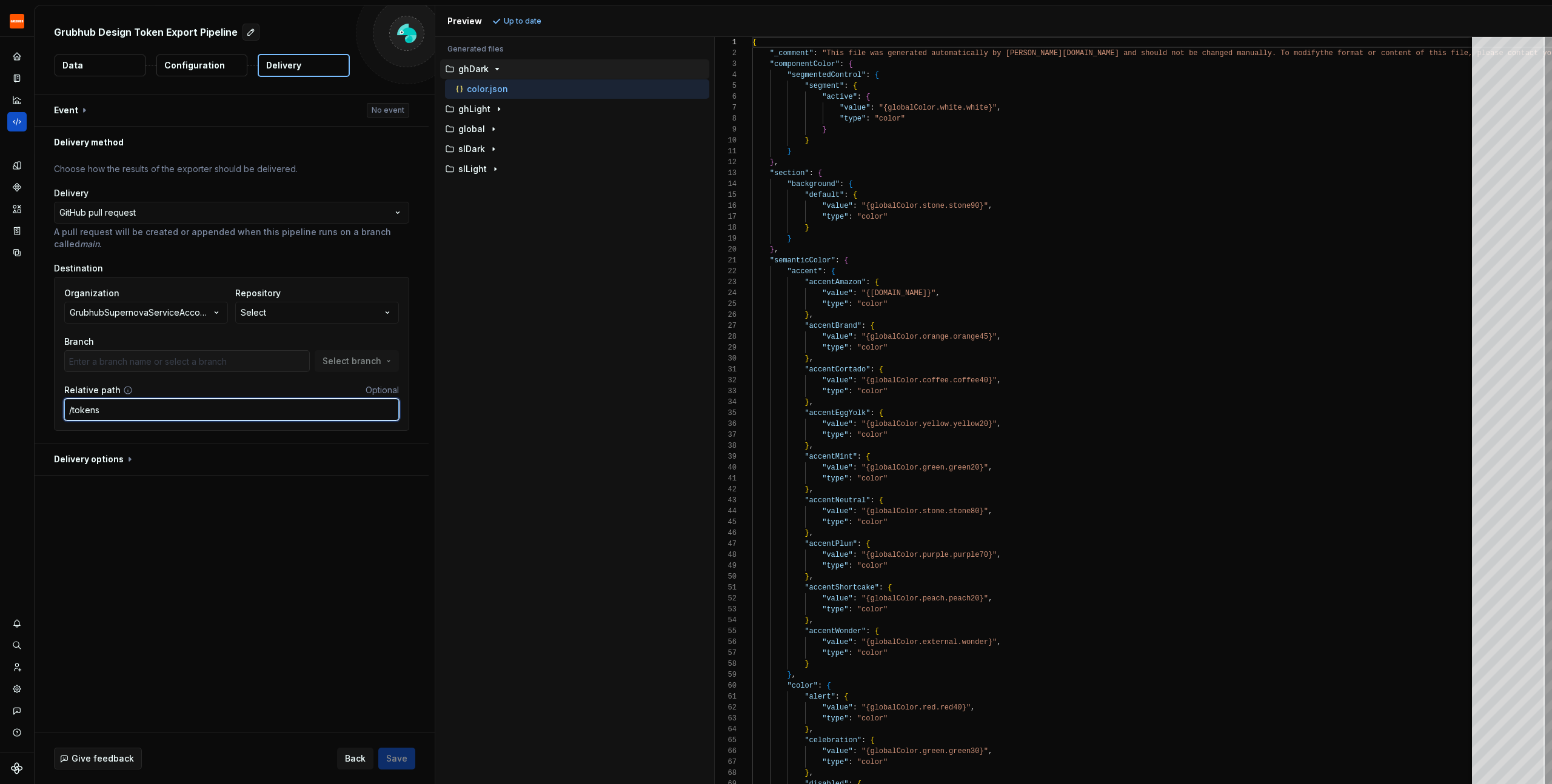
click at [292, 412] on input "/tokens" at bounding box center [232, 409] width 335 height 22
click at [284, 314] on button "Select" at bounding box center [317, 313] width 163 height 22
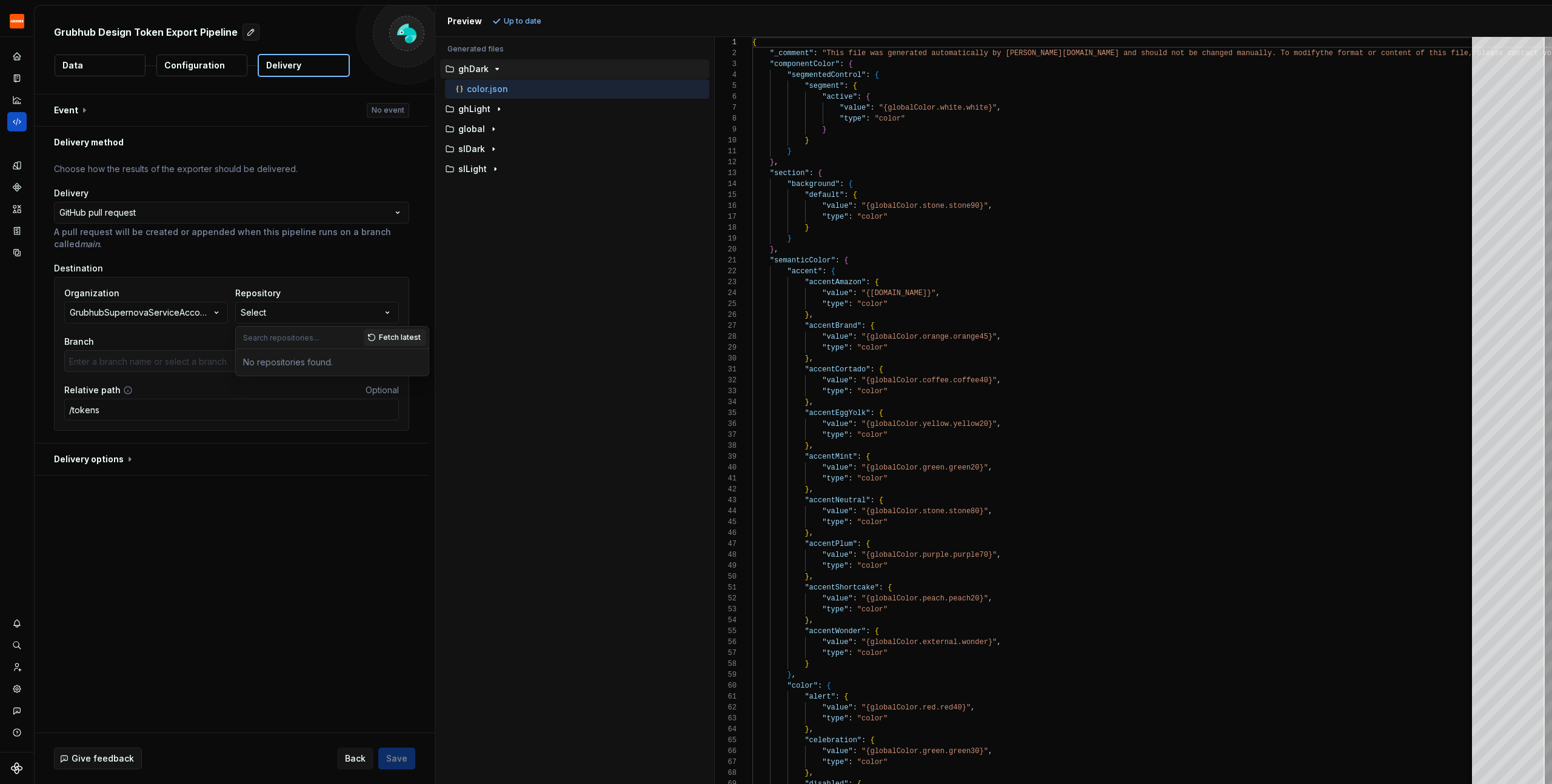
click at [291, 359] on div "No repositories found." at bounding box center [332, 362] width 188 height 22
click at [359, 262] on div "Destination" at bounding box center [231, 268] width 355 height 12
click at [348, 317] on button "Select" at bounding box center [317, 313] width 163 height 22
drag, startPoint x: 241, startPoint y: 361, endPoint x: 366, endPoint y: 371, distance: 125.4
click at [366, 371] on div "No repositories found." at bounding box center [332, 362] width 188 height 22
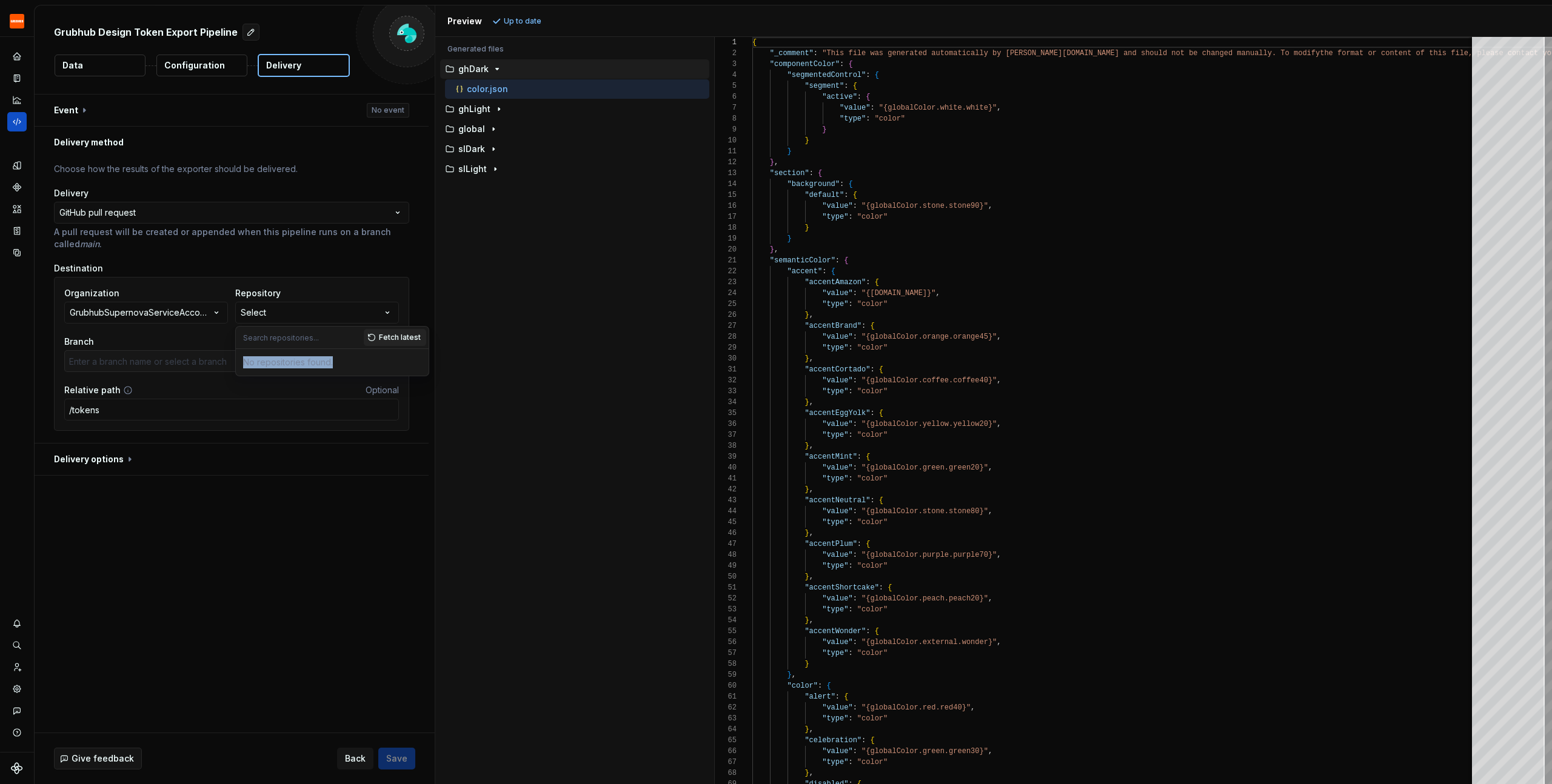
click at [361, 367] on div "No repositories found." at bounding box center [332, 362] width 188 height 22
click at [261, 359] on div "No repositories found." at bounding box center [332, 362] width 188 height 22
click at [421, 428] on div "**********" at bounding box center [231, 301] width 394 height 285
click at [277, 303] on button "Select" at bounding box center [317, 313] width 163 height 22
click at [279, 361] on div "No repositories found." at bounding box center [332, 362] width 188 height 22
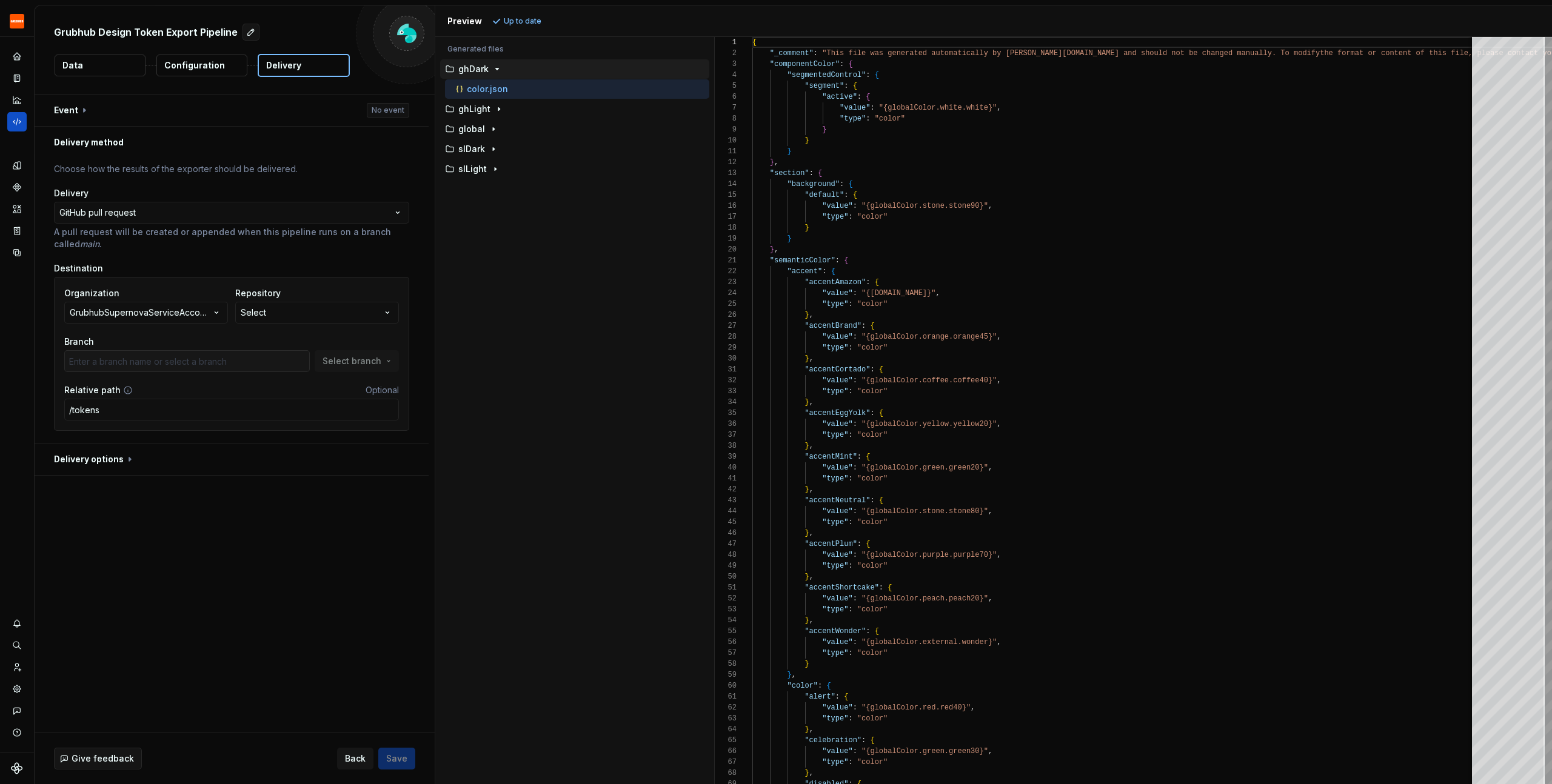
click at [417, 252] on div "**********" at bounding box center [231, 301] width 394 height 285
click at [12, 685] on icon "Settings" at bounding box center [16, 688] width 11 height 11
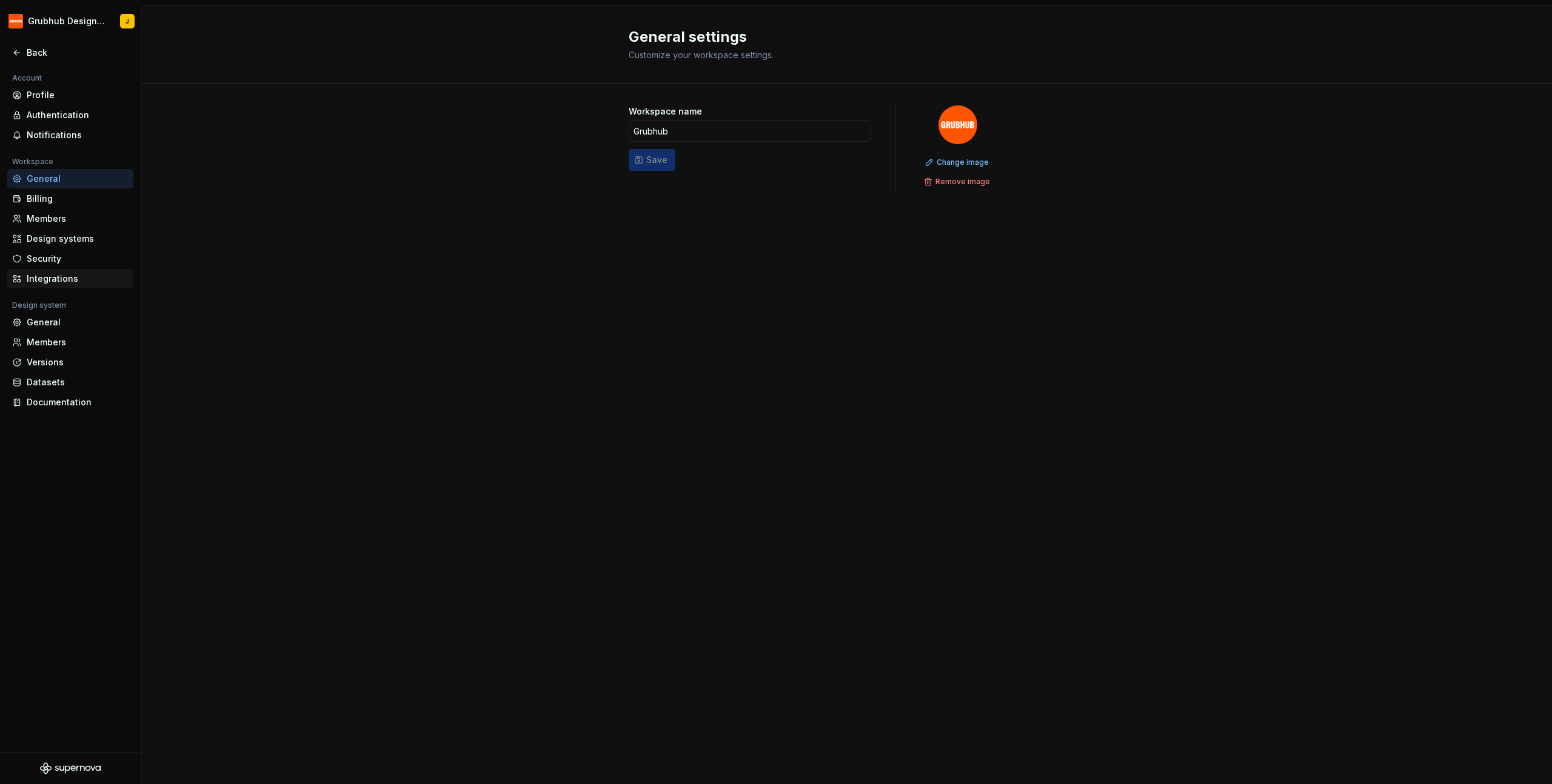
click at [51, 283] on div "Integrations" at bounding box center [78, 278] width 102 height 12
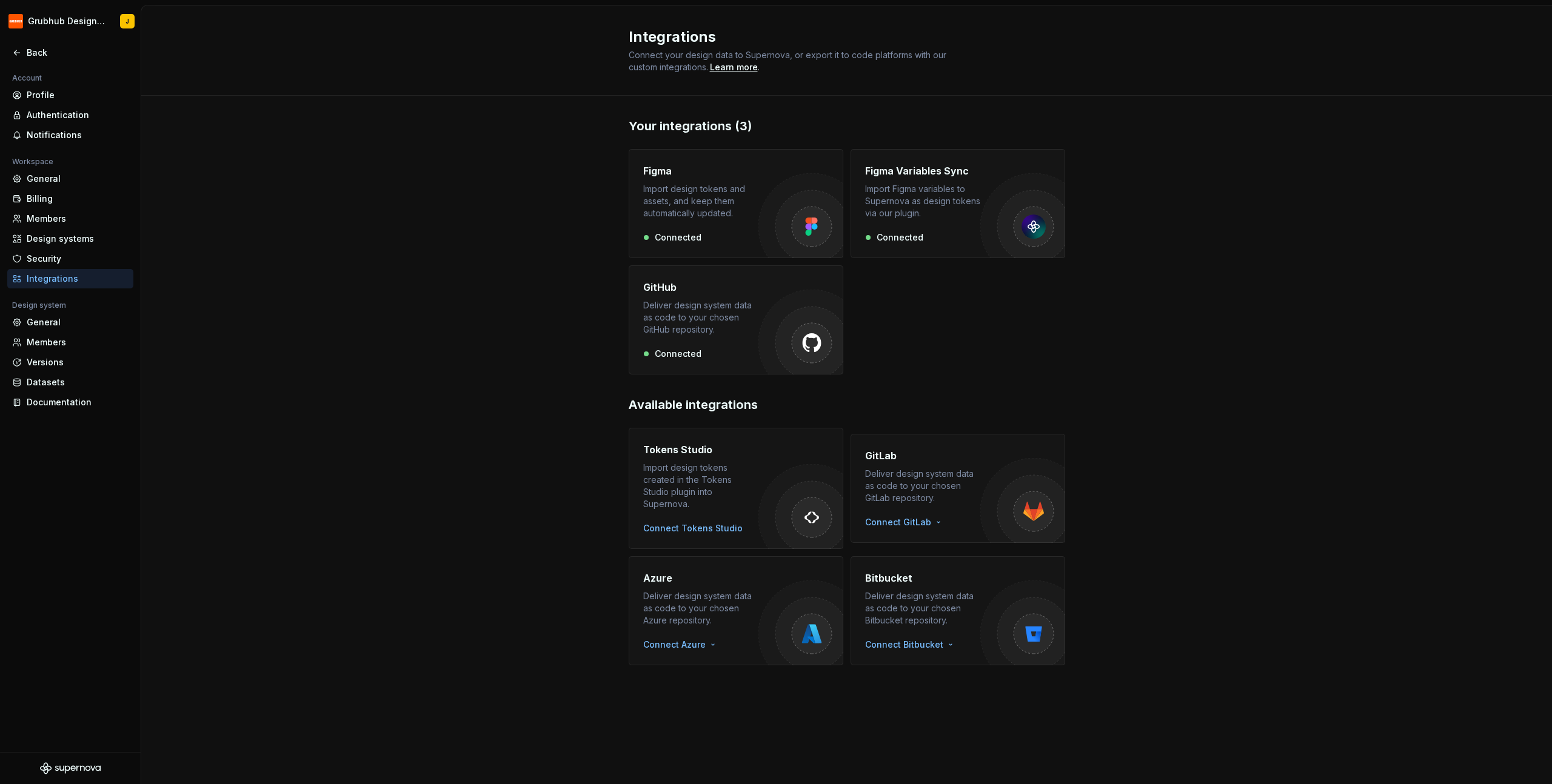
click at [709, 350] on div "Connected" at bounding box center [701, 354] width 115 height 12
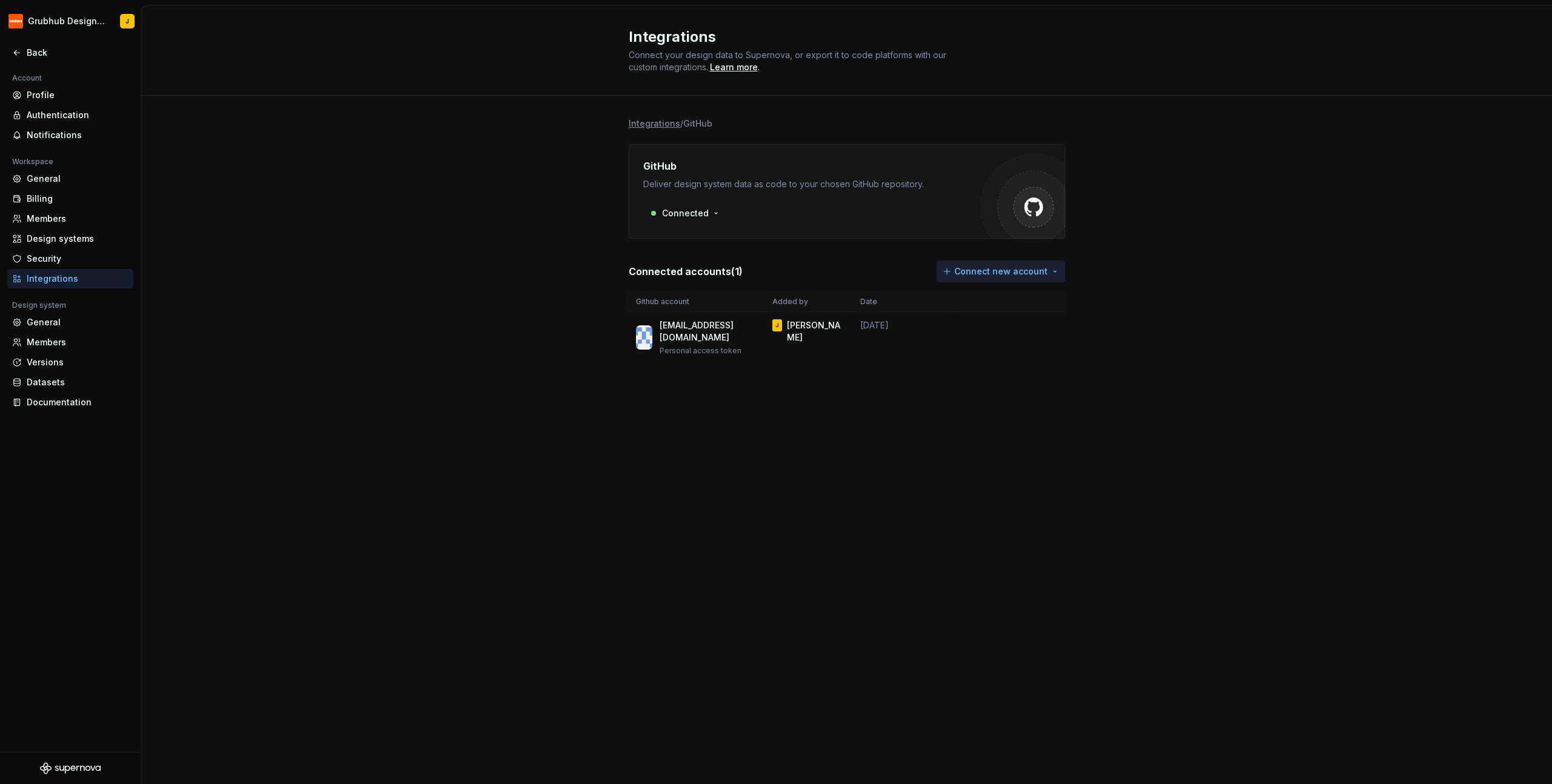
click at [985, 277] on html "Grubhub Design System J Back Account Profile Authentication Notifications Works…" at bounding box center [776, 392] width 1552 height 784
click at [1006, 316] on div "Use a personal access token" at bounding box center [1010, 317] width 123 height 12
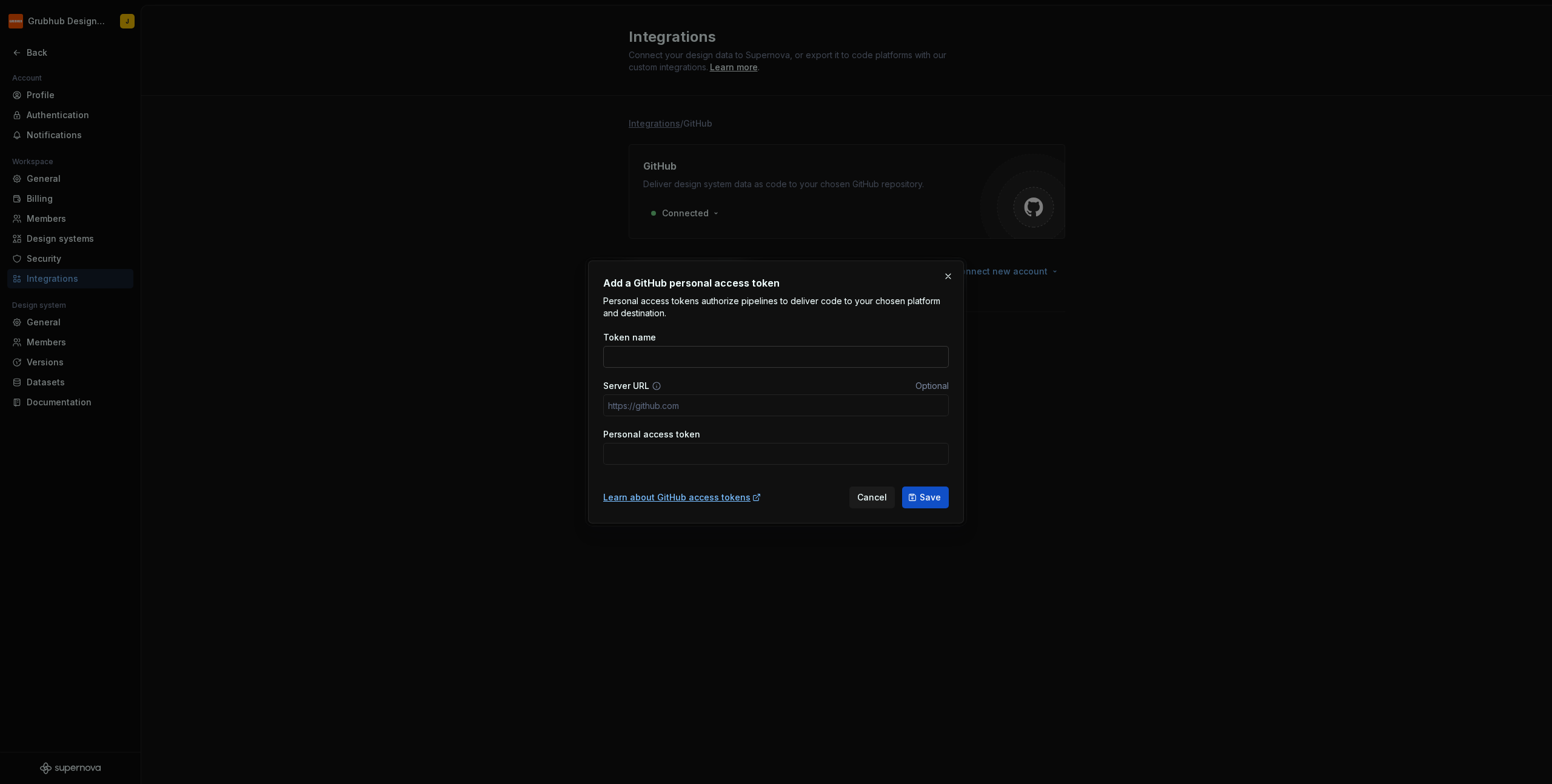
click at [688, 355] on input "Token name" at bounding box center [776, 357] width 346 height 22
type input "teasdasd"
click at [672, 456] on input "Personal access token" at bounding box center [776, 454] width 346 height 22
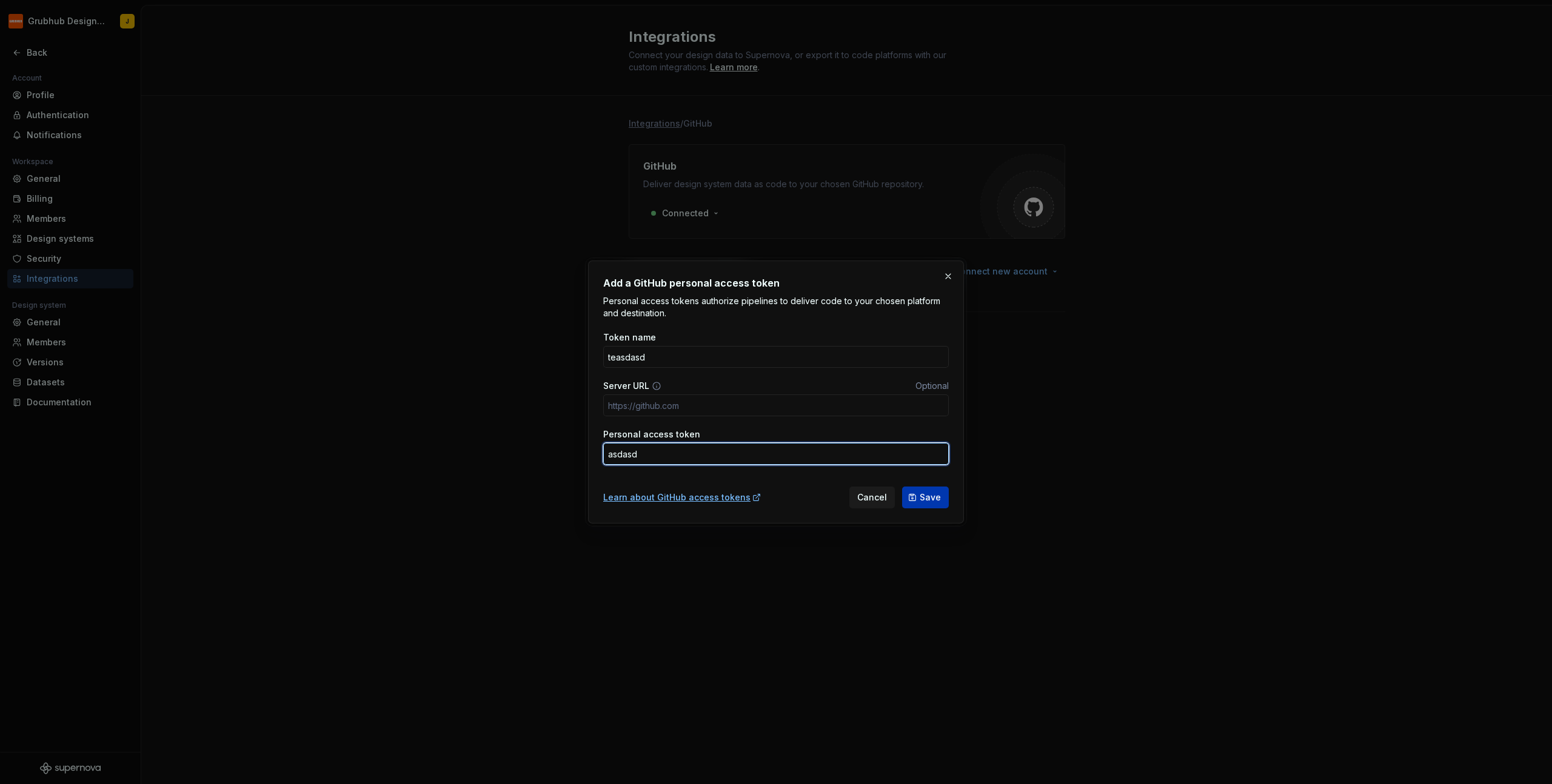
type input "asdasd"
click at [939, 495] on span "Save" at bounding box center [930, 497] width 21 height 12
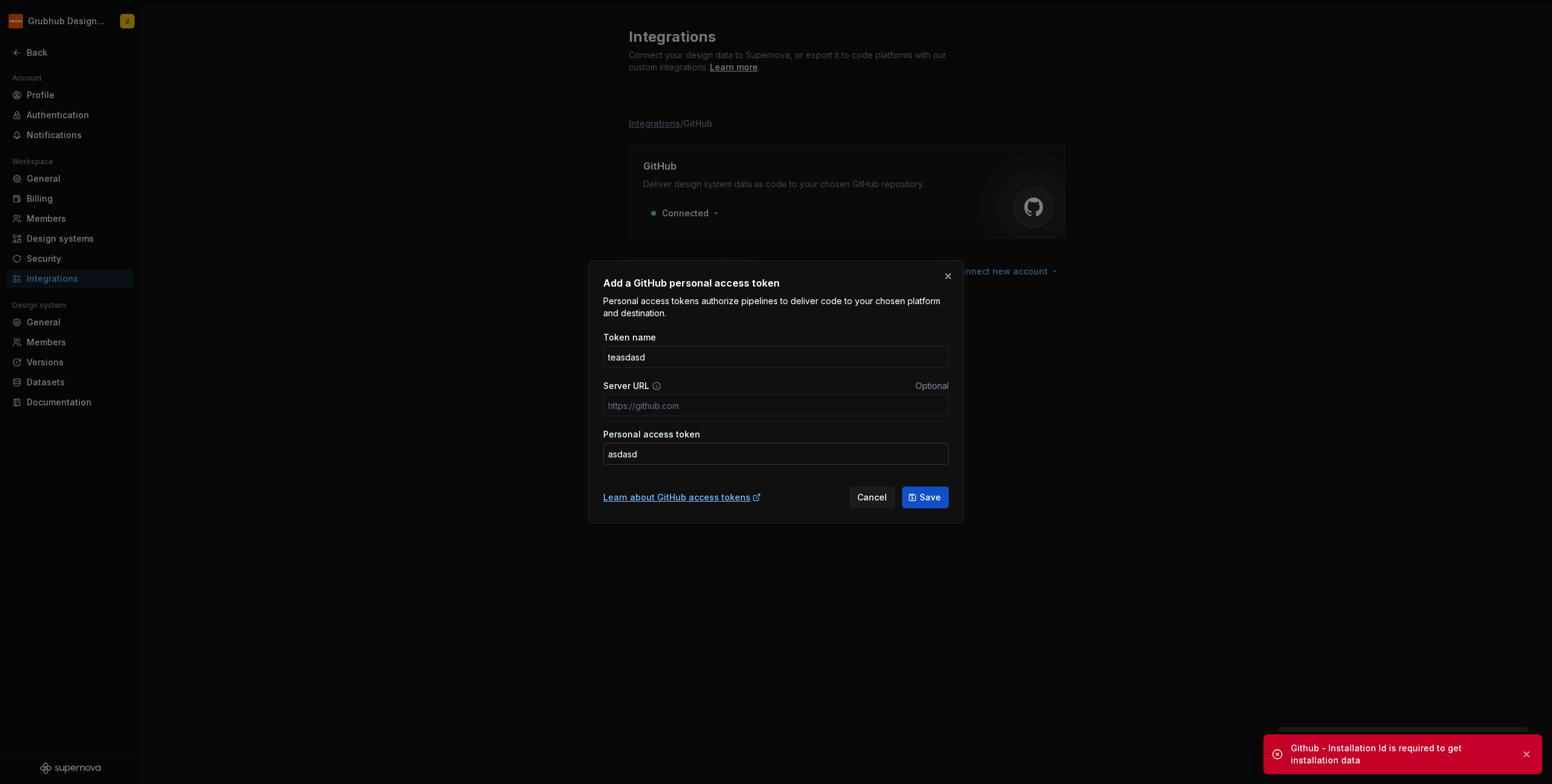
click at [671, 451] on input "asdasd" at bounding box center [776, 454] width 346 height 22
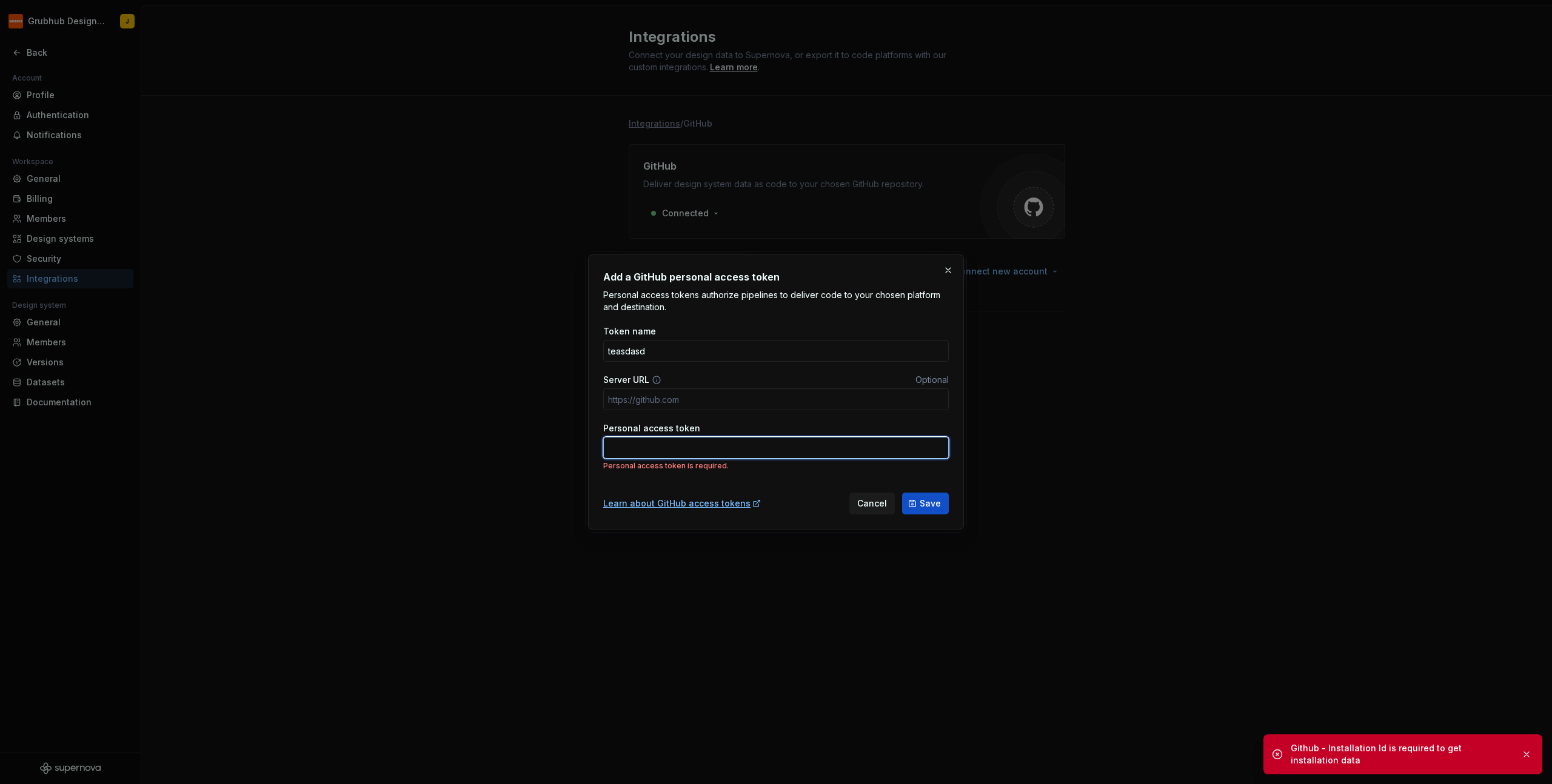
type input "g"
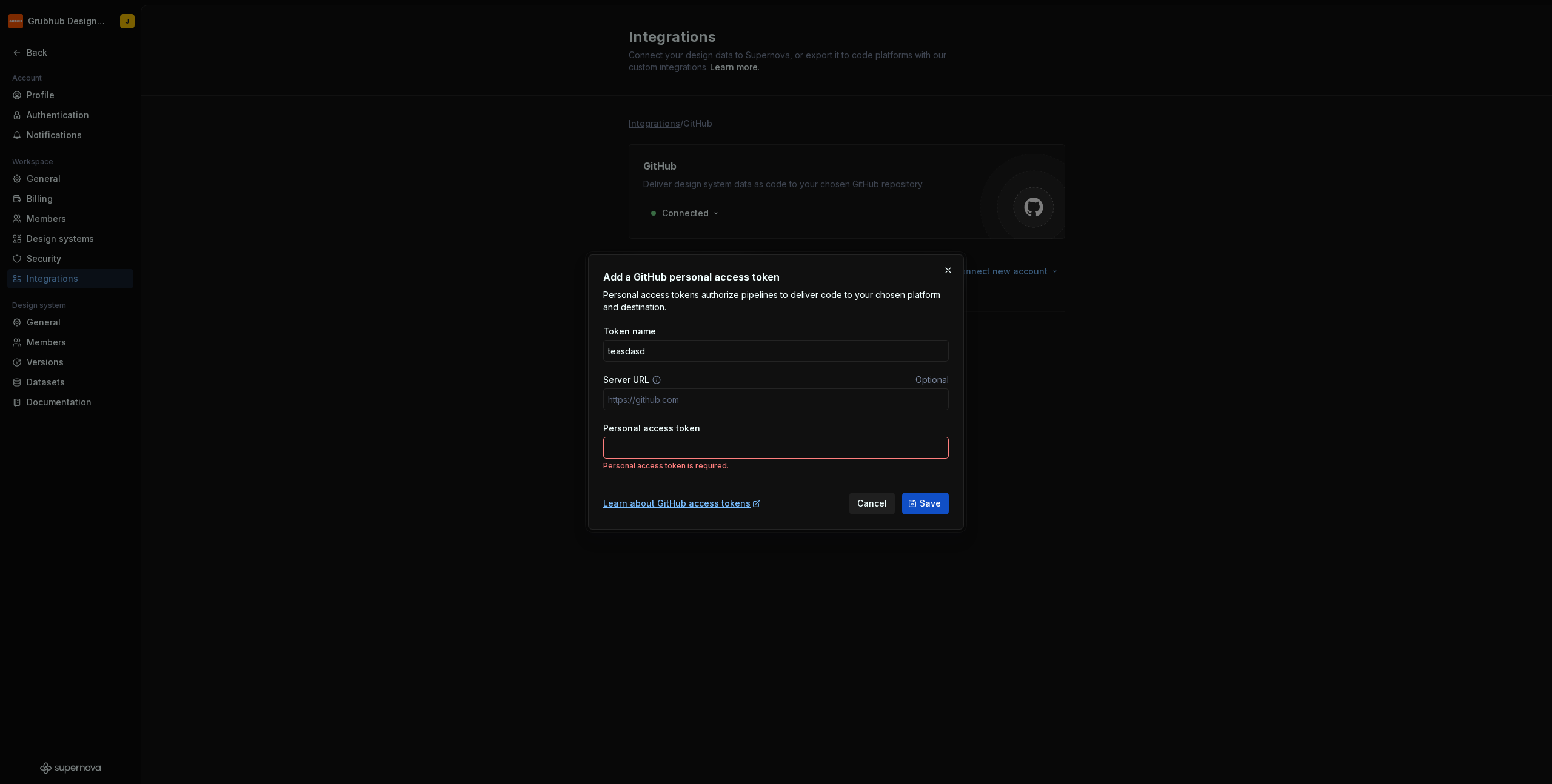
click at [866, 506] on span "Cancel" at bounding box center [872, 503] width 29 height 12
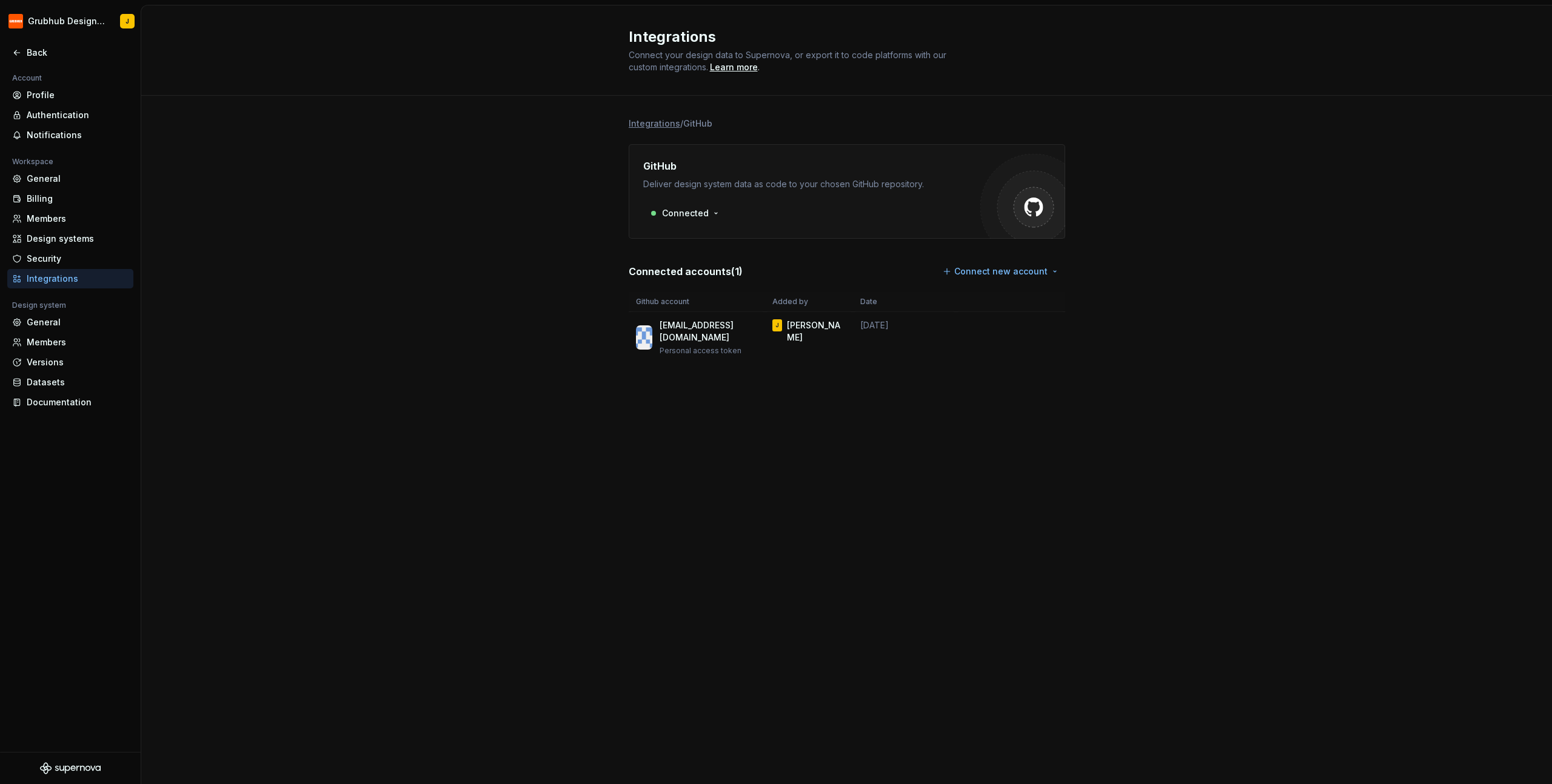
drag, startPoint x: 1000, startPoint y: 502, endPoint x: 573, endPoint y: 288, distance: 477.6
click at [573, 288] on div "Integrations Connect your design data to Supernova, or export it to code platfo…" at bounding box center [846, 395] width 1411 height 779
click at [569, 291] on div "Integrations / GitHub GitHub Deliver design system data as code to your chosen …" at bounding box center [846, 252] width 1411 height 314
drag, startPoint x: 540, startPoint y: 332, endPoint x: 1292, endPoint y: 361, distance: 752.6
click at [1292, 361] on div "Integrations / GitHub GitHub Deliver design system data as code to your chosen …" at bounding box center [846, 252] width 1411 height 314
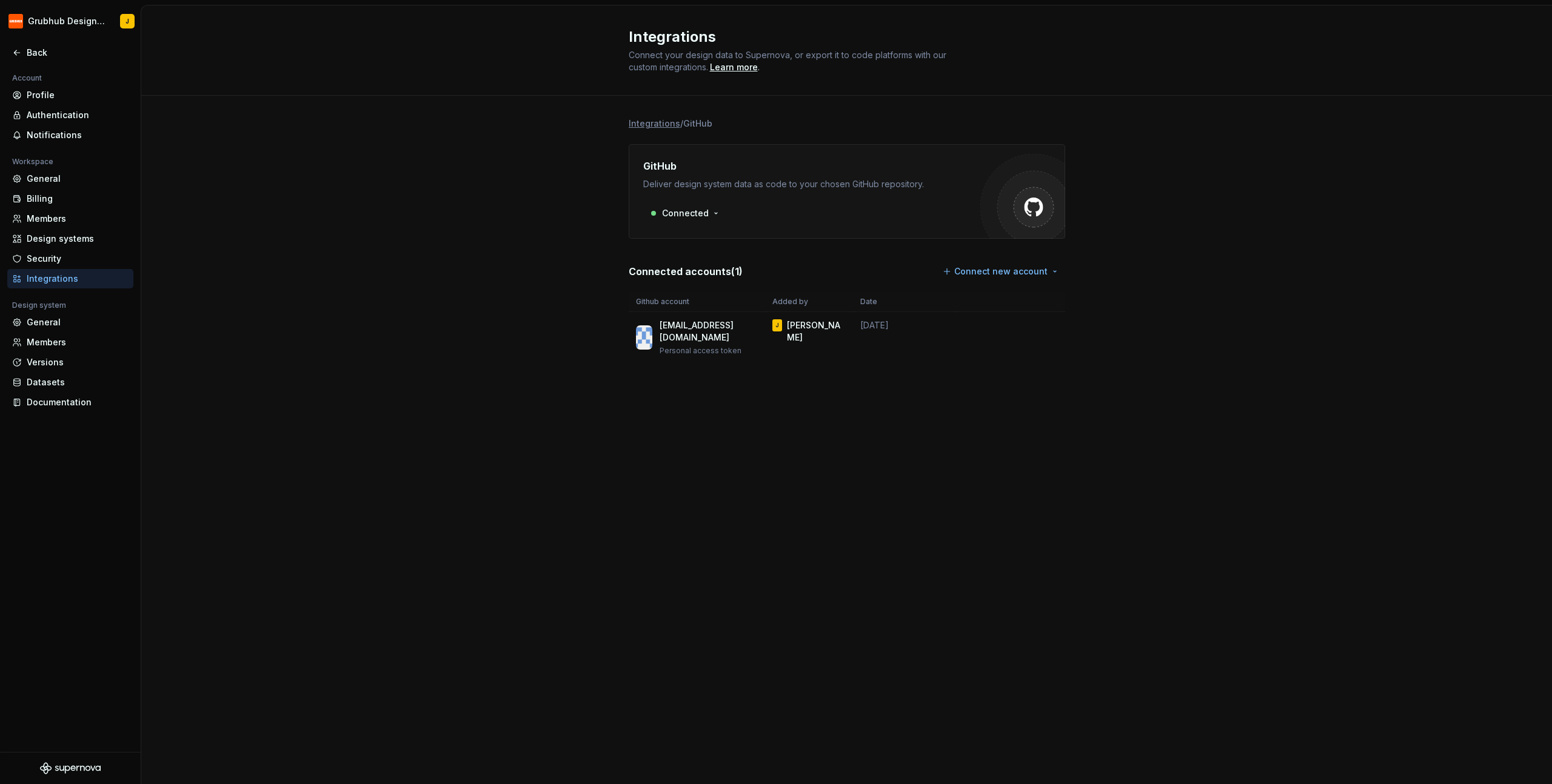
click at [1263, 363] on div "Integrations / GitHub GitHub Deliver design system data as code to your chosen …" at bounding box center [846, 252] width 1411 height 314
drag, startPoint x: 1149, startPoint y: 318, endPoint x: 604, endPoint y: 368, distance: 547.3
click at [608, 371] on div "Integrations / GitHub GitHub Deliver design system data as code to your chosen …" at bounding box center [846, 252] width 1411 height 314
click at [578, 365] on div "Integrations / GitHub GitHub Deliver design system data as code to your chosen …" at bounding box center [846, 252] width 1411 height 314
click at [40, 47] on div "Back" at bounding box center [78, 52] width 102 height 12
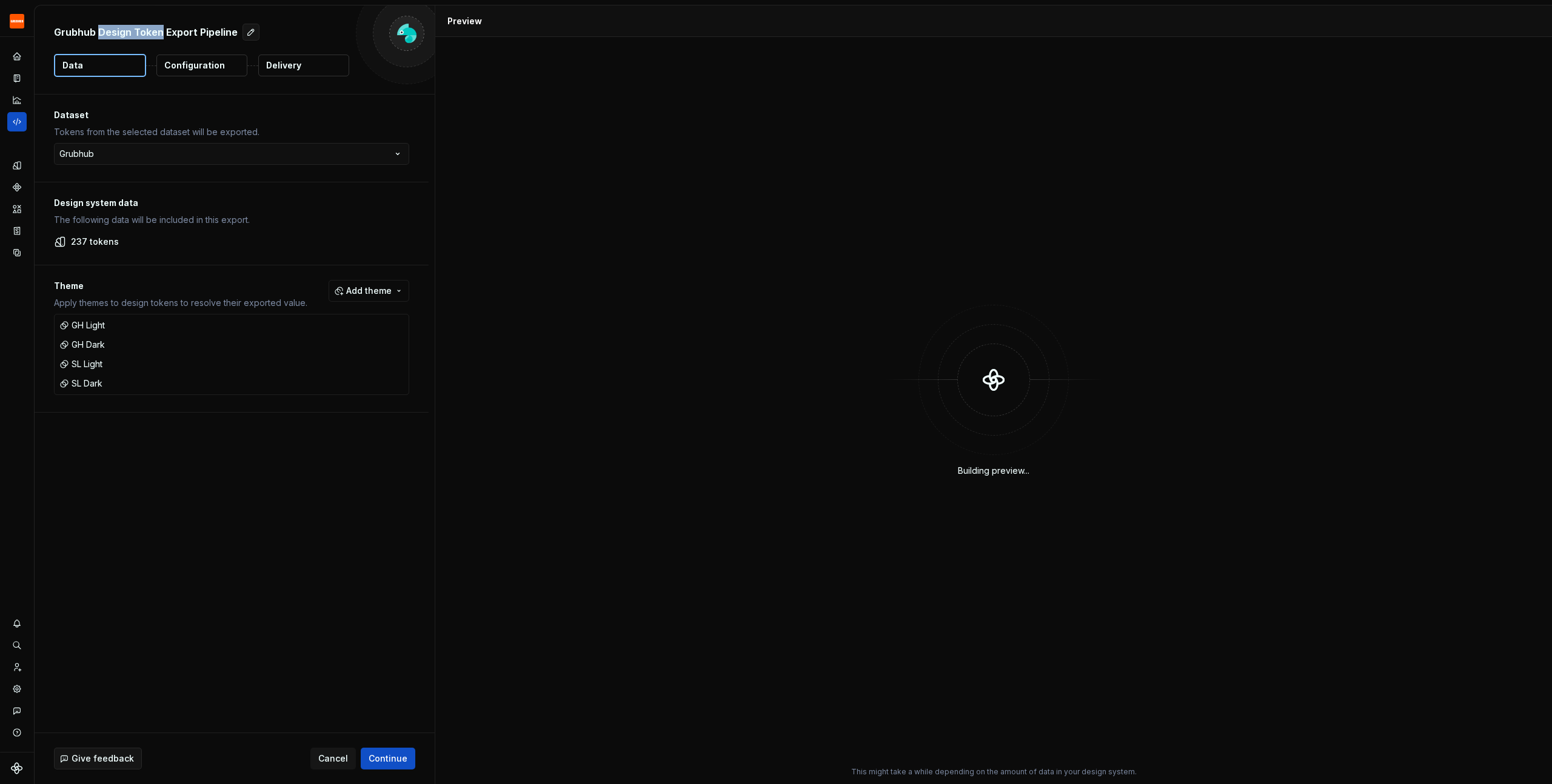
drag, startPoint x: 133, startPoint y: 28, endPoint x: 168, endPoint y: 24, distance: 35.2
click at [167, 24] on p "Grubhub Design Token Export Pipeline" at bounding box center [145, 32] width 184 height 15
click at [168, 24] on p "Grubhub Design Token Export Pipeline" at bounding box center [145, 32] width 184 height 15
click at [313, 60] on button "Delivery" at bounding box center [303, 65] width 91 height 22
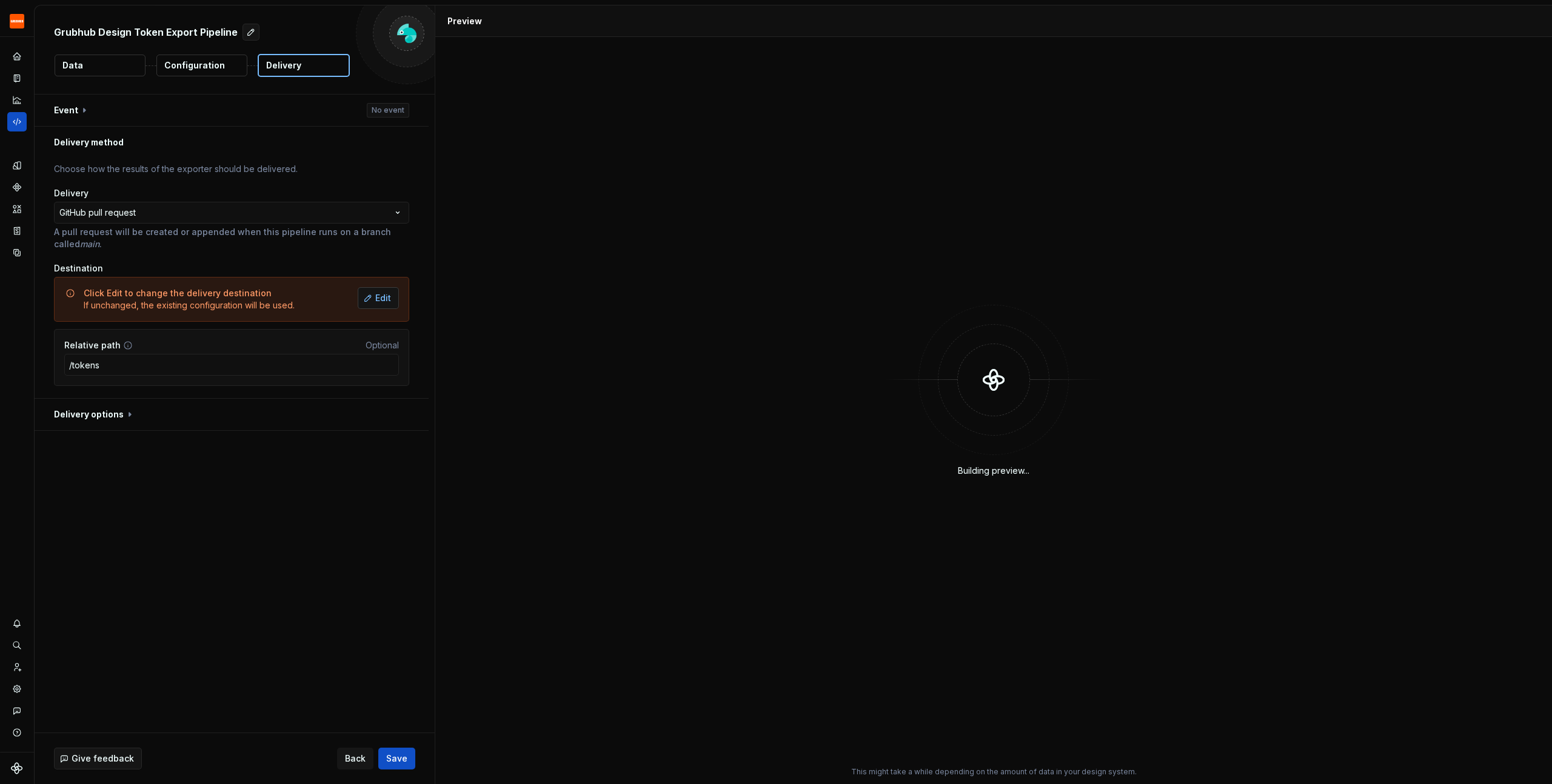
click at [373, 290] on button "Edit" at bounding box center [378, 298] width 41 height 22
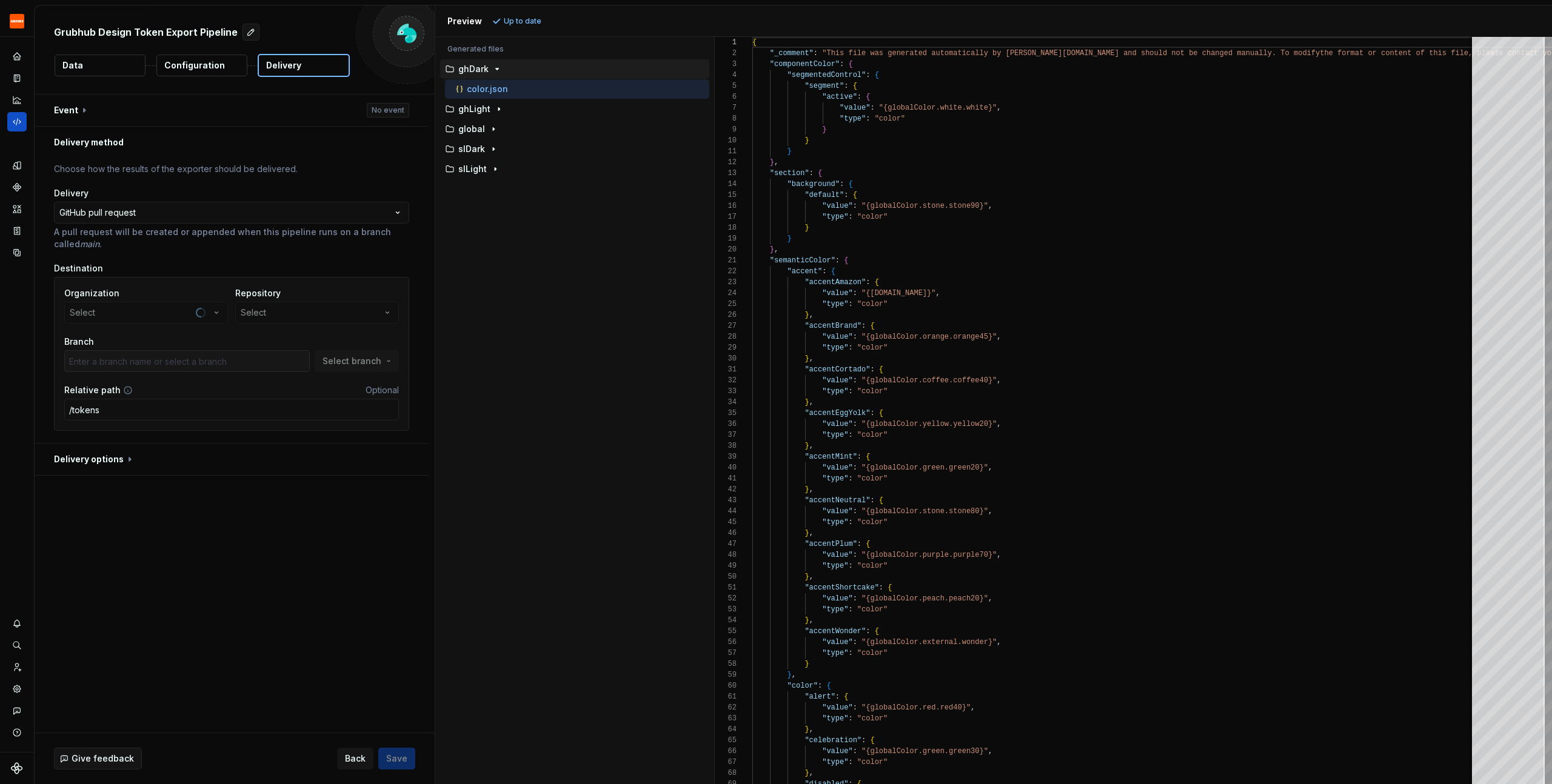
click at [267, 312] on div "Repository Select" at bounding box center [317, 305] width 163 height 37
click at [279, 314] on button "Select" at bounding box center [317, 313] width 163 height 22
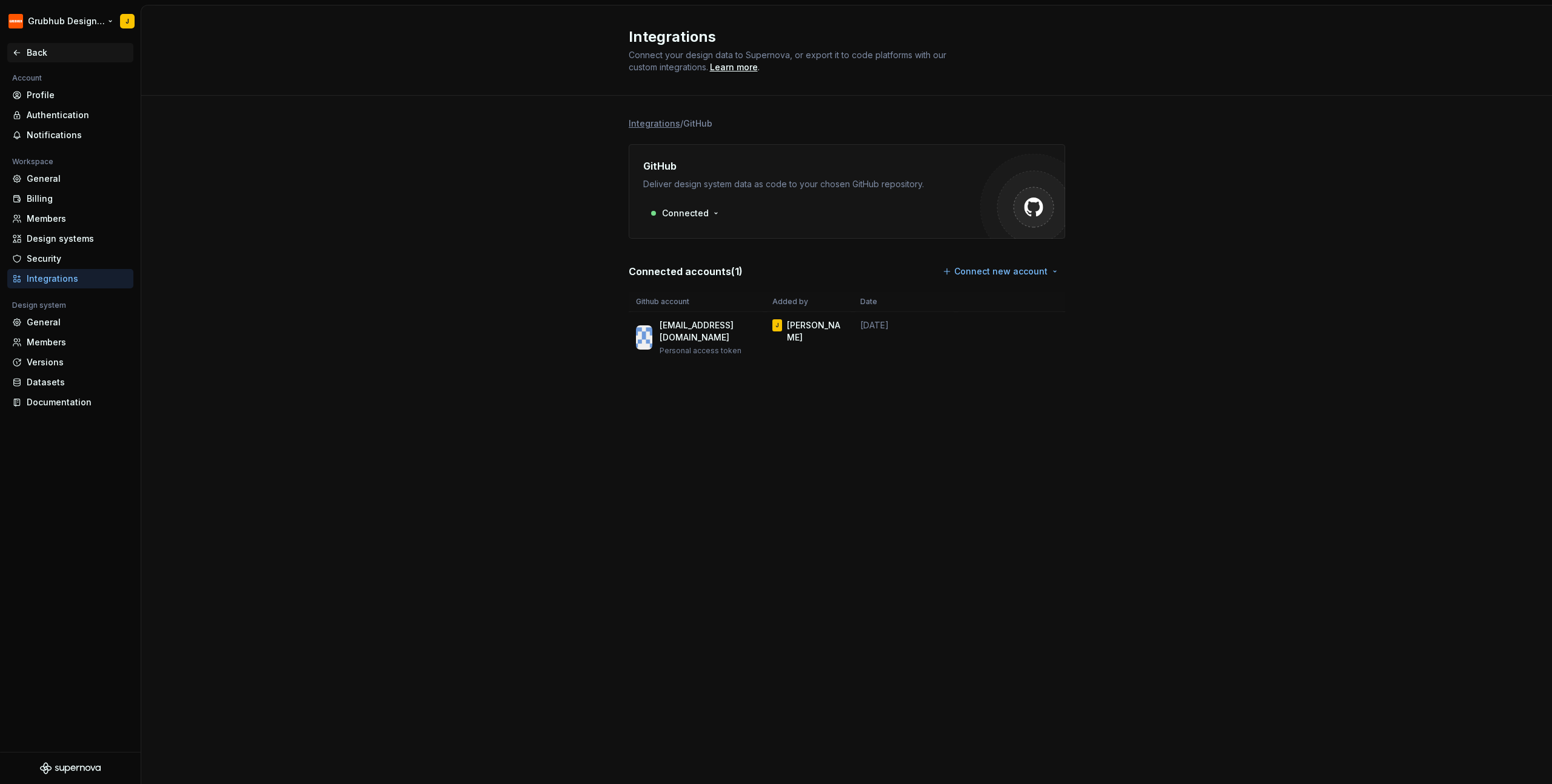
click at [16, 58] on div "Back" at bounding box center [70, 52] width 117 height 12
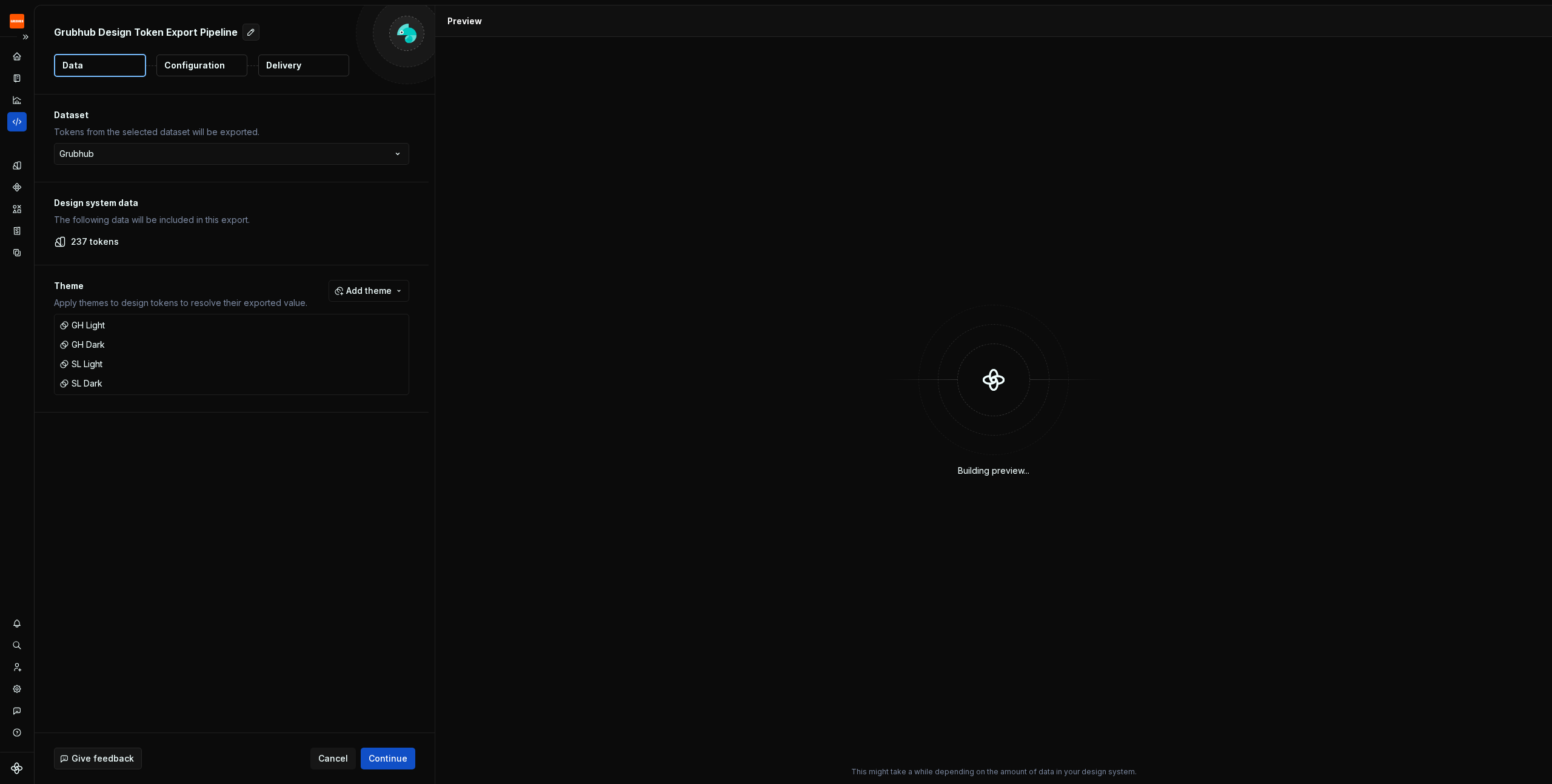
click at [19, 117] on icon "Code automation" at bounding box center [16, 122] width 11 height 11
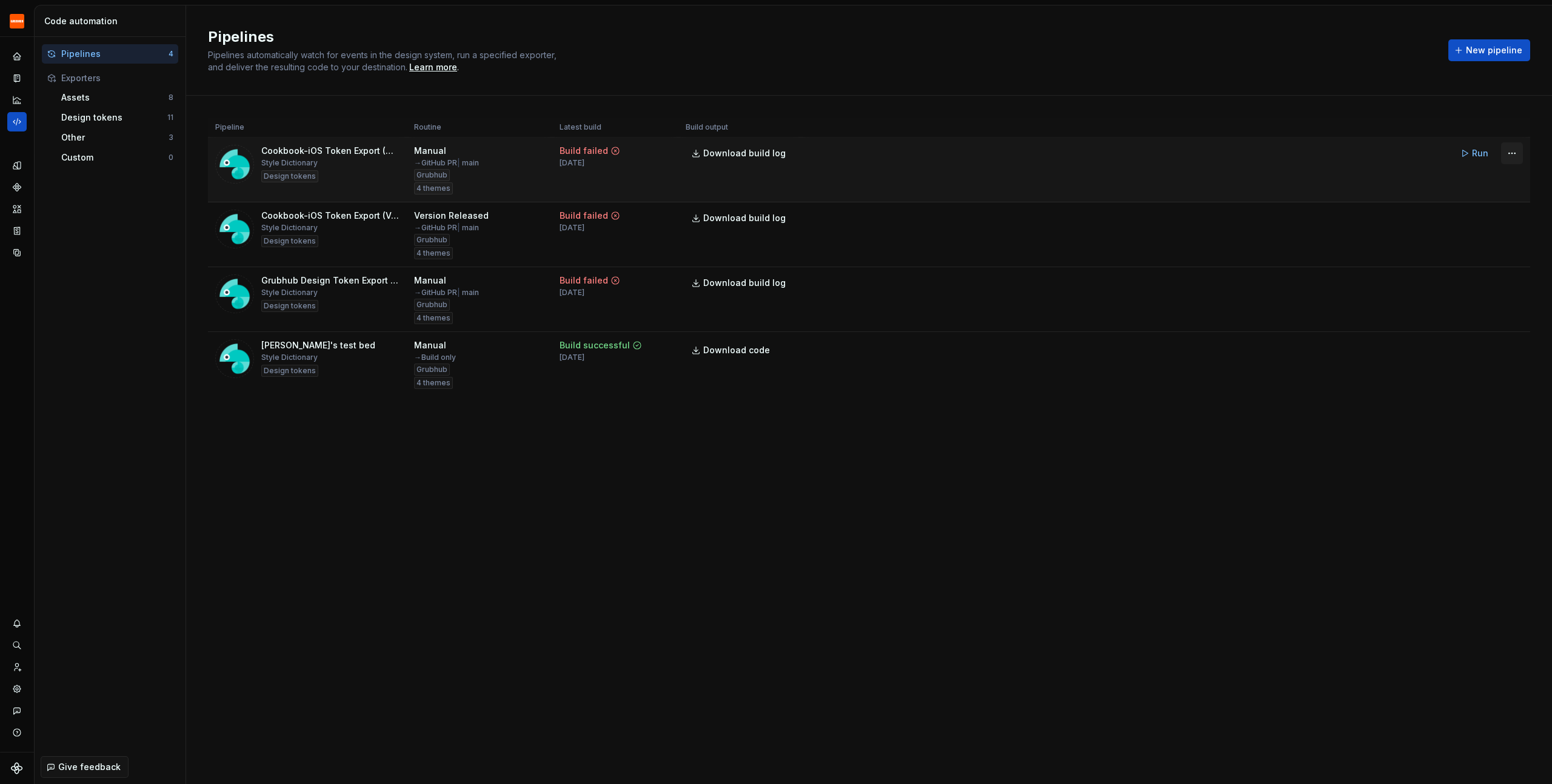
click at [1510, 149] on html "Grubhub Design System J Dataset Grubhub Code automation Pipelines 4 Exporters A…" at bounding box center [776, 392] width 1552 height 784
click at [1487, 176] on div "Edit pipeline" at bounding box center [1496, 179] width 104 height 12
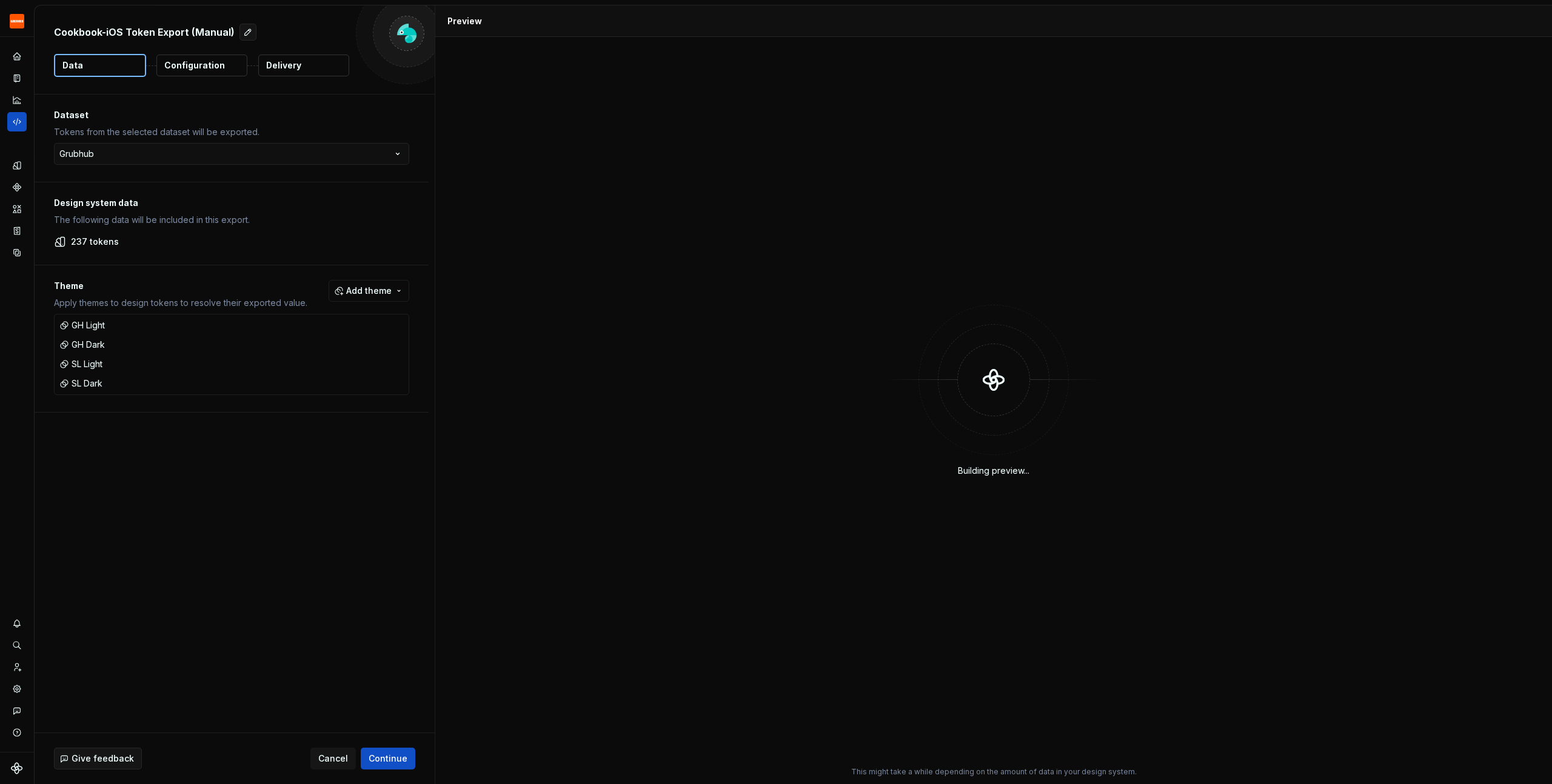
click at [279, 67] on p "Delivery" at bounding box center [283, 65] width 35 height 12
